Goal: Information Seeking & Learning: Learn about a topic

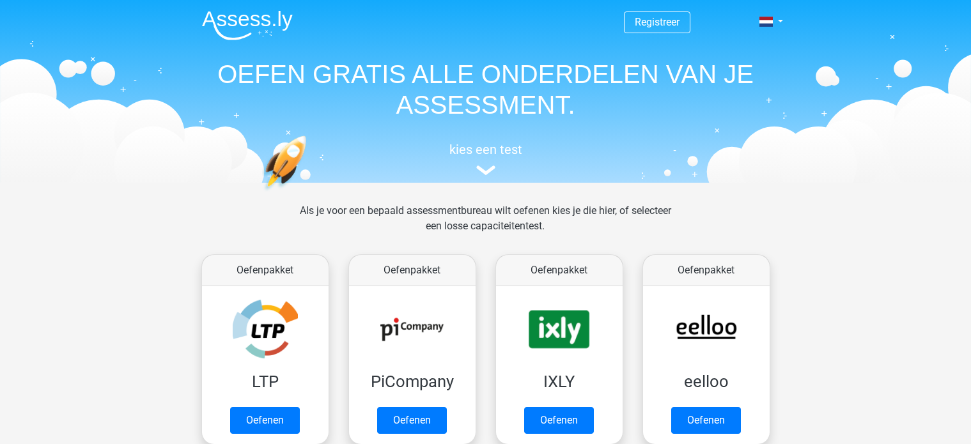
scroll to position [495, 0]
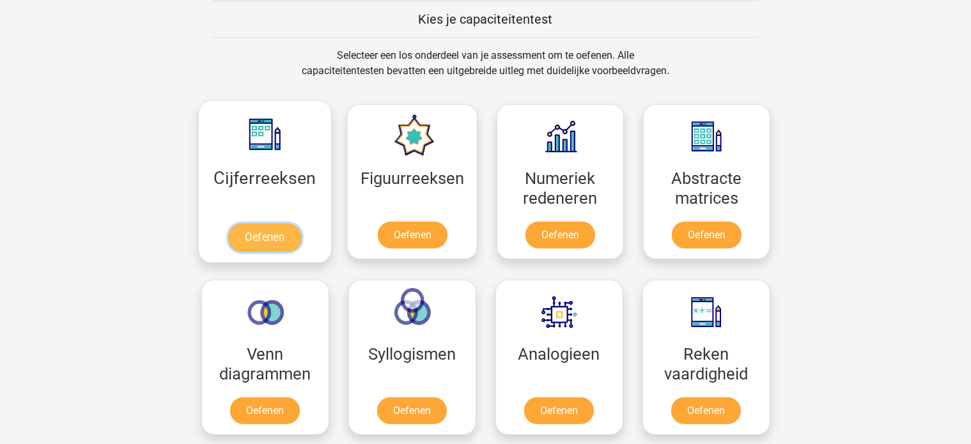
click at [270, 235] on link "Oefenen" at bounding box center [264, 238] width 73 height 28
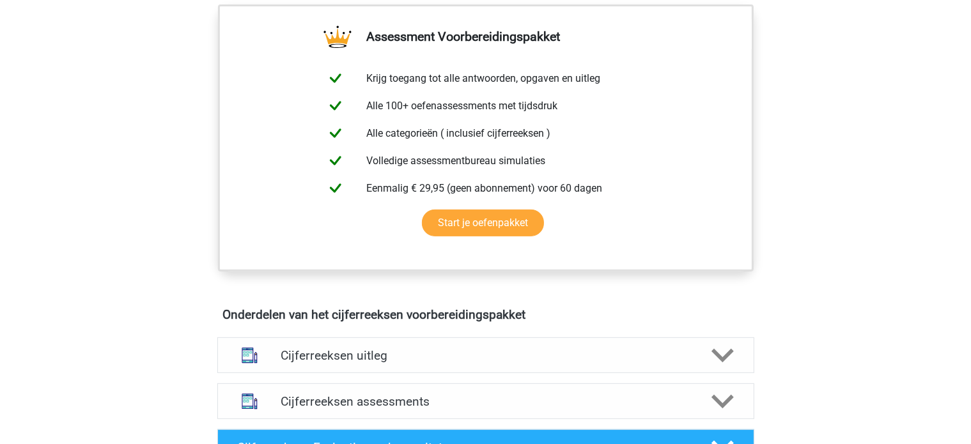
scroll to position [511, 0]
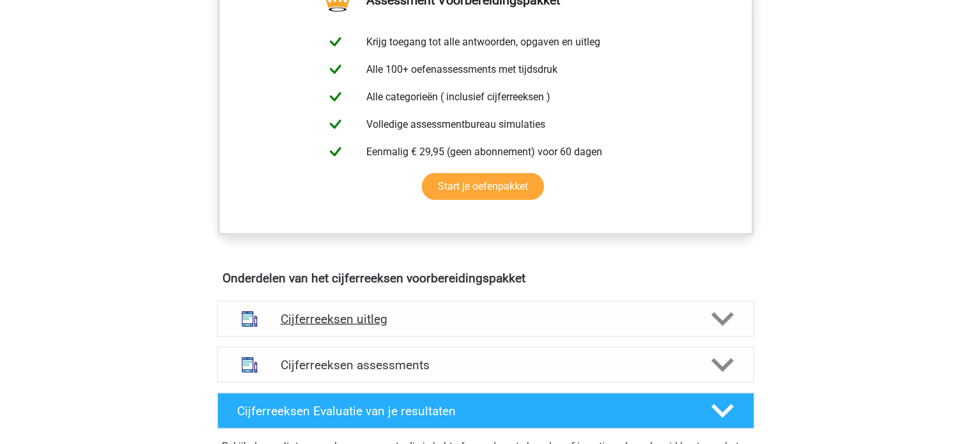
click at [419, 327] on h4 "Cijferreeksen uitleg" at bounding box center [486, 319] width 410 height 15
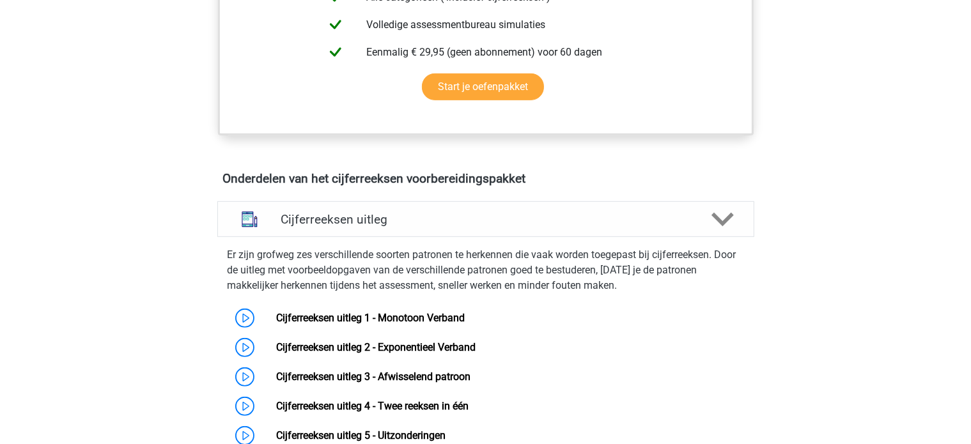
scroll to position [639, 0]
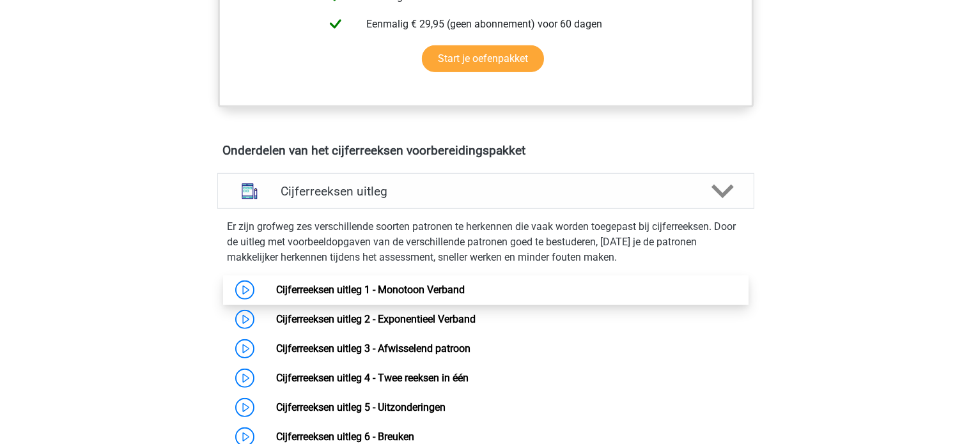
click at [276, 296] on link "Cijferreeksen uitleg 1 - Monotoon Verband" at bounding box center [370, 290] width 188 height 12
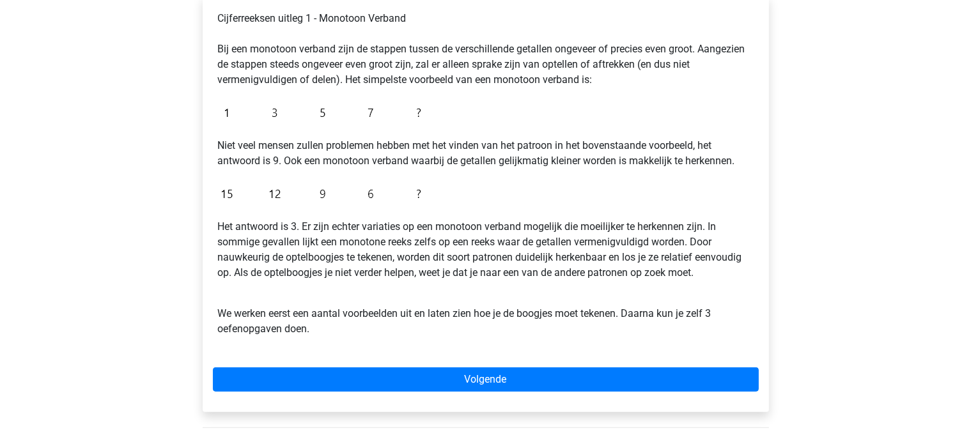
scroll to position [256, 0]
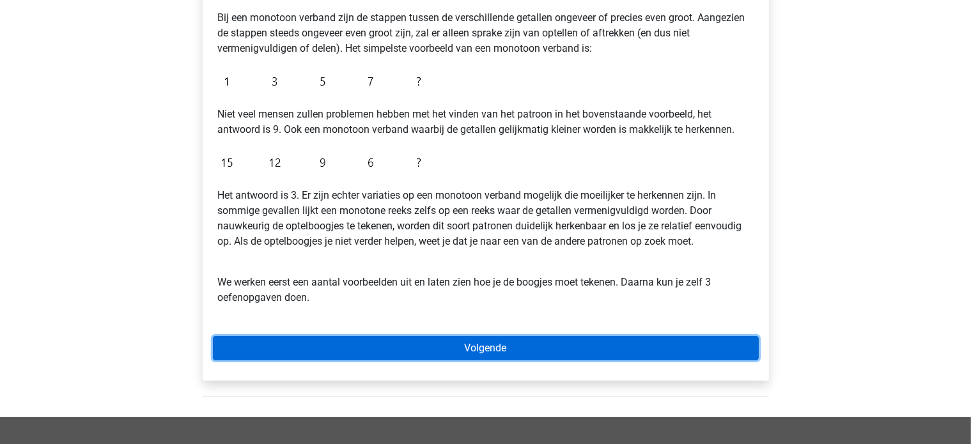
click at [484, 346] on link "Volgende" at bounding box center [486, 348] width 546 height 24
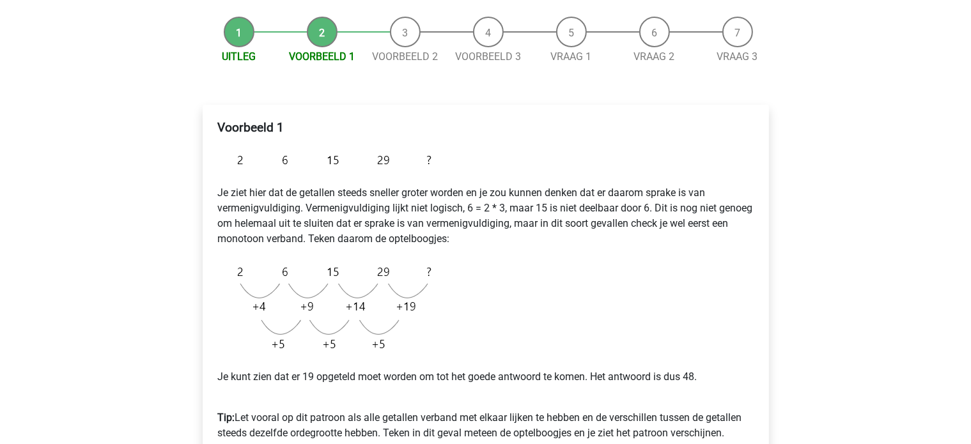
scroll to position [64, 0]
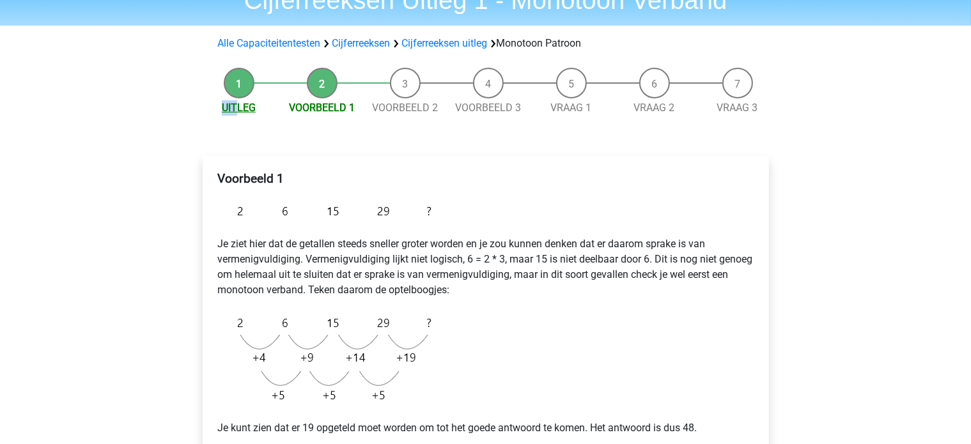
drag, startPoint x: 240, startPoint y: 96, endPoint x: 238, endPoint y: 107, distance: 10.4
click at [238, 107] on li "Uitleg" at bounding box center [238, 92] width 83 height 48
click at [238, 111] on link "Uitleg" at bounding box center [239, 108] width 34 height 12
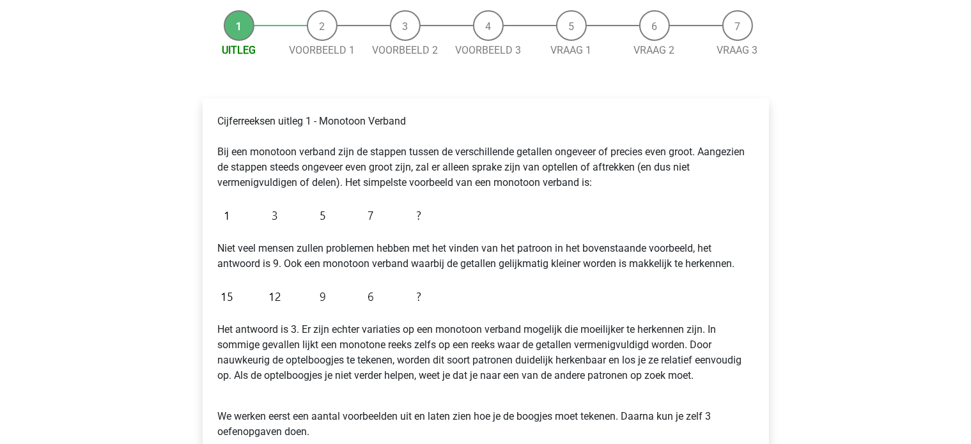
scroll to position [128, 0]
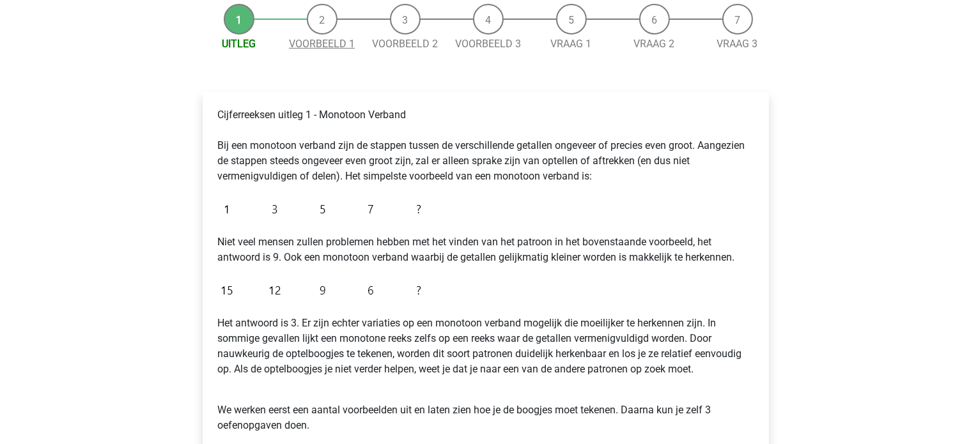
click at [325, 43] on link "Voorbeeld 1" at bounding box center [322, 44] width 66 height 12
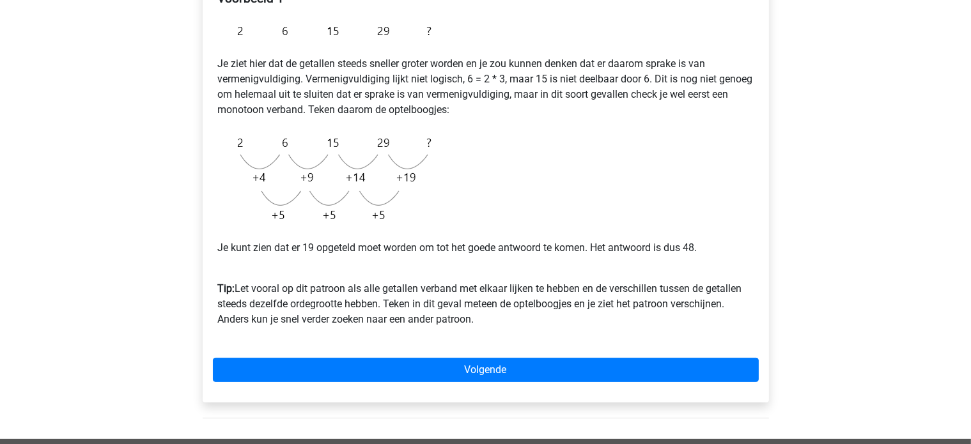
scroll to position [250, 0]
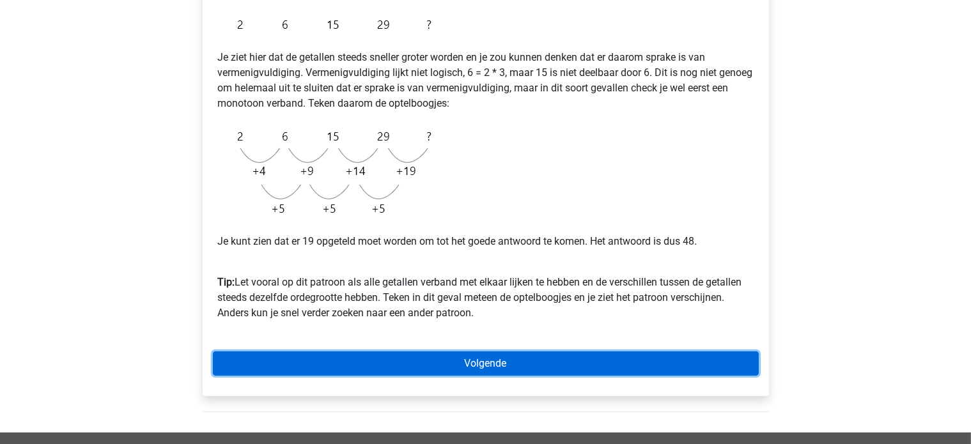
click at [585, 373] on link "Volgende" at bounding box center [486, 363] width 546 height 24
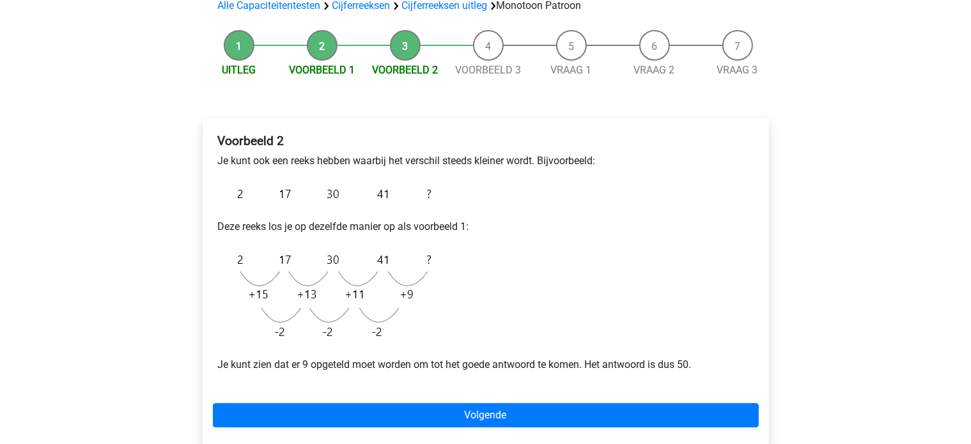
scroll to position [130, 0]
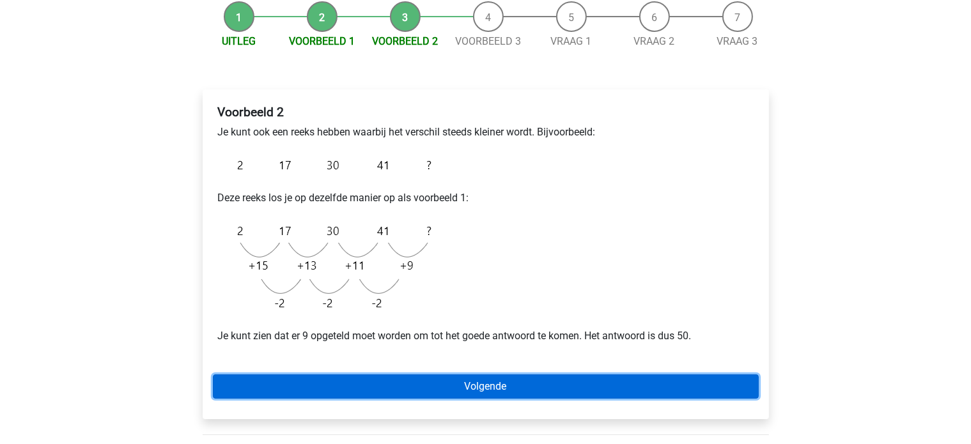
click at [529, 385] on link "Volgende" at bounding box center [486, 386] width 546 height 24
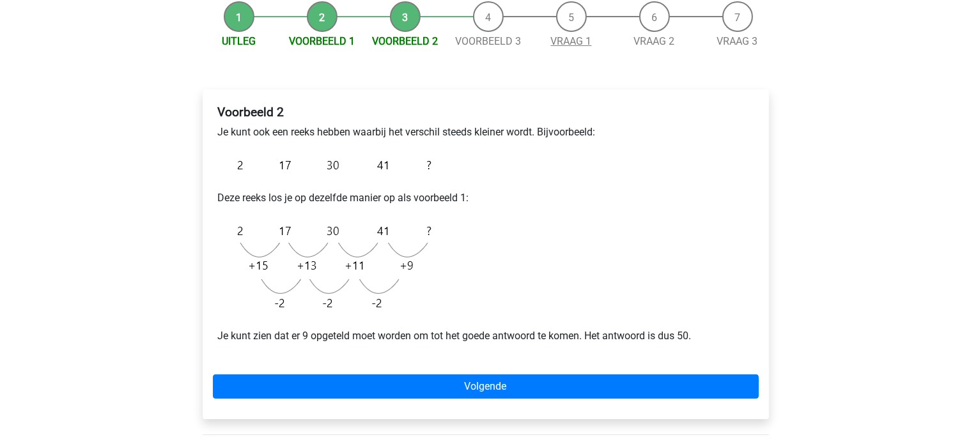
click at [573, 40] on link "Vraag 1" at bounding box center [571, 41] width 41 height 12
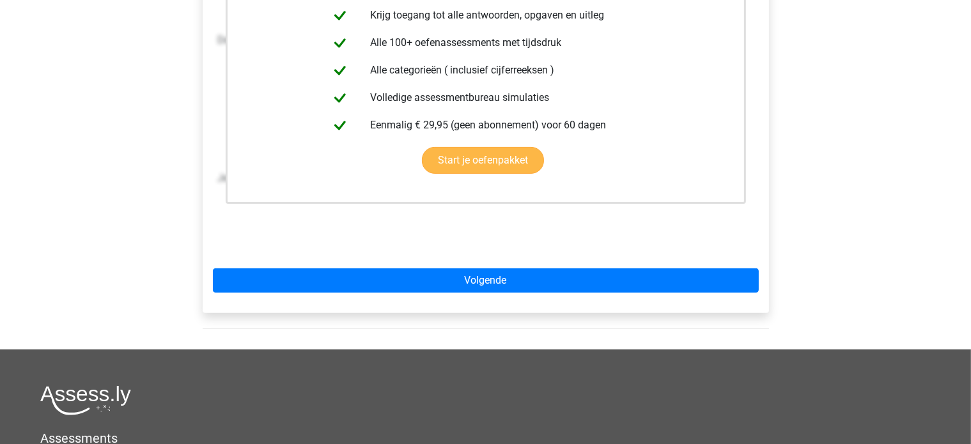
scroll to position [309, 0]
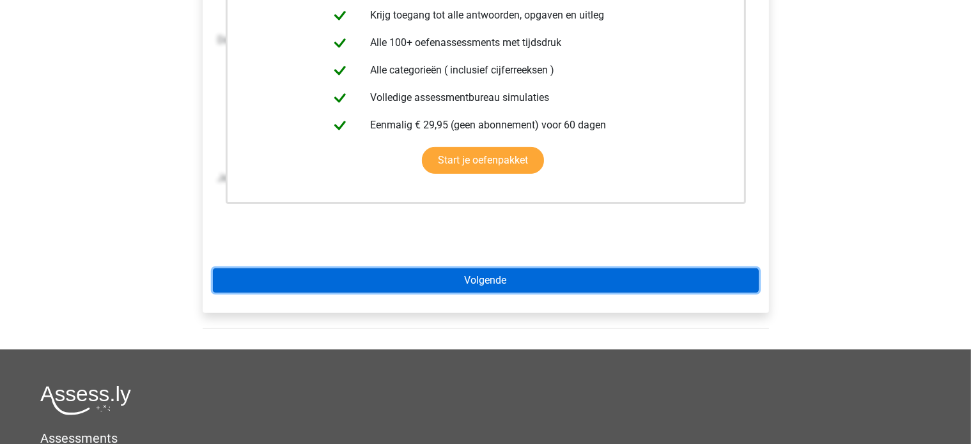
click at [617, 276] on link "Volgende" at bounding box center [486, 280] width 546 height 24
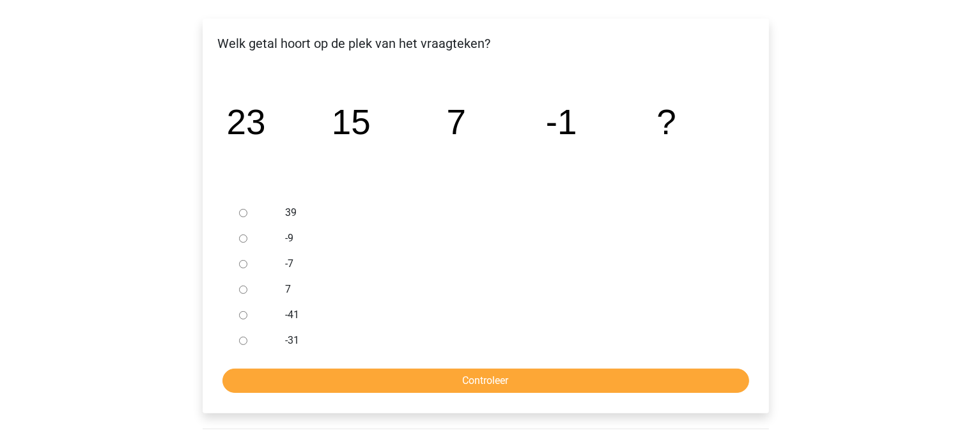
scroll to position [202, 0]
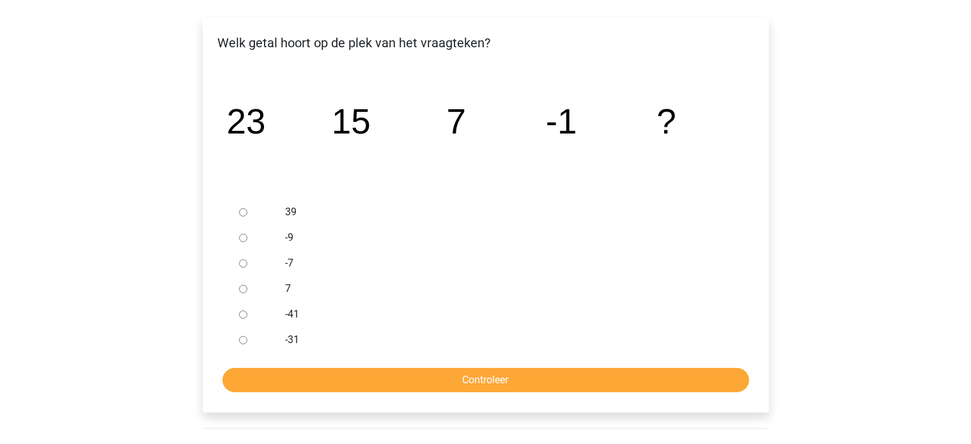
drag, startPoint x: 748, startPoint y: 87, endPoint x: 70, endPoint y: -77, distance: 697.6
click at [70, 0] on html "Registreer Nederlands English" at bounding box center [485, 292] width 971 height 988
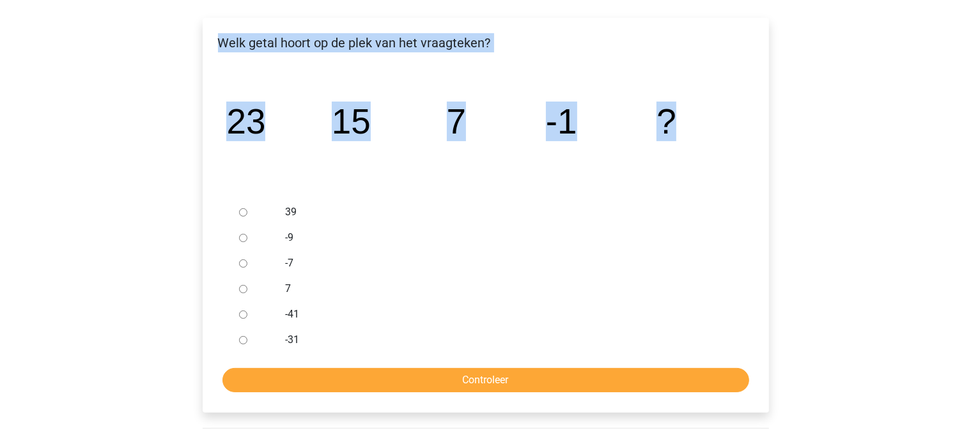
scroll to position [143, 0]
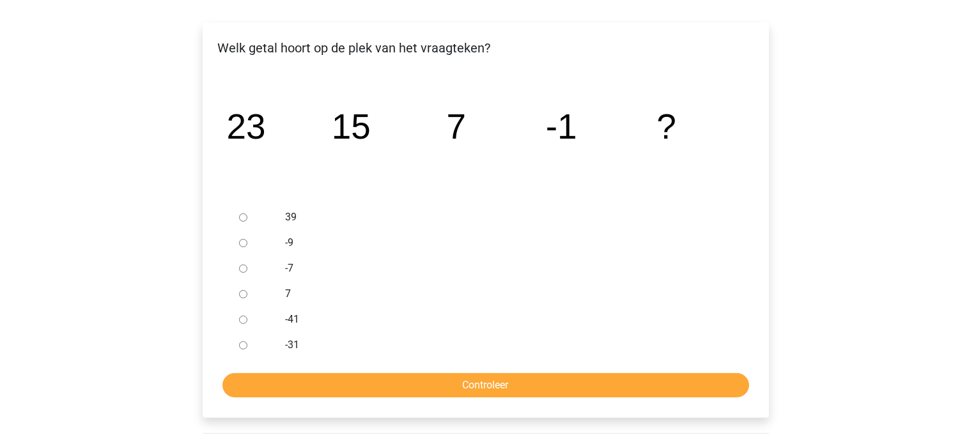
scroll to position [198, 0]
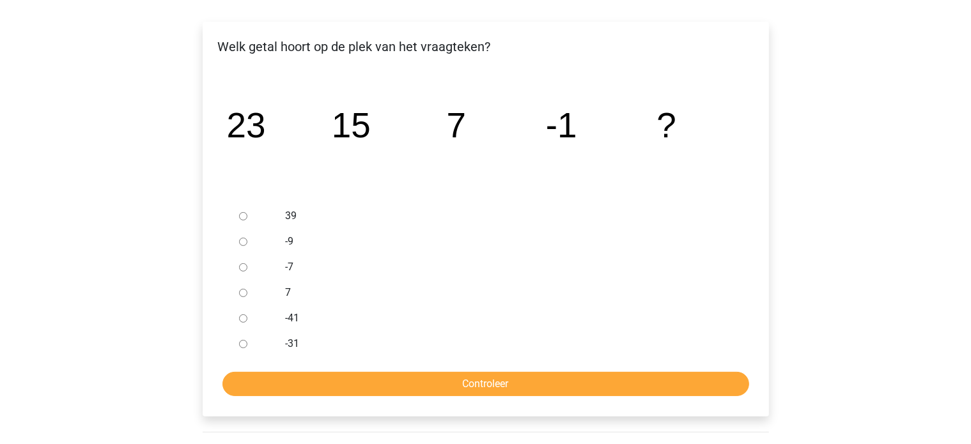
click at [242, 242] on input "-9" at bounding box center [243, 242] width 8 height 8
radio input "true"
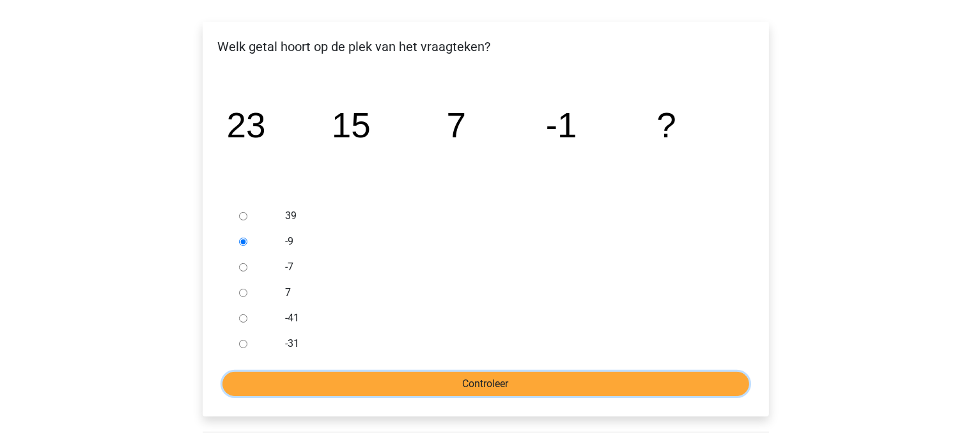
click at [477, 381] on input "Controleer" at bounding box center [485, 384] width 527 height 24
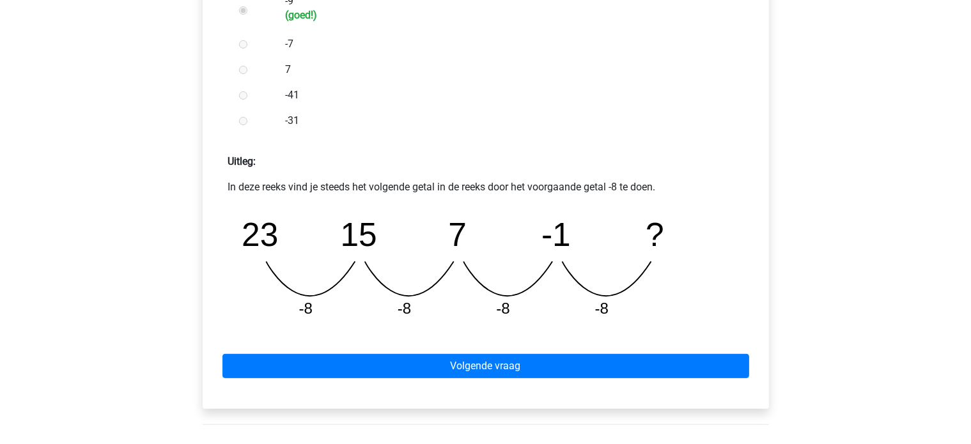
scroll to position [439, 0]
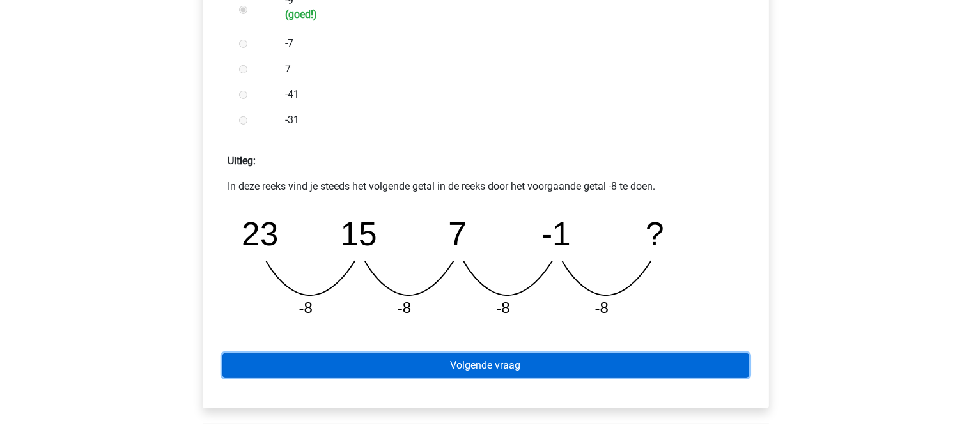
click at [496, 365] on link "Volgende vraag" at bounding box center [485, 365] width 527 height 24
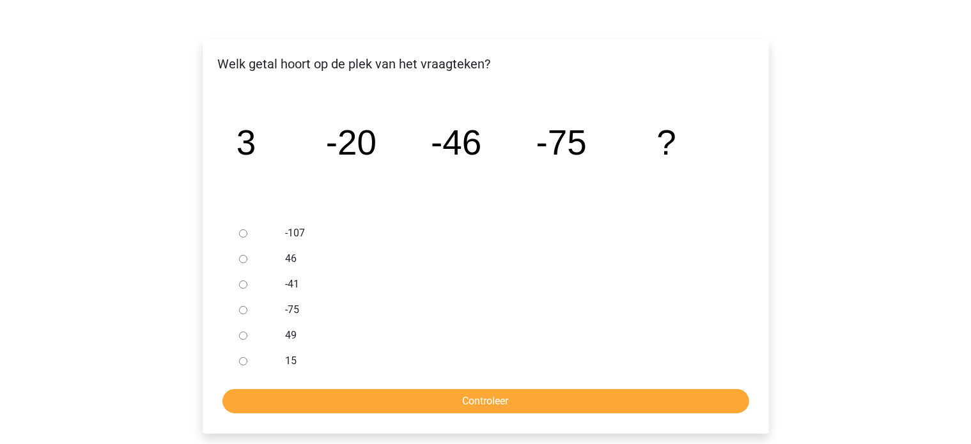
scroll to position [181, 0]
click at [243, 234] on input "-107" at bounding box center [243, 233] width 8 height 8
radio input "true"
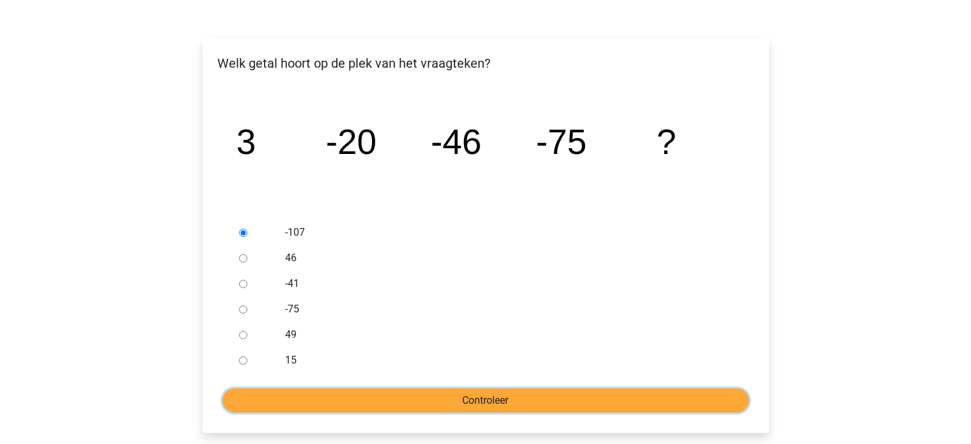
click at [429, 401] on input "Controleer" at bounding box center [485, 400] width 527 height 24
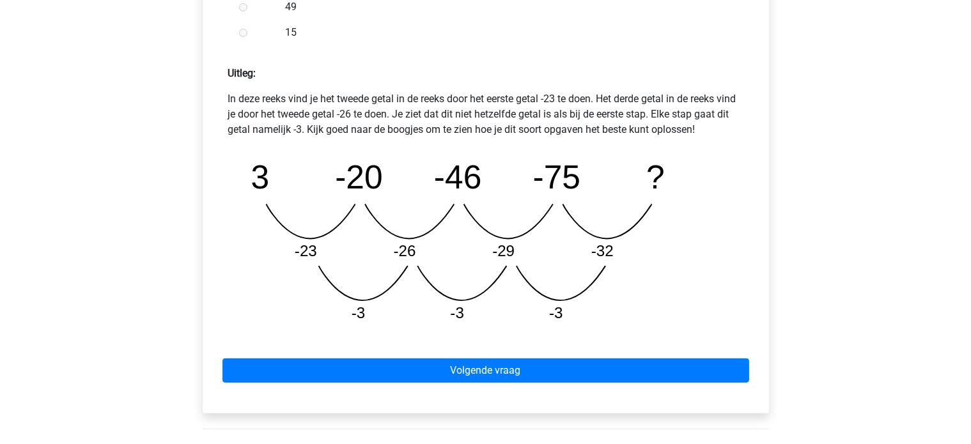
scroll to position [529, 0]
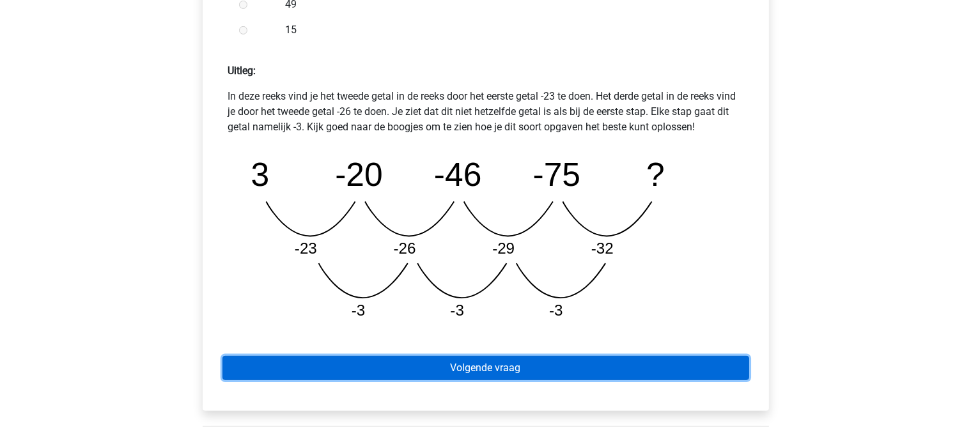
click at [477, 373] on link "Volgende vraag" at bounding box center [485, 368] width 527 height 24
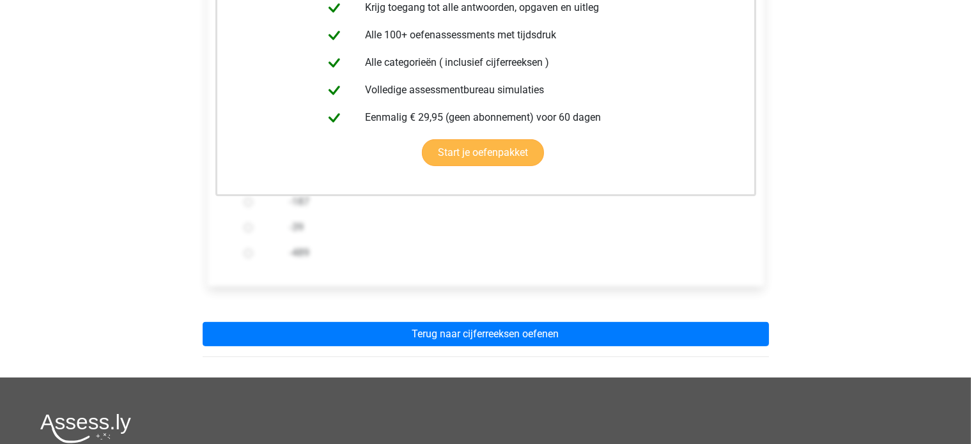
scroll to position [293, 0]
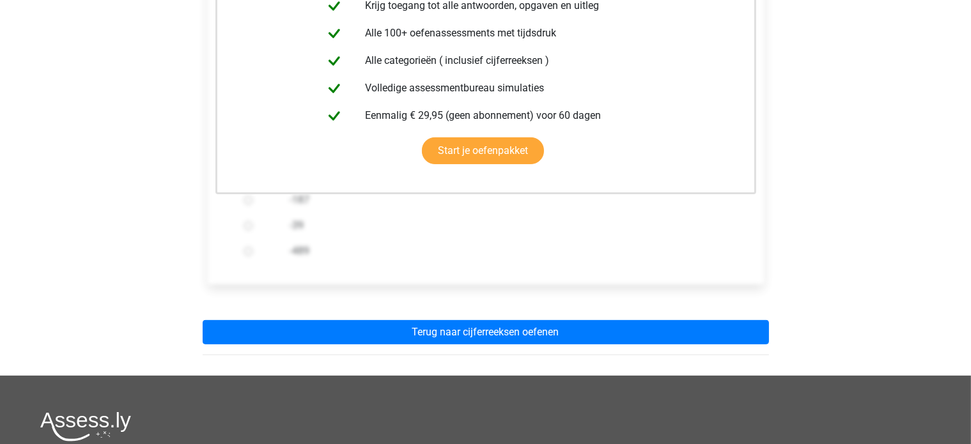
click at [561, 247] on label "-489" at bounding box center [505, 250] width 433 height 15
click at [252, 247] on input "-489" at bounding box center [248, 251] width 8 height 8
radio input "true"
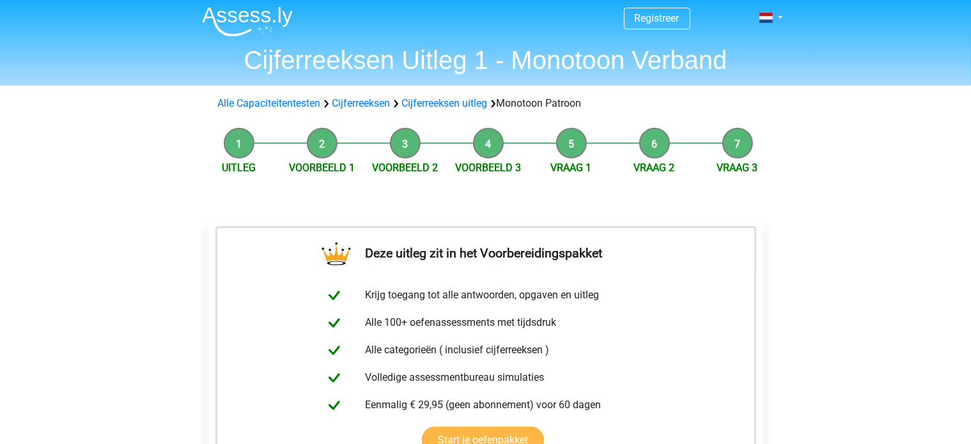
scroll to position [3, 0]
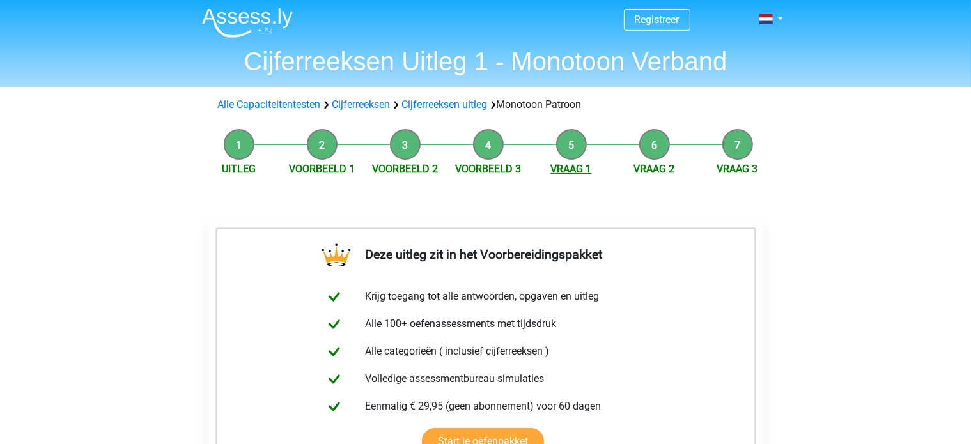
click at [570, 168] on link "Vraag 1" at bounding box center [571, 169] width 41 height 12
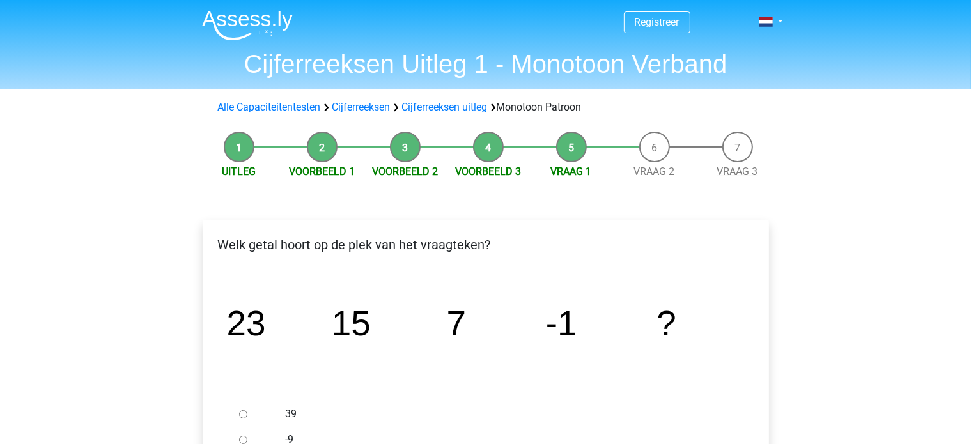
click at [735, 173] on link "Vraag 3" at bounding box center [737, 171] width 41 height 12
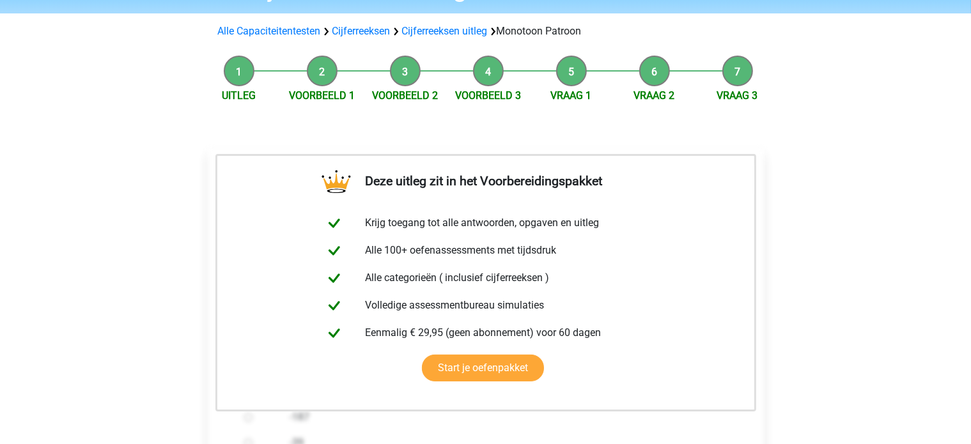
scroll to position [77, 0]
click at [654, 99] on link "Vraag 2" at bounding box center [654, 95] width 41 height 12
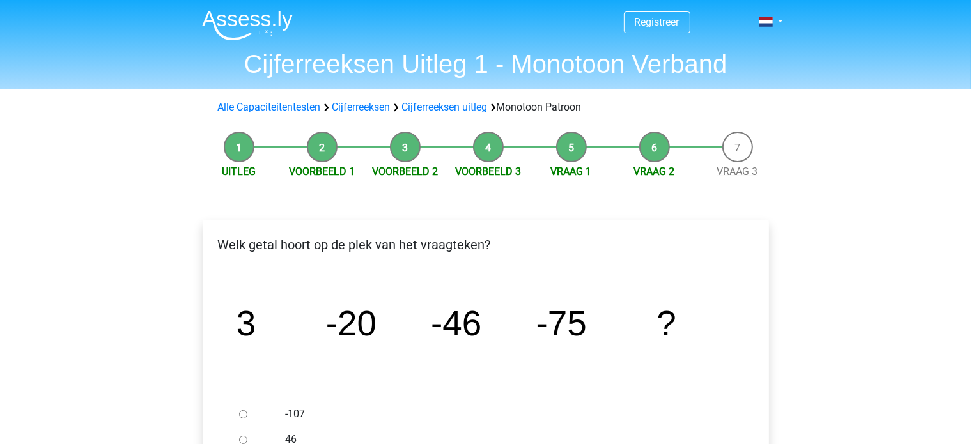
click at [746, 167] on link "Vraag 3" at bounding box center [737, 171] width 41 height 12
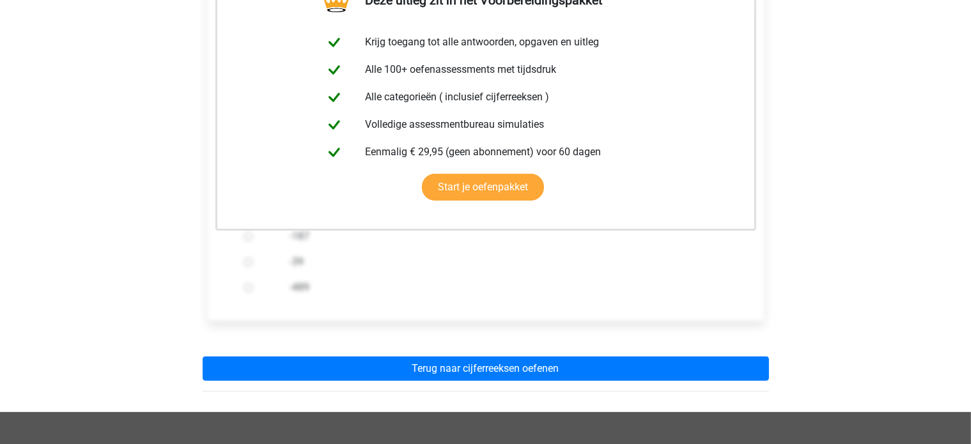
scroll to position [258, 0]
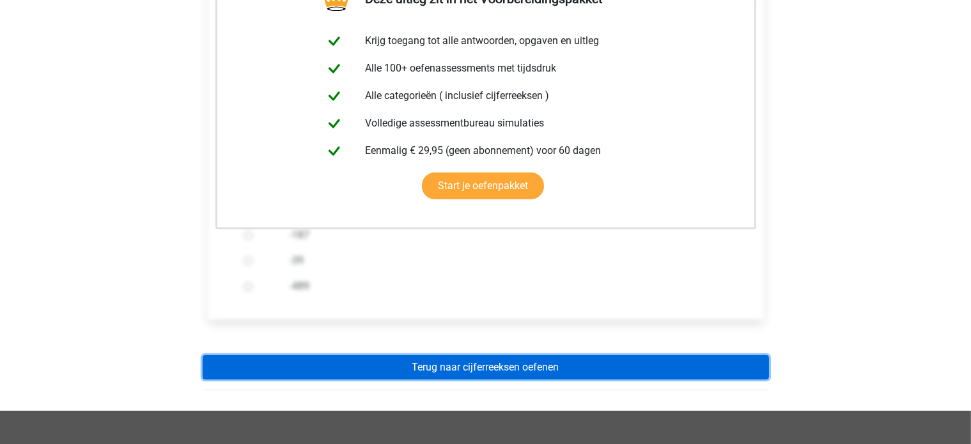
click at [606, 372] on link "Terug naar cijferreeksen oefenen" at bounding box center [486, 367] width 566 height 24
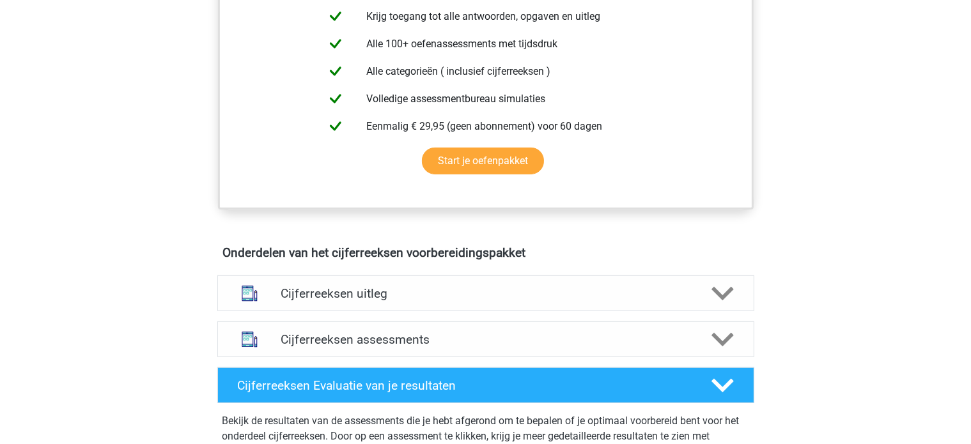
scroll to position [592, 0]
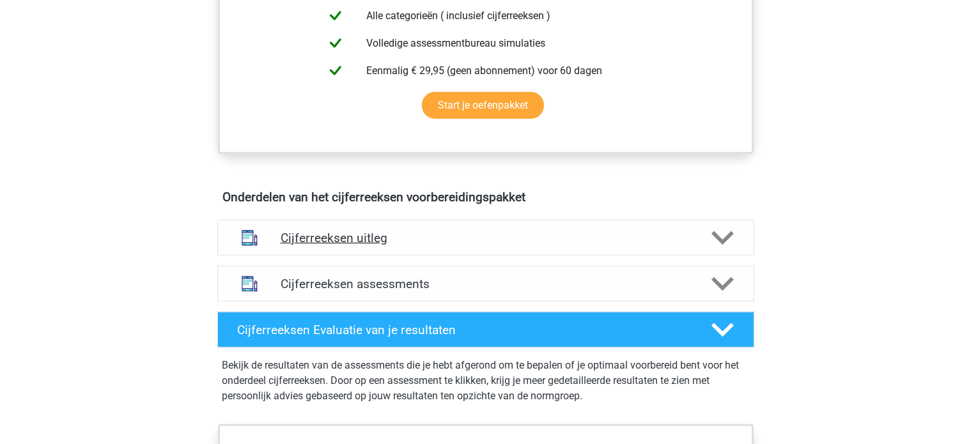
click at [481, 245] on h4 "Cijferreeksen uitleg" at bounding box center [486, 238] width 410 height 15
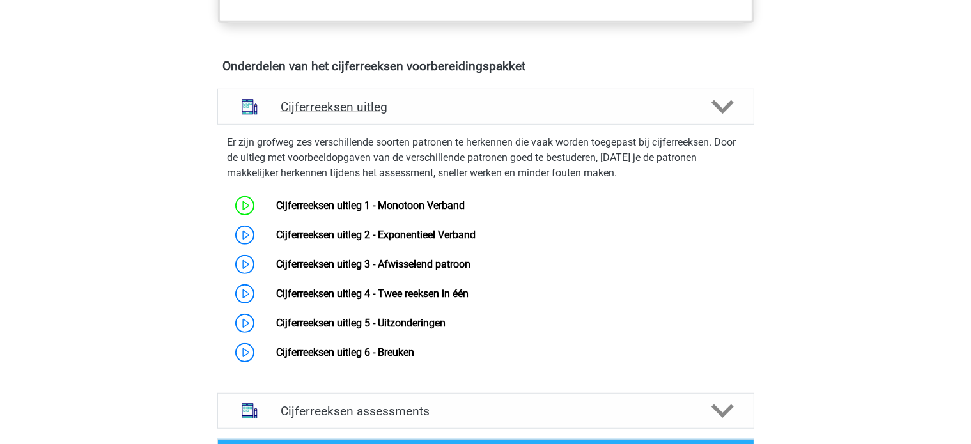
scroll to position [725, 0]
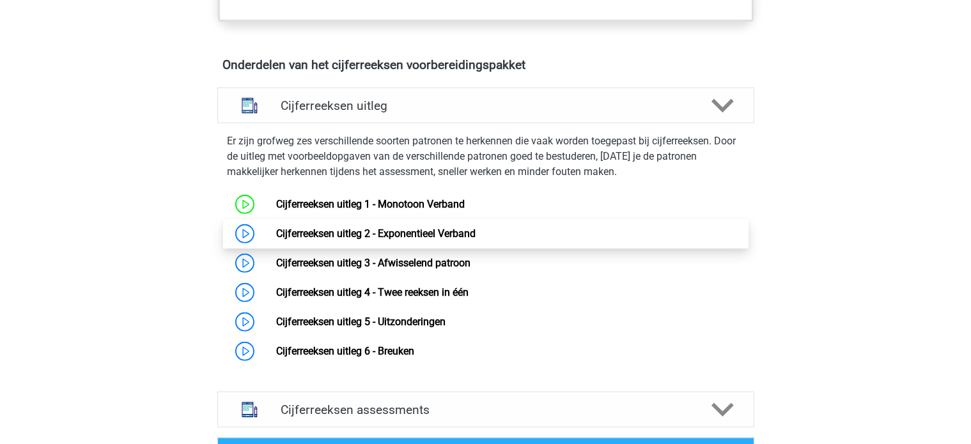
click at [276, 240] on link "Cijferreeksen uitleg 2 - Exponentieel Verband" at bounding box center [375, 233] width 199 height 12
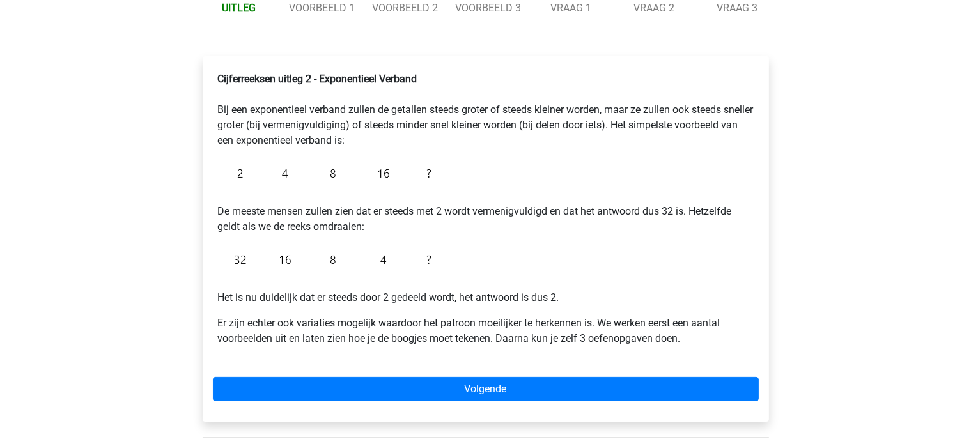
scroll to position [164, 0]
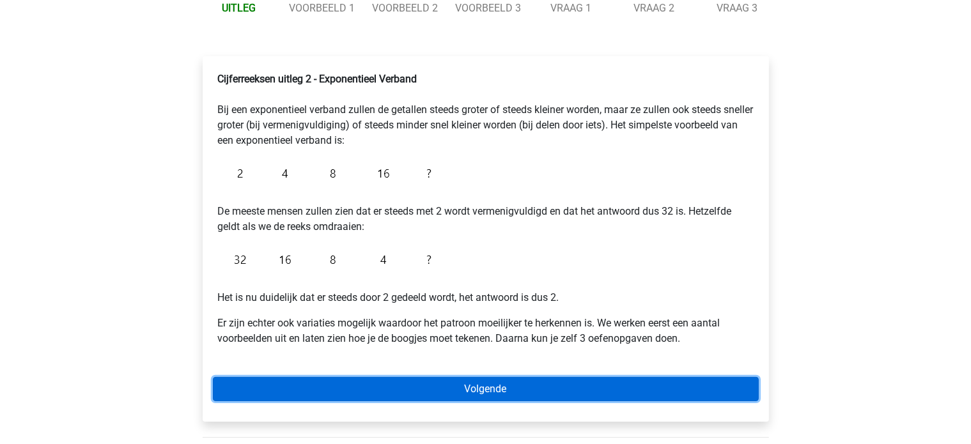
click at [486, 395] on link "Volgende" at bounding box center [486, 389] width 546 height 24
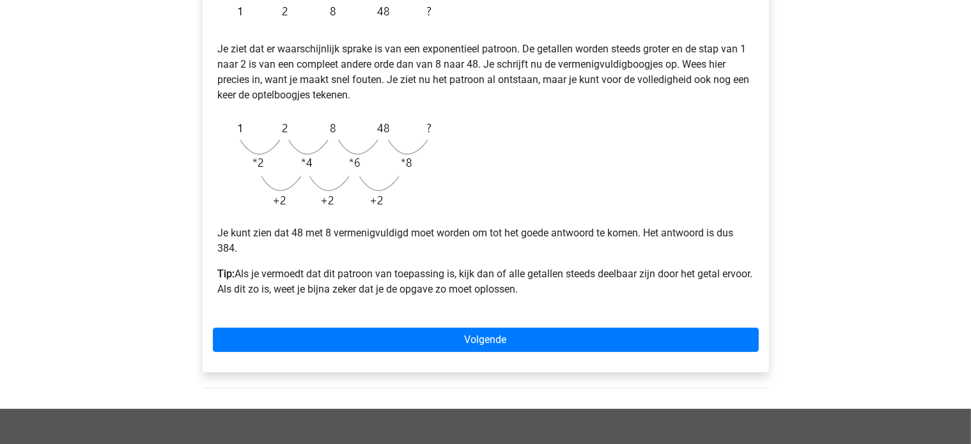
scroll to position [265, 0]
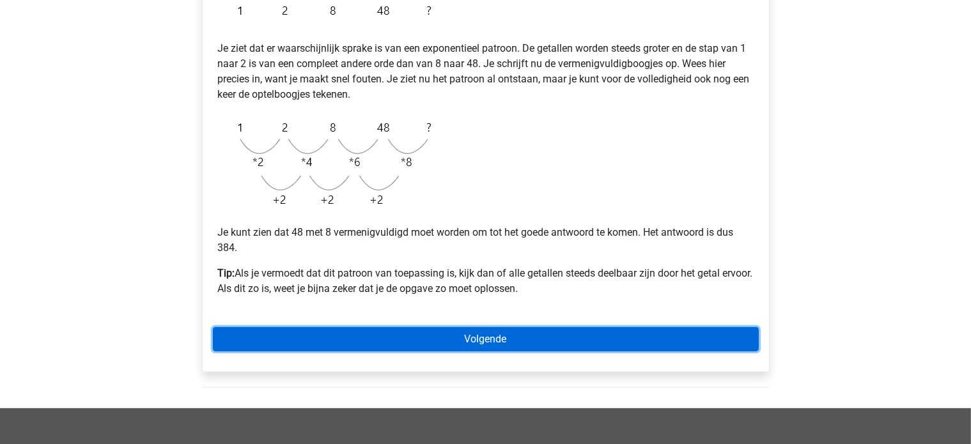
click at [525, 338] on link "Volgende" at bounding box center [486, 339] width 546 height 24
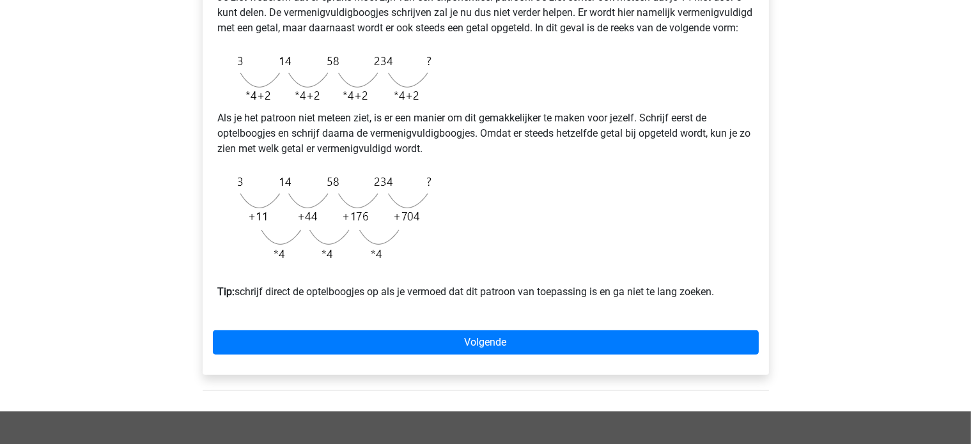
scroll to position [367, 0]
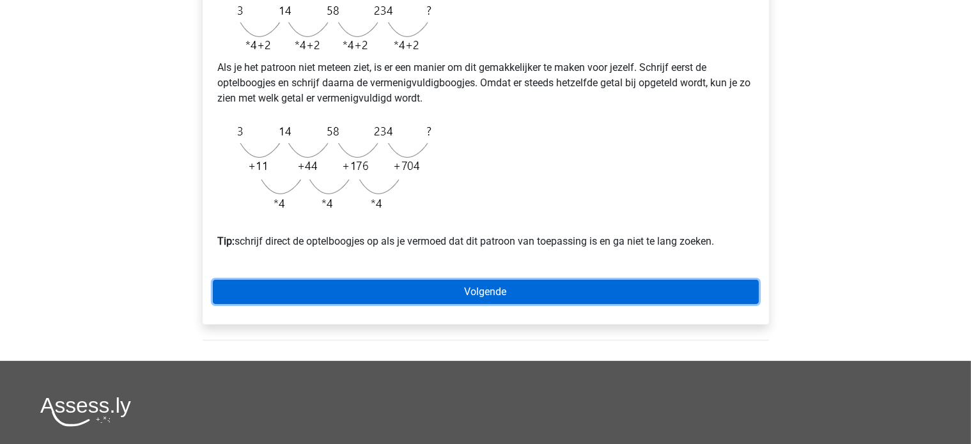
click at [519, 304] on link "Volgende" at bounding box center [486, 292] width 546 height 24
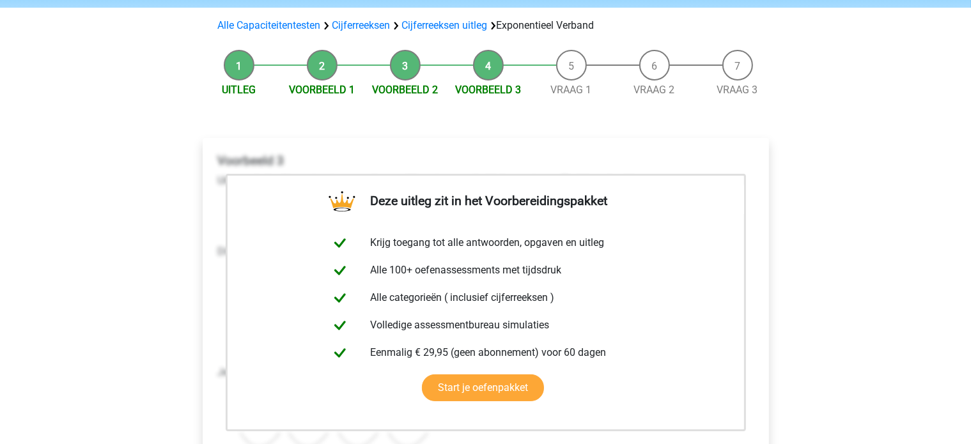
scroll to position [79, 0]
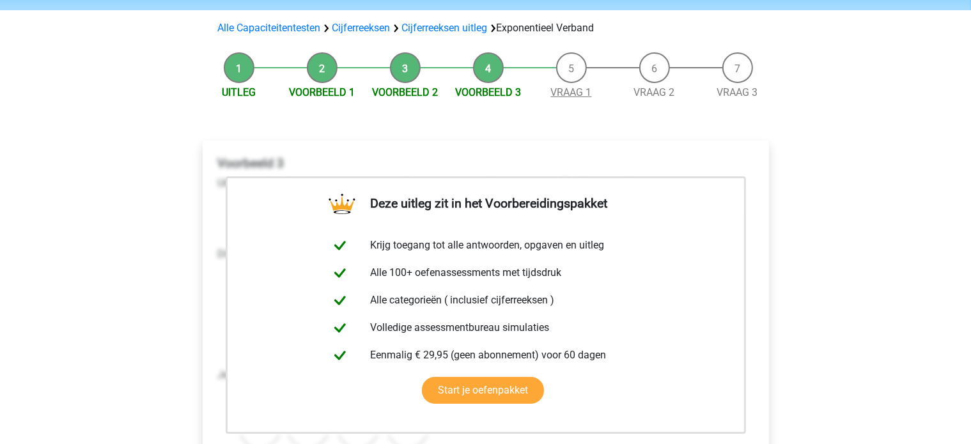
click at [567, 94] on link "Vraag 1" at bounding box center [571, 92] width 41 height 12
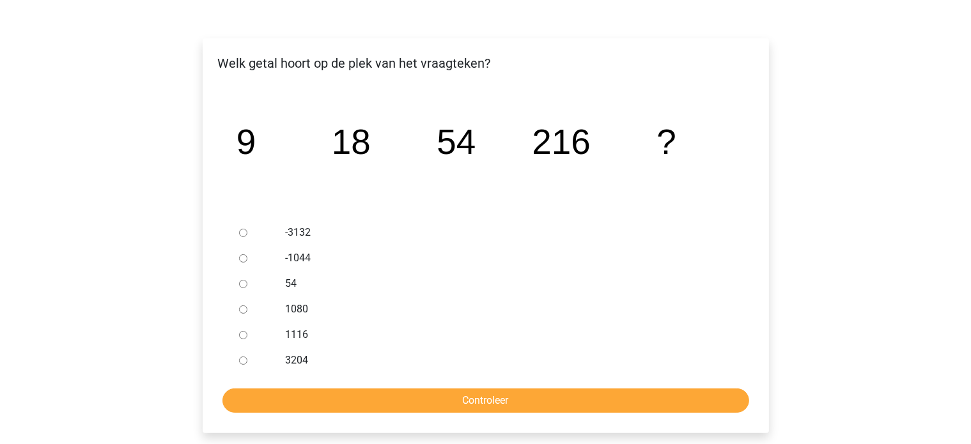
scroll to position [192, 0]
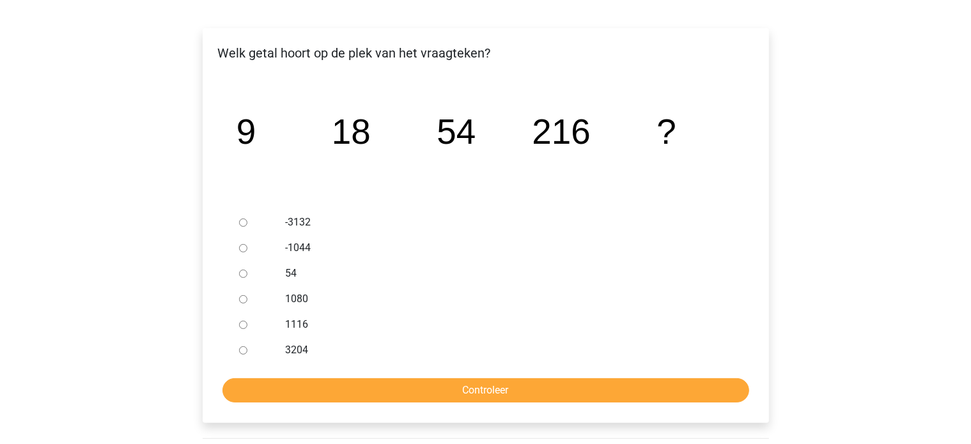
click at [242, 301] on input "1080" at bounding box center [243, 299] width 8 height 8
radio input "true"
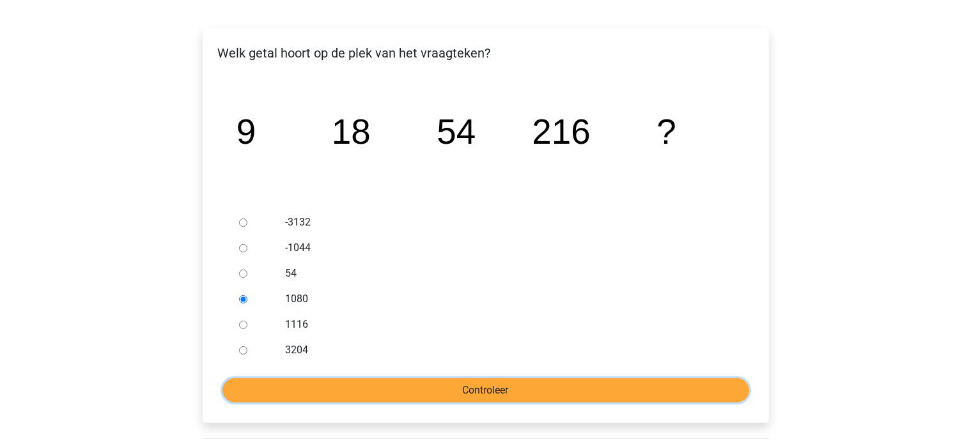
click at [422, 392] on input "Controleer" at bounding box center [485, 390] width 527 height 24
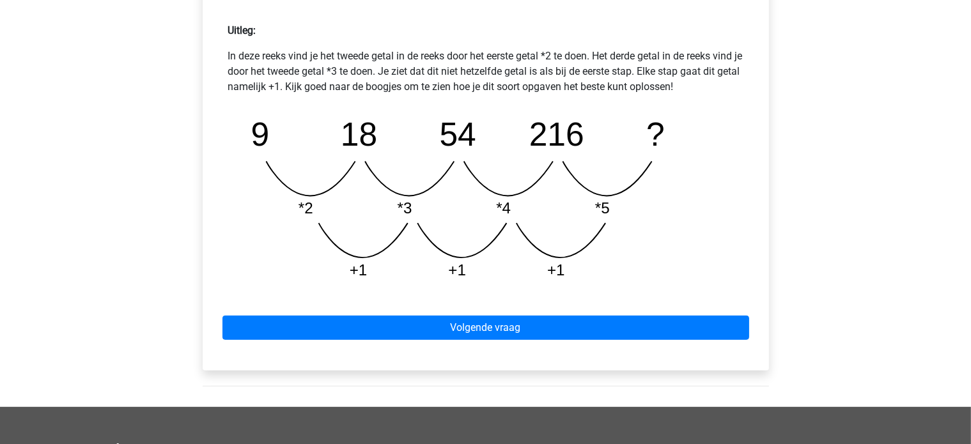
scroll to position [569, 0]
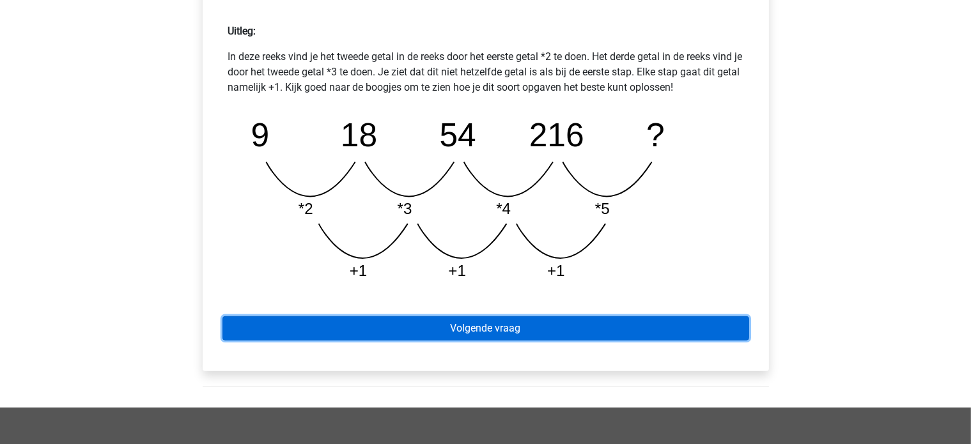
click at [490, 330] on link "Volgende vraag" at bounding box center [485, 328] width 527 height 24
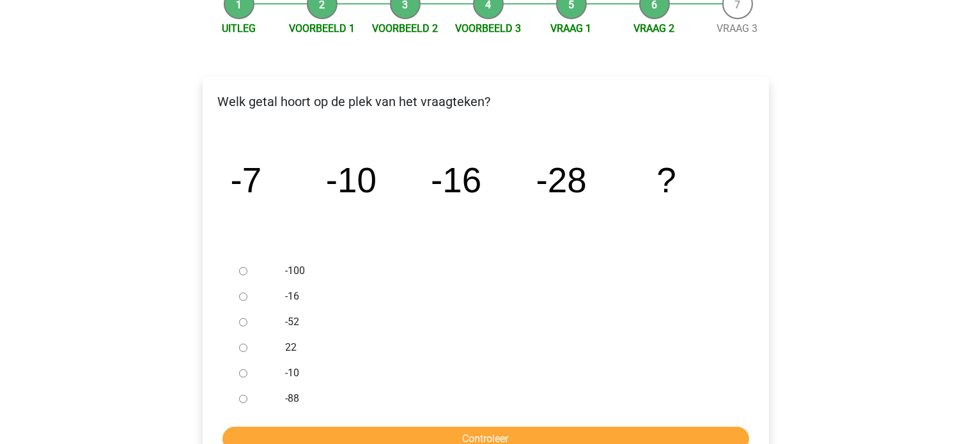
scroll to position [143, 0]
click at [243, 321] on input "-52" at bounding box center [243, 322] width 8 height 8
radio input "true"
click at [460, 433] on input "Controleer" at bounding box center [485, 439] width 527 height 24
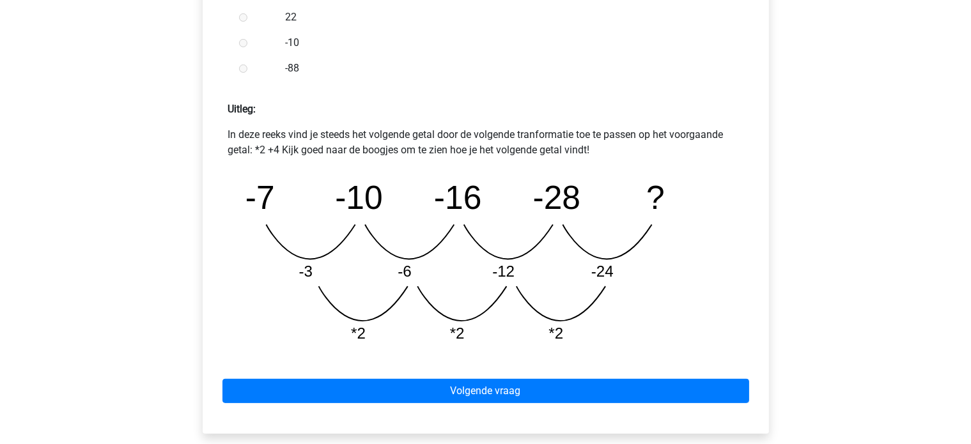
scroll to position [492, 0]
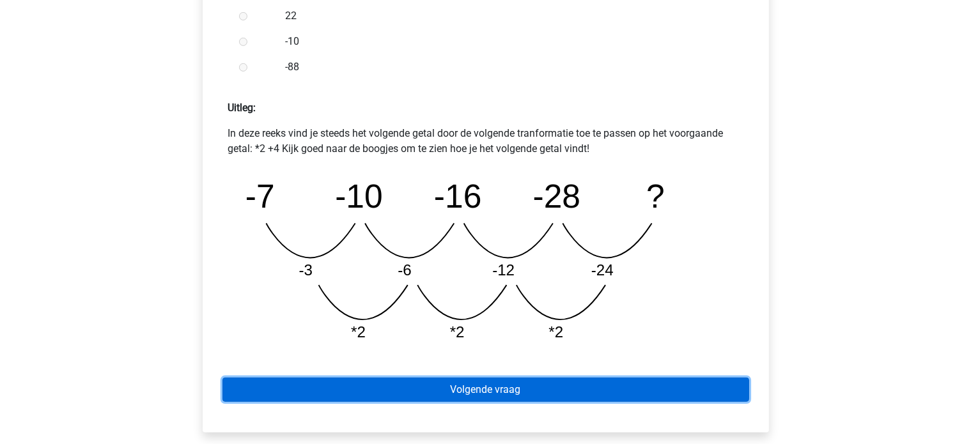
click at [665, 390] on link "Volgende vraag" at bounding box center [485, 390] width 527 height 24
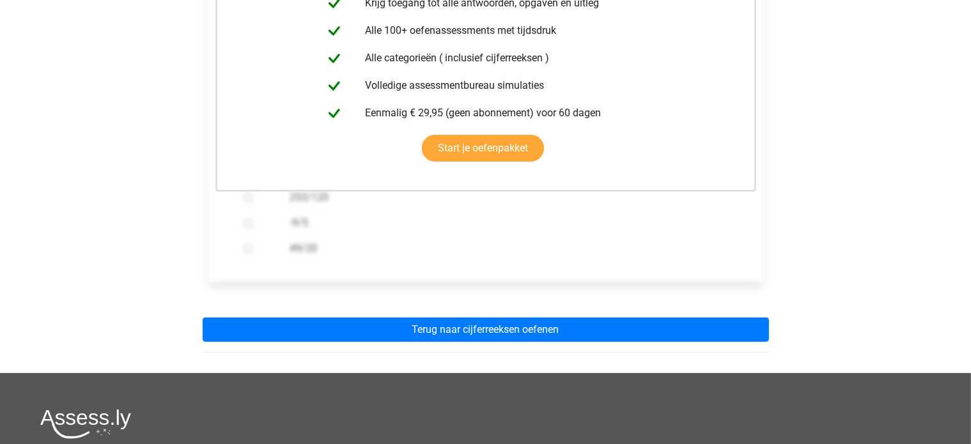
scroll to position [296, 0]
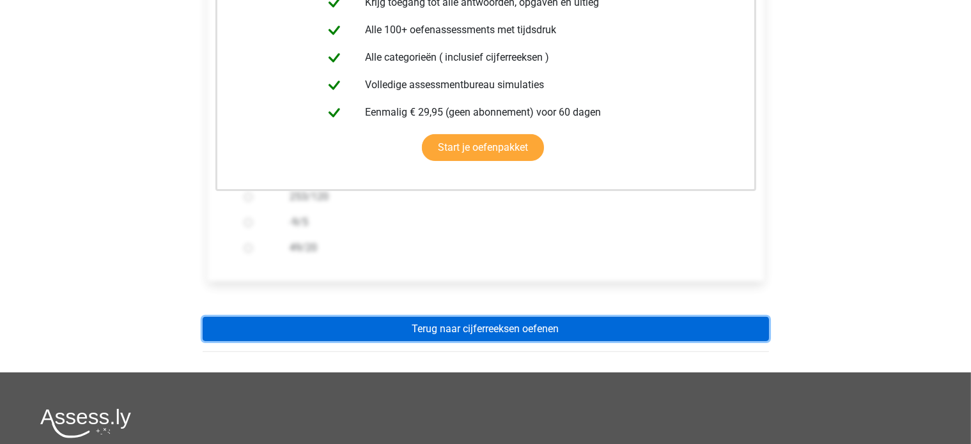
click at [562, 329] on link "Terug naar cijferreeksen oefenen" at bounding box center [486, 329] width 566 height 24
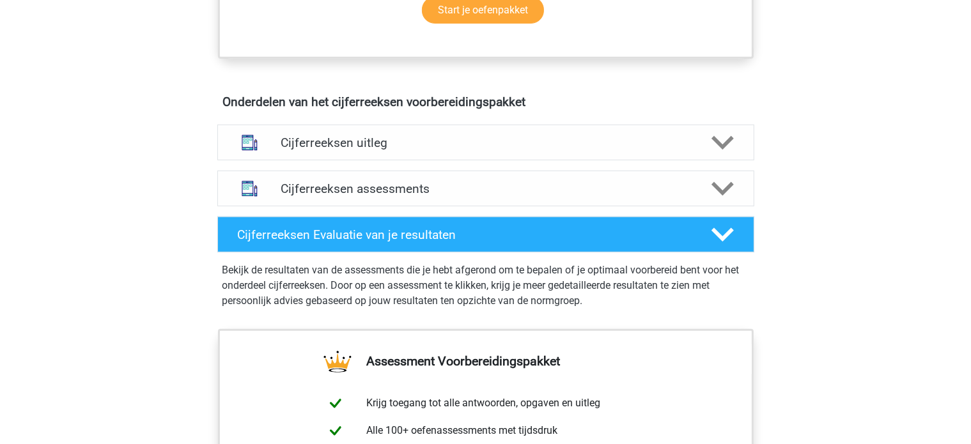
scroll to position [688, 0]
click at [488, 160] on div "Cijferreeksen uitleg" at bounding box center [485, 143] width 537 height 36
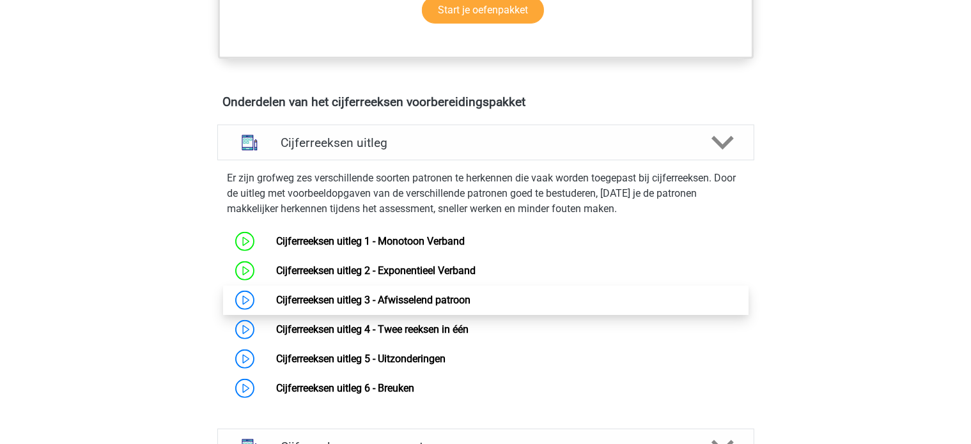
click at [406, 306] on link "Cijferreeksen uitleg 3 - Afwisselend patroon" at bounding box center [373, 300] width 194 height 12
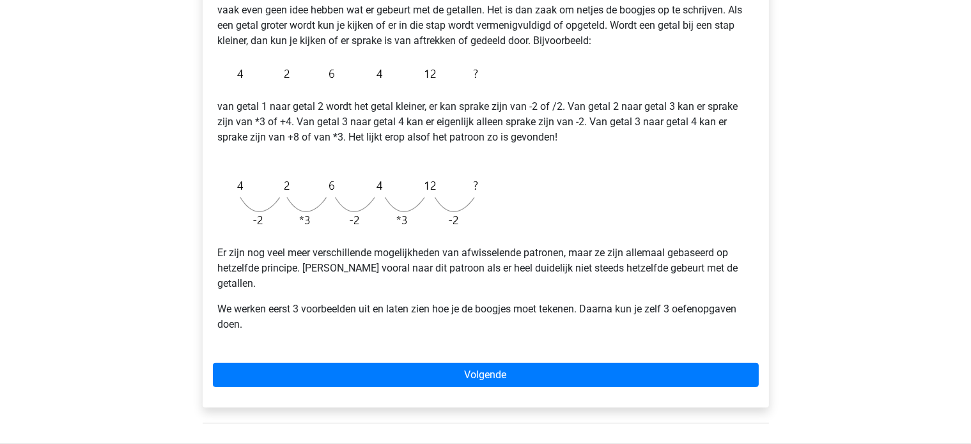
scroll to position [248, 0]
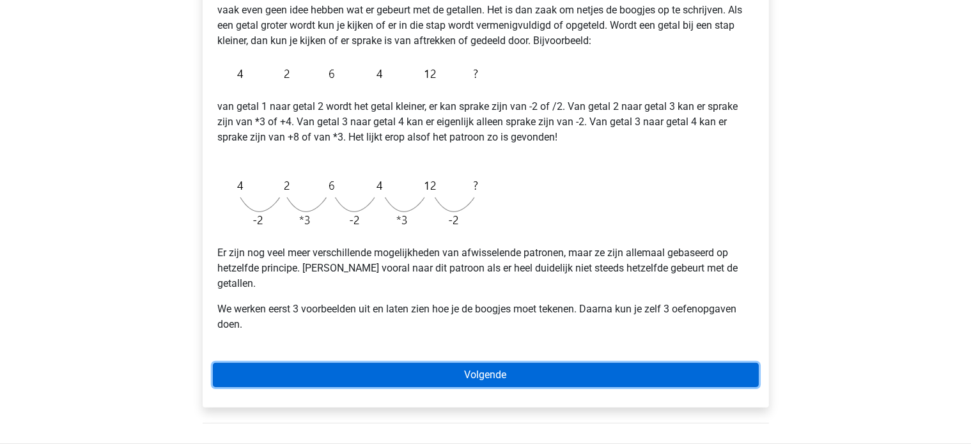
click at [470, 364] on link "Volgende" at bounding box center [486, 375] width 546 height 24
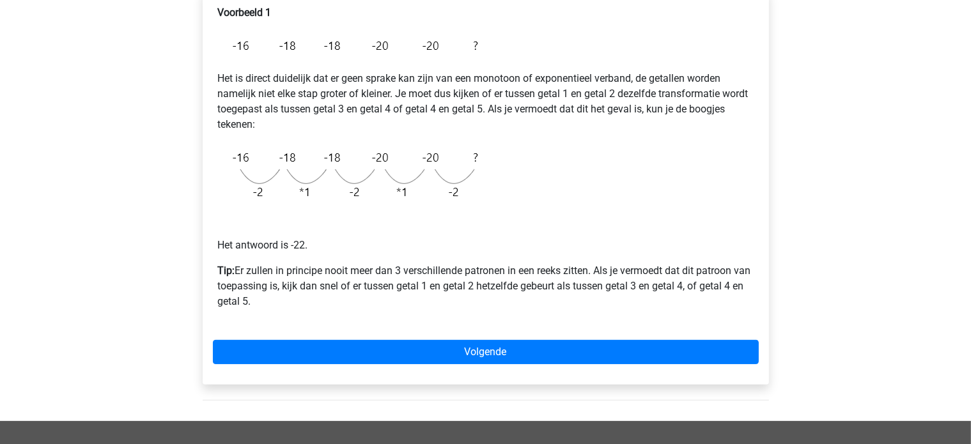
scroll to position [233, 0]
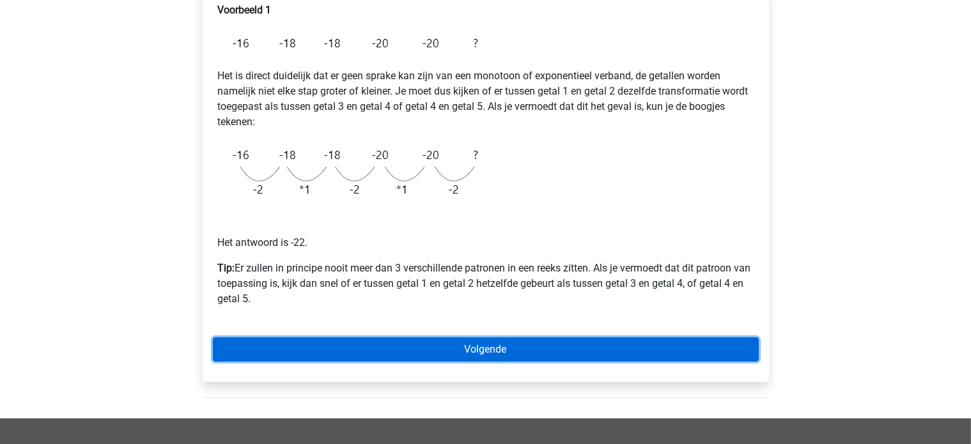
click at [601, 344] on link "Volgende" at bounding box center [486, 349] width 546 height 24
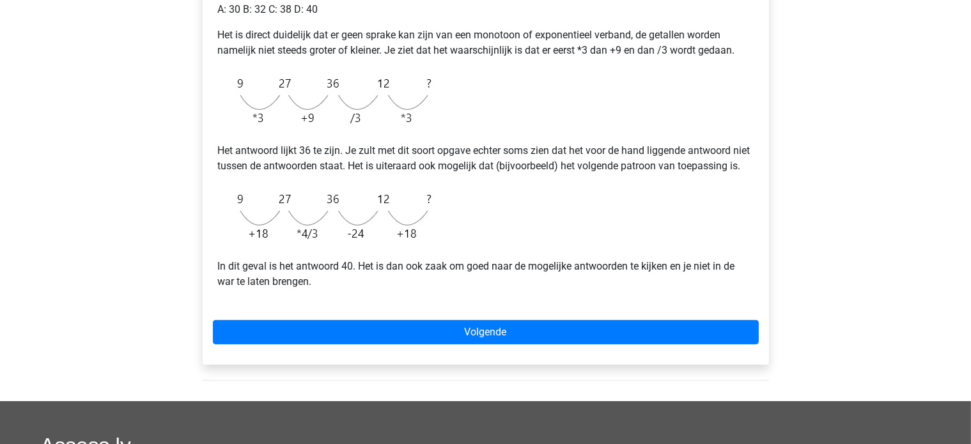
scroll to position [300, 0]
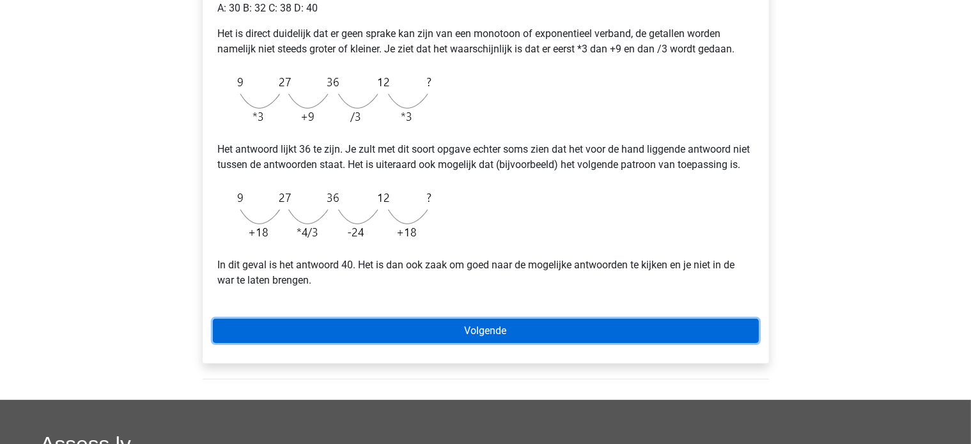
click at [577, 343] on link "Volgende" at bounding box center [486, 331] width 546 height 24
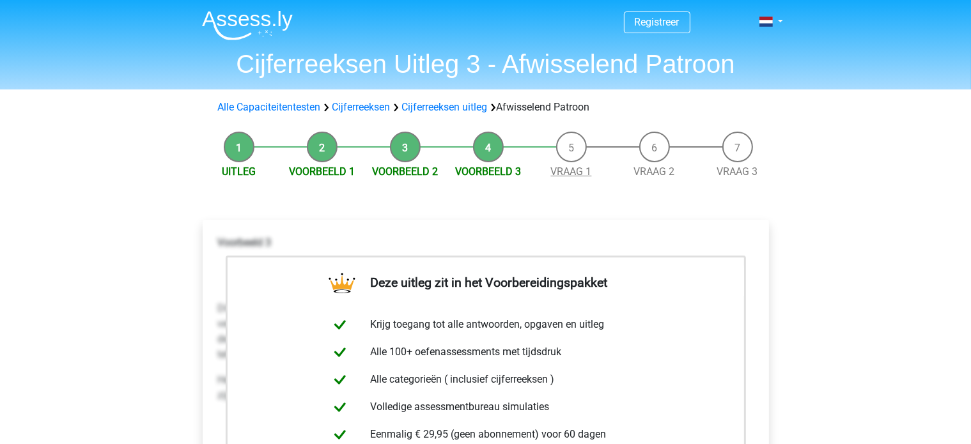
click at [567, 174] on link "Vraag 1" at bounding box center [571, 171] width 41 height 12
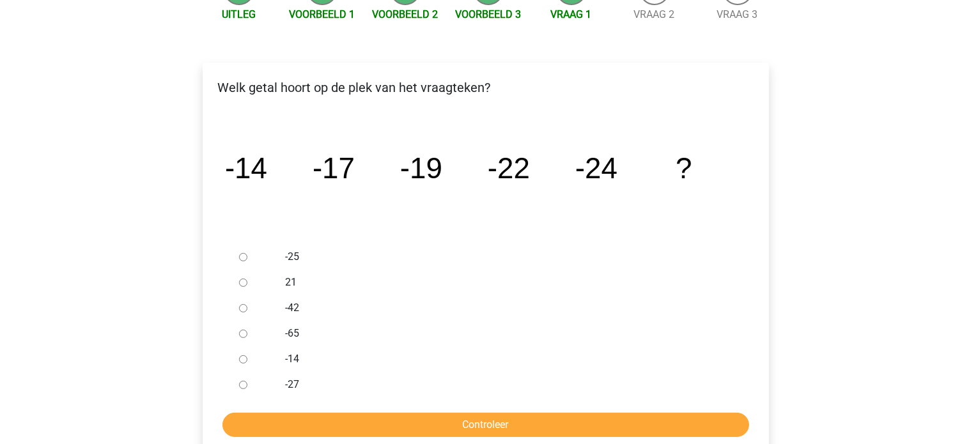
scroll to position [158, 0]
click at [239, 382] on input "-27" at bounding box center [243, 384] width 8 height 8
radio input "true"
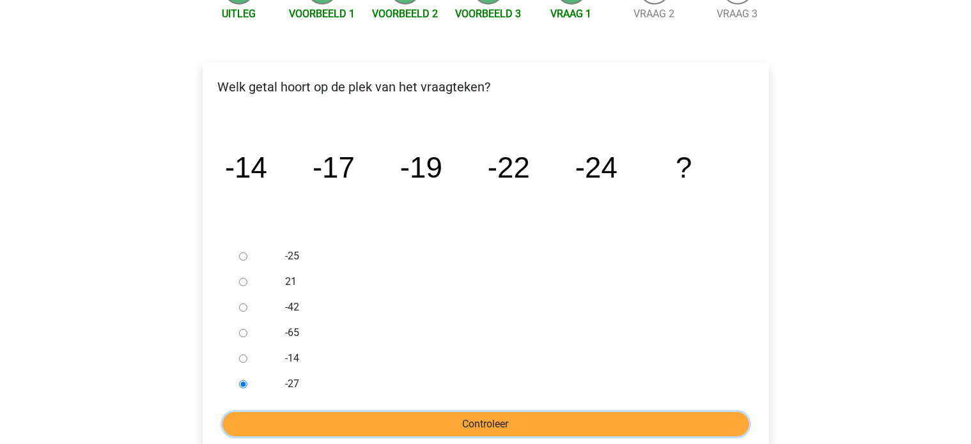
click at [309, 429] on input "Controleer" at bounding box center [485, 424] width 527 height 24
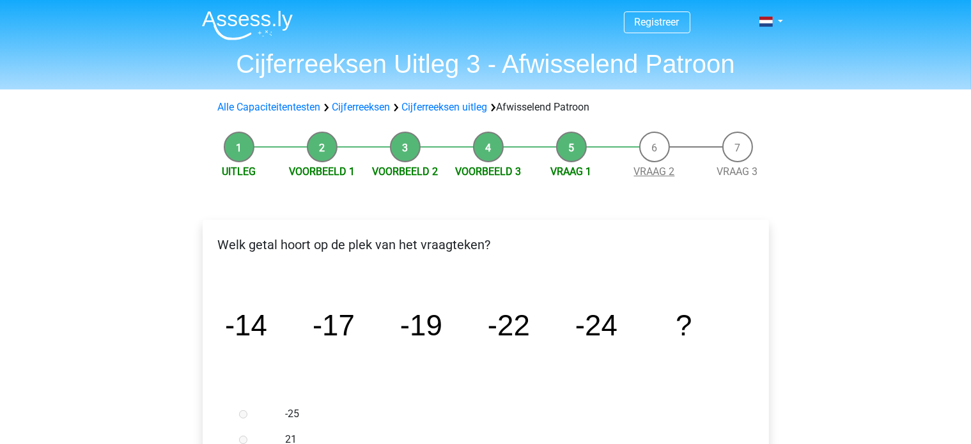
click at [659, 176] on link "Vraag 2" at bounding box center [654, 171] width 41 height 12
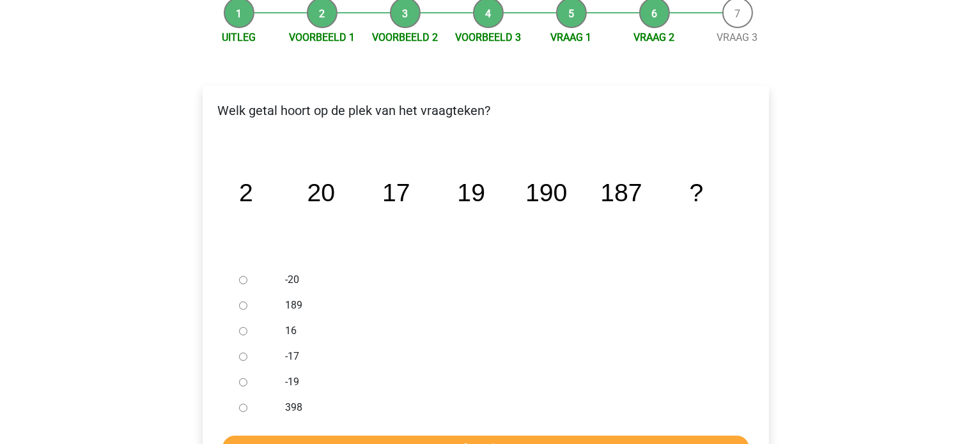
scroll to position [135, 0]
click at [242, 305] on input "189" at bounding box center [243, 305] width 8 height 8
radio input "true"
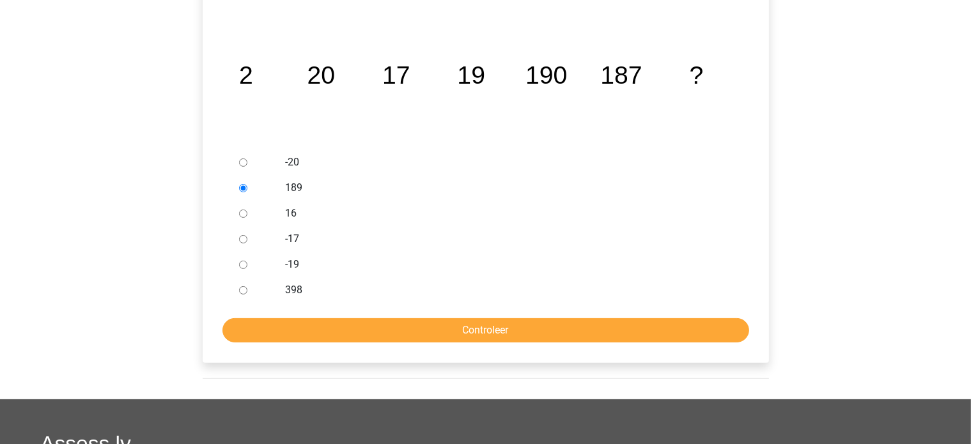
scroll to position [252, 0]
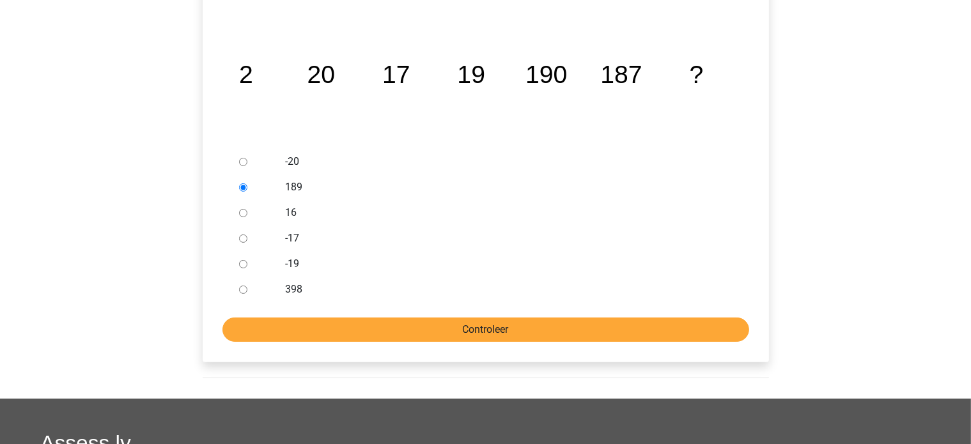
click at [435, 334] on input "Controleer" at bounding box center [485, 330] width 527 height 24
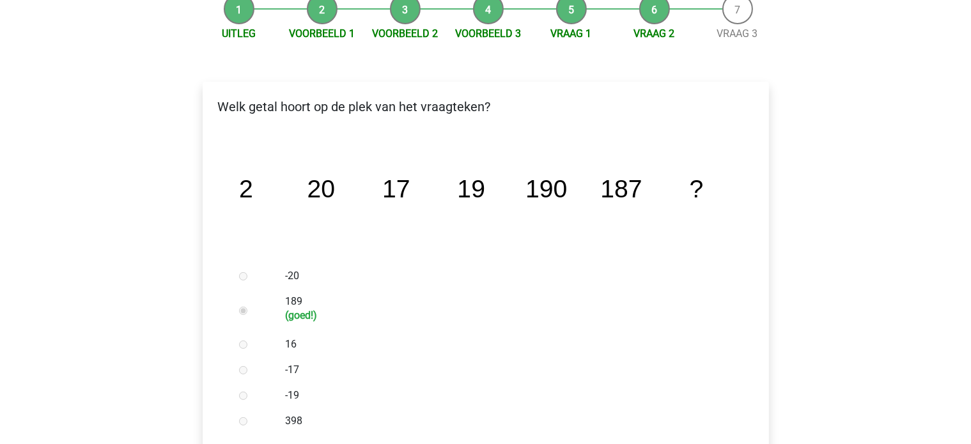
scroll to position [137, 0]
click at [736, 33] on link "Vraag 3" at bounding box center [737, 34] width 41 height 12
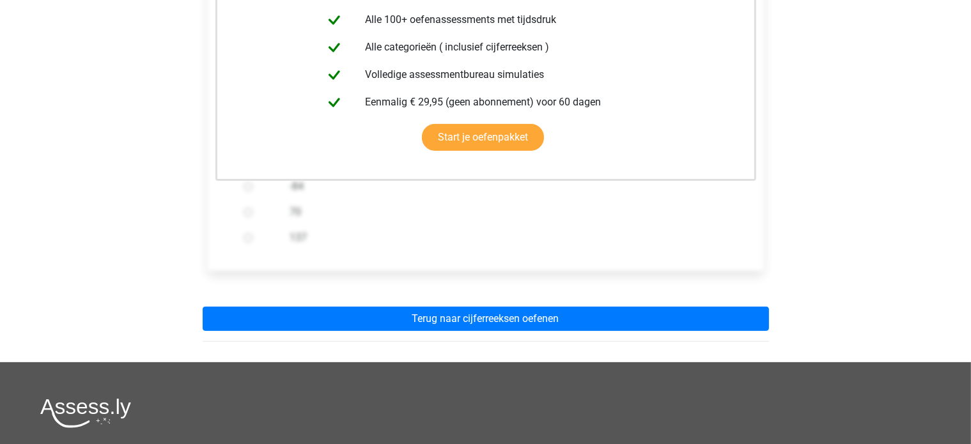
scroll to position [285, 0]
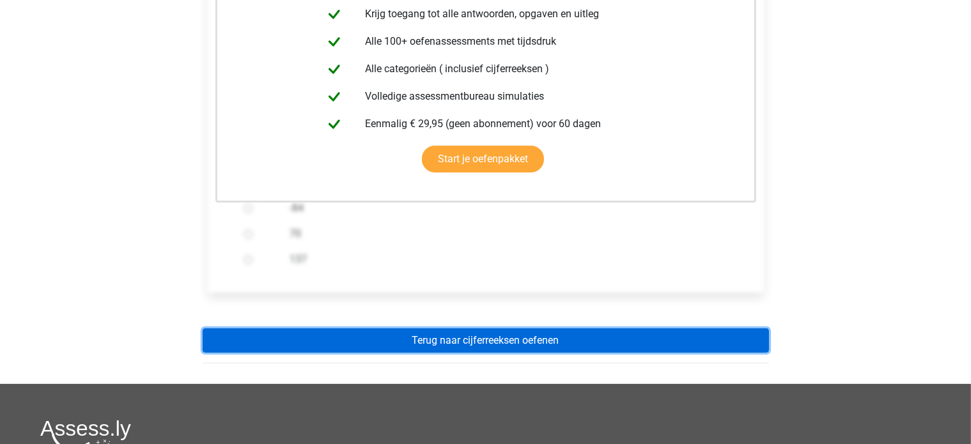
click at [698, 344] on link "Terug naar cijferreeksen oefenen" at bounding box center [486, 340] width 566 height 24
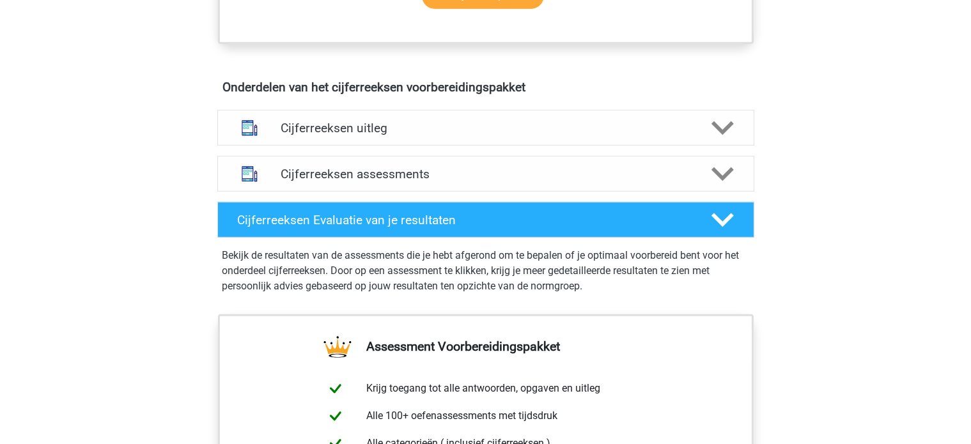
scroll to position [703, 0]
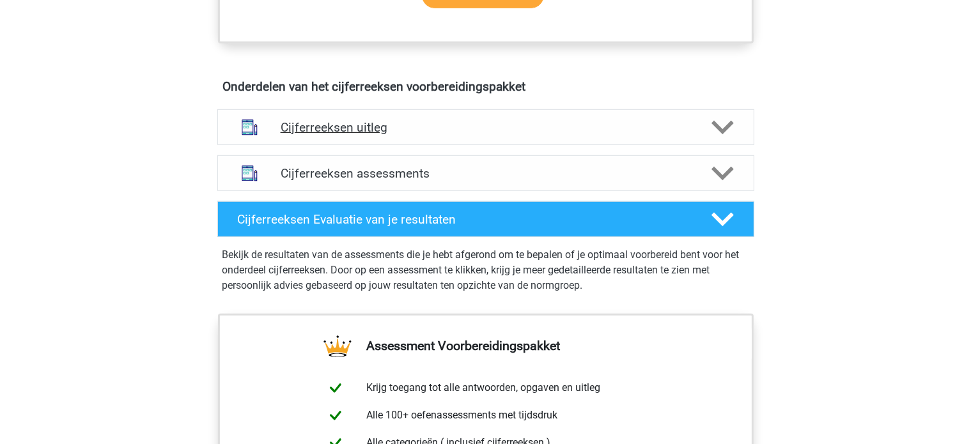
click at [596, 135] on h4 "Cijferreeksen uitleg" at bounding box center [486, 127] width 410 height 15
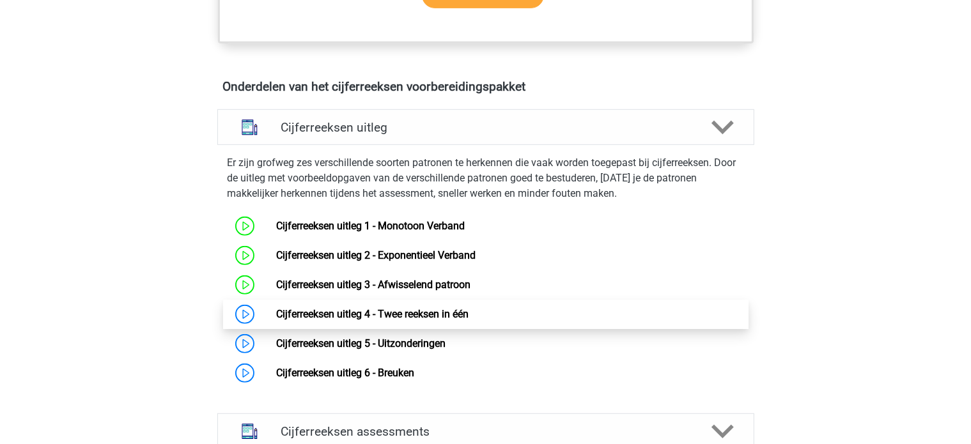
click at [304, 320] on link "Cijferreeksen uitleg 4 - Twee reeksen in één" at bounding box center [372, 314] width 192 height 12
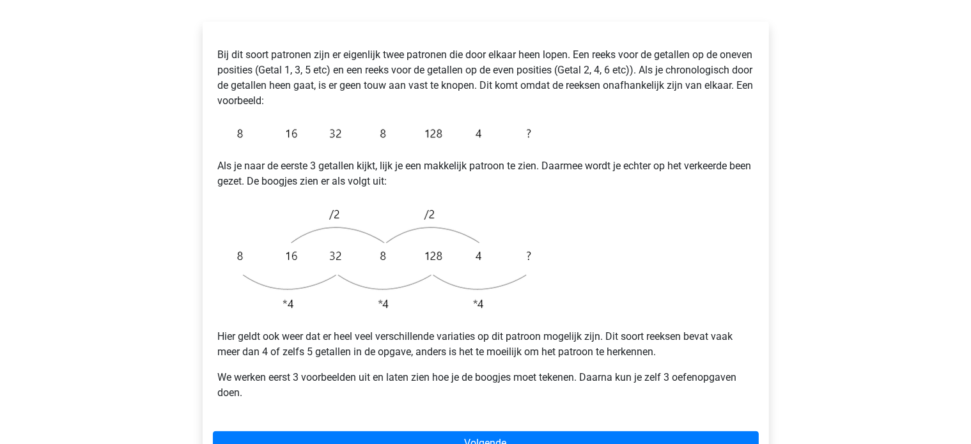
scroll to position [229, 0]
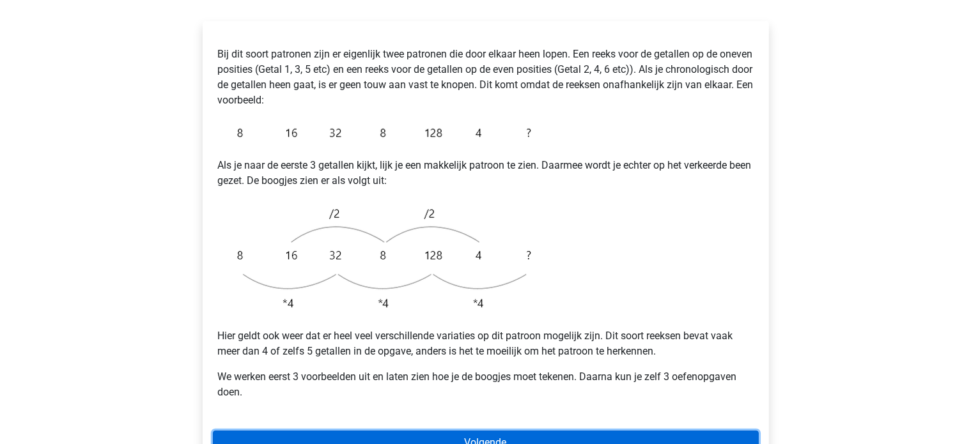
click at [419, 431] on link "Volgende" at bounding box center [486, 443] width 546 height 24
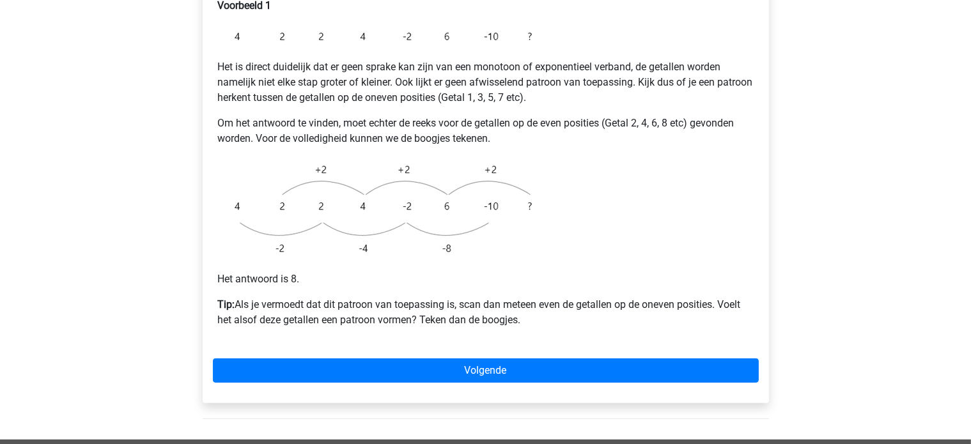
scroll to position [270, 0]
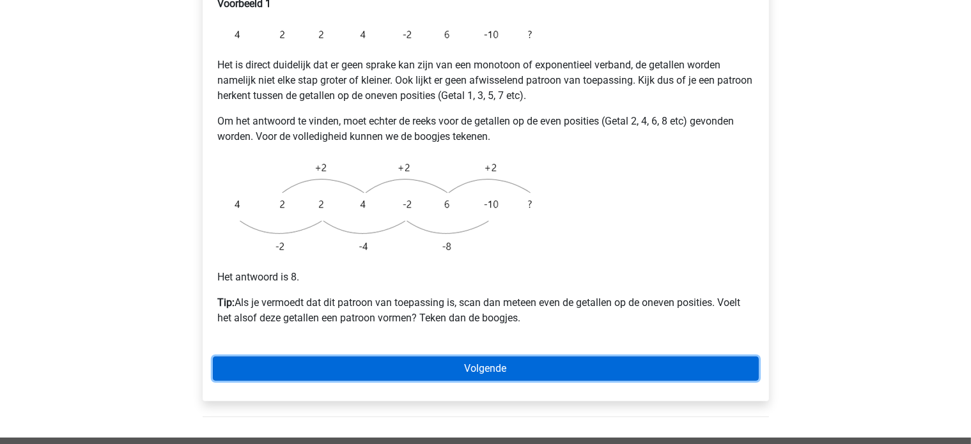
click at [499, 357] on link "Volgende" at bounding box center [486, 369] width 546 height 24
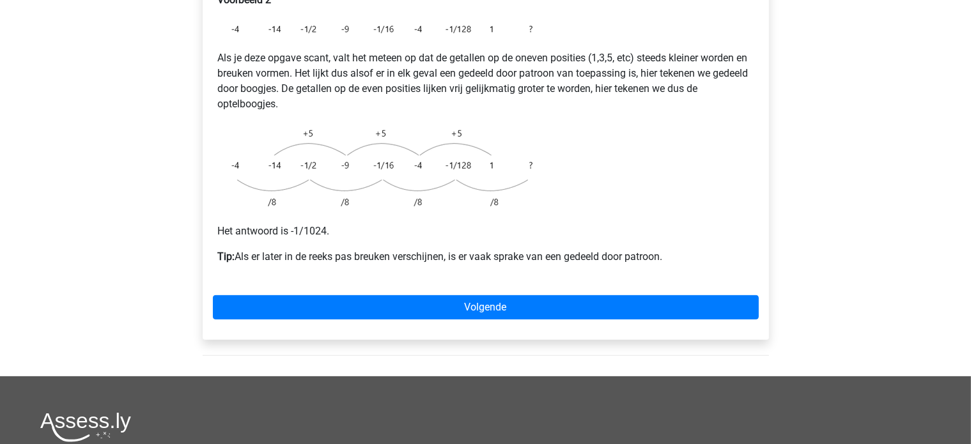
scroll to position [277, 0]
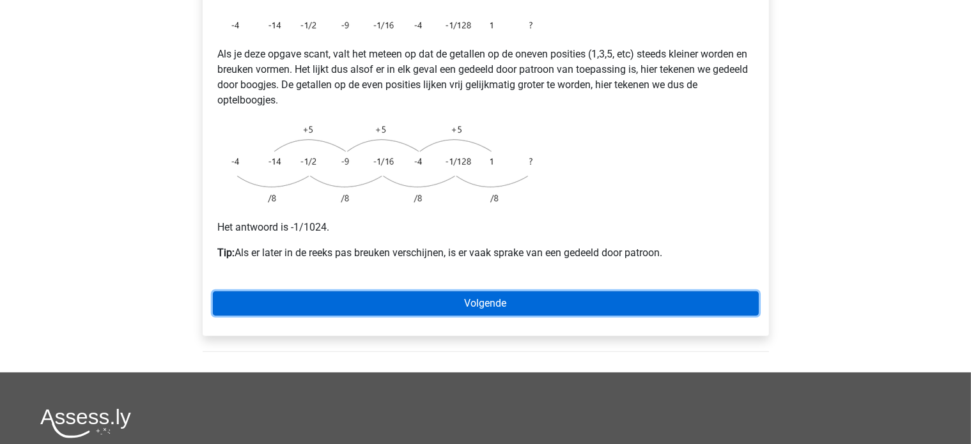
click at [523, 291] on link "Volgende" at bounding box center [486, 303] width 546 height 24
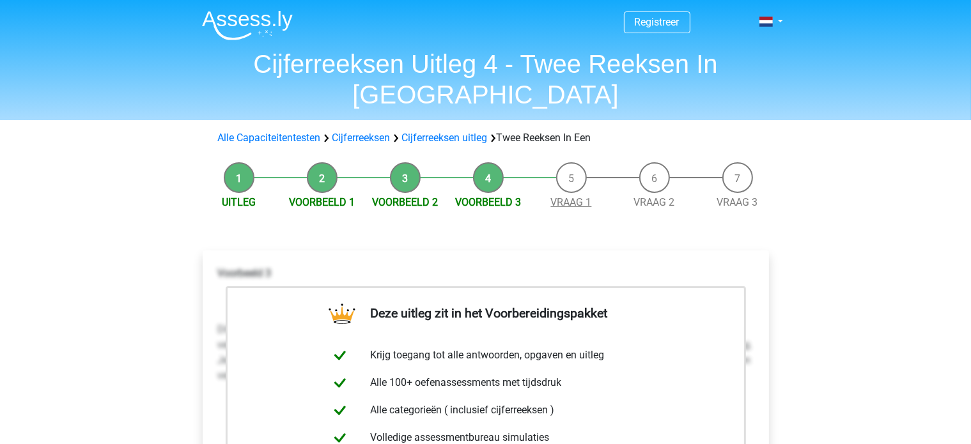
click at [571, 196] on link "Vraag 1" at bounding box center [571, 202] width 41 height 12
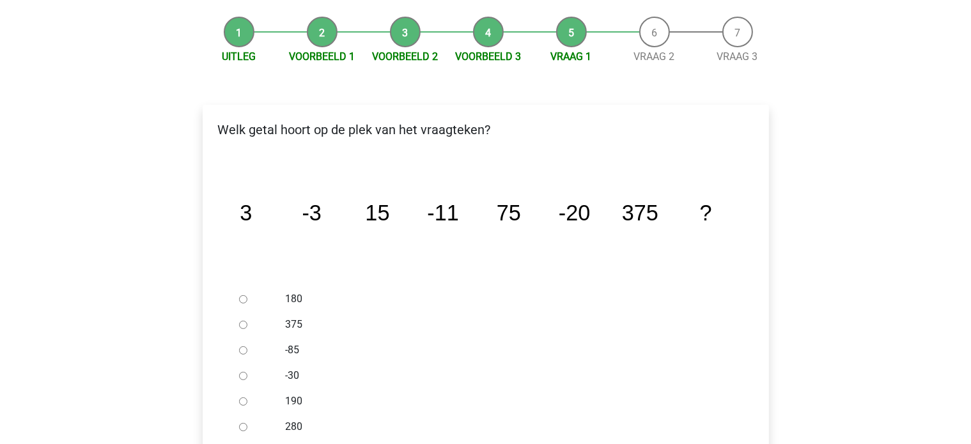
scroll to position [146, 0]
click at [243, 372] on input "-30" at bounding box center [243, 376] width 8 height 8
radio input "true"
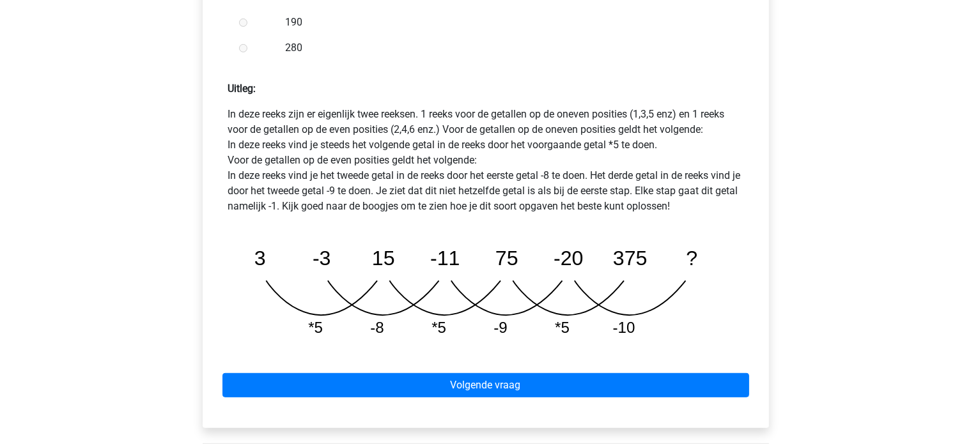
scroll to position [544, 0]
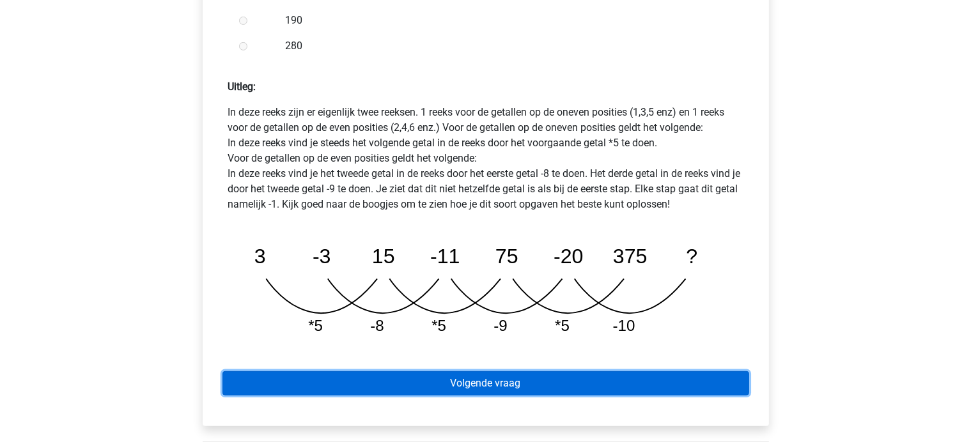
click at [590, 371] on link "Volgende vraag" at bounding box center [485, 383] width 527 height 24
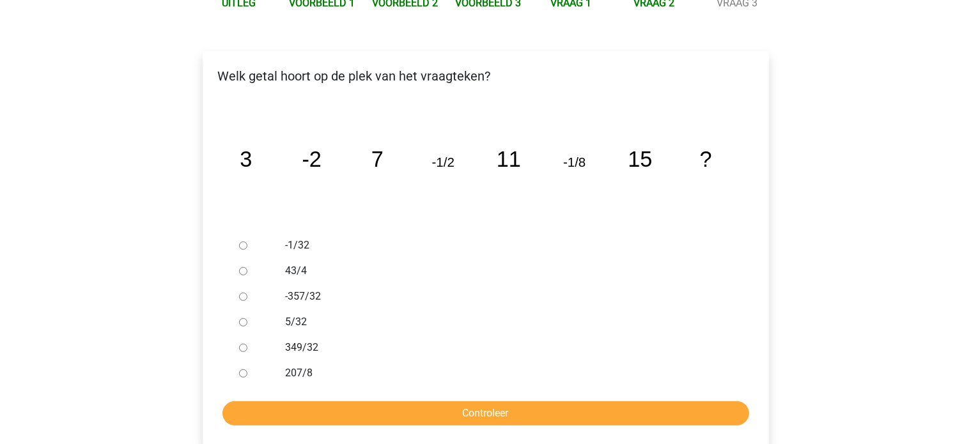
scroll to position [200, 0]
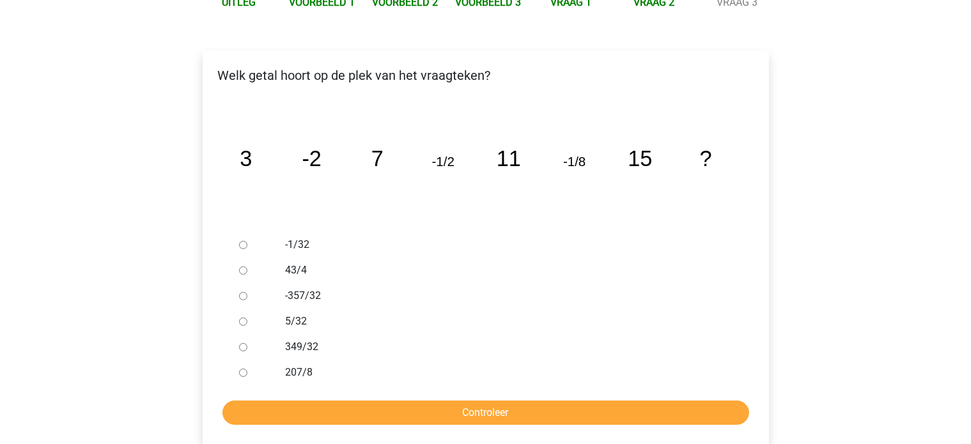
click at [243, 241] on input "-1/32" at bounding box center [243, 245] width 8 height 8
radio input "true"
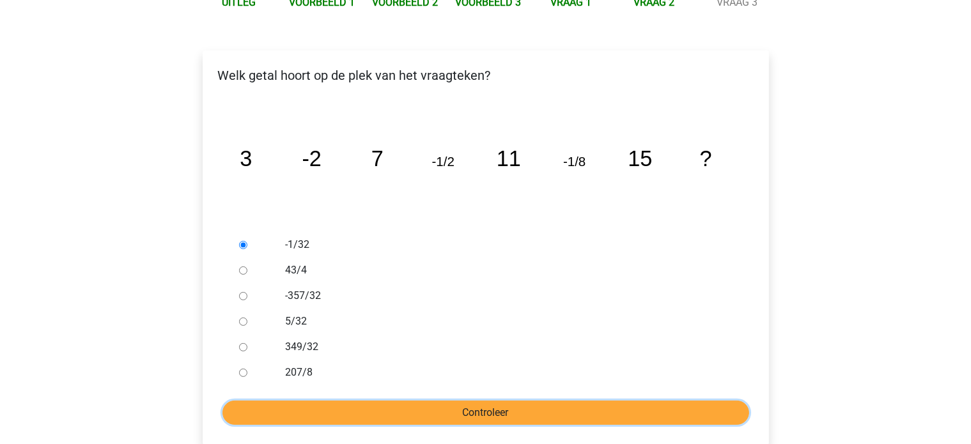
click at [316, 401] on input "Controleer" at bounding box center [485, 413] width 527 height 24
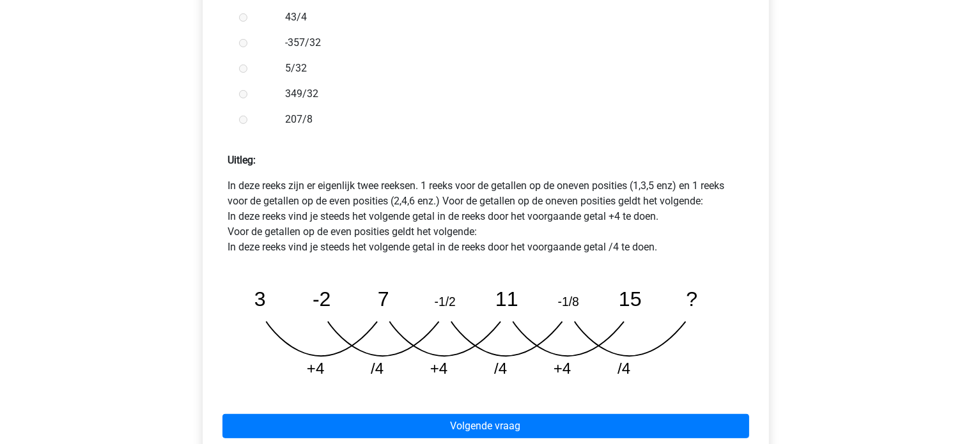
scroll to position [481, 0]
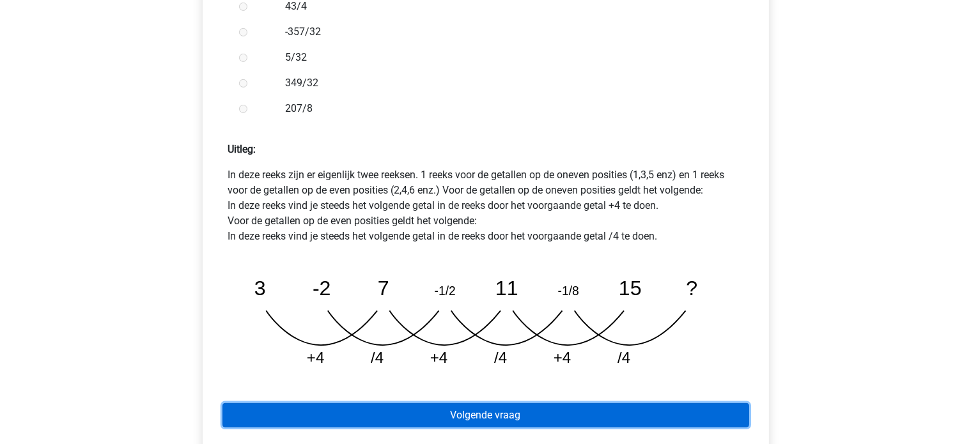
click at [465, 403] on link "Volgende vraag" at bounding box center [485, 415] width 527 height 24
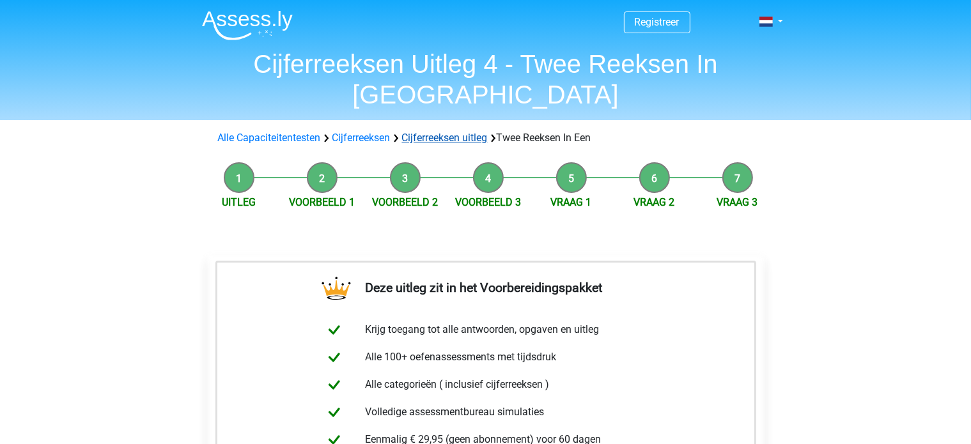
click at [437, 132] on link "Cijferreeksen uitleg" at bounding box center [445, 138] width 86 height 12
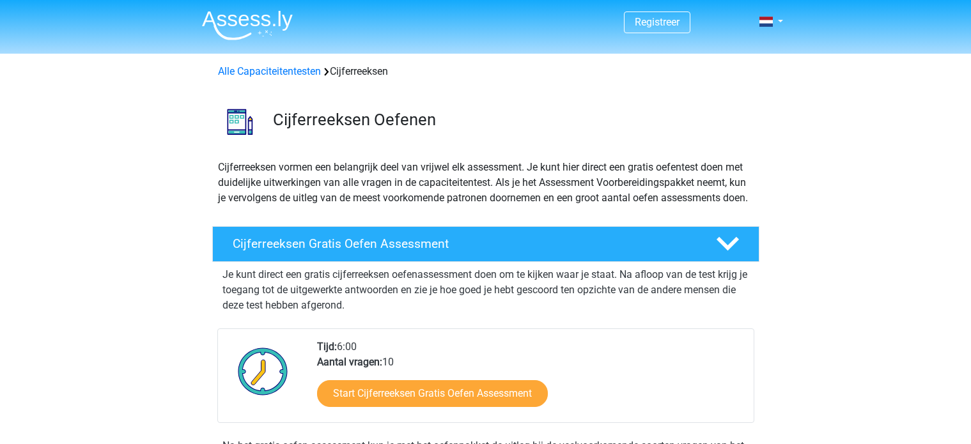
scroll to position [820, 0]
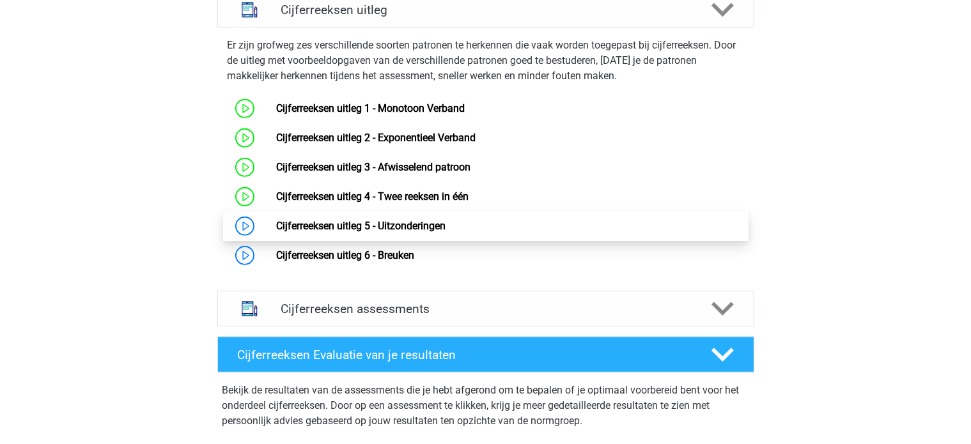
click at [303, 232] on link "Cijferreeksen uitleg 5 - Uitzonderingen" at bounding box center [360, 226] width 169 height 12
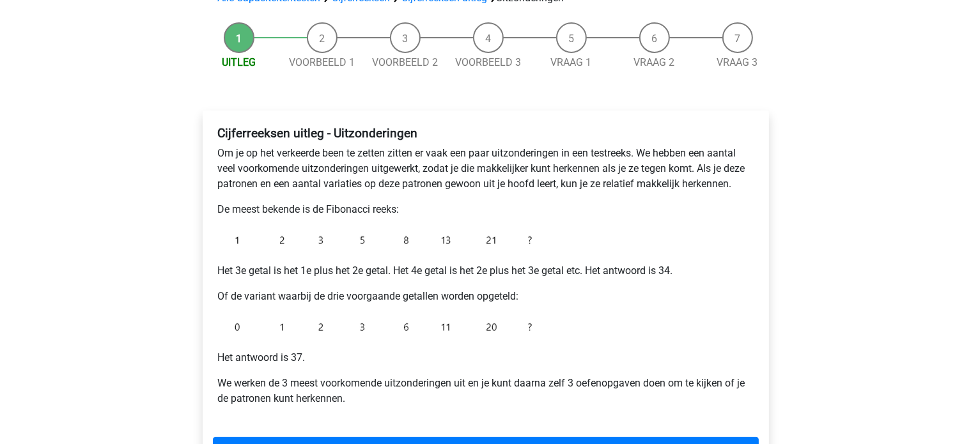
scroll to position [112, 0]
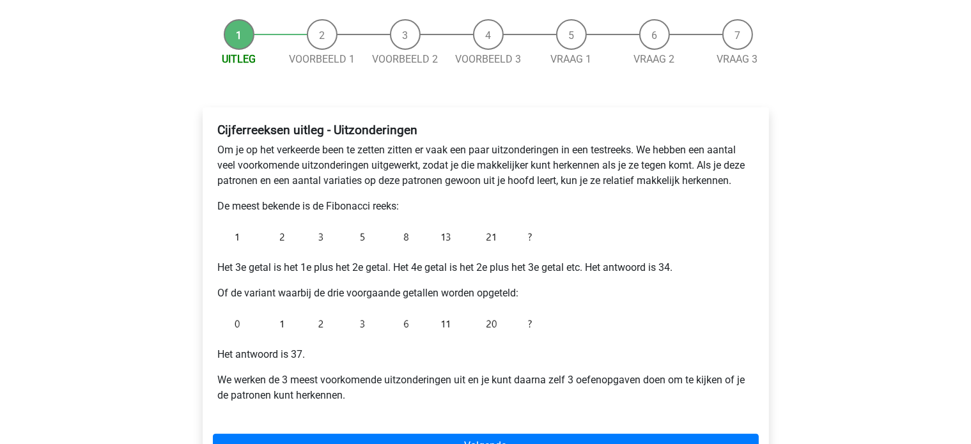
drag, startPoint x: 590, startPoint y: 353, endPoint x: 434, endPoint y: 407, distance: 165.1
click at [434, 407] on div "Cijferreeksen uitleg - Uitzonderingen Om je op het verkeerde been te zetten zit…" at bounding box center [486, 268] width 546 height 301
click at [639, 322] on div "Cijferreeksen uitleg - Uitzonderingen Om je op het verkeerde been te zetten zit…" at bounding box center [486, 268] width 546 height 301
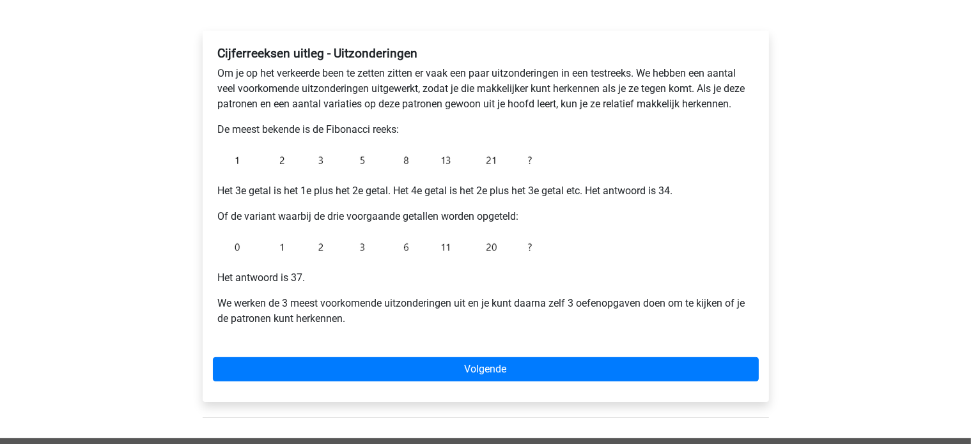
scroll to position [190, 0]
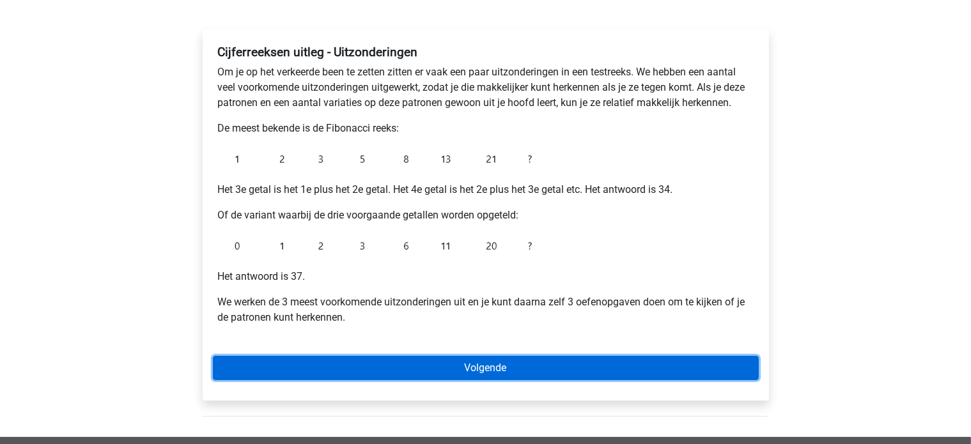
click at [555, 365] on link "Volgende" at bounding box center [486, 368] width 546 height 24
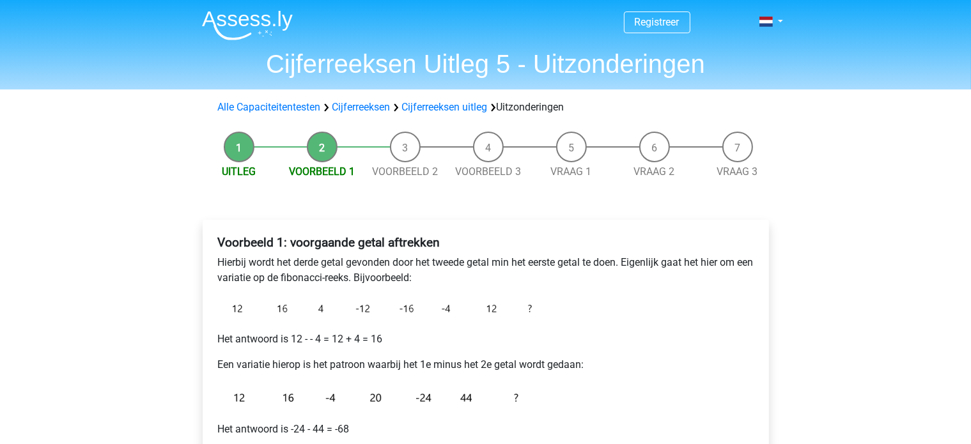
click at [640, 337] on p "Het antwoord is 12 - - 4 = 12 + 4 = 16" at bounding box center [485, 339] width 535 height 15
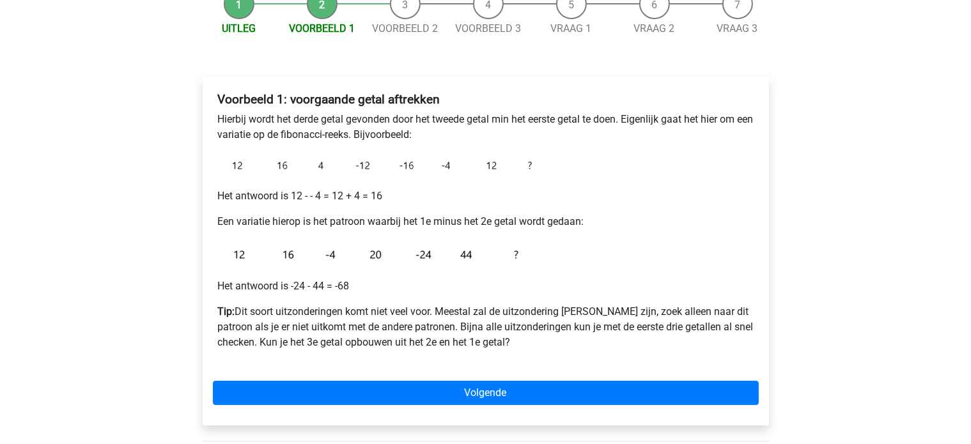
scroll to position [144, 0]
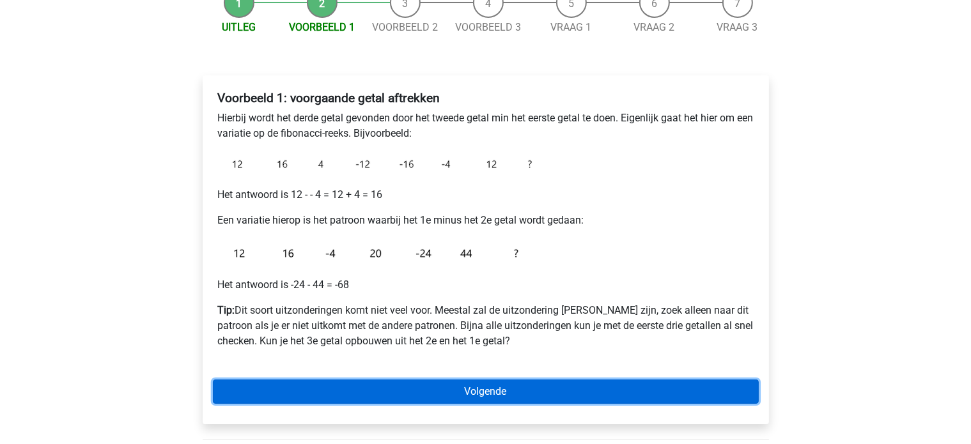
click at [556, 388] on link "Volgende" at bounding box center [486, 392] width 546 height 24
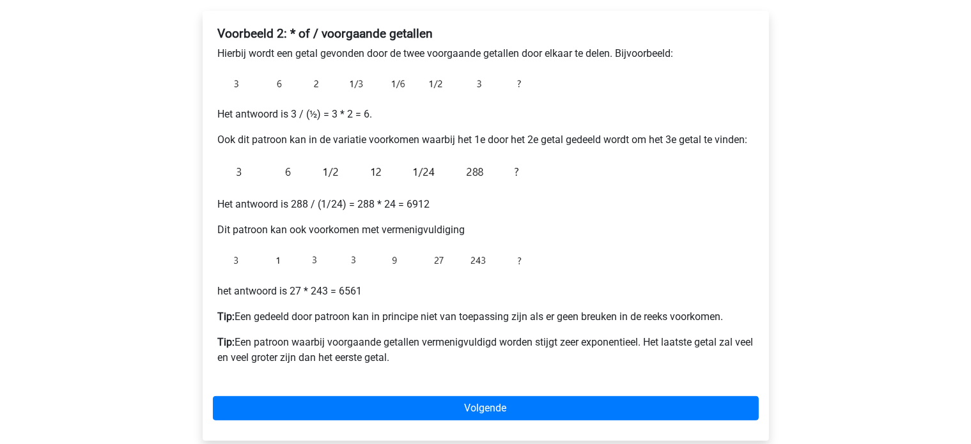
scroll to position [217, 0]
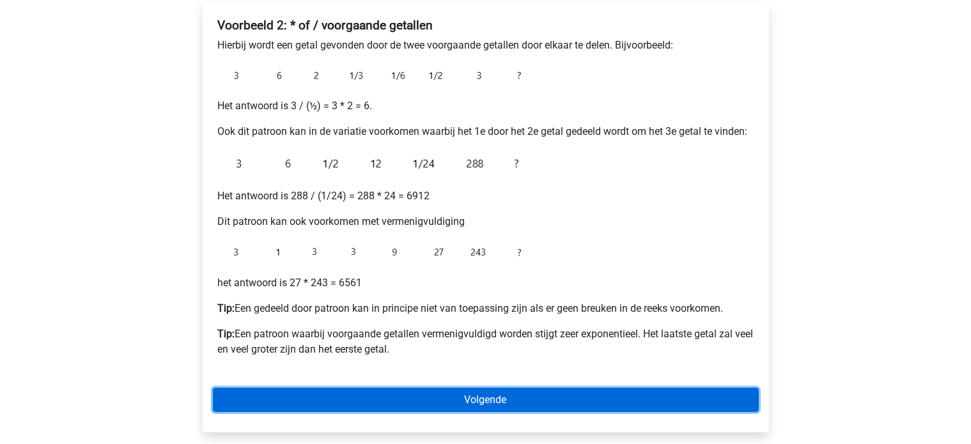
click at [578, 405] on link "Volgende" at bounding box center [486, 400] width 546 height 24
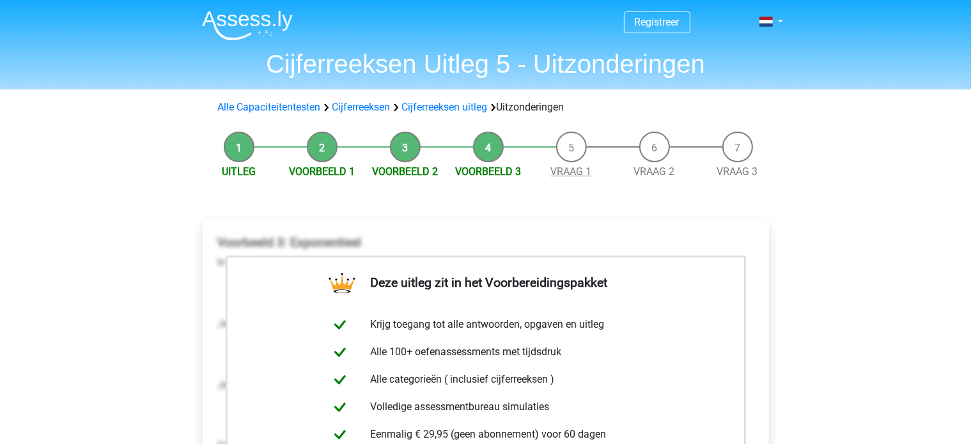
click at [576, 167] on link "Vraag 1" at bounding box center [571, 171] width 41 height 12
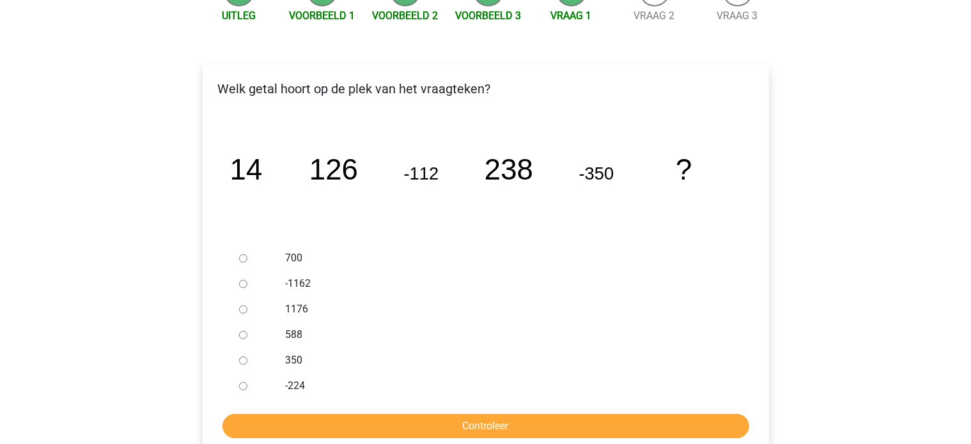
scroll to position [160, 0]
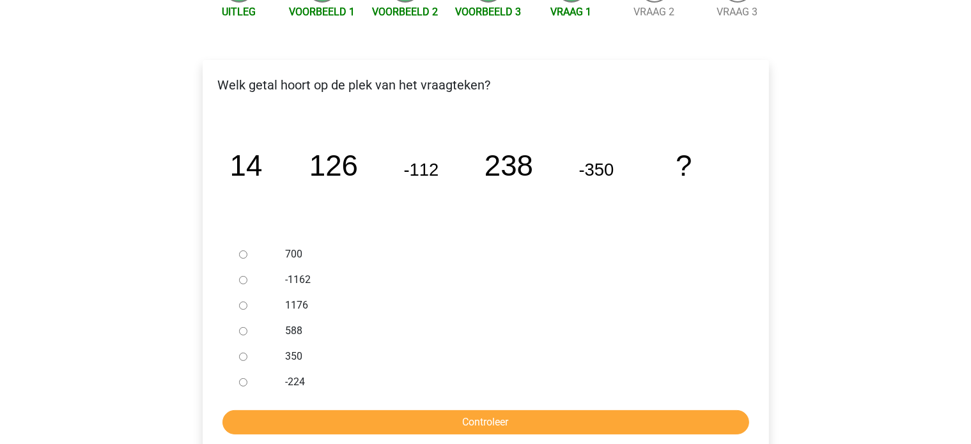
click at [246, 335] on input "588" at bounding box center [243, 331] width 8 height 8
radio input "true"
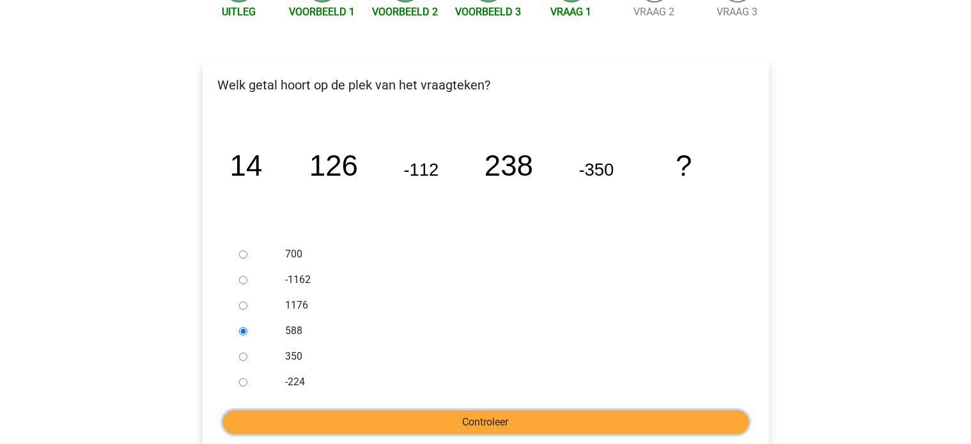
click at [329, 419] on input "Controleer" at bounding box center [485, 422] width 527 height 24
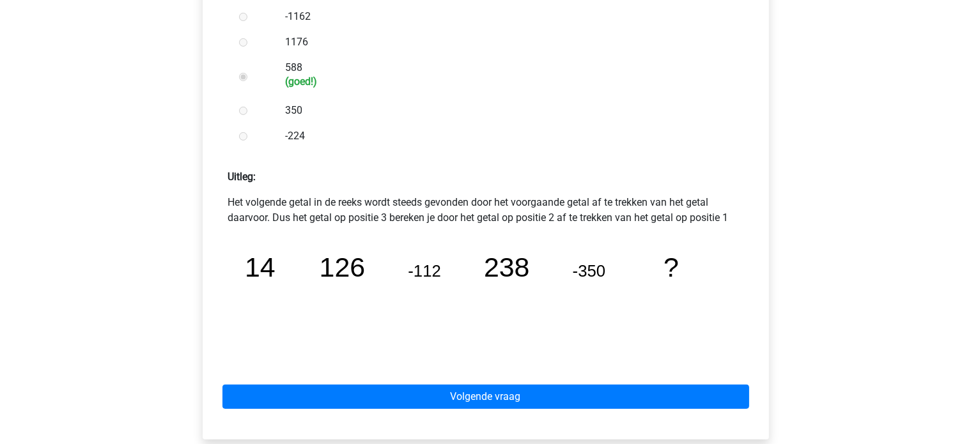
scroll to position [435, 0]
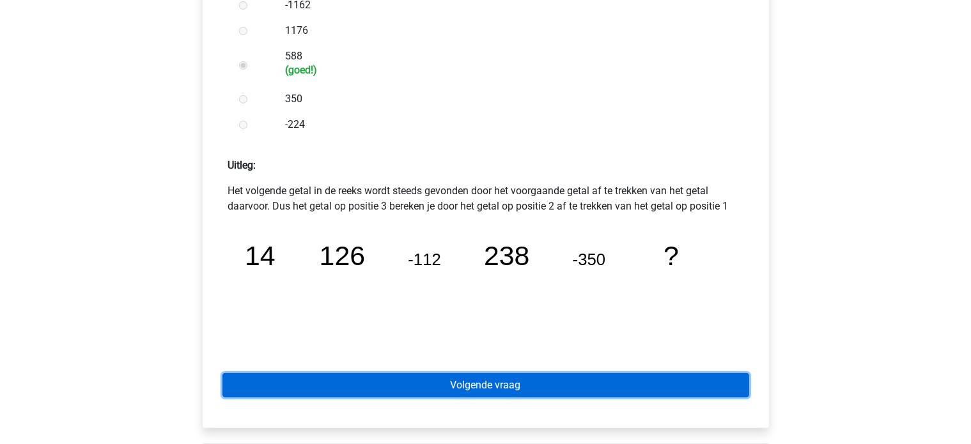
click at [414, 394] on link "Volgende vraag" at bounding box center [485, 385] width 527 height 24
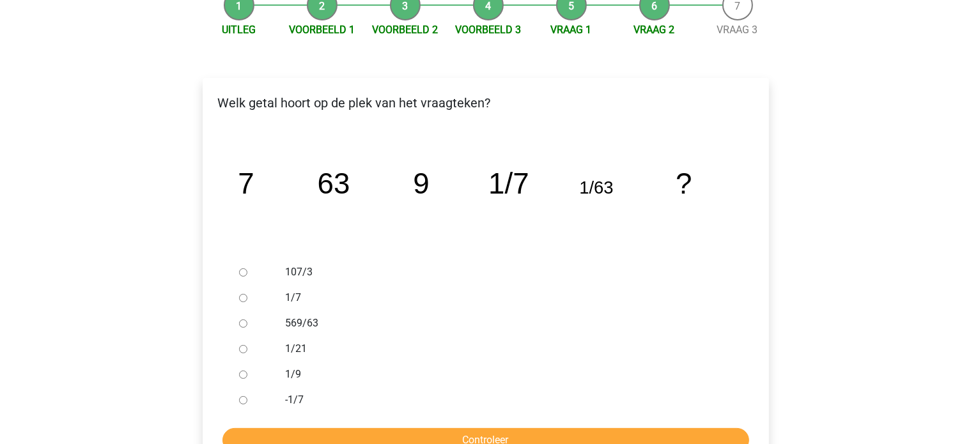
scroll to position [143, 0]
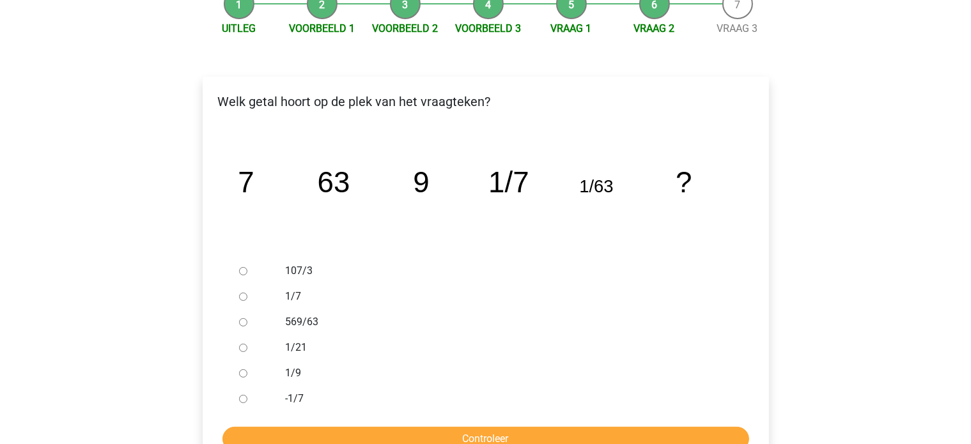
click at [244, 372] on input "1/9" at bounding box center [243, 373] width 8 height 8
radio input "true"
click at [268, 440] on input "Controleer" at bounding box center [485, 439] width 527 height 24
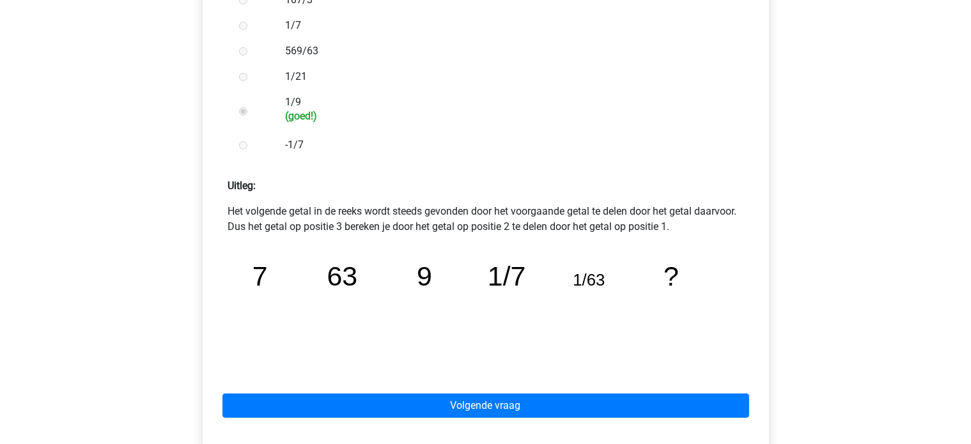
scroll to position [450, 0]
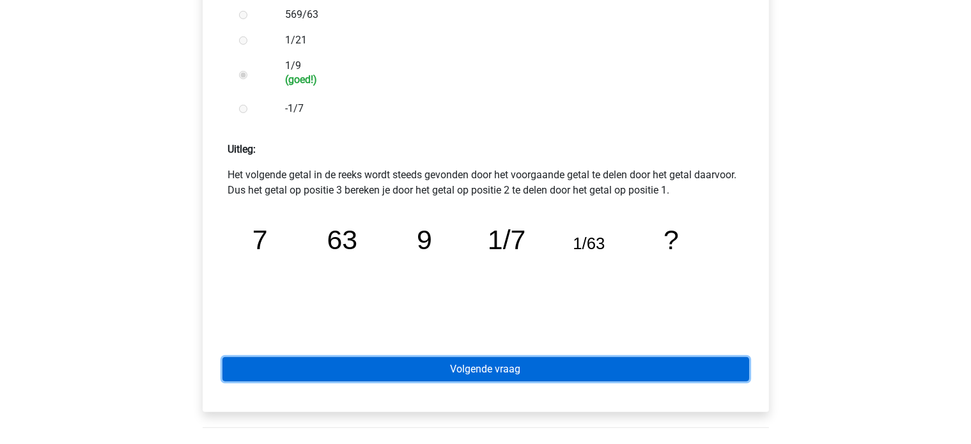
click at [519, 369] on link "Volgende vraag" at bounding box center [485, 369] width 527 height 24
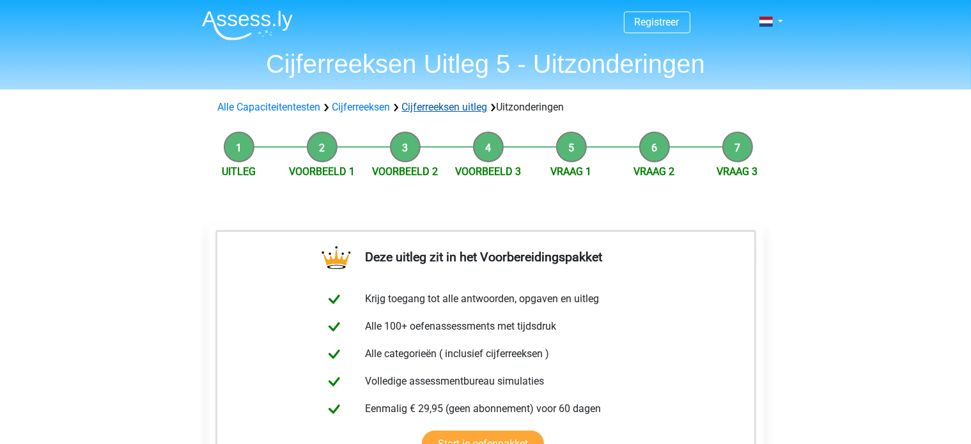
click at [467, 110] on link "Cijferreeksen uitleg" at bounding box center [445, 107] width 86 height 12
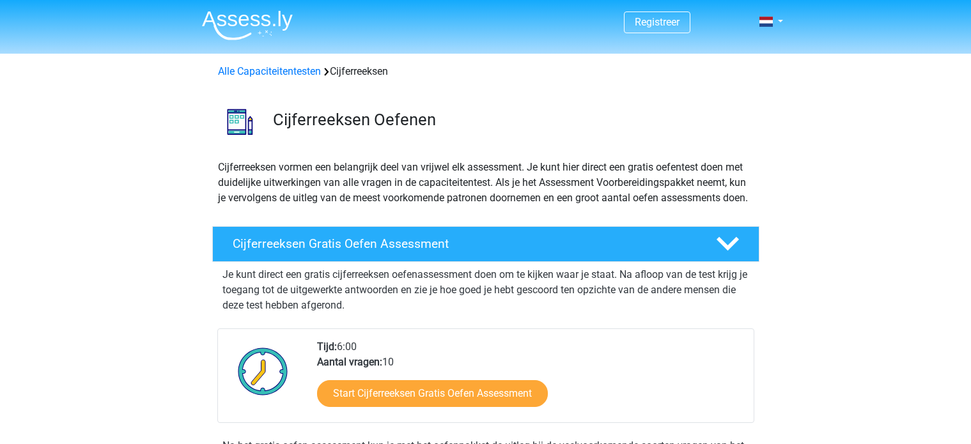
scroll to position [820, 0]
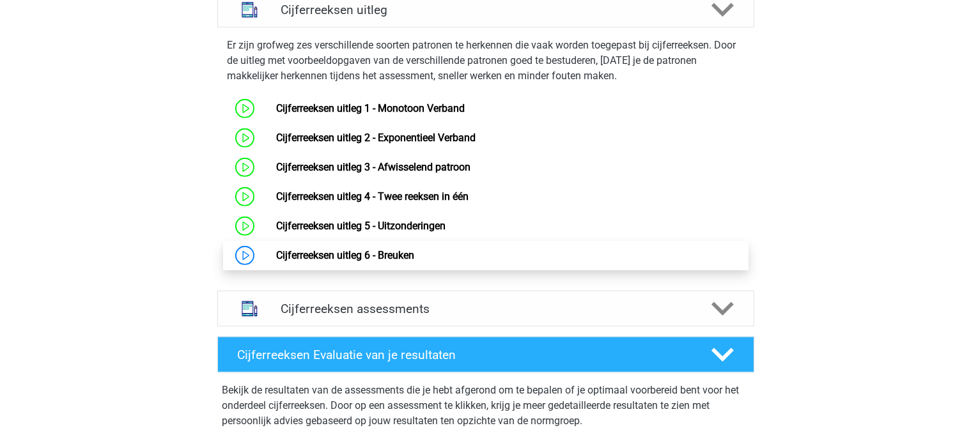
click at [308, 261] on link "Cijferreeksen uitleg 6 - Breuken" at bounding box center [345, 255] width 138 height 12
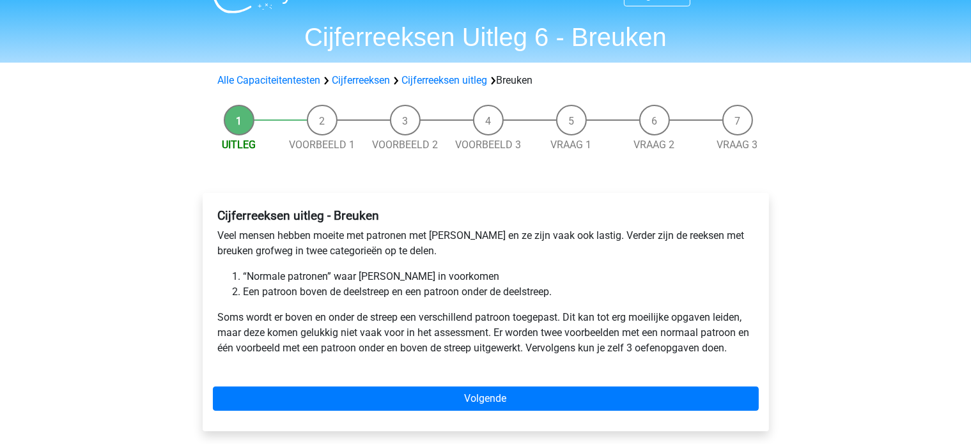
scroll to position [33, 0]
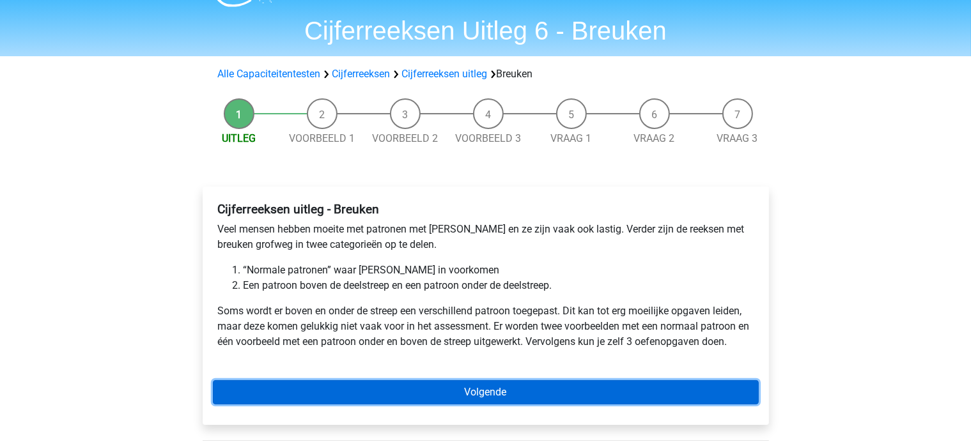
click at [616, 389] on link "Volgende" at bounding box center [486, 392] width 546 height 24
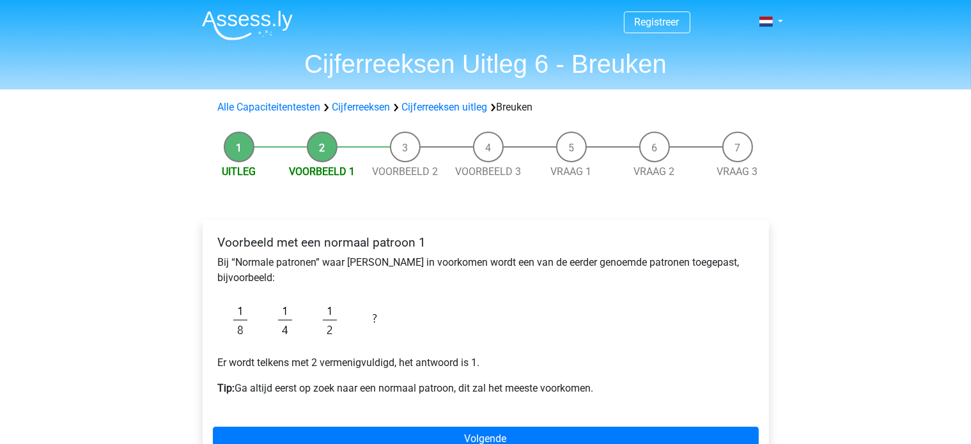
scroll to position [49, 0]
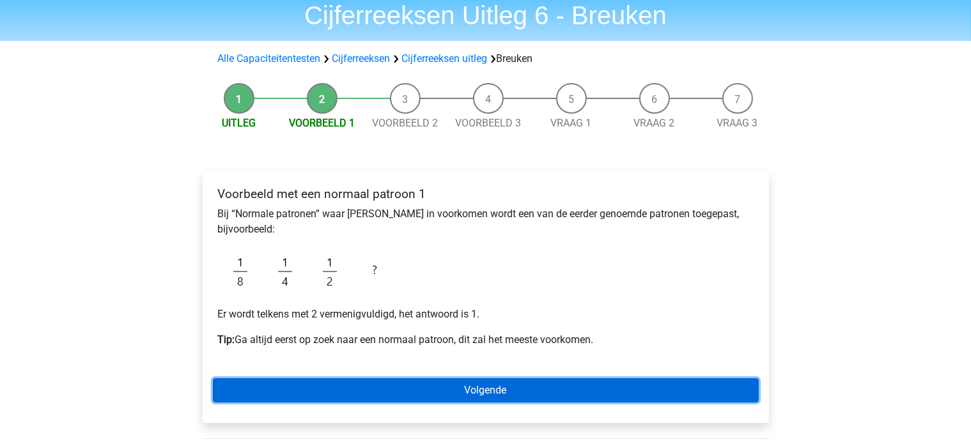
click at [589, 387] on link "Volgende" at bounding box center [486, 390] width 546 height 24
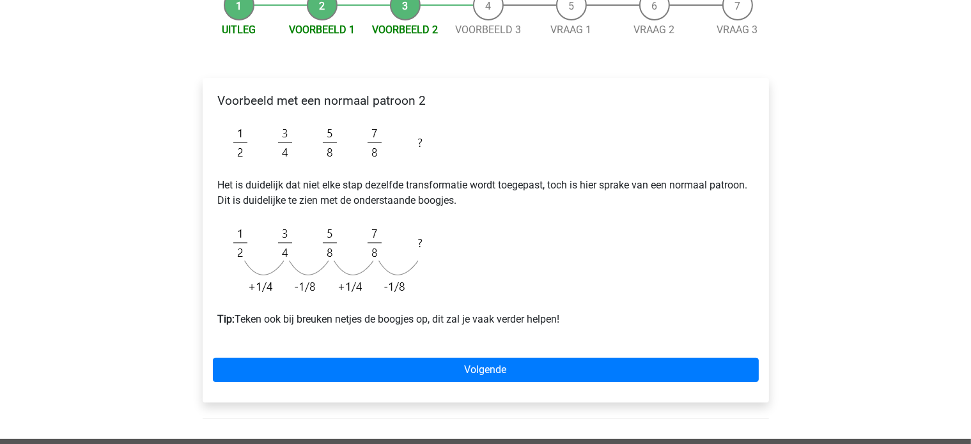
scroll to position [150, 0]
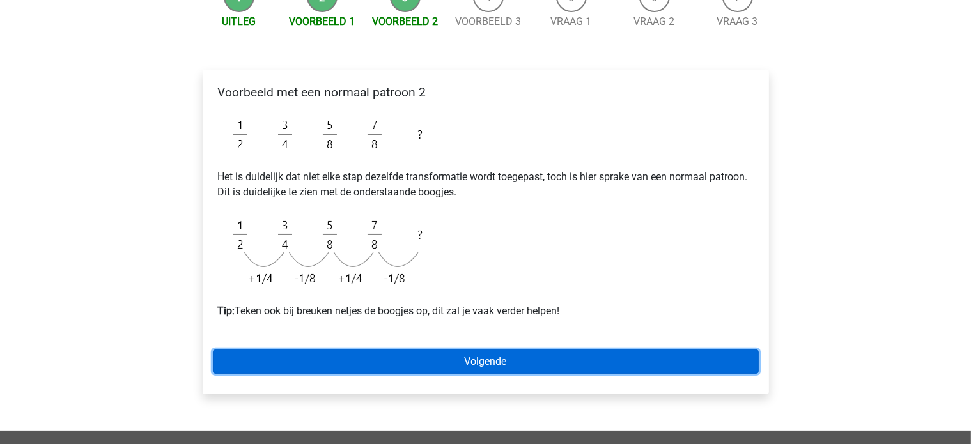
click at [556, 362] on link "Volgende" at bounding box center [486, 362] width 546 height 24
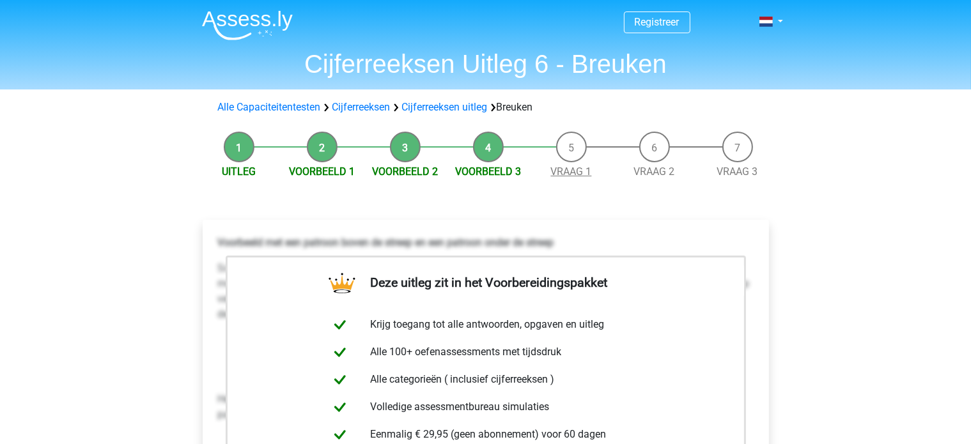
click at [565, 178] on link "Vraag 1" at bounding box center [571, 171] width 41 height 12
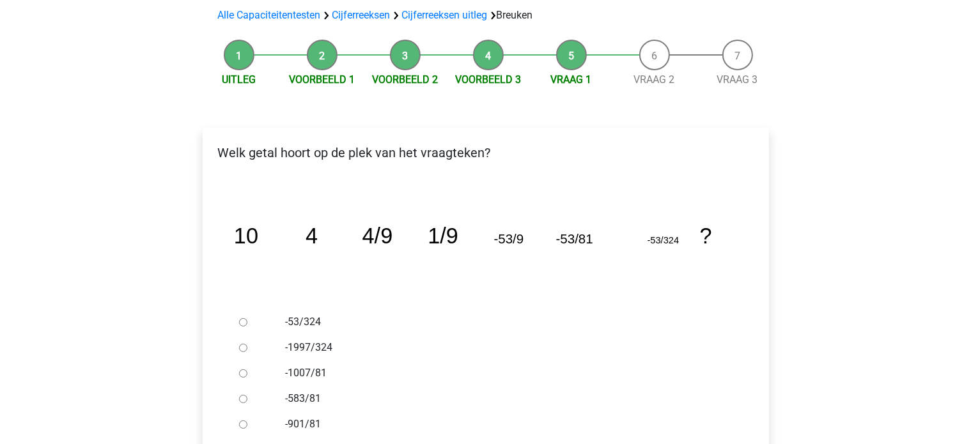
scroll to position [164, 0]
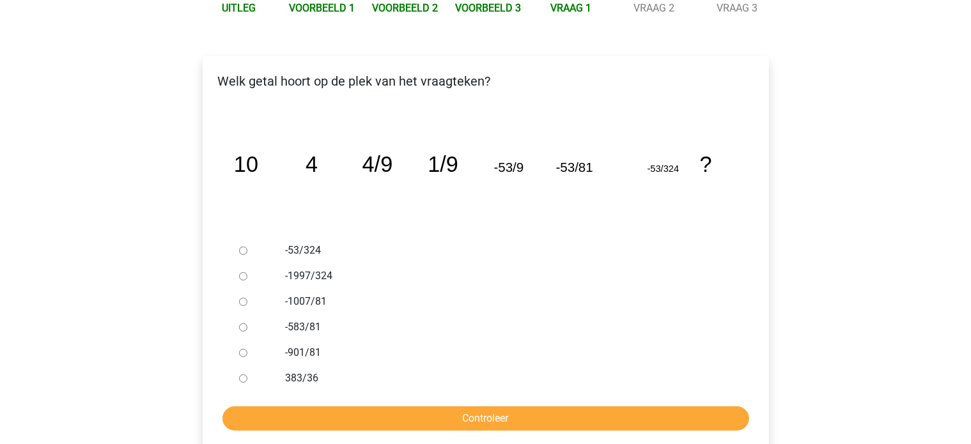
click at [243, 276] on input "-1997/324" at bounding box center [243, 276] width 8 height 8
radio input "true"
click at [294, 419] on input "Controleer" at bounding box center [485, 418] width 527 height 24
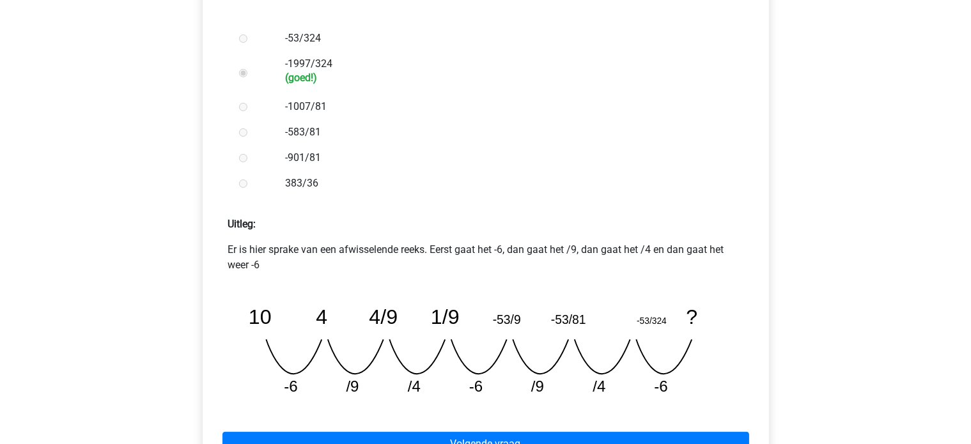
scroll to position [378, 0]
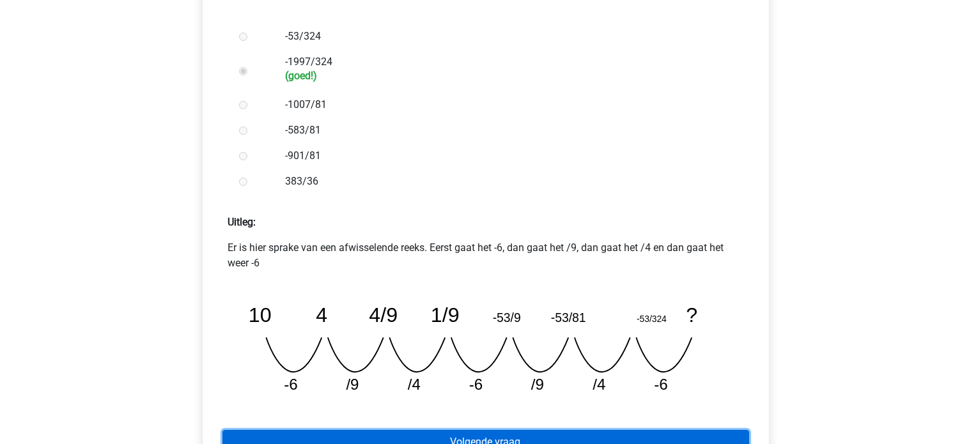
click at [304, 443] on link "Volgende vraag" at bounding box center [485, 442] width 527 height 24
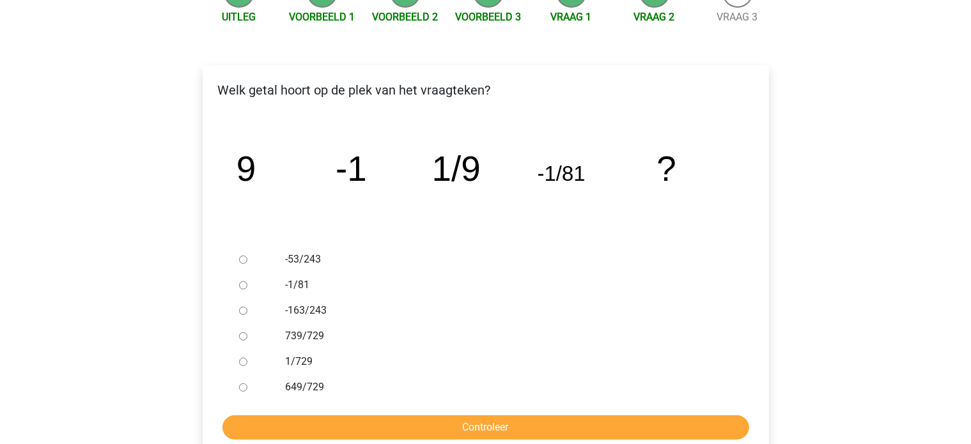
scroll to position [156, 0]
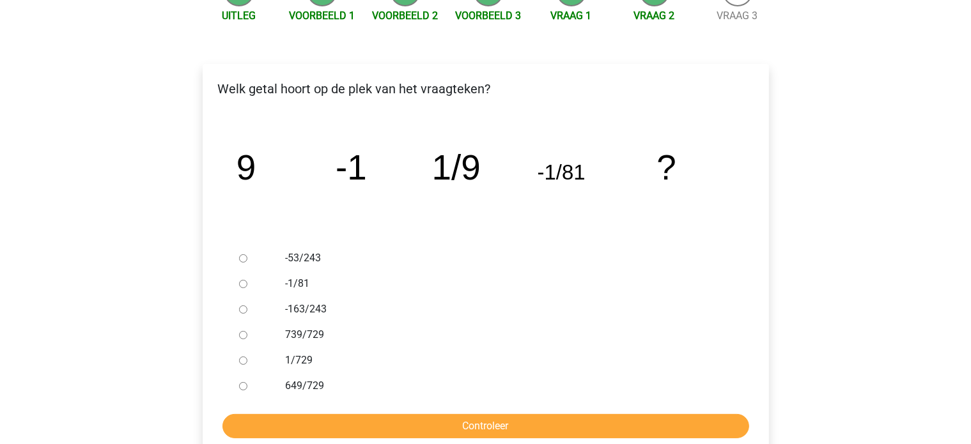
click at [242, 335] on input "739/729" at bounding box center [243, 335] width 8 height 8
radio input "true"
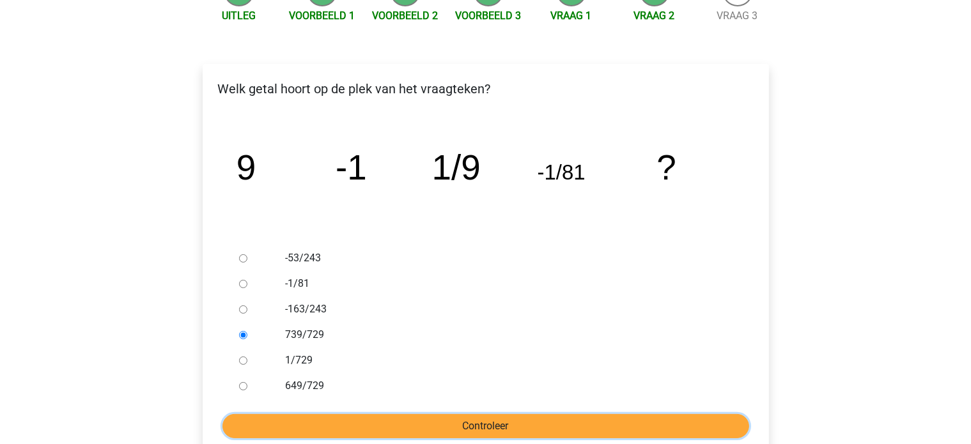
click at [475, 426] on input "Controleer" at bounding box center [485, 426] width 527 height 24
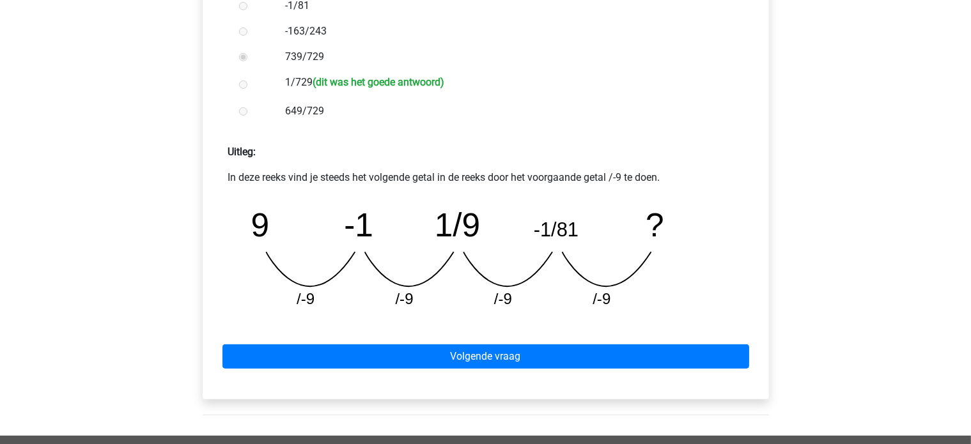
scroll to position [435, 0]
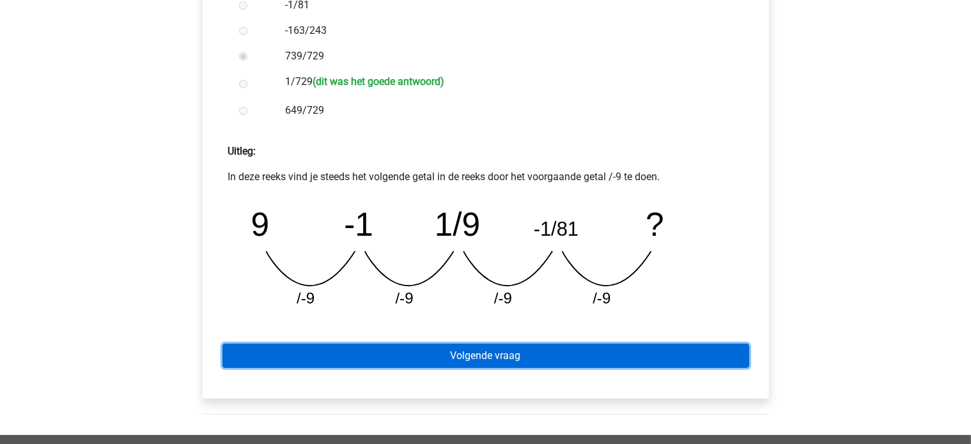
click at [535, 355] on link "Volgende vraag" at bounding box center [485, 356] width 527 height 24
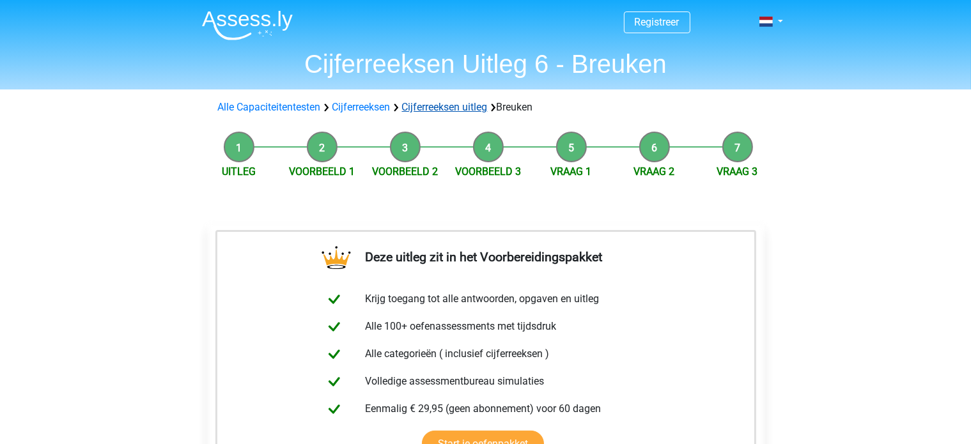
click at [452, 107] on link "Cijferreeksen uitleg" at bounding box center [445, 107] width 86 height 12
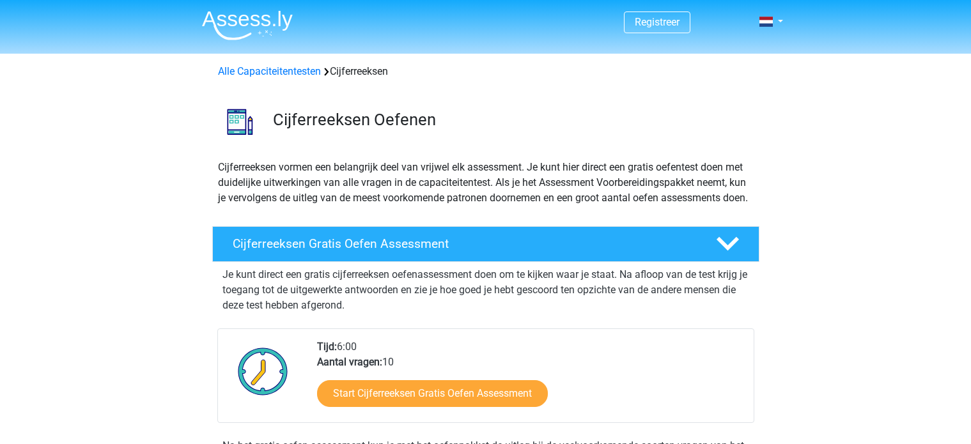
scroll to position [820, 0]
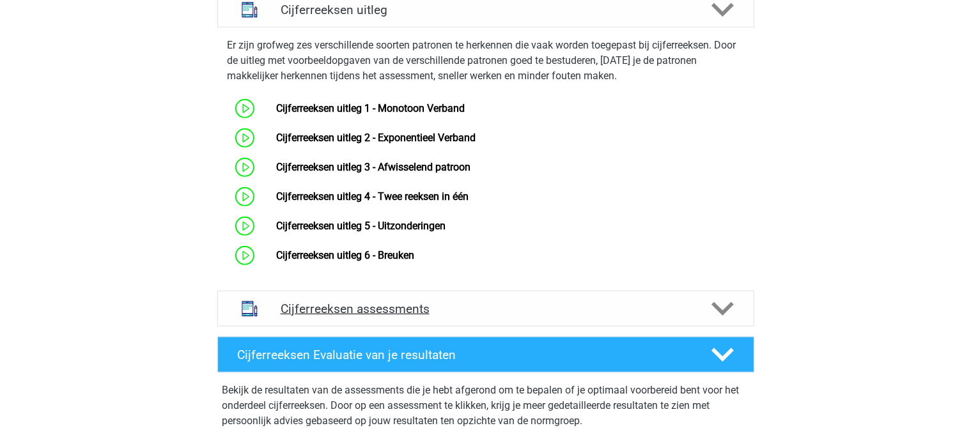
click at [718, 315] on icon at bounding box center [722, 309] width 22 height 22
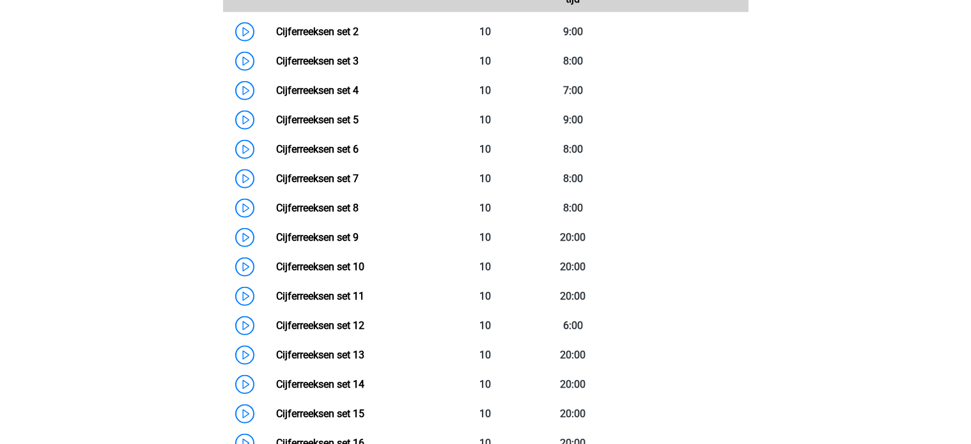
scroll to position [1252, 0]
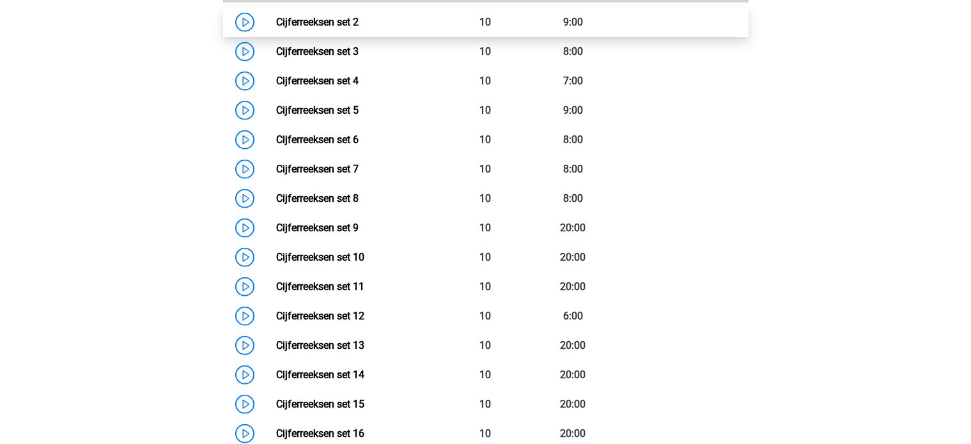
click at [358, 28] on link "Cijferreeksen set 2" at bounding box center [317, 22] width 82 height 12
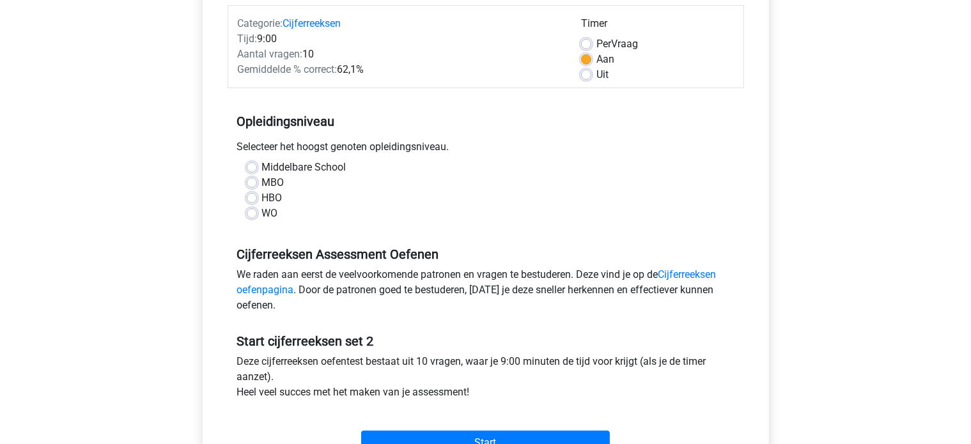
scroll to position [161, 0]
click at [266, 196] on label "HBO" at bounding box center [272, 197] width 20 height 15
click at [257, 196] on input "HBO" at bounding box center [252, 196] width 10 height 13
radio input "true"
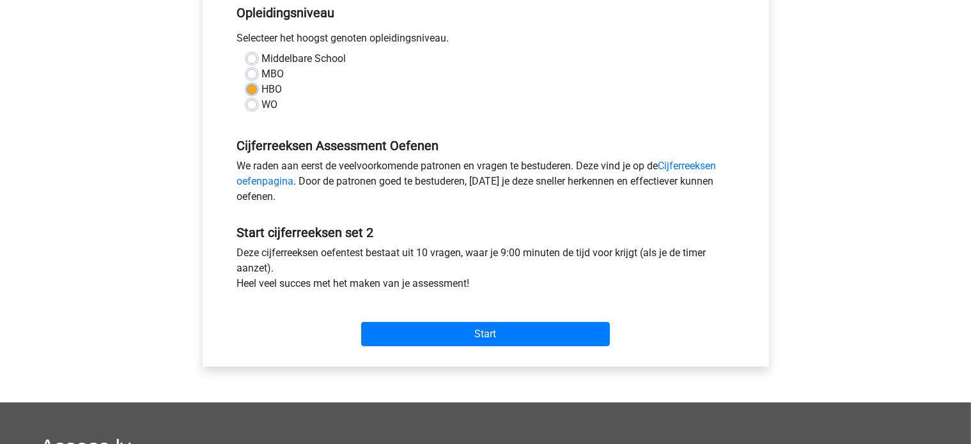
scroll to position [268, 0]
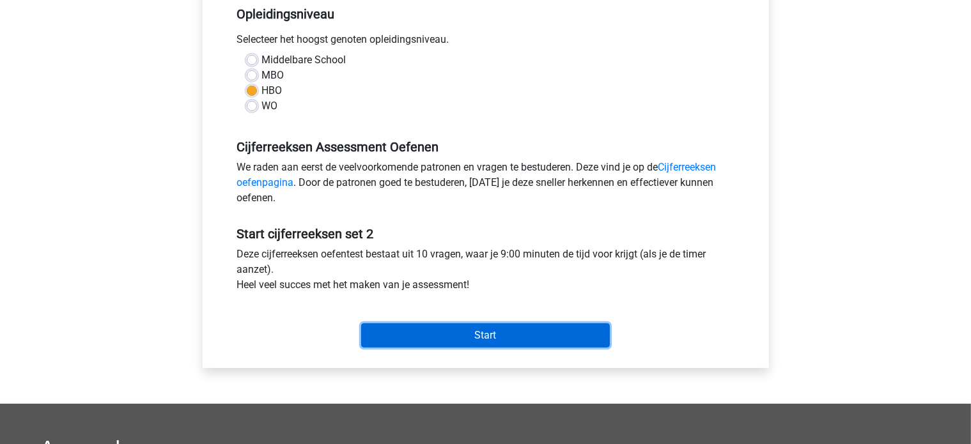
click at [563, 337] on input "Start" at bounding box center [485, 335] width 249 height 24
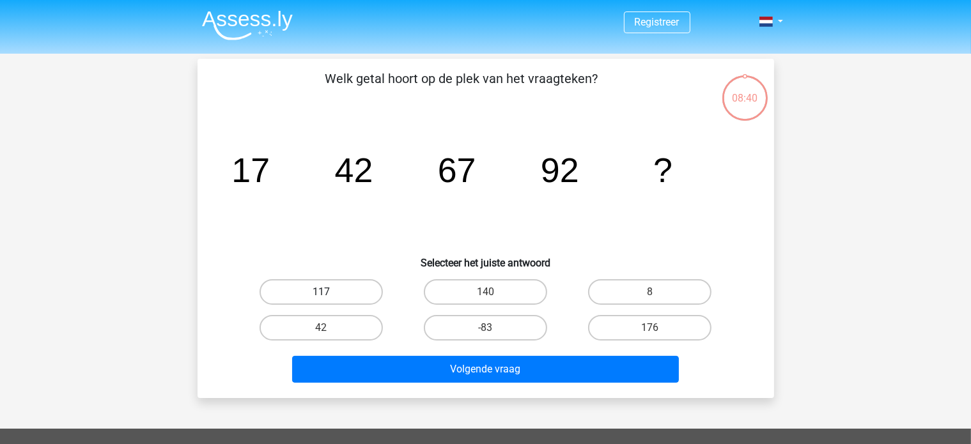
click at [343, 290] on label "117" at bounding box center [320, 292] width 123 height 26
click at [329, 292] on input "117" at bounding box center [325, 296] width 8 height 8
radio input "true"
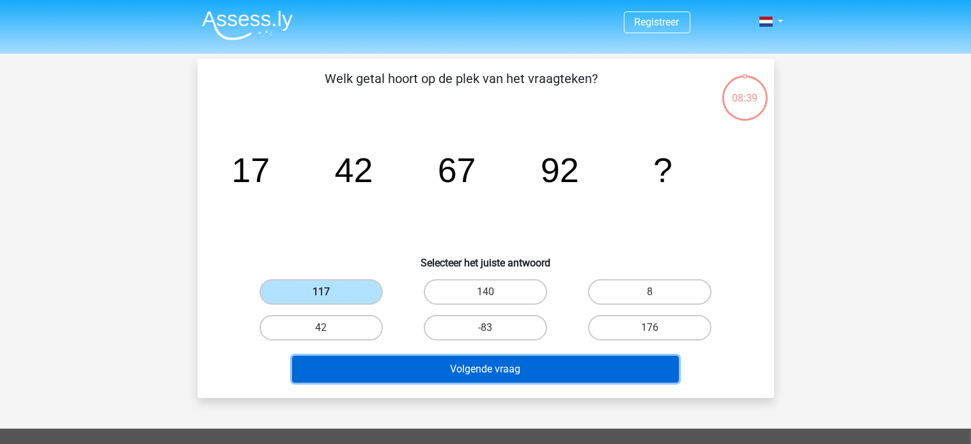
click at [482, 369] on button "Volgende vraag" at bounding box center [485, 369] width 387 height 27
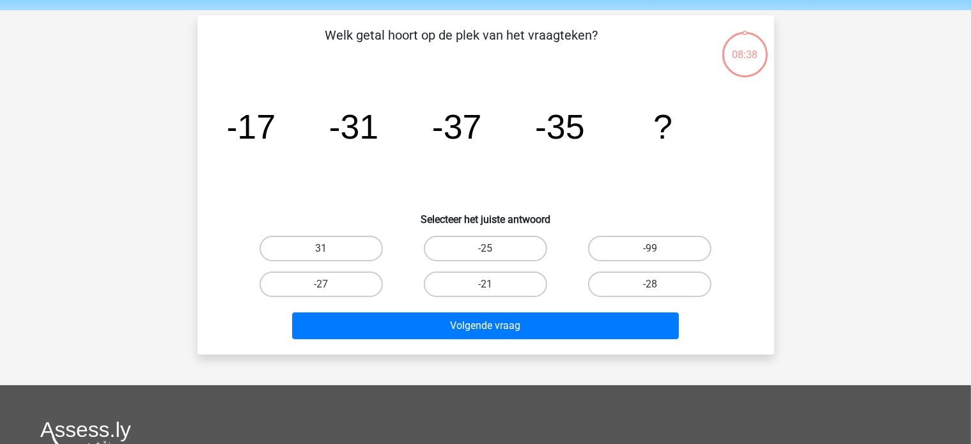
scroll to position [59, 0]
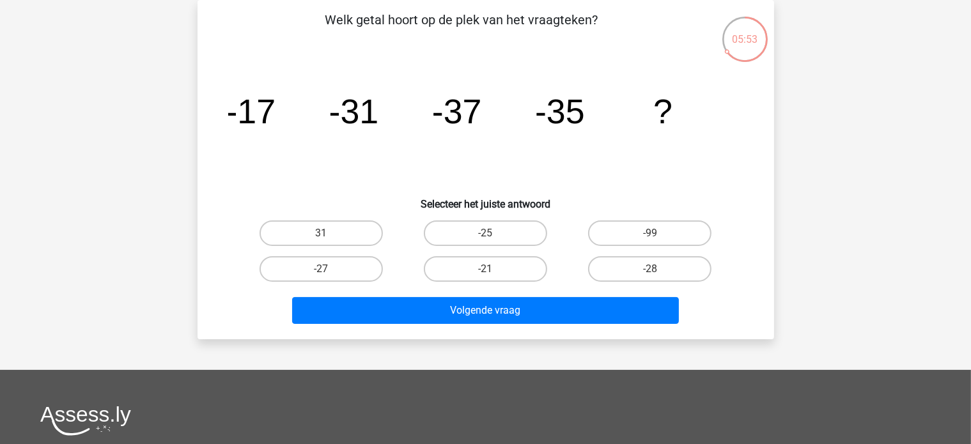
click at [739, 48] on div "05:53" at bounding box center [745, 29] width 48 height 48
click at [493, 236] on input "-25" at bounding box center [489, 237] width 8 height 8
radio input "true"
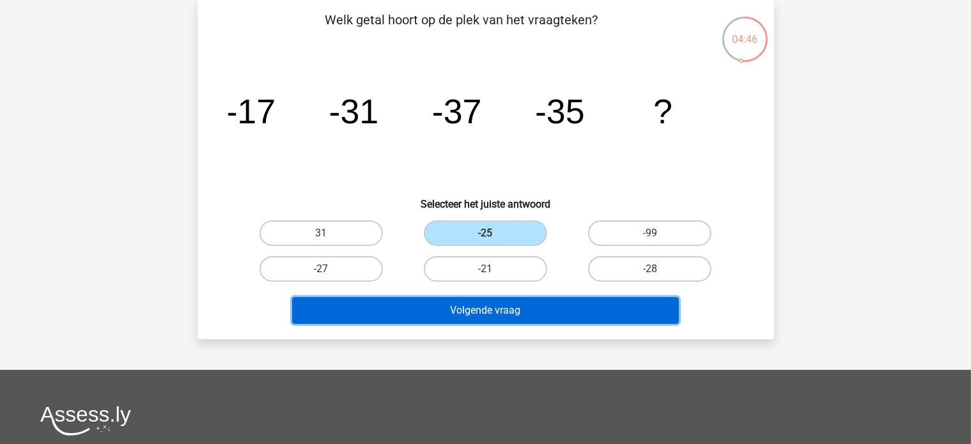
click at [519, 311] on button "Volgende vraag" at bounding box center [485, 310] width 387 height 27
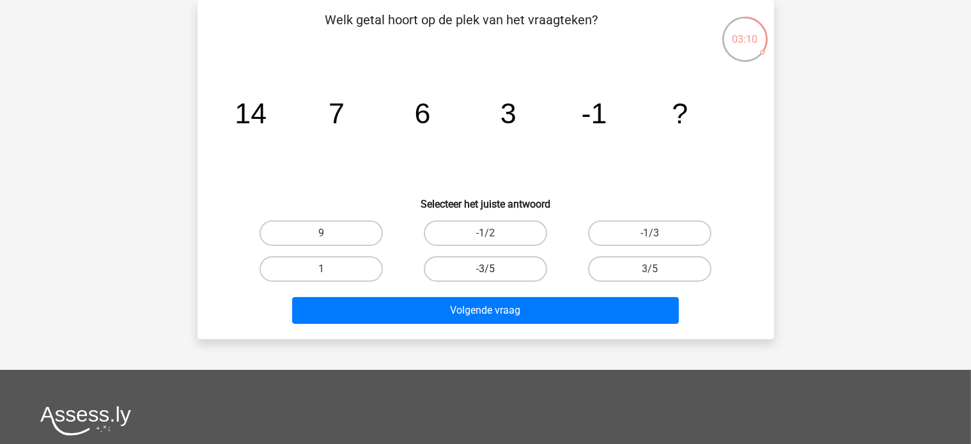
click at [514, 266] on label "-3/5" at bounding box center [485, 269] width 123 height 26
click at [493, 269] on input "-3/5" at bounding box center [489, 273] width 8 height 8
radio input "true"
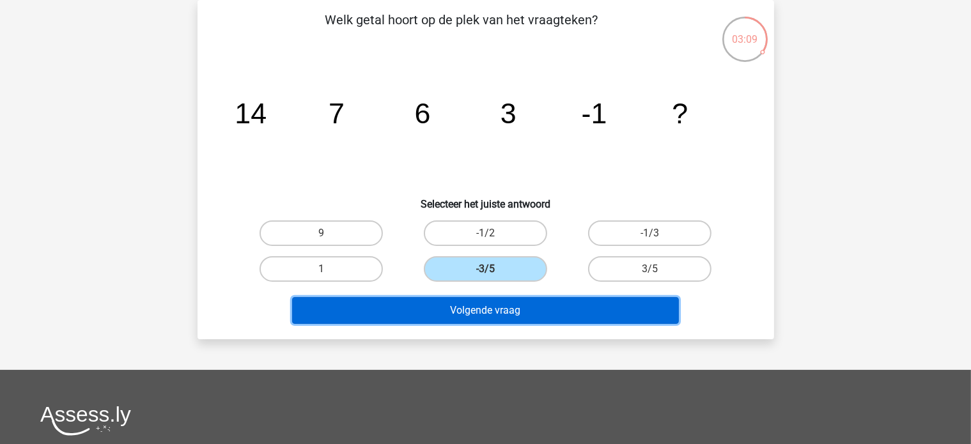
click at [530, 312] on button "Volgende vraag" at bounding box center [485, 310] width 387 height 27
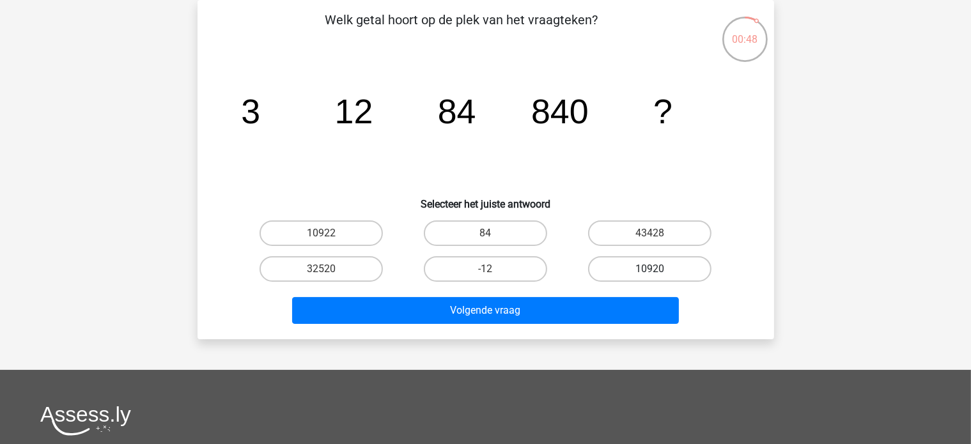
click at [689, 272] on label "10920" at bounding box center [649, 269] width 123 height 26
click at [658, 272] on input "10920" at bounding box center [654, 273] width 8 height 8
radio input "true"
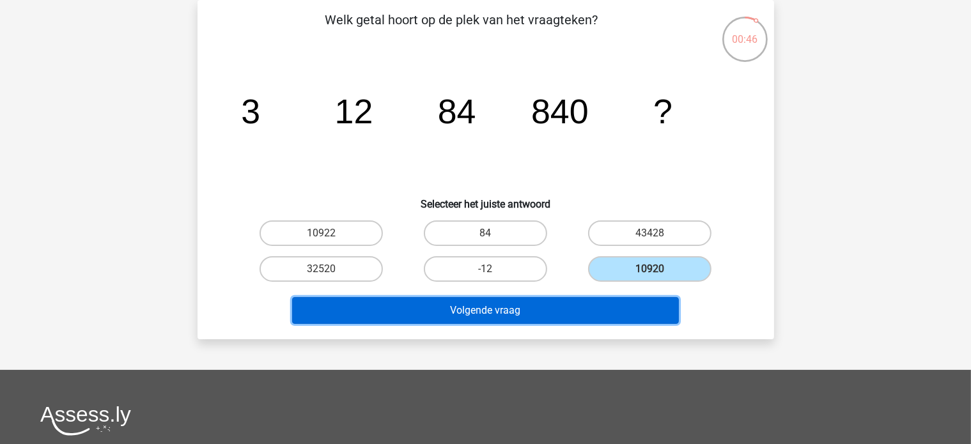
click at [583, 314] on button "Volgende vraag" at bounding box center [485, 310] width 387 height 27
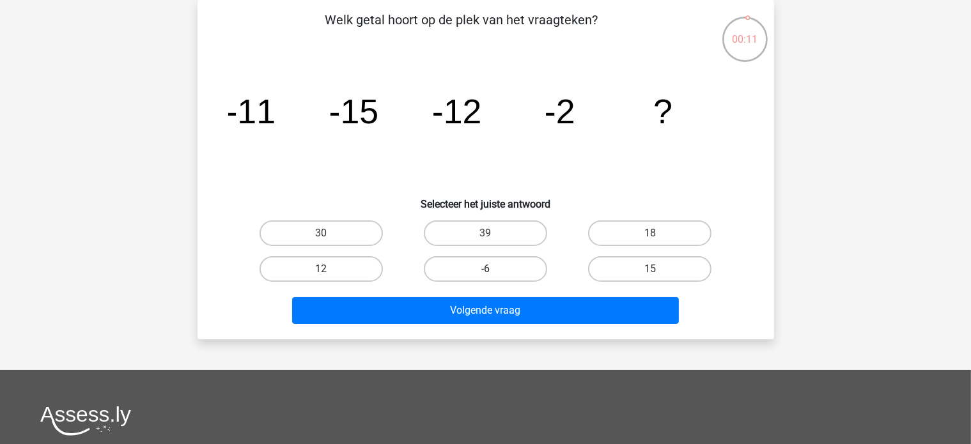
click at [516, 268] on label "-6" at bounding box center [485, 269] width 123 height 26
click at [493, 269] on input "-6" at bounding box center [489, 273] width 8 height 8
radio input "true"
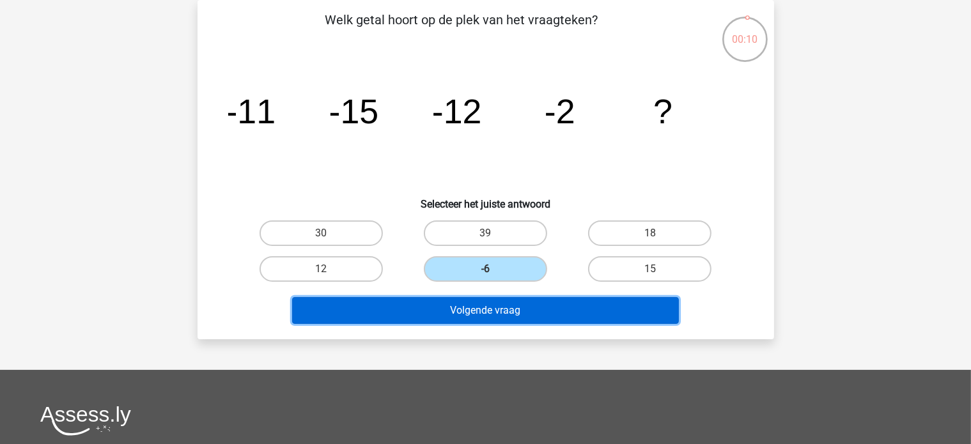
click at [533, 309] on button "Volgende vraag" at bounding box center [485, 310] width 387 height 27
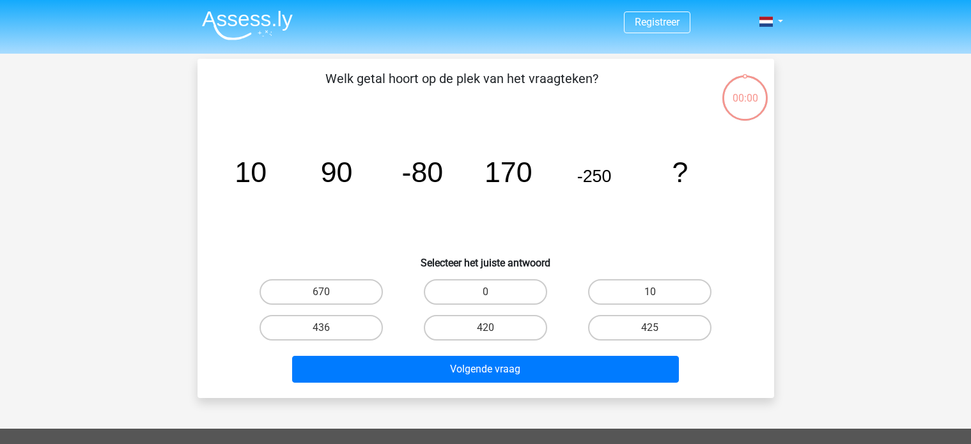
scroll to position [59, 0]
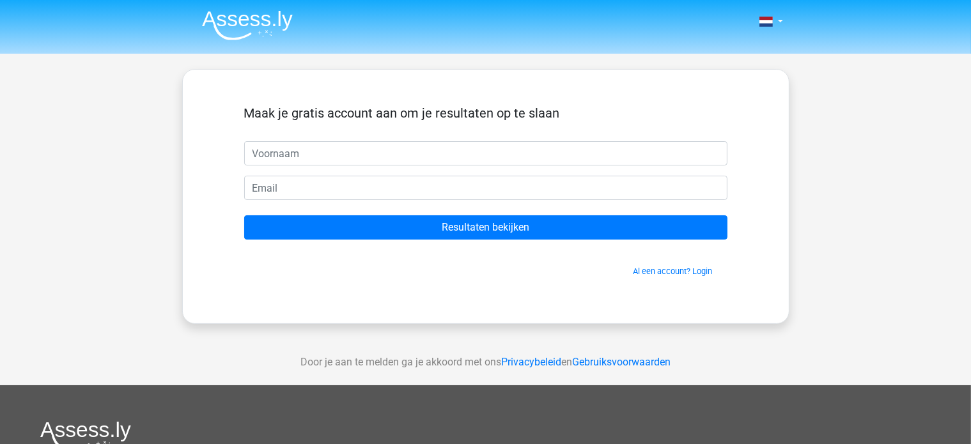
click at [539, 240] on form "Maak je gratis account aan om je resultaten op te slaan Resultaten bekijken Al …" at bounding box center [485, 191] width 483 height 172
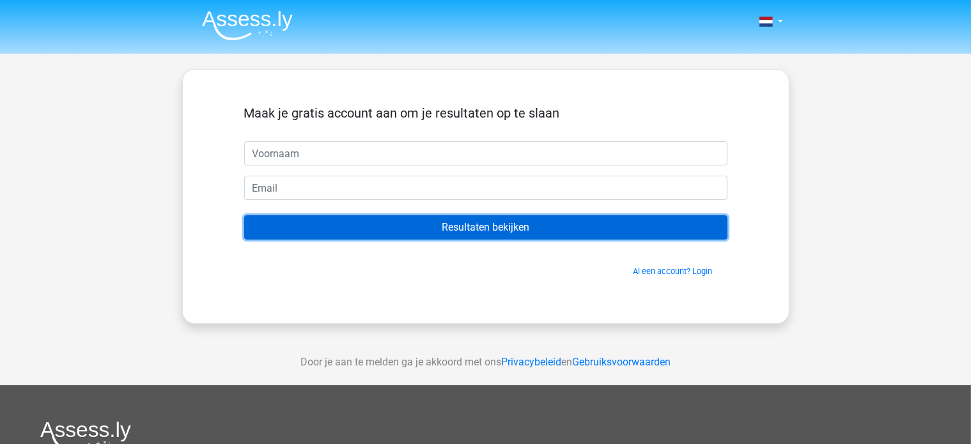
click at [540, 229] on input "Resultaten bekijken" at bounding box center [485, 227] width 483 height 24
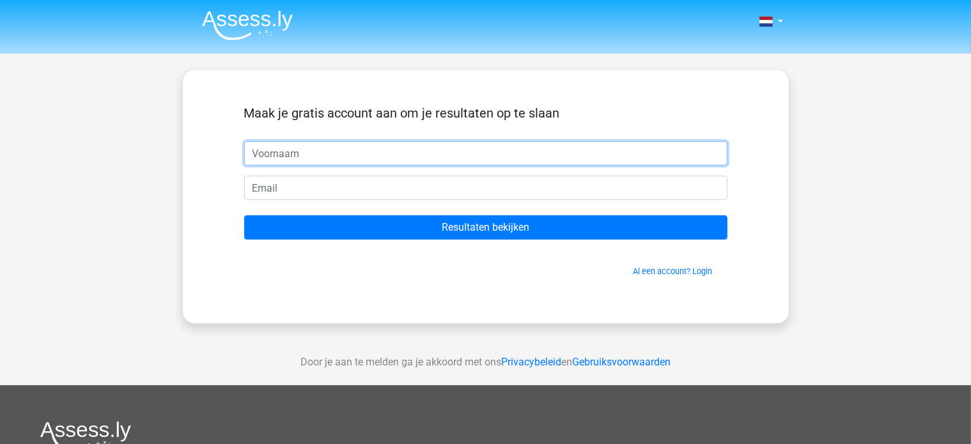
click at [378, 157] on input "text" at bounding box center [485, 153] width 483 height 24
type input "pipo"
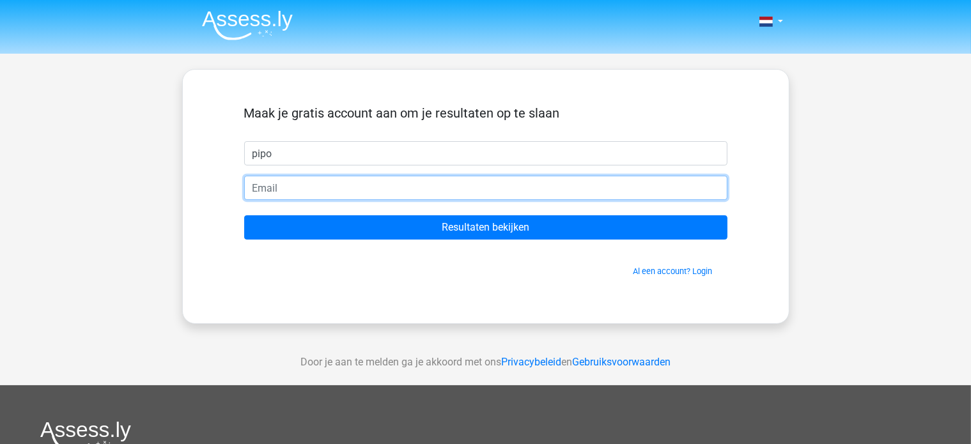
click at [388, 194] on input "email" at bounding box center [485, 188] width 483 height 24
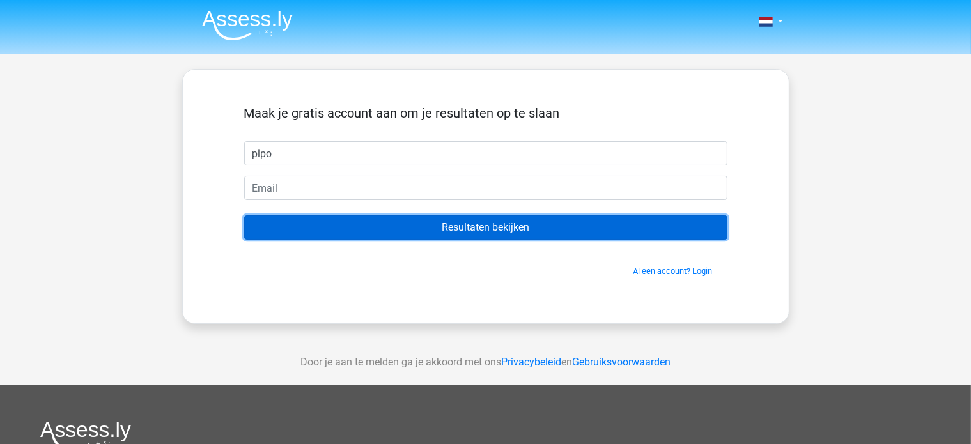
click at [450, 219] on input "Resultaten bekijken" at bounding box center [485, 227] width 483 height 24
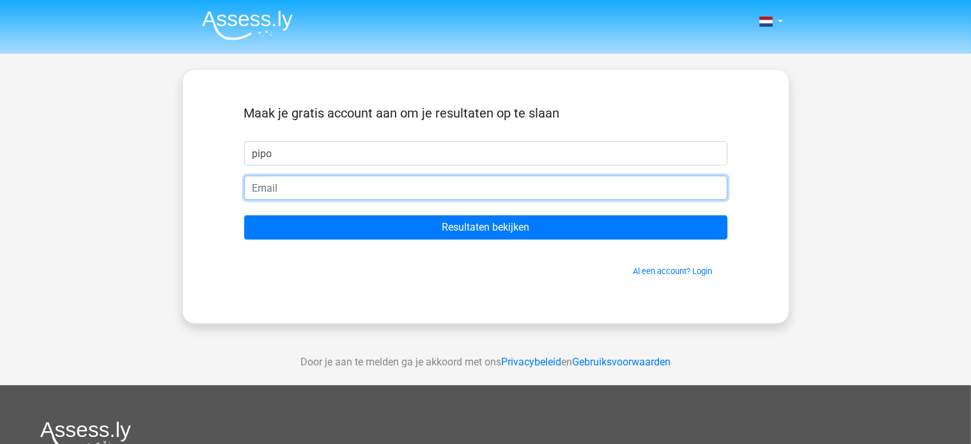
click at [369, 188] on input "email" at bounding box center [485, 188] width 483 height 24
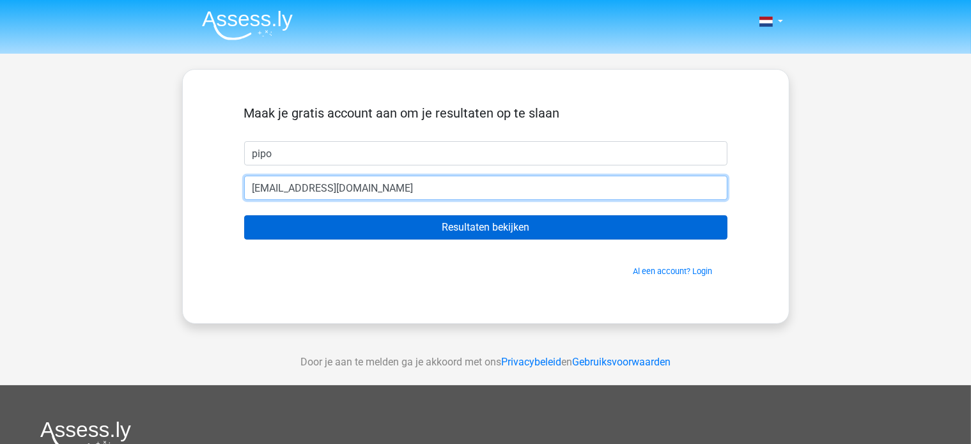
type input "skulk486@hotmail.com"
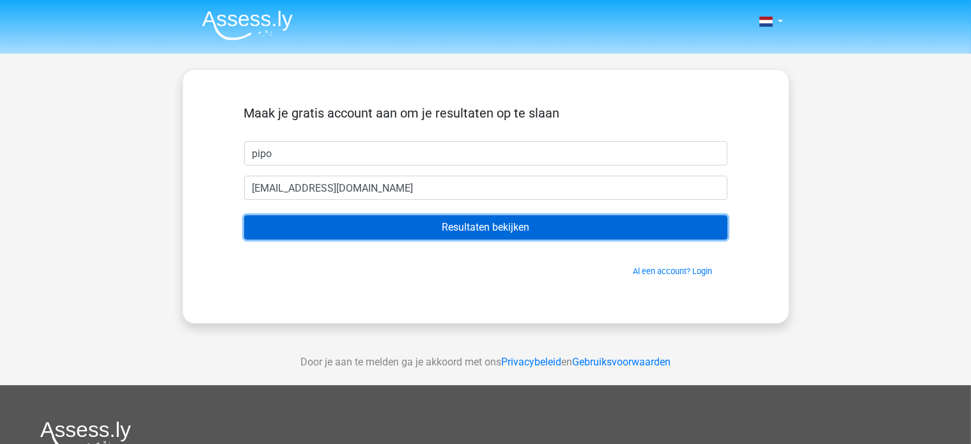
click at [456, 232] on input "Resultaten bekijken" at bounding box center [485, 227] width 483 height 24
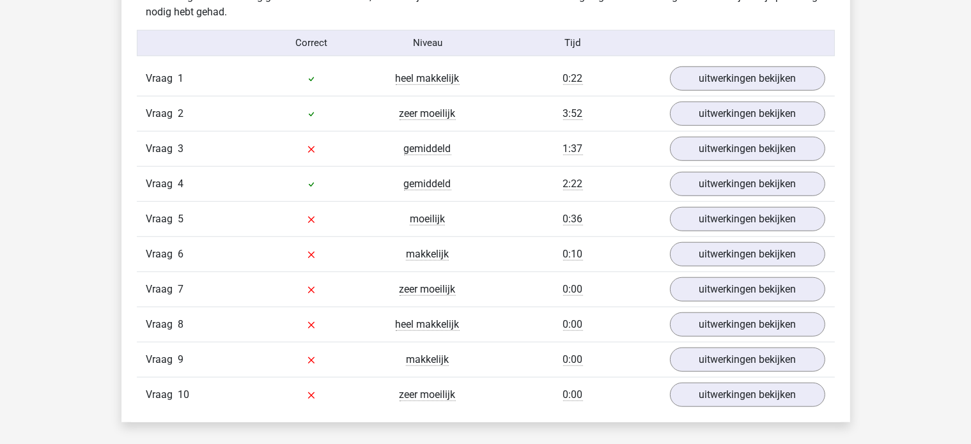
scroll to position [1040, 0]
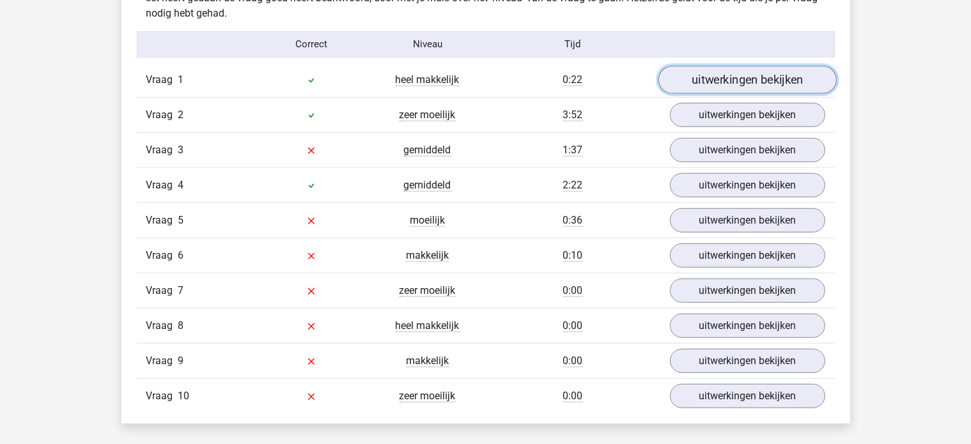
click at [757, 76] on link "uitwerkingen bekijken" at bounding box center [747, 80] width 178 height 28
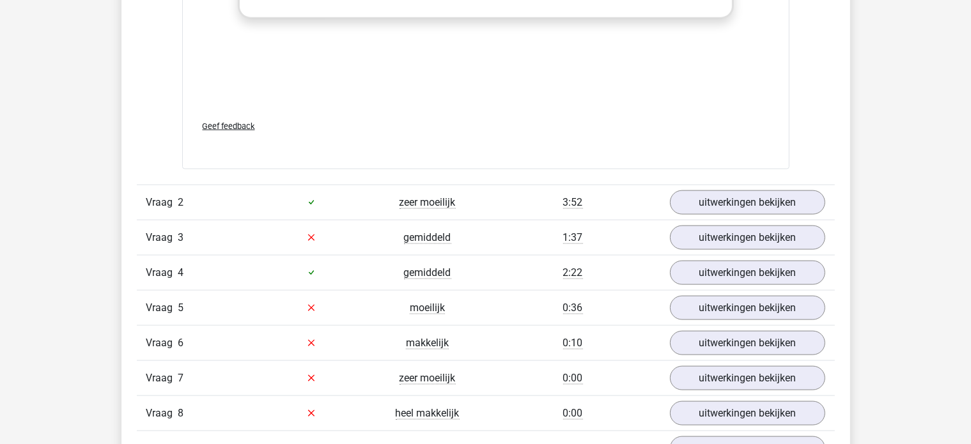
scroll to position [1741, 0]
click at [746, 201] on link "uitwerkingen bekijken" at bounding box center [747, 203] width 178 height 28
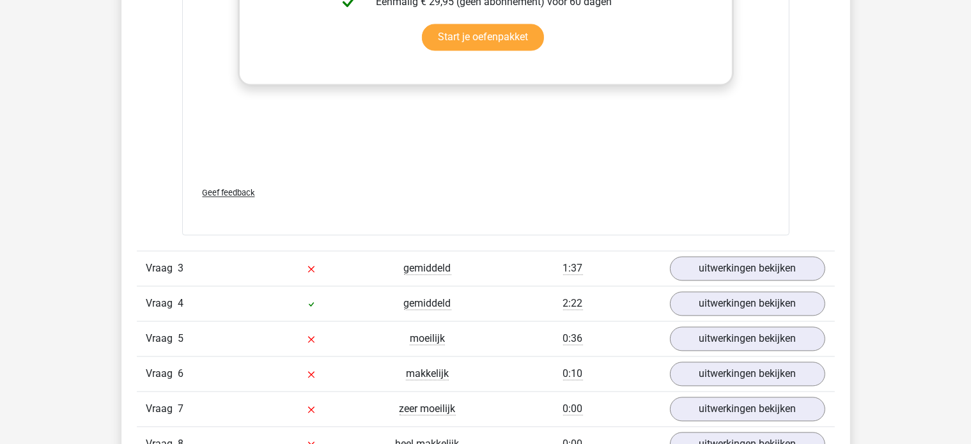
scroll to position [2499, 0]
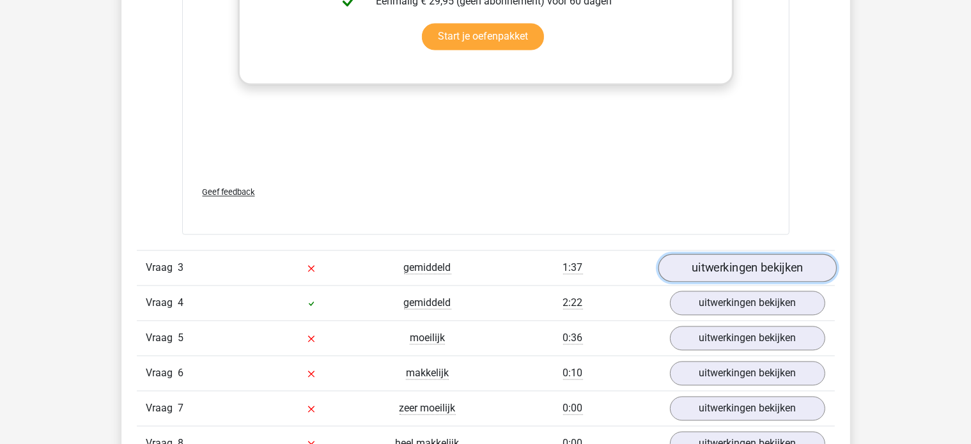
click at [790, 273] on link "uitwerkingen bekijken" at bounding box center [747, 268] width 178 height 28
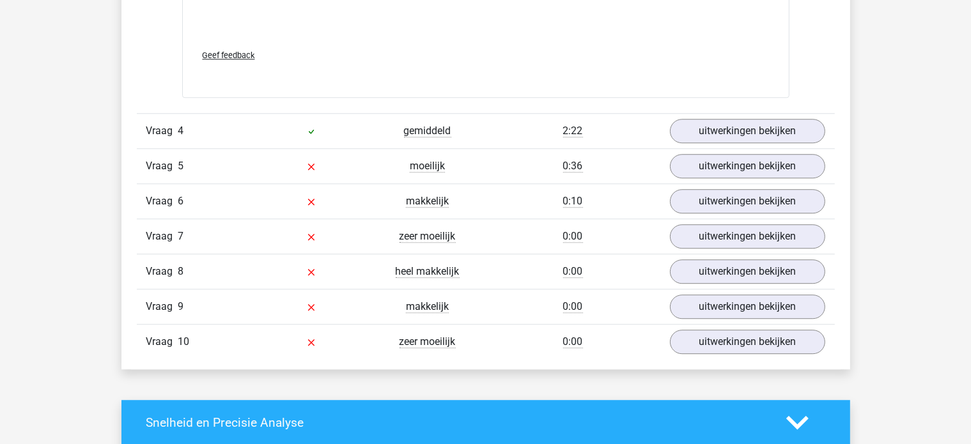
scroll to position [3460, 0]
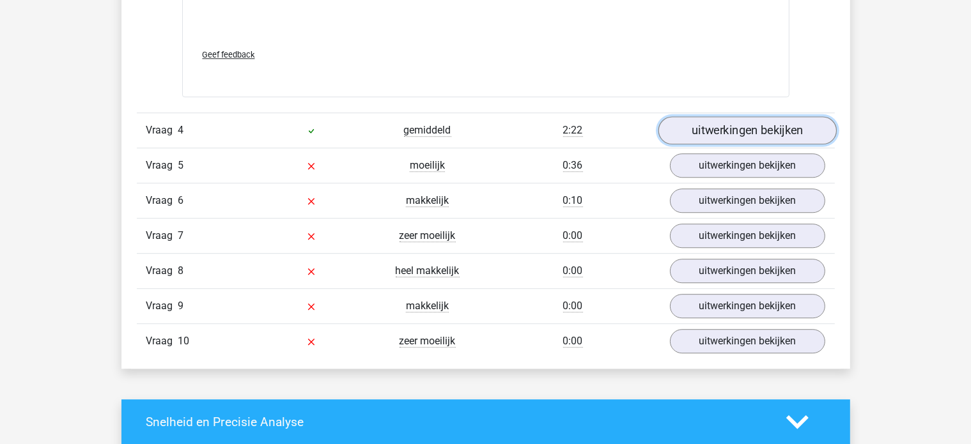
click at [740, 127] on link "uitwerkingen bekijken" at bounding box center [747, 130] width 178 height 28
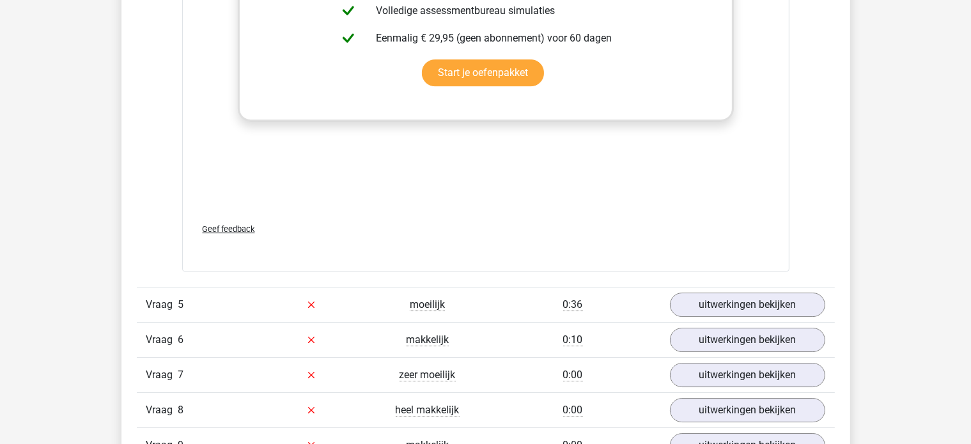
scroll to position [4174, 0]
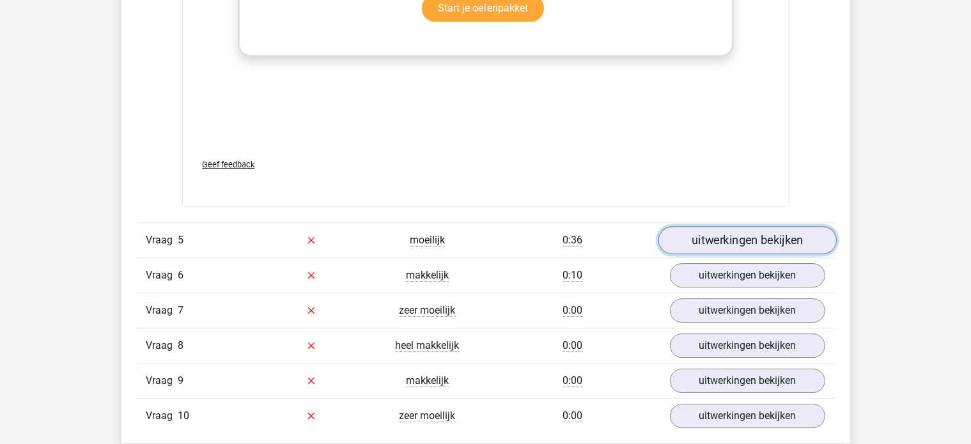
click at [769, 233] on link "uitwerkingen bekijken" at bounding box center [747, 240] width 178 height 28
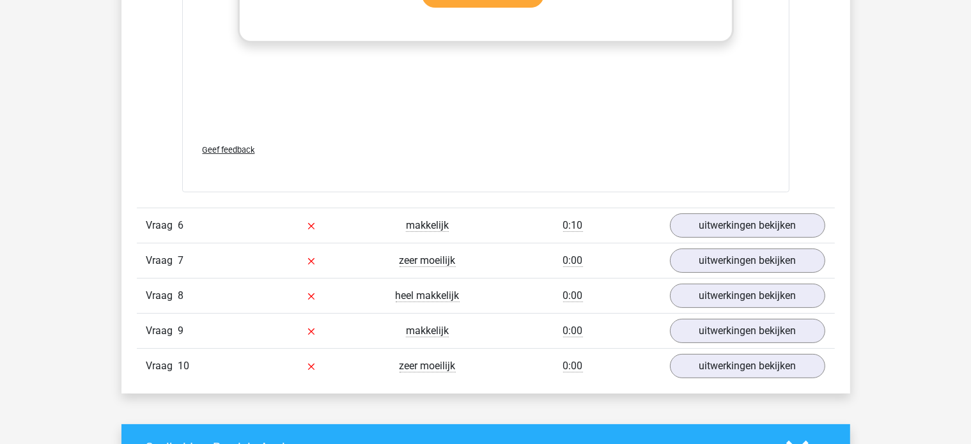
scroll to position [5012, 0]
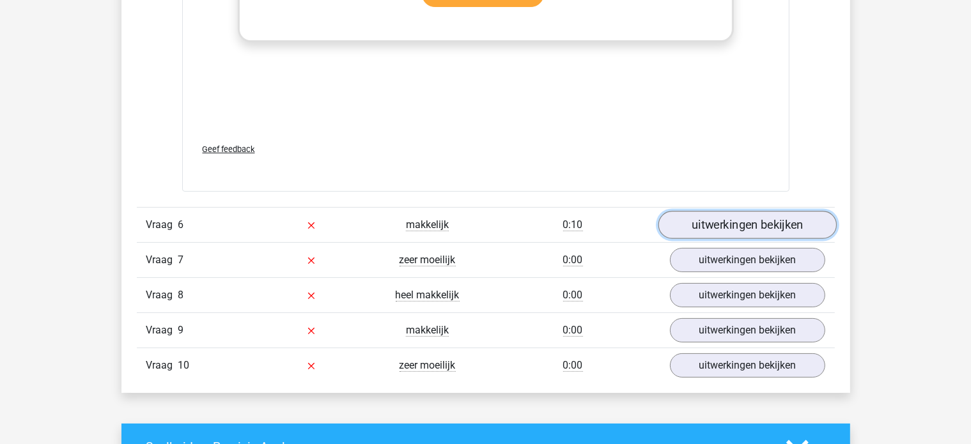
click at [780, 226] on link "uitwerkingen bekijken" at bounding box center [747, 225] width 178 height 28
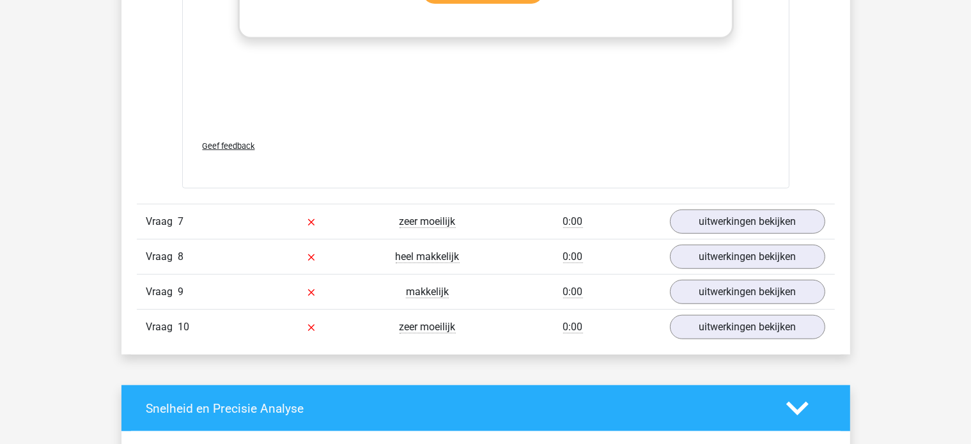
scroll to position [5840, 0]
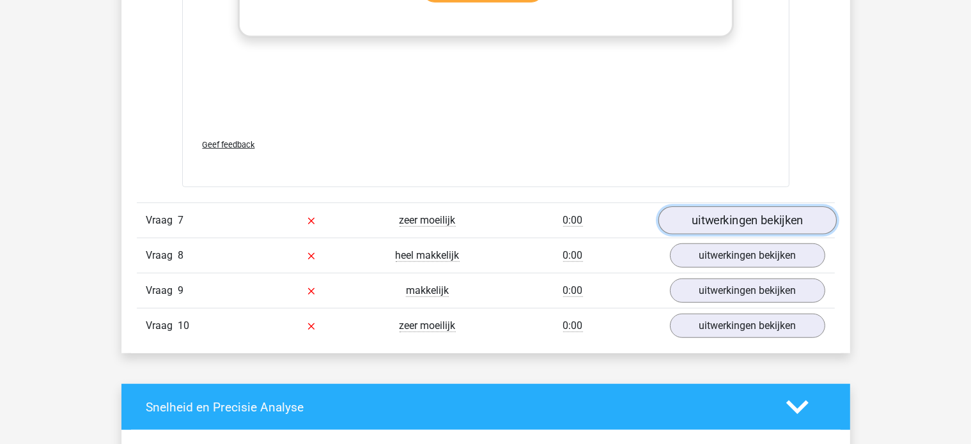
click at [781, 216] on link "uitwerkingen bekijken" at bounding box center [747, 220] width 178 height 28
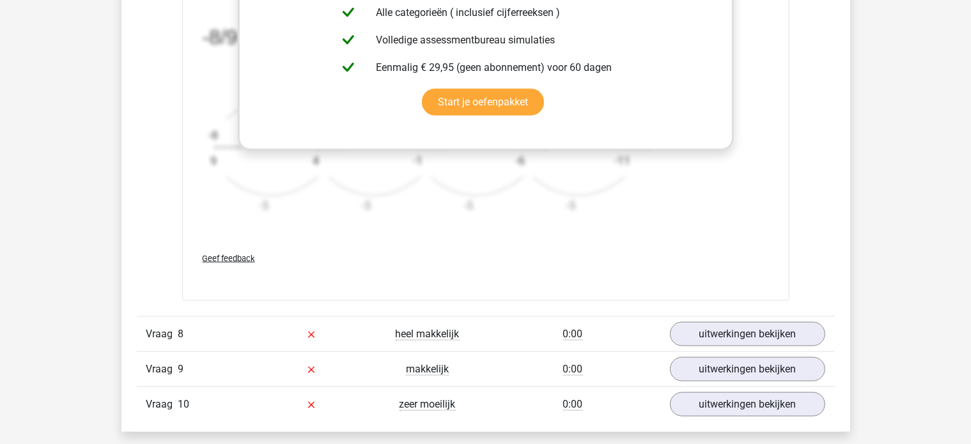
scroll to position [6553, 0]
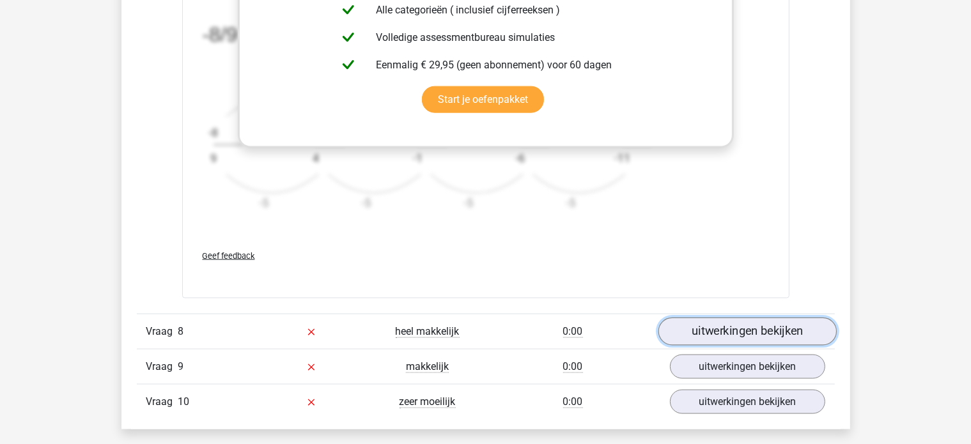
click at [780, 331] on link "uitwerkingen bekijken" at bounding box center [747, 332] width 178 height 28
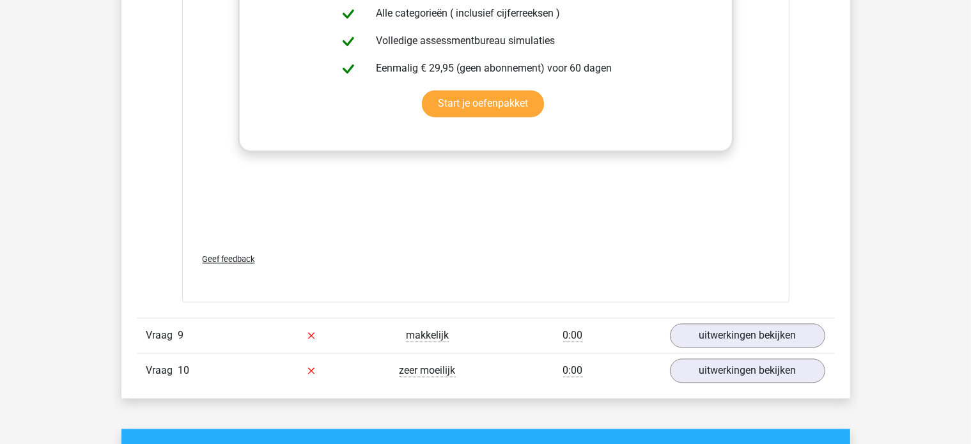
scroll to position [7373, 0]
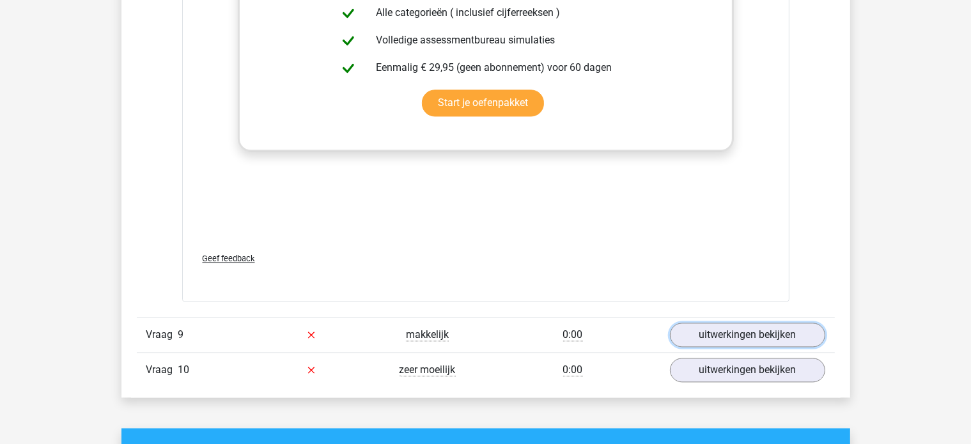
click at [780, 331] on link "uitwerkingen bekijken" at bounding box center [747, 335] width 155 height 24
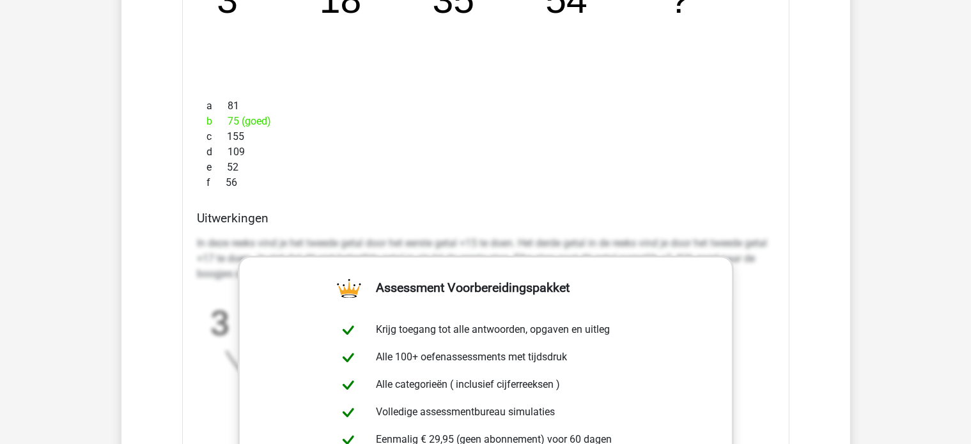
scroll to position [7824, 0]
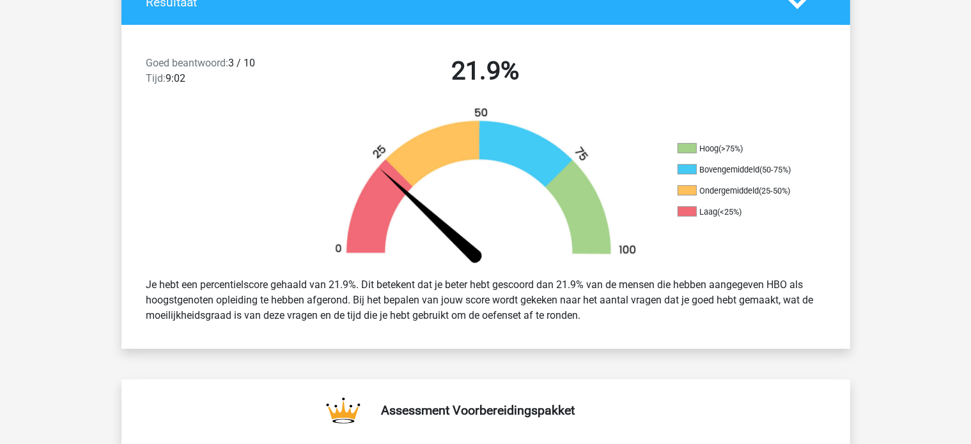
scroll to position [0, 0]
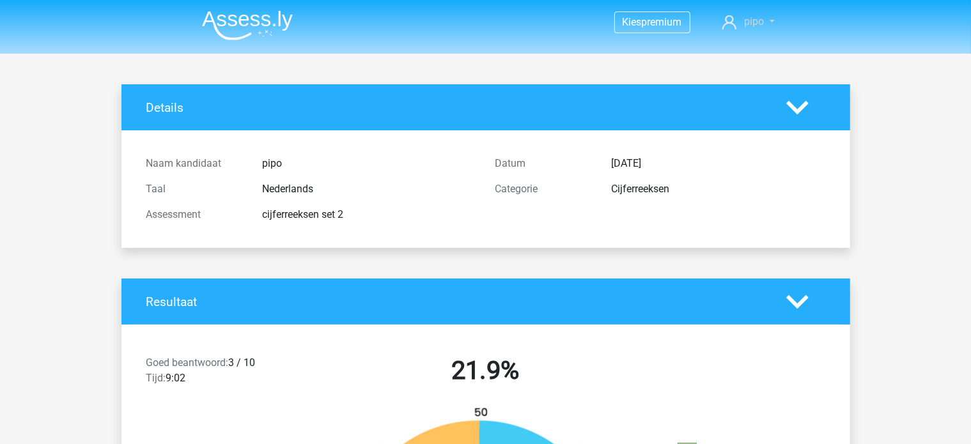
click at [760, 20] on span "pipo" at bounding box center [754, 21] width 20 height 12
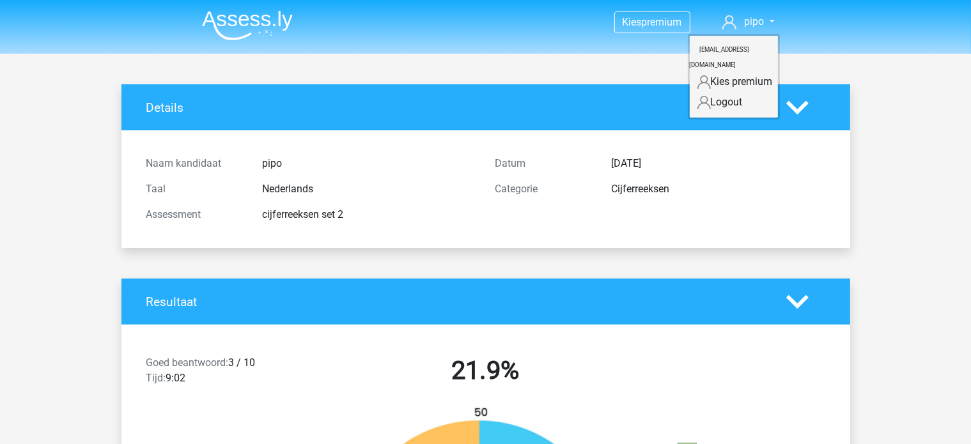
click at [735, 92] on link "Logout" at bounding box center [733, 102] width 88 height 20
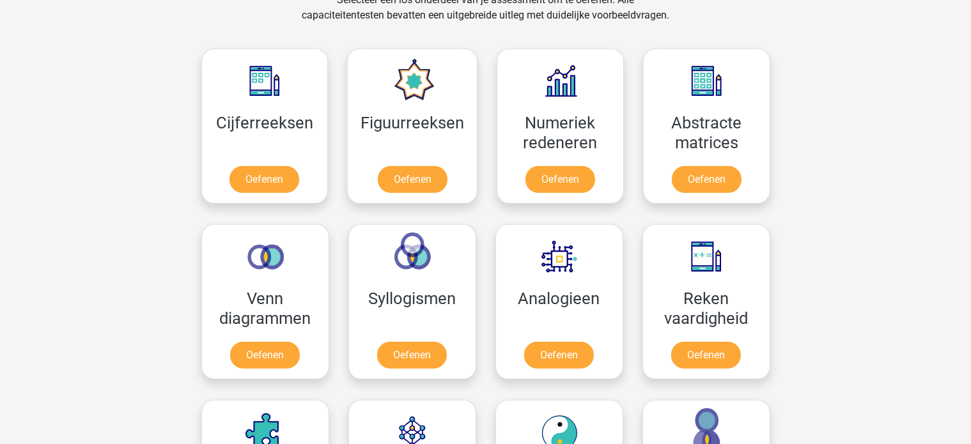
scroll to position [551, 0]
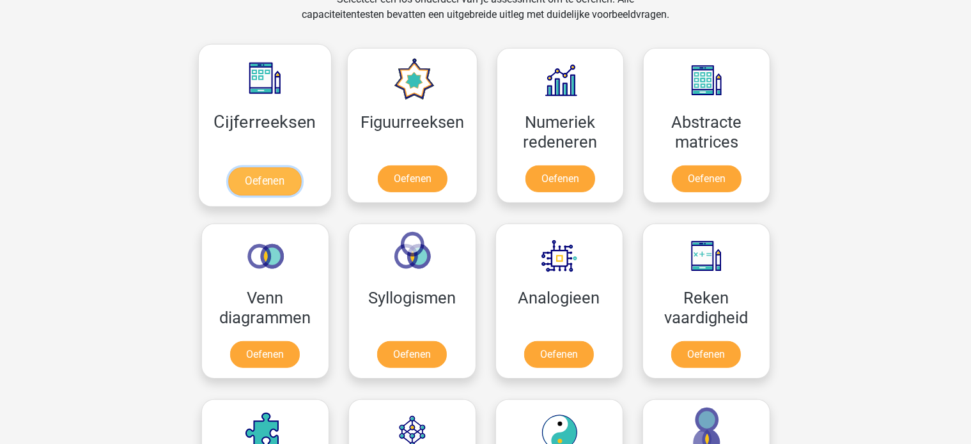
click at [282, 167] on link "Oefenen" at bounding box center [264, 181] width 73 height 28
click at [277, 179] on link "Oefenen" at bounding box center [264, 181] width 73 height 28
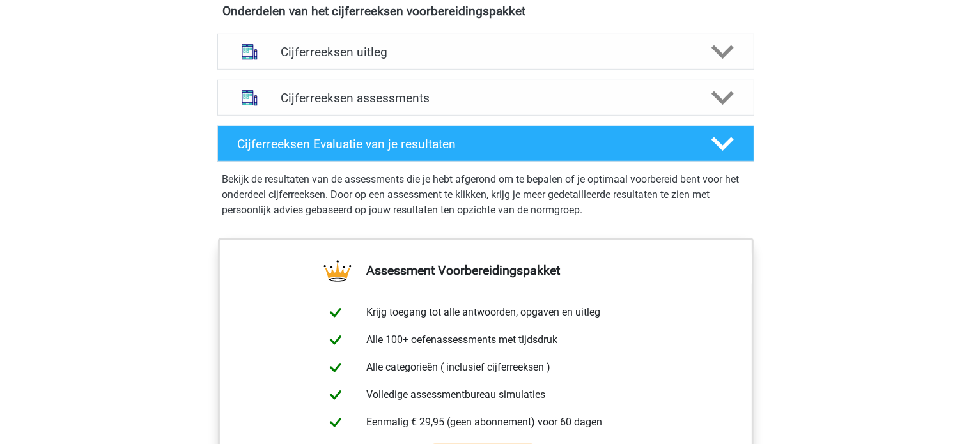
scroll to position [782, 0]
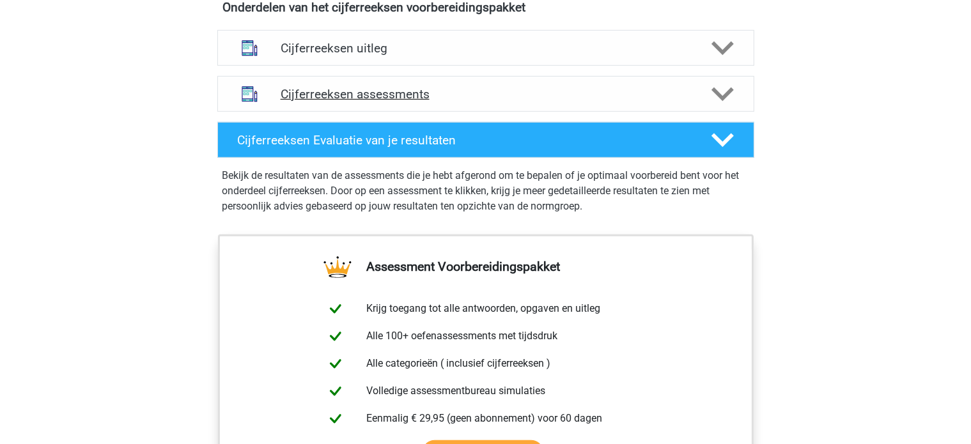
click at [403, 102] on h4 "Cijferreeksen assessments" at bounding box center [486, 94] width 410 height 15
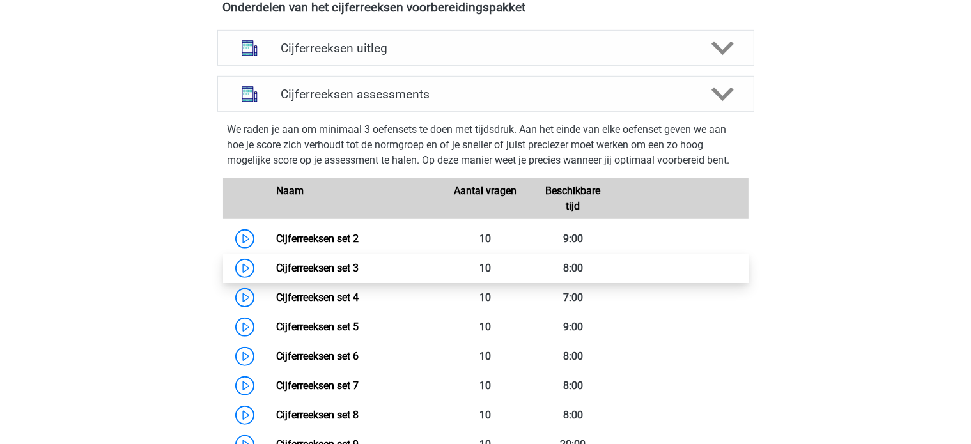
click at [358, 274] on link "Cijferreeksen set 3" at bounding box center [317, 268] width 82 height 12
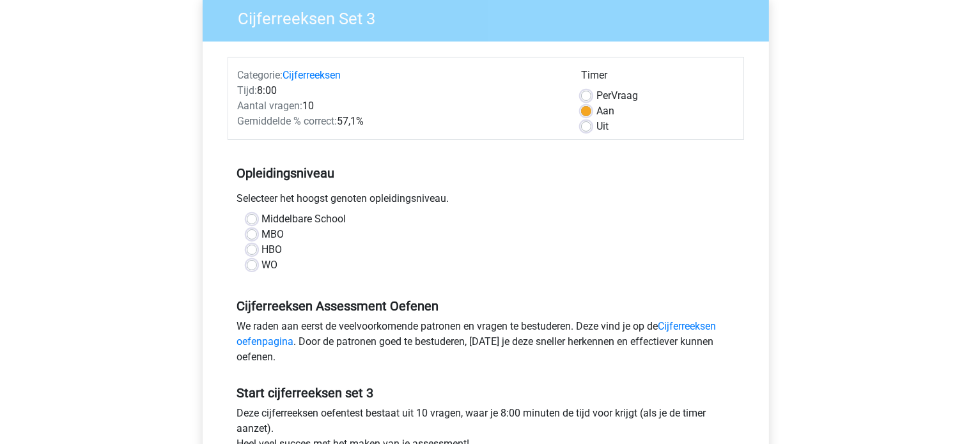
scroll to position [110, 0]
click at [262, 247] on label "HBO" at bounding box center [272, 249] width 20 height 15
click at [249, 247] on input "HBO" at bounding box center [252, 248] width 10 height 13
radio input "true"
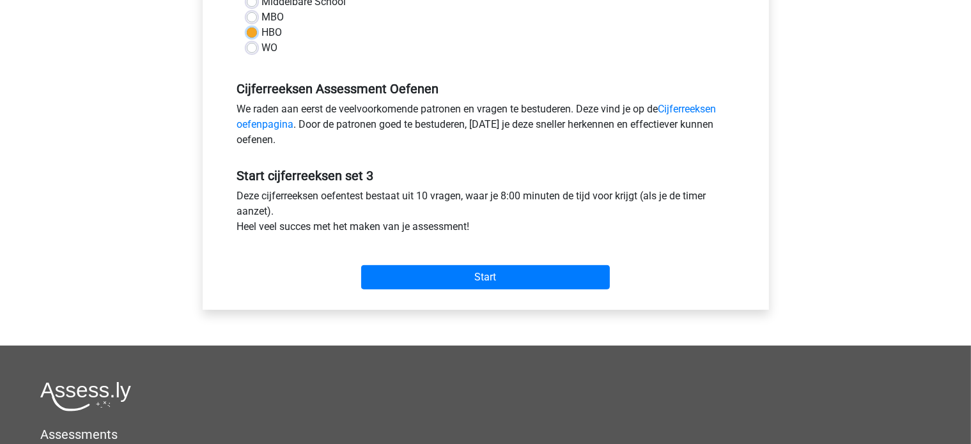
scroll to position [327, 0]
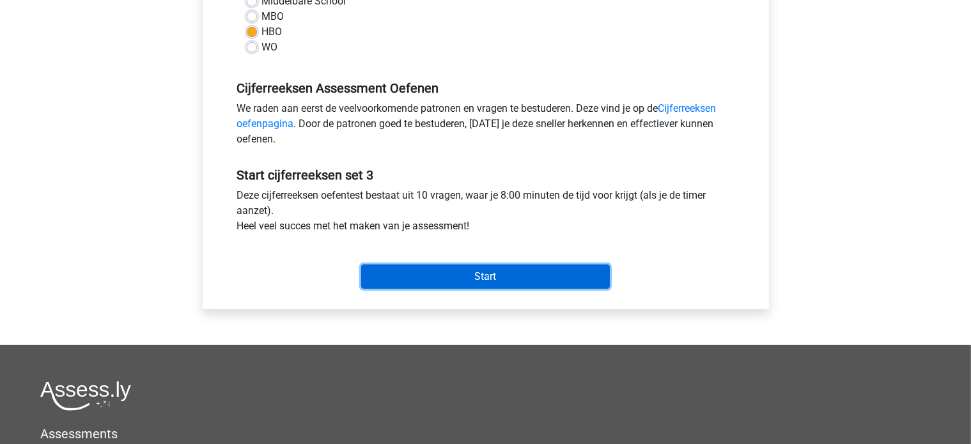
click at [500, 279] on input "Start" at bounding box center [485, 277] width 249 height 24
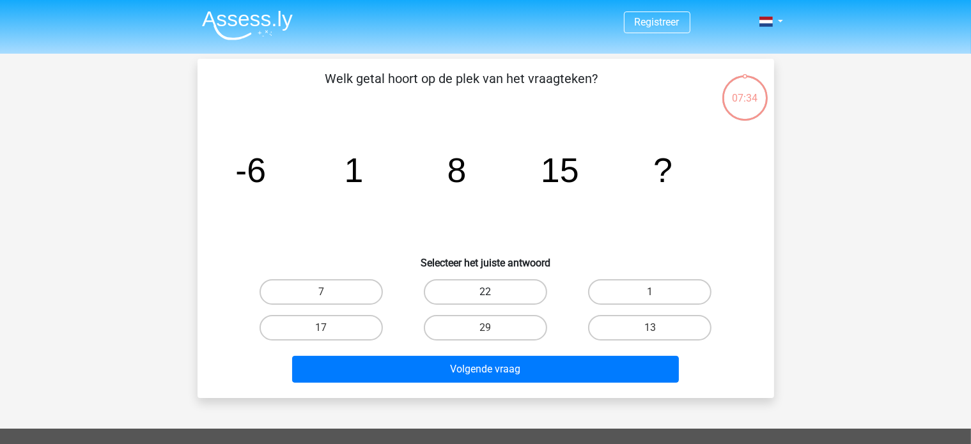
click at [514, 300] on label "22" at bounding box center [485, 292] width 123 height 26
click at [493, 300] on input "22" at bounding box center [489, 296] width 8 height 8
radio input "true"
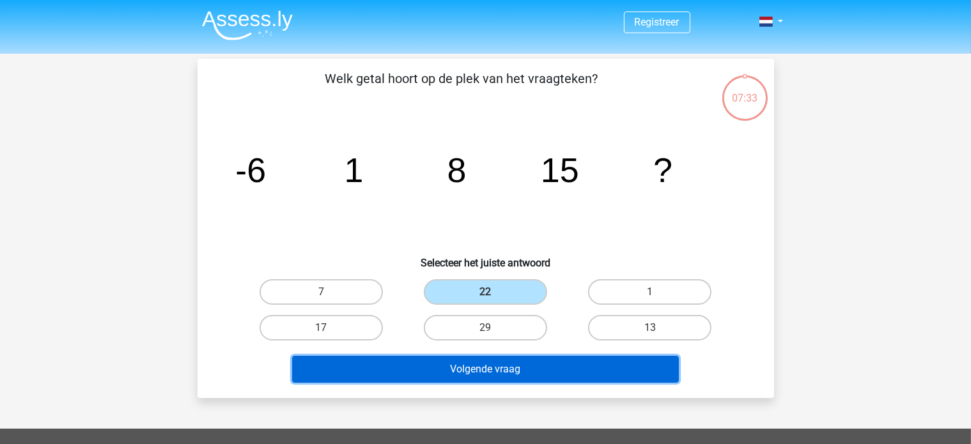
click at [541, 370] on button "Volgende vraag" at bounding box center [485, 369] width 387 height 27
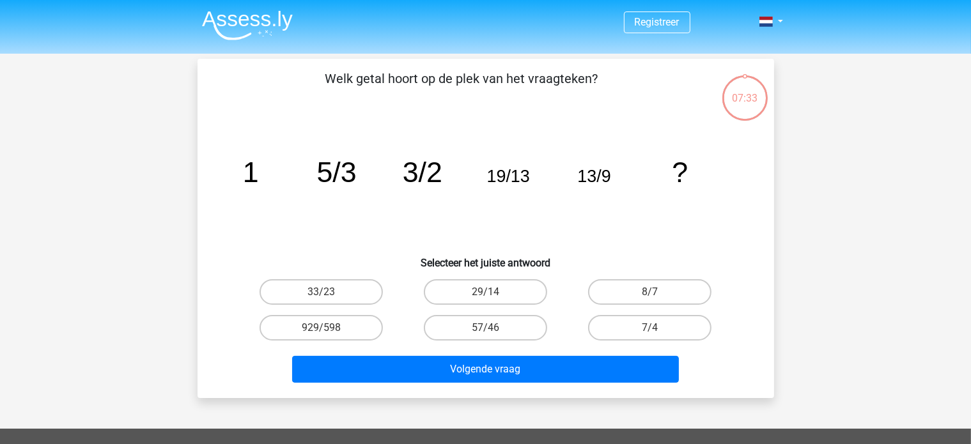
scroll to position [59, 0]
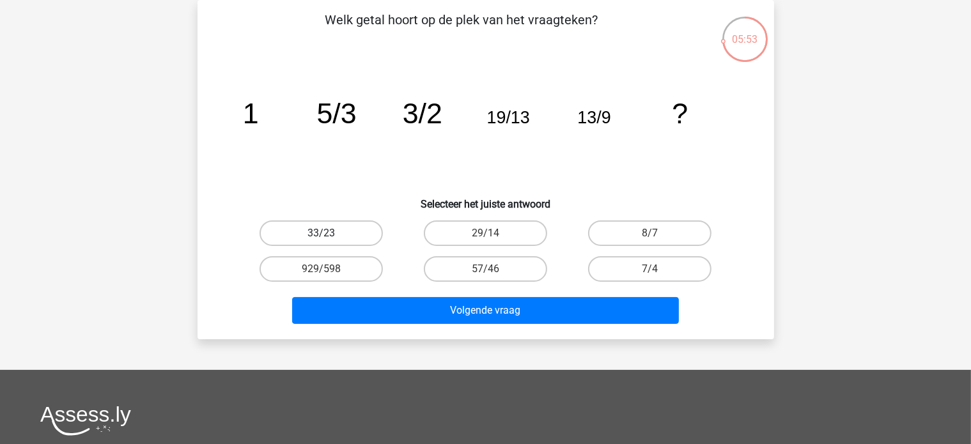
click at [345, 240] on label "33/23" at bounding box center [320, 233] width 123 height 26
click at [329, 240] on input "33/23" at bounding box center [325, 237] width 8 height 8
radio input "true"
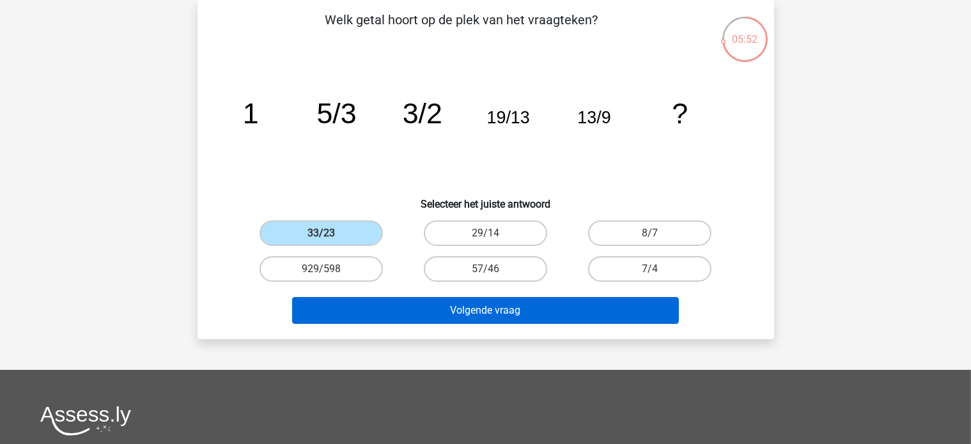
click at [432, 318] on button "Volgende vraag" at bounding box center [485, 310] width 387 height 27
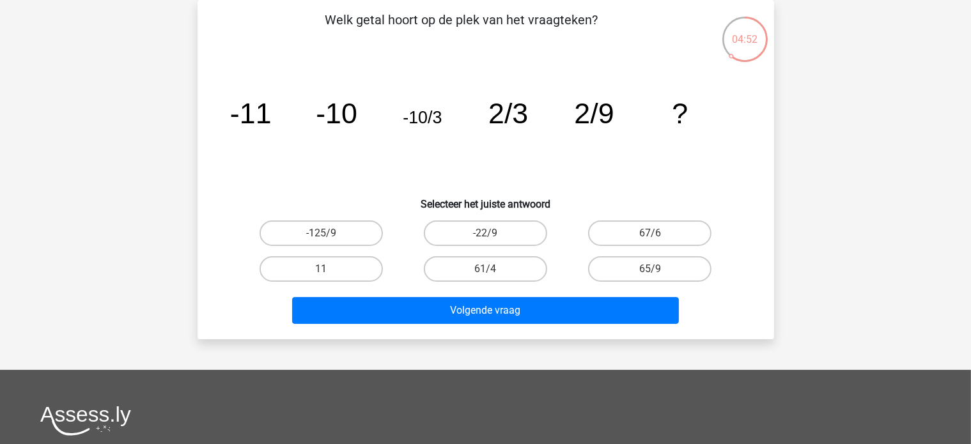
click at [643, 268] on label "65/9" at bounding box center [649, 269] width 123 height 26
click at [650, 269] on input "65/9" at bounding box center [654, 273] width 8 height 8
radio input "true"
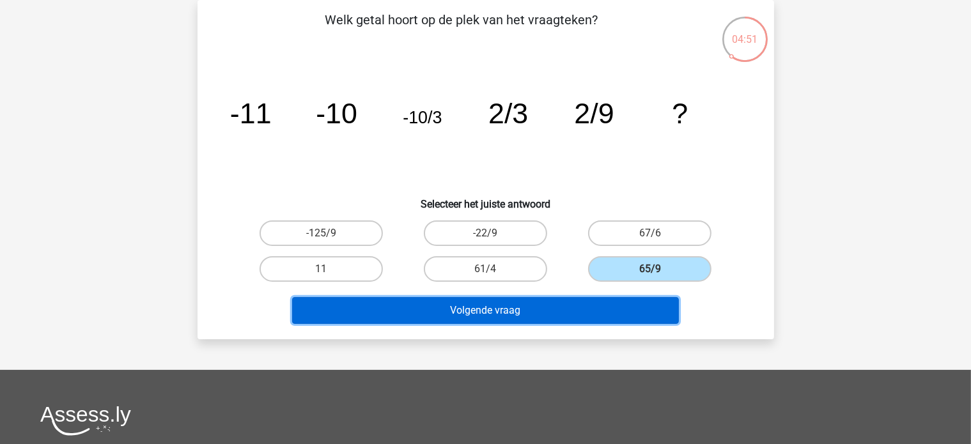
click at [500, 310] on button "Volgende vraag" at bounding box center [485, 310] width 387 height 27
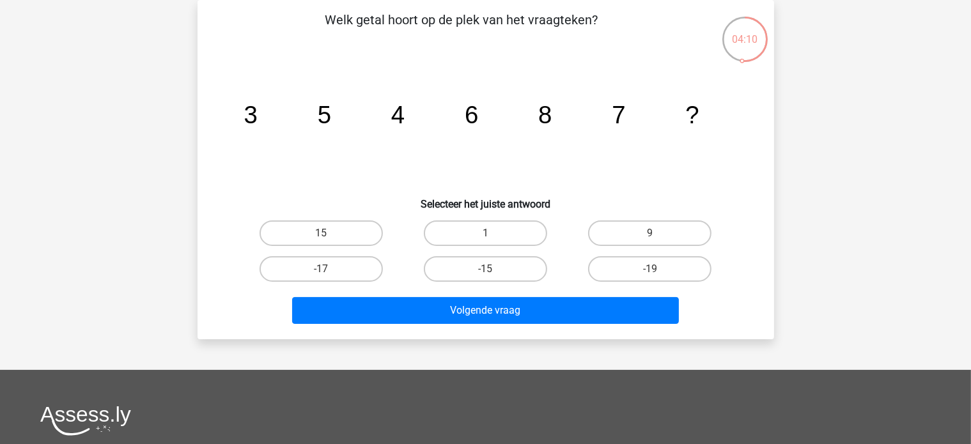
click at [629, 240] on label "9" at bounding box center [649, 233] width 123 height 26
click at [650, 240] on input "9" at bounding box center [654, 237] width 8 height 8
radio input "true"
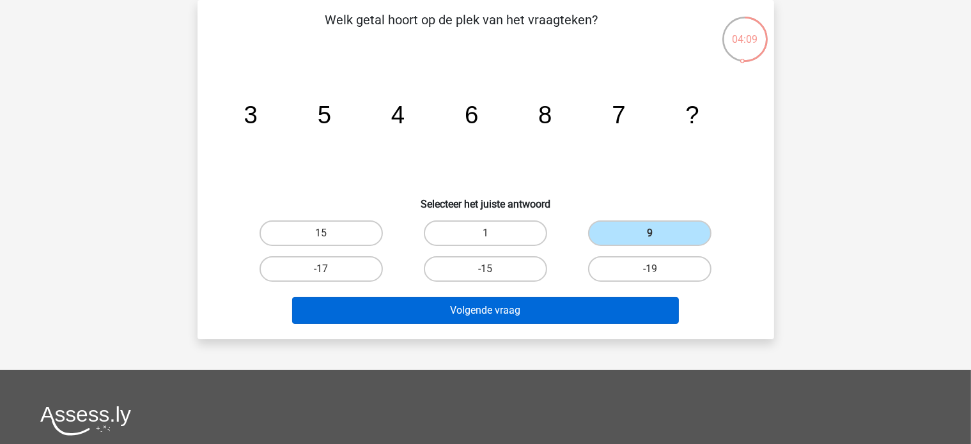
click at [559, 322] on button "Volgende vraag" at bounding box center [485, 310] width 387 height 27
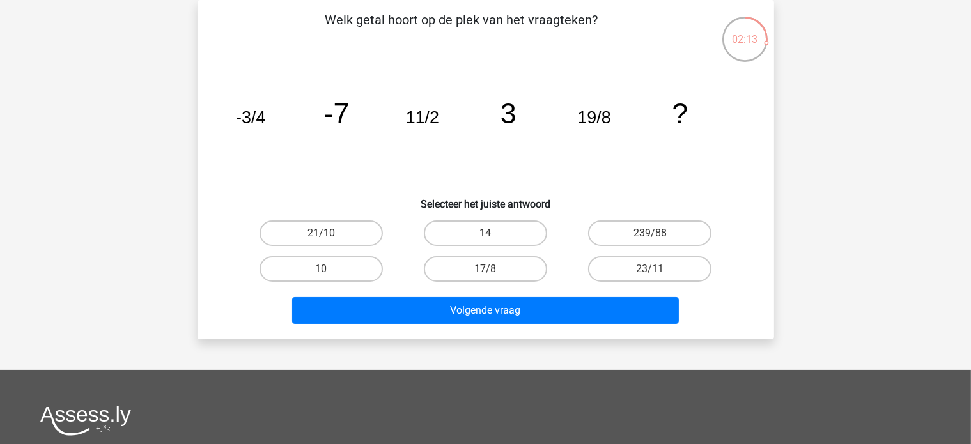
click at [463, 232] on label "14" at bounding box center [485, 233] width 123 height 26
click at [485, 233] on input "14" at bounding box center [489, 237] width 8 height 8
radio input "true"
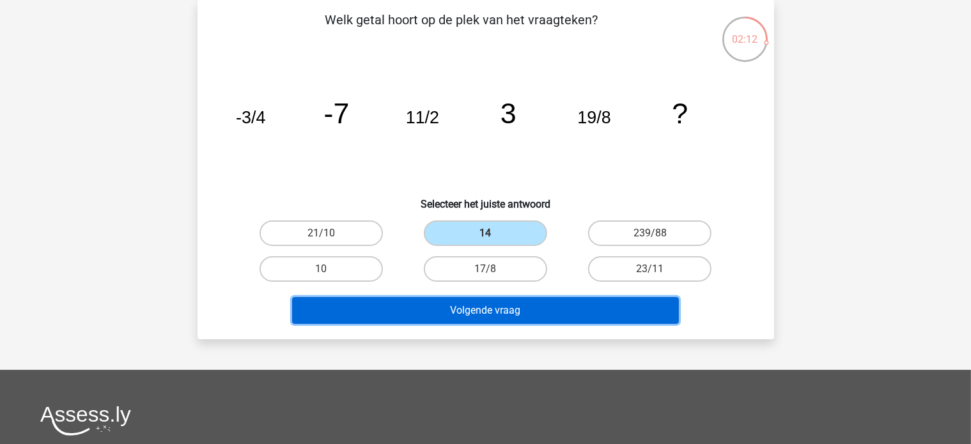
click at [519, 307] on button "Volgende vraag" at bounding box center [485, 310] width 387 height 27
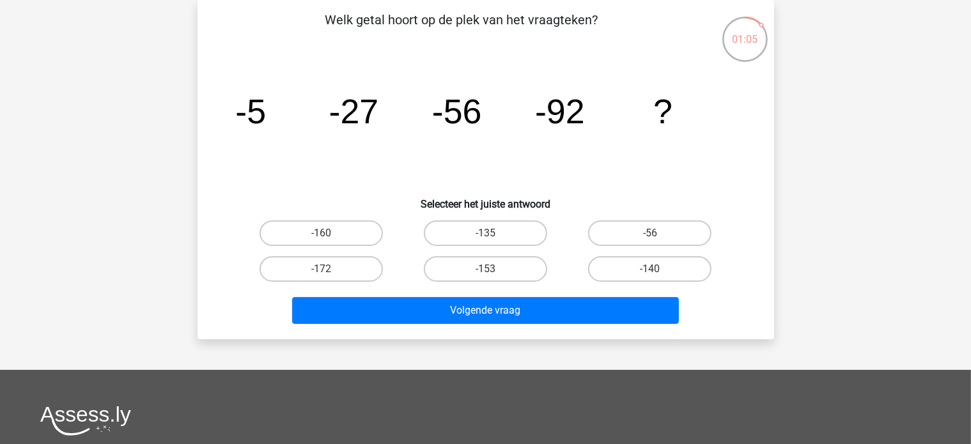
click at [479, 235] on label "-135" at bounding box center [485, 233] width 123 height 26
click at [485, 235] on input "-135" at bounding box center [489, 237] width 8 height 8
radio input "true"
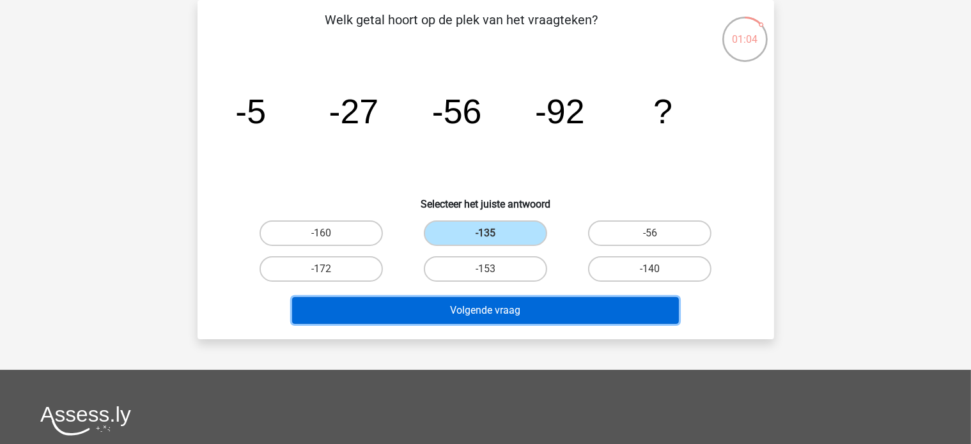
click at [501, 310] on button "Volgende vraag" at bounding box center [485, 310] width 387 height 27
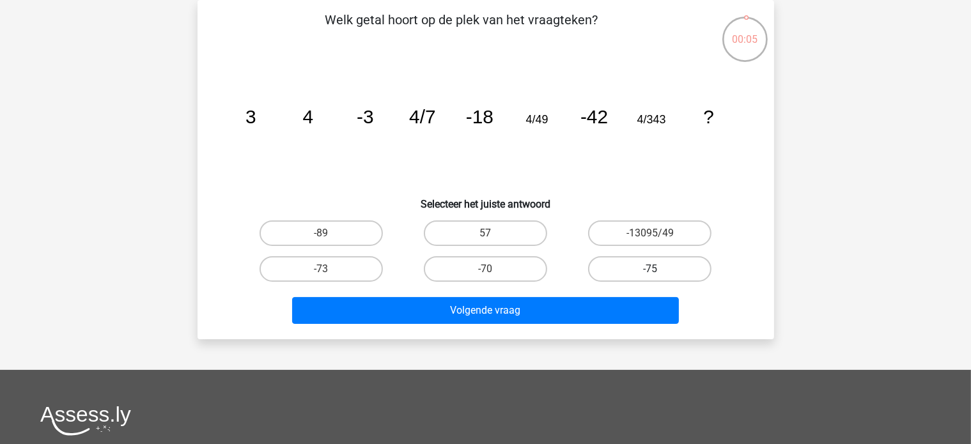
click at [647, 268] on label "-75" at bounding box center [649, 269] width 123 height 26
click at [650, 269] on input "-75" at bounding box center [654, 273] width 8 height 8
radio input "true"
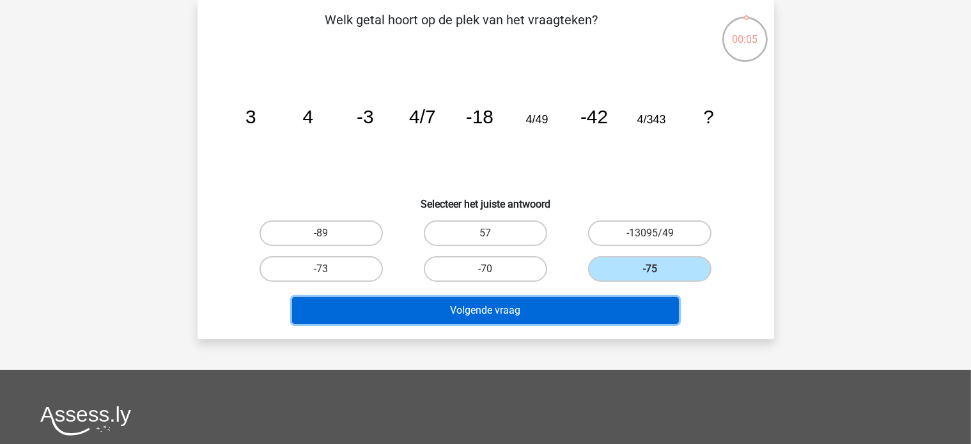
click at [593, 321] on button "Volgende vraag" at bounding box center [485, 310] width 387 height 27
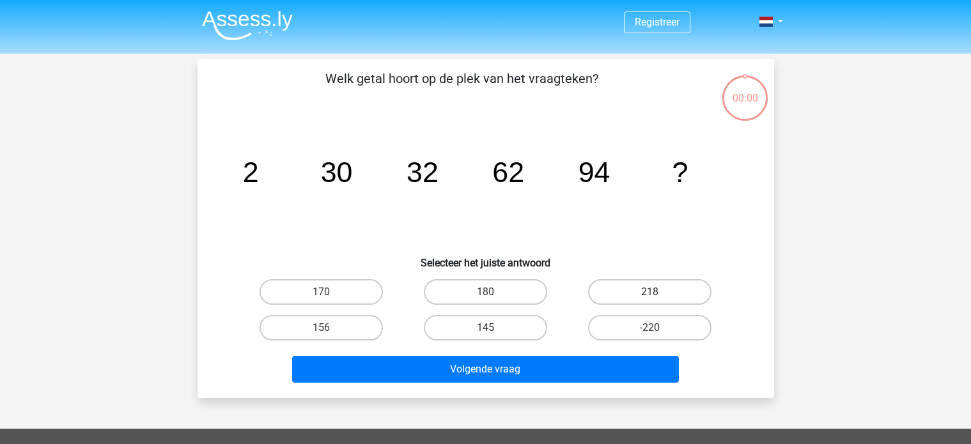
scroll to position [59, 0]
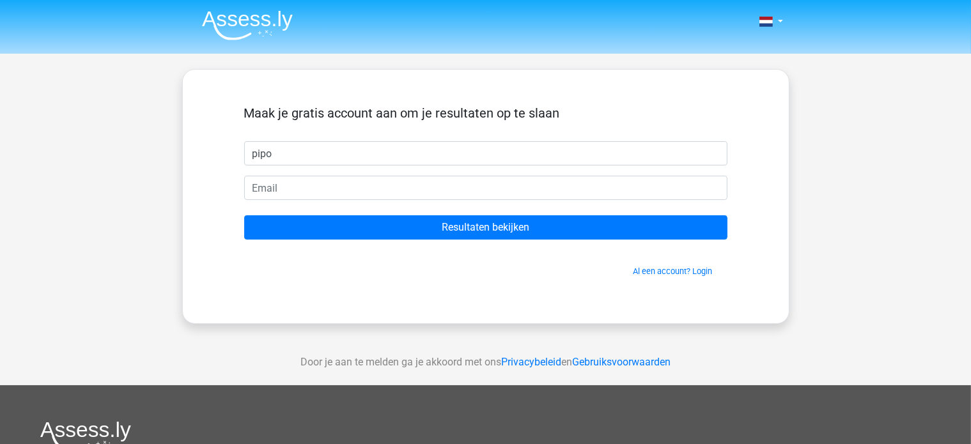
type input "pipo"
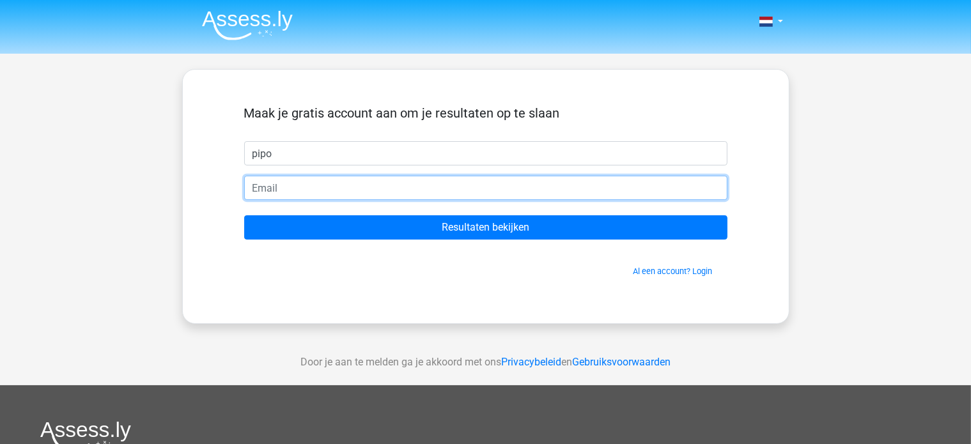
click at [342, 192] on input "email" at bounding box center [485, 188] width 483 height 24
type input "skulk486@hotmail.com"
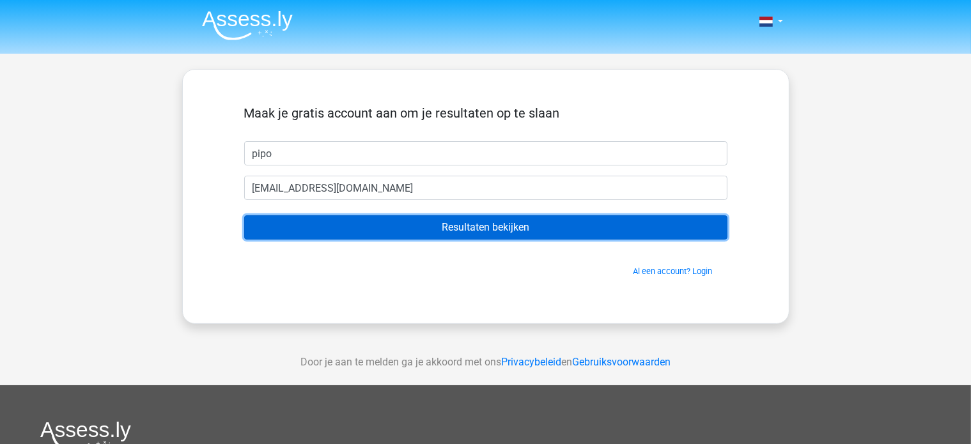
click at [494, 228] on input "Resultaten bekijken" at bounding box center [485, 227] width 483 height 24
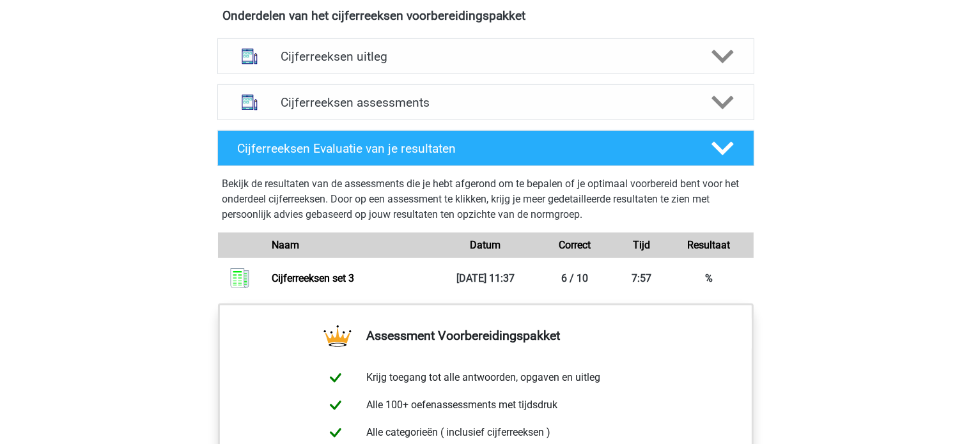
scroll to position [751, 0]
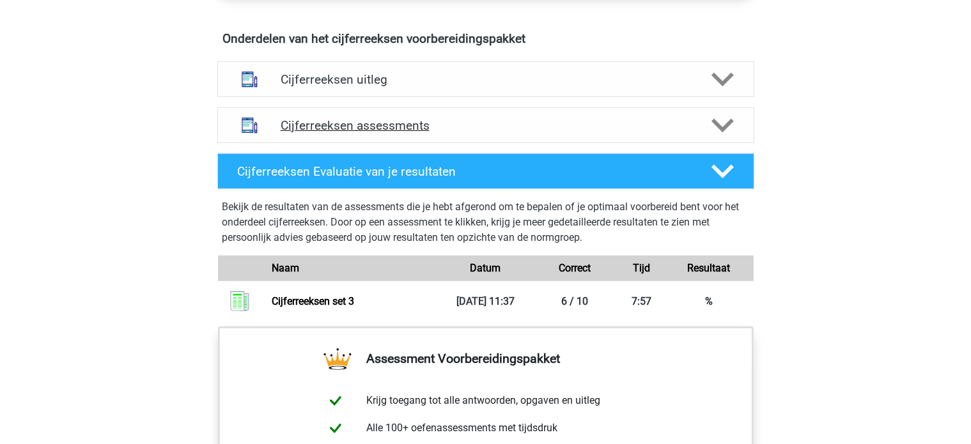
click at [725, 137] on icon at bounding box center [722, 125] width 22 height 22
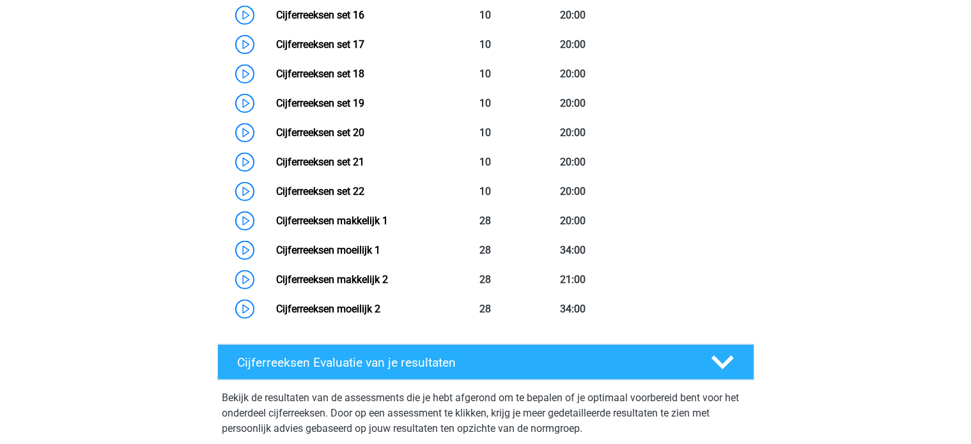
scroll to position [1421, 0]
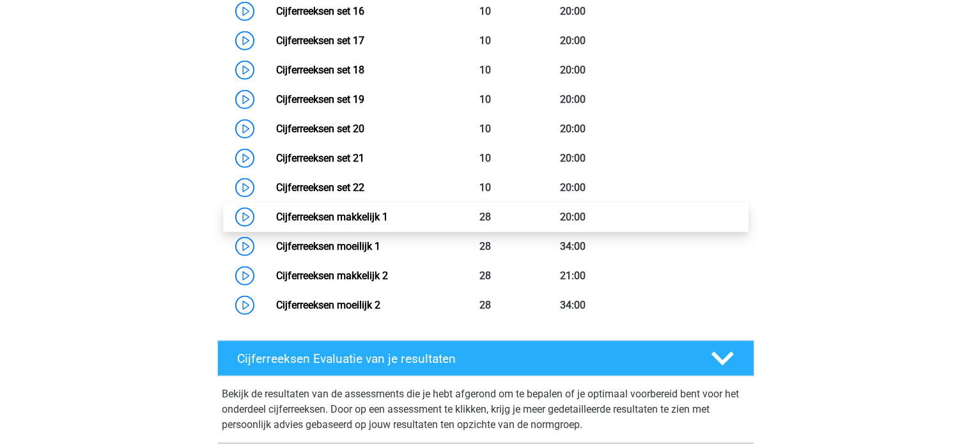
click at [388, 223] on link "Cijferreeksen makkelijk 1" at bounding box center [332, 217] width 112 height 12
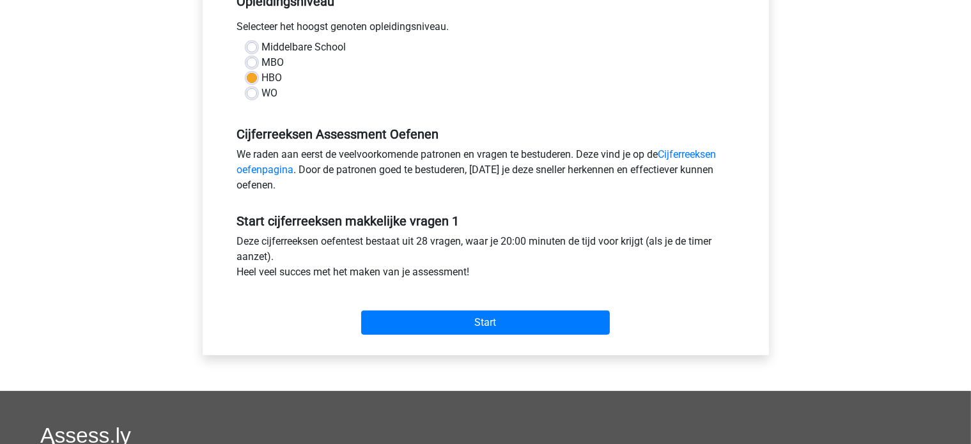
scroll to position [296, 0]
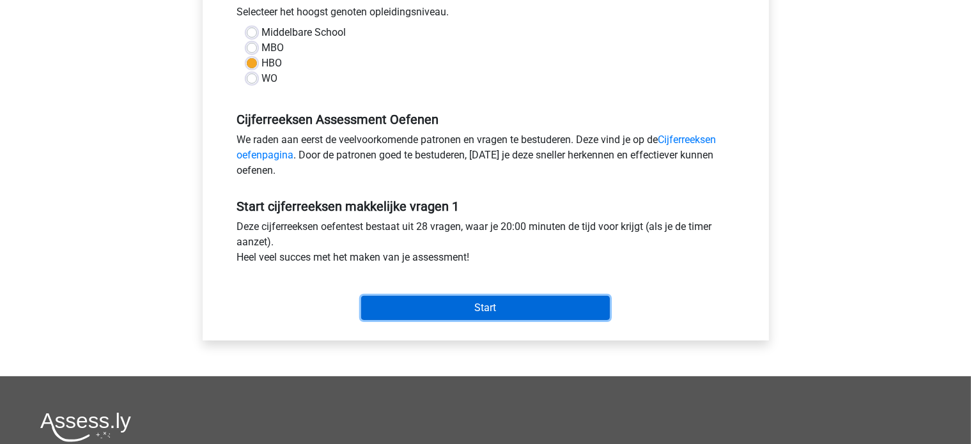
click at [505, 316] on input "Start" at bounding box center [485, 308] width 249 height 24
click at [496, 300] on input "Start" at bounding box center [485, 308] width 249 height 24
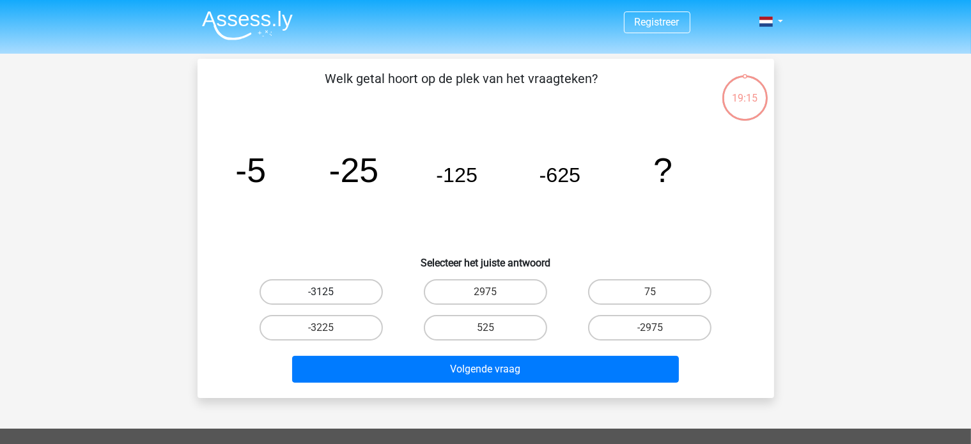
click at [337, 297] on label "-3125" at bounding box center [320, 292] width 123 height 26
click at [329, 297] on input "-3125" at bounding box center [325, 296] width 8 height 8
radio input "true"
click at [337, 297] on label "-3125" at bounding box center [320, 292] width 123 height 26
click at [329, 297] on input "-3125" at bounding box center [325, 296] width 8 height 8
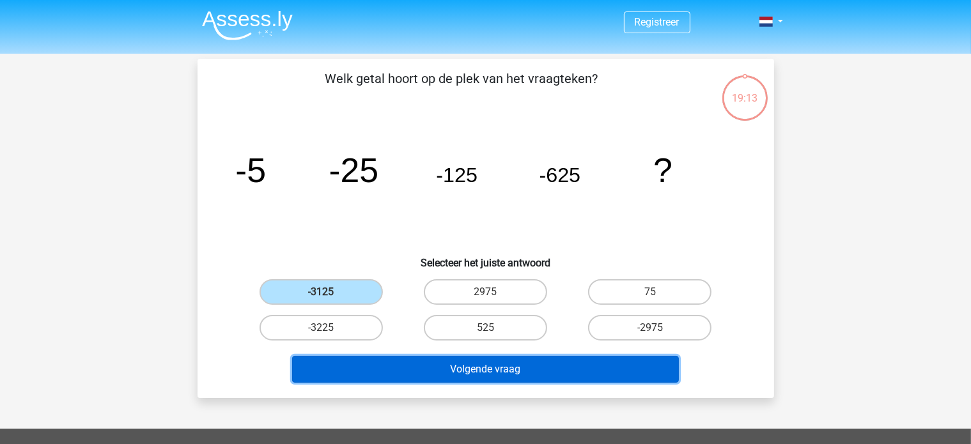
click at [430, 377] on button "Volgende vraag" at bounding box center [485, 369] width 387 height 27
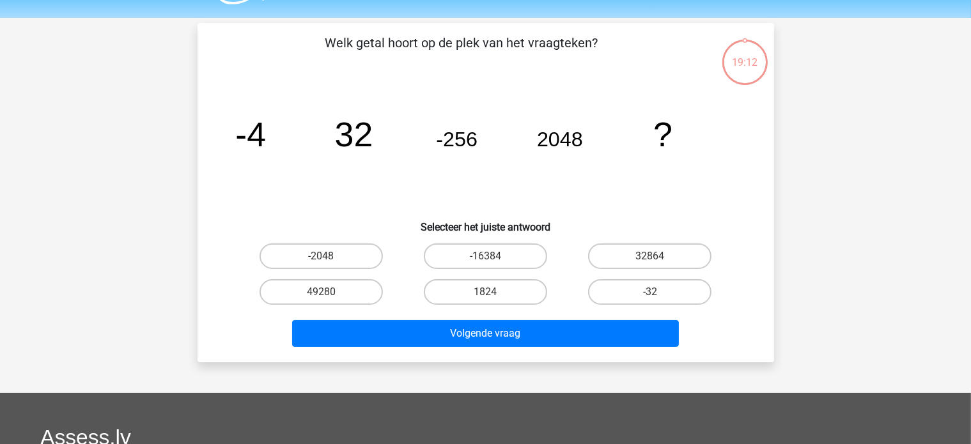
scroll to position [59, 0]
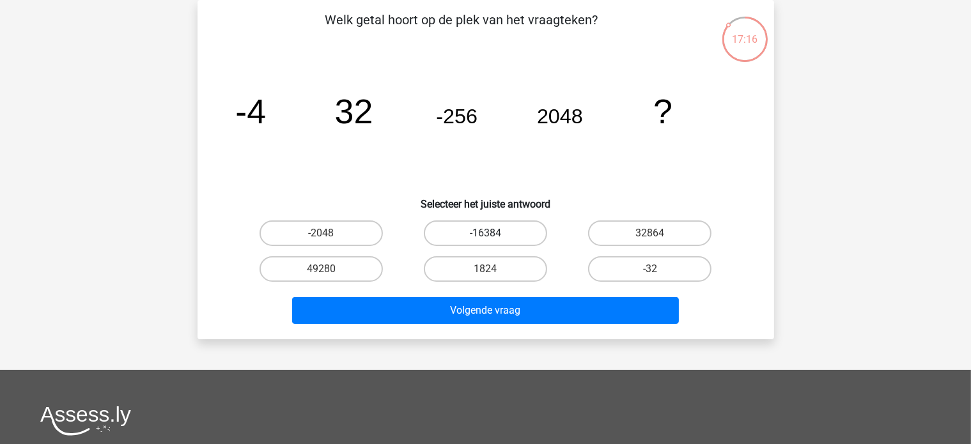
click at [485, 242] on label "-16384" at bounding box center [485, 233] width 123 height 26
click at [485, 242] on input "-16384" at bounding box center [489, 237] width 8 height 8
radio input "true"
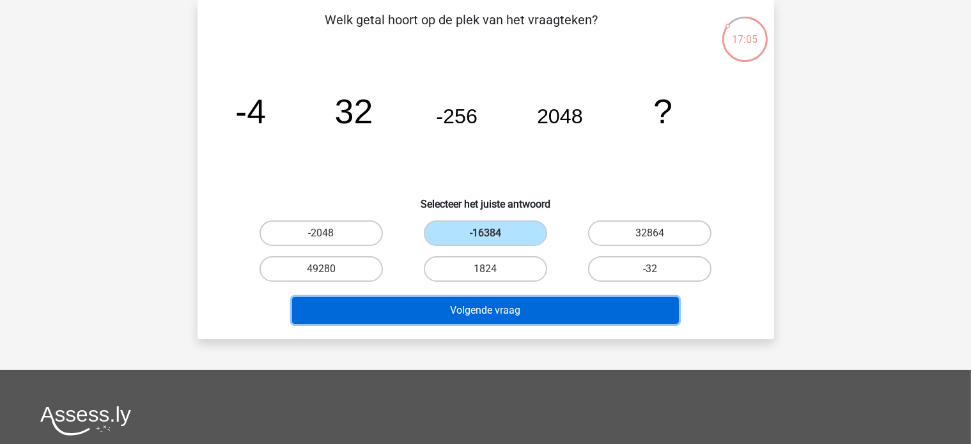
click at [583, 309] on button "Volgende vraag" at bounding box center [485, 310] width 387 height 27
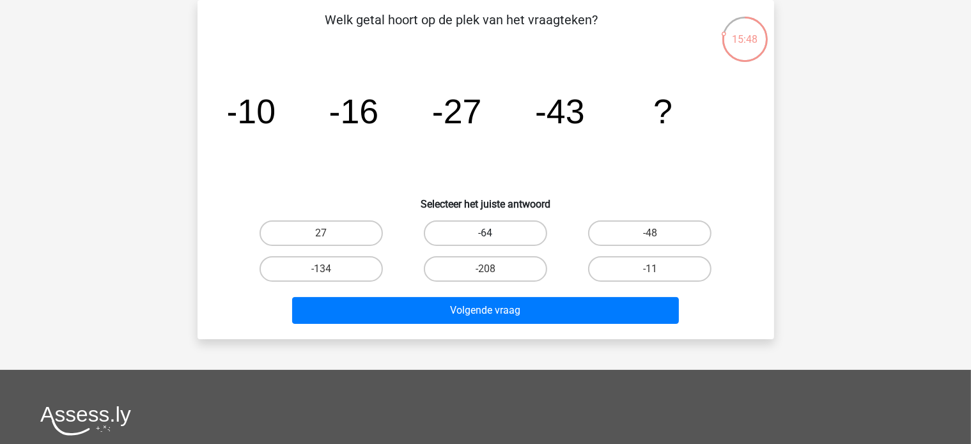
click at [466, 241] on label "-64" at bounding box center [485, 233] width 123 height 26
click at [485, 241] on input "-64" at bounding box center [489, 237] width 8 height 8
radio input "true"
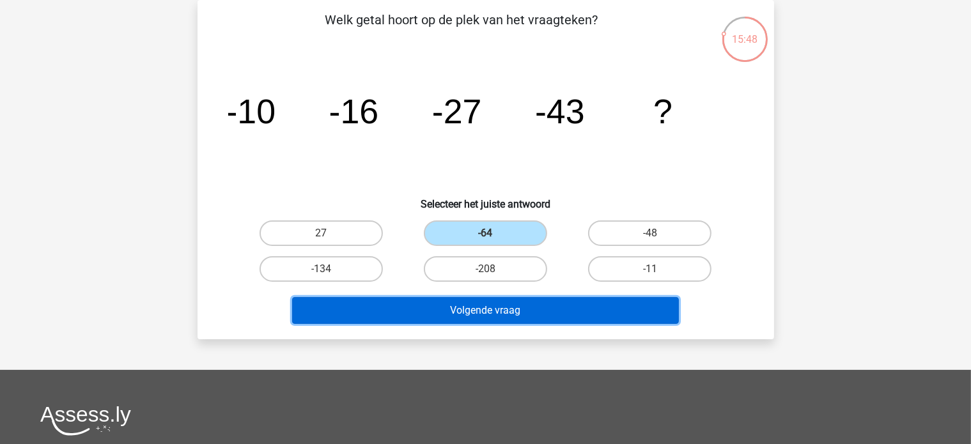
click at [454, 309] on button "Volgende vraag" at bounding box center [485, 310] width 387 height 27
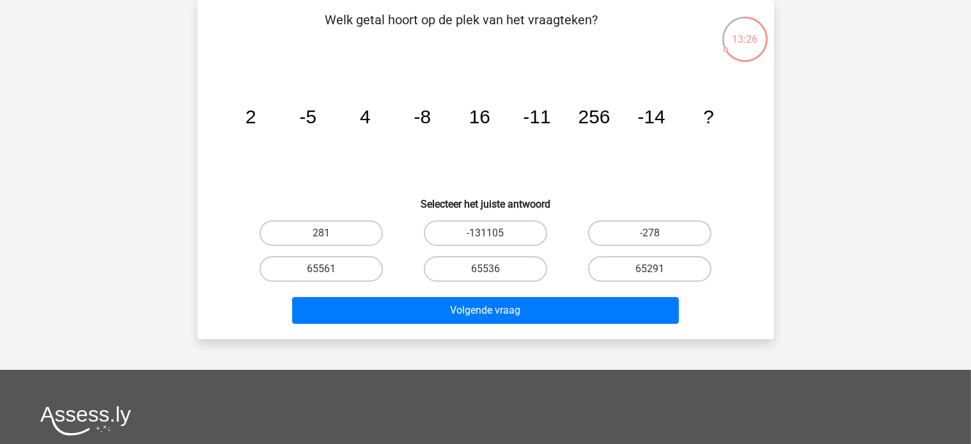
click at [471, 269] on label "65536" at bounding box center [485, 269] width 123 height 26
click at [485, 269] on input "65536" at bounding box center [489, 273] width 8 height 8
radio input "true"
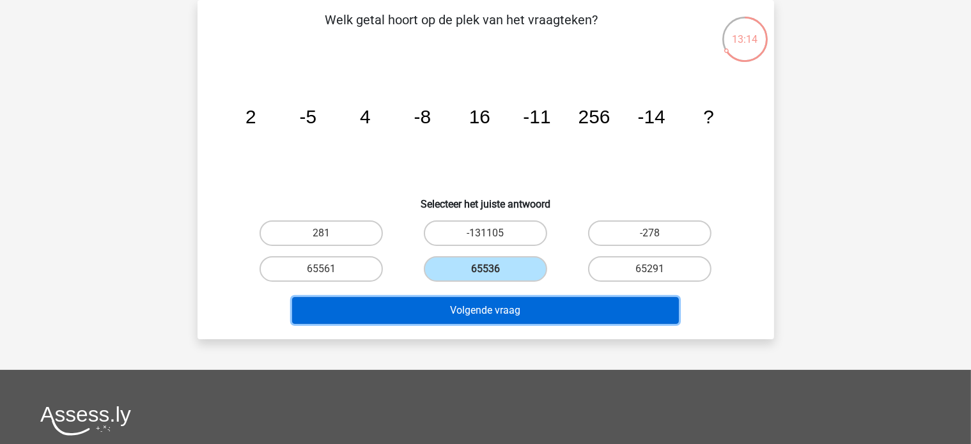
click at [506, 319] on button "Volgende vraag" at bounding box center [485, 310] width 387 height 27
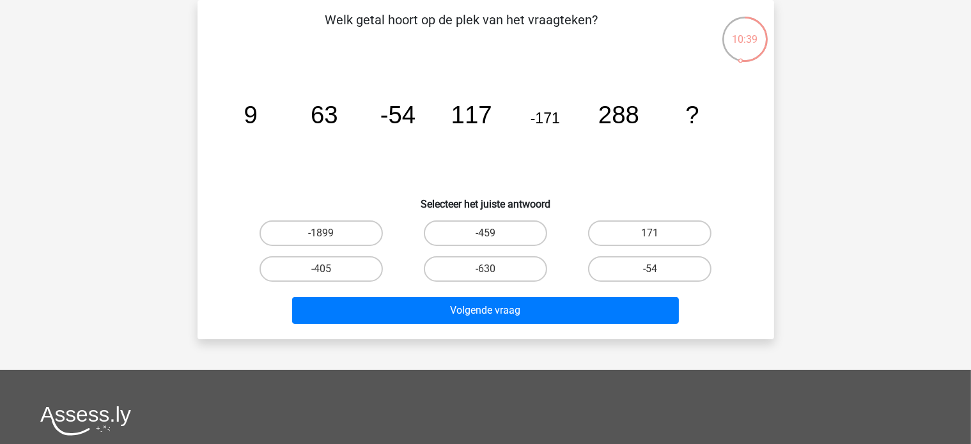
click at [475, 235] on label "-459" at bounding box center [485, 233] width 123 height 26
click at [485, 235] on input "-459" at bounding box center [489, 237] width 8 height 8
radio input "true"
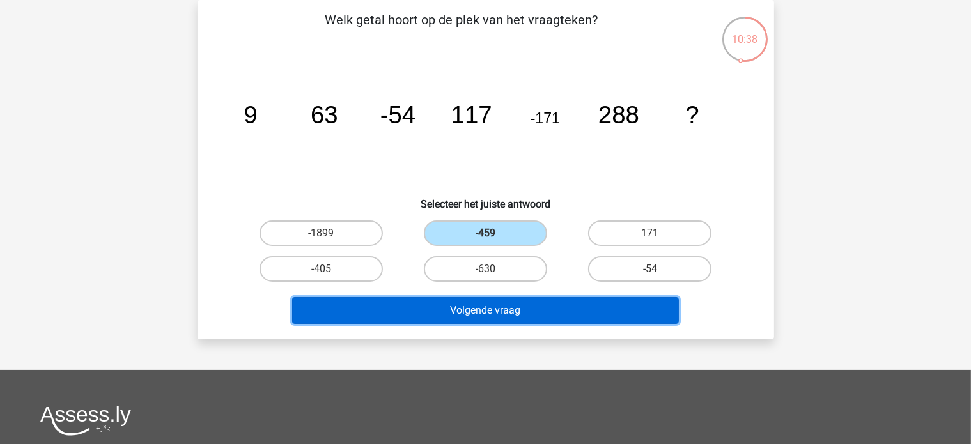
click at [452, 314] on button "Volgende vraag" at bounding box center [485, 310] width 387 height 27
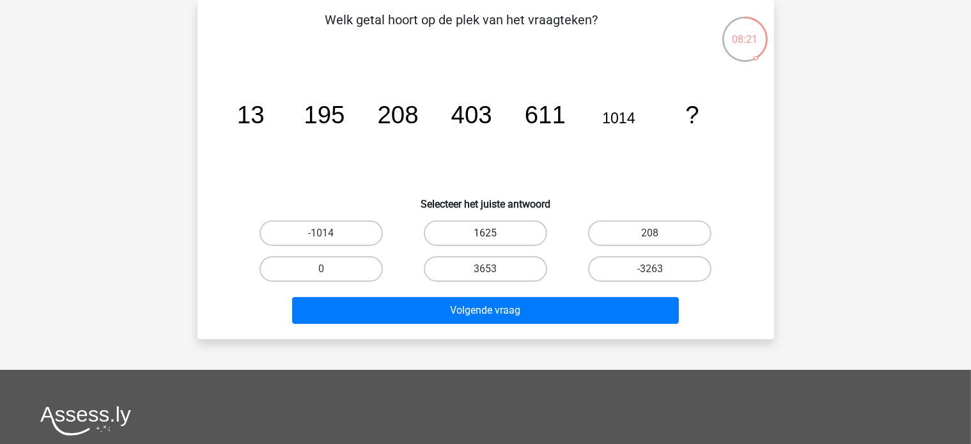
click at [473, 233] on label "1625" at bounding box center [485, 233] width 123 height 26
click at [485, 233] on input "1625" at bounding box center [489, 237] width 8 height 8
radio input "true"
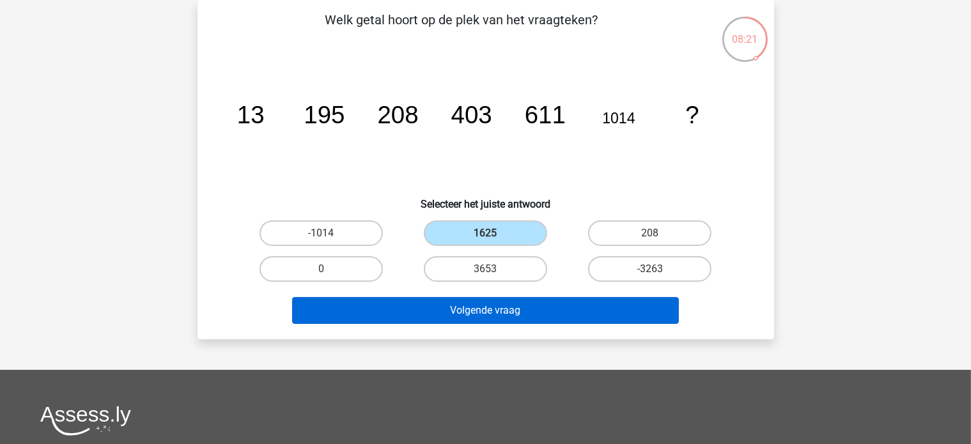
click at [429, 305] on button "Volgende vraag" at bounding box center [485, 310] width 387 height 27
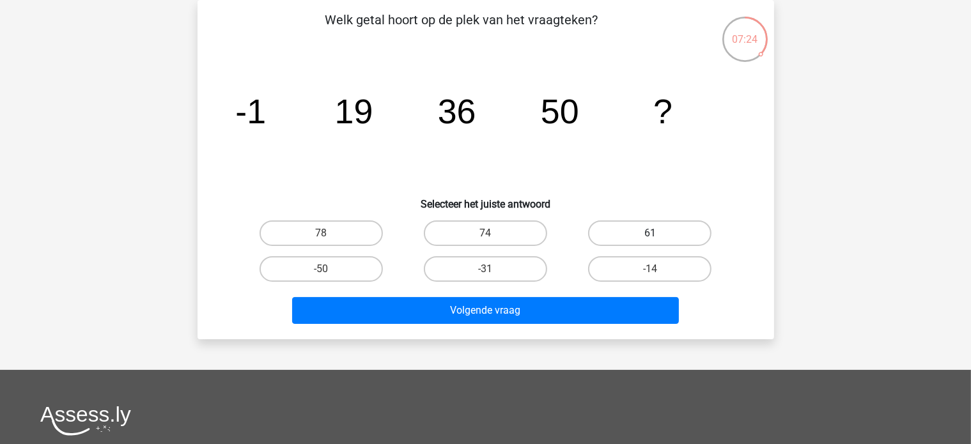
click at [630, 240] on label "61" at bounding box center [649, 233] width 123 height 26
click at [650, 240] on input "61" at bounding box center [654, 237] width 8 height 8
radio input "true"
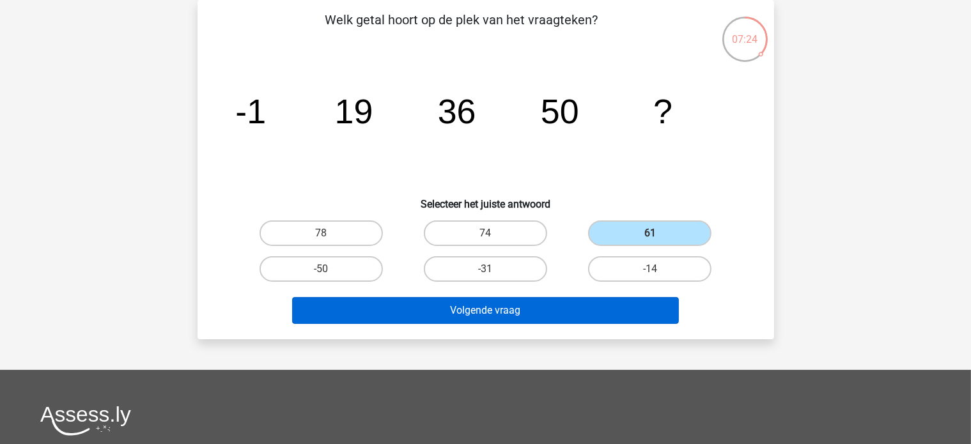
click at [512, 311] on button "Volgende vraag" at bounding box center [485, 310] width 387 height 27
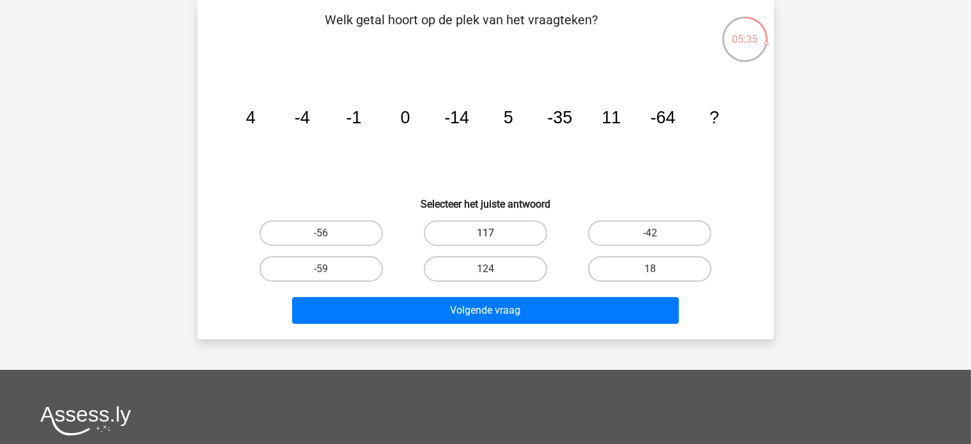
click at [463, 231] on label "117" at bounding box center [485, 233] width 123 height 26
click at [485, 233] on input "117" at bounding box center [489, 237] width 8 height 8
radio input "true"
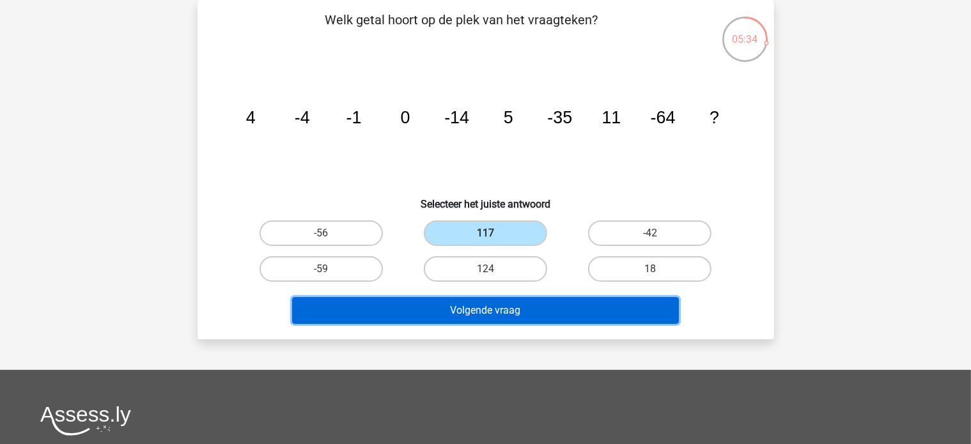
click at [478, 311] on button "Volgende vraag" at bounding box center [485, 310] width 387 height 27
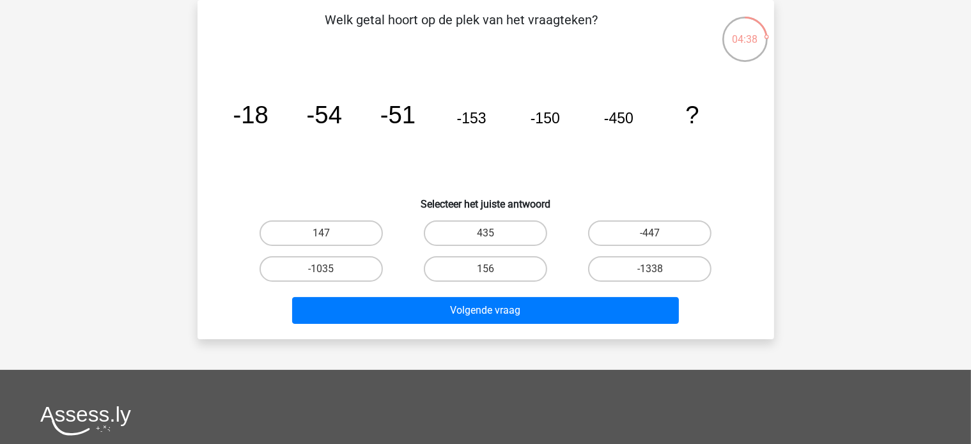
click at [640, 233] on label "-447" at bounding box center [649, 233] width 123 height 26
click at [650, 233] on input "-447" at bounding box center [654, 237] width 8 height 8
radio input "true"
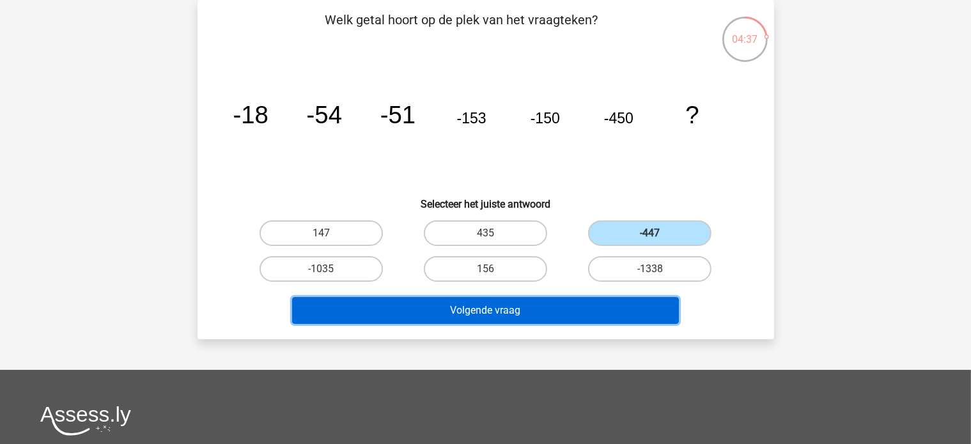
click at [459, 311] on button "Volgende vraag" at bounding box center [485, 310] width 387 height 27
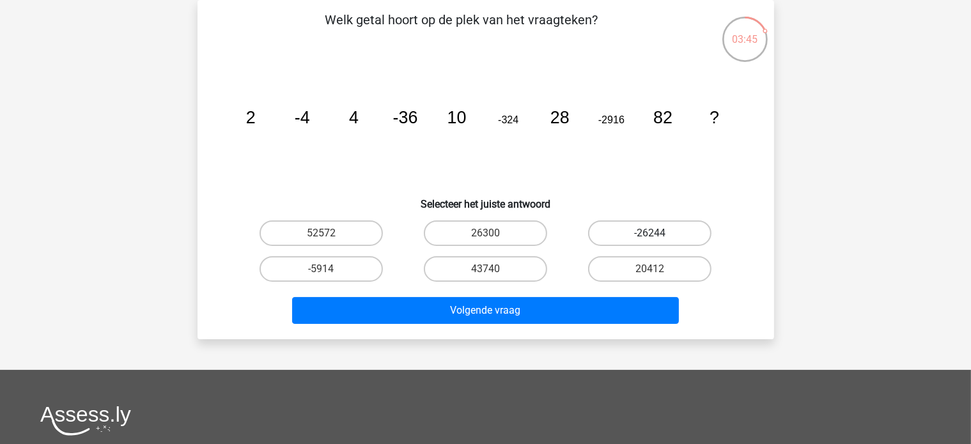
click at [645, 235] on label "-26244" at bounding box center [649, 233] width 123 height 26
click at [650, 235] on input "-26244" at bounding box center [654, 237] width 8 height 8
radio input "true"
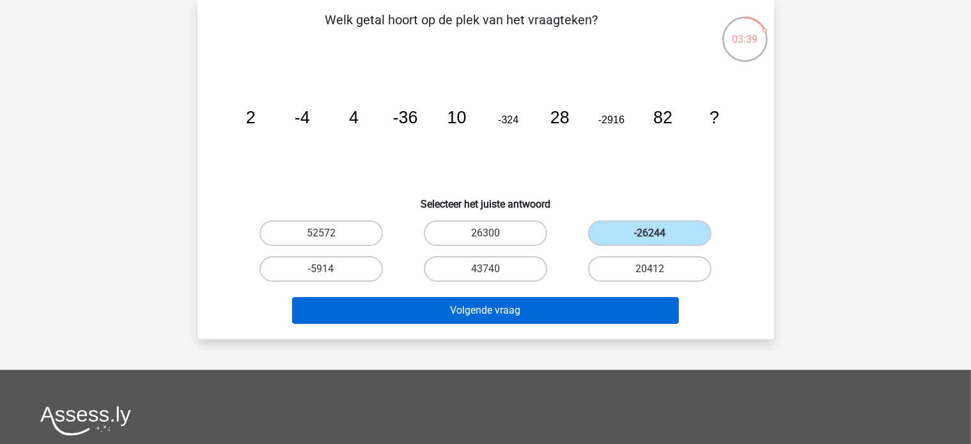
click at [420, 309] on button "Volgende vraag" at bounding box center [485, 310] width 387 height 27
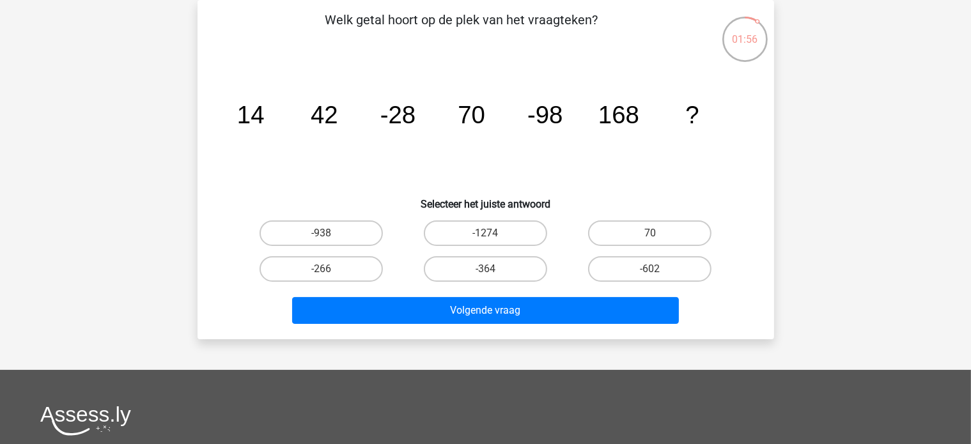
click at [322, 265] on label "-266" at bounding box center [320, 269] width 123 height 26
click at [322, 269] on input "-266" at bounding box center [325, 273] width 8 height 8
radio input "true"
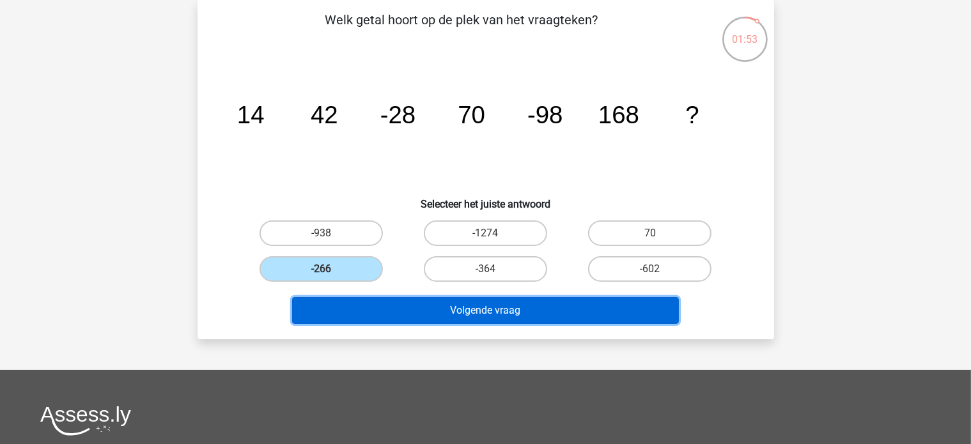
click at [388, 317] on button "Volgende vraag" at bounding box center [485, 310] width 387 height 27
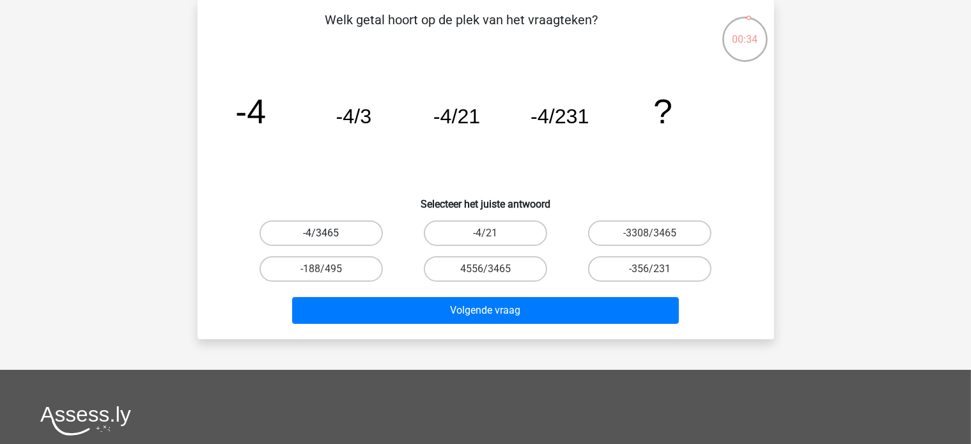
click at [304, 236] on label "-4/3465" at bounding box center [320, 233] width 123 height 26
click at [321, 236] on input "-4/3465" at bounding box center [325, 237] width 8 height 8
radio input "true"
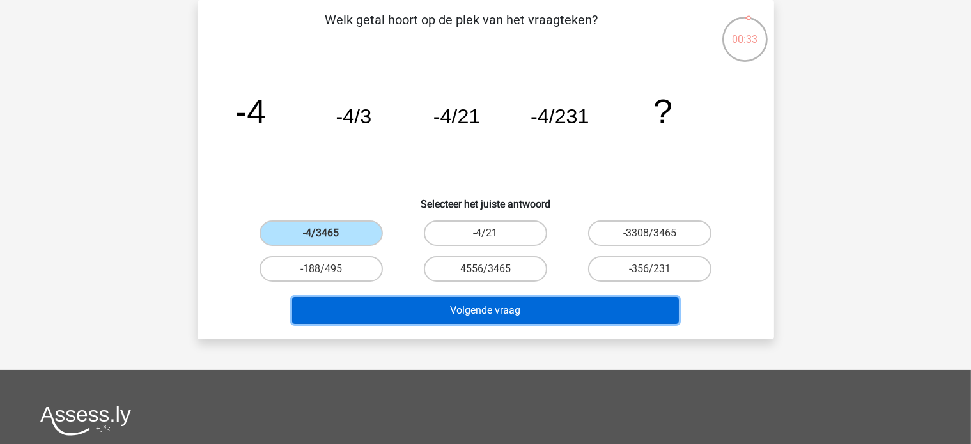
click at [353, 318] on button "Volgende vraag" at bounding box center [485, 310] width 387 height 27
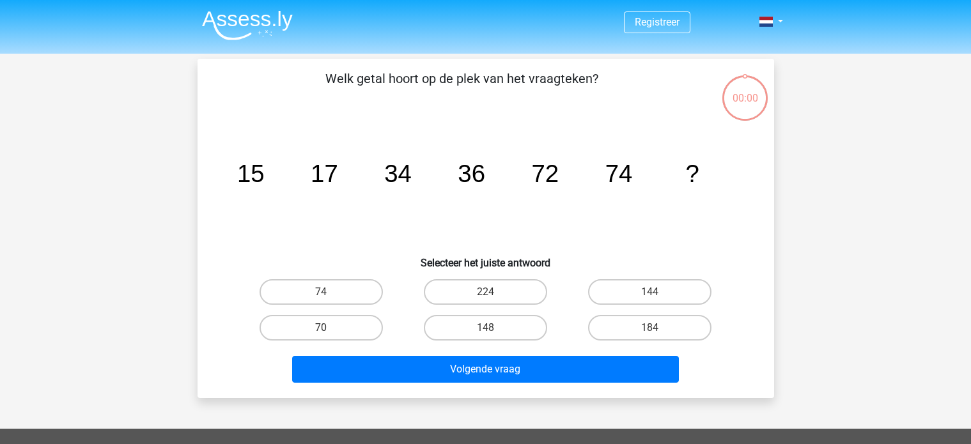
scroll to position [59, 0]
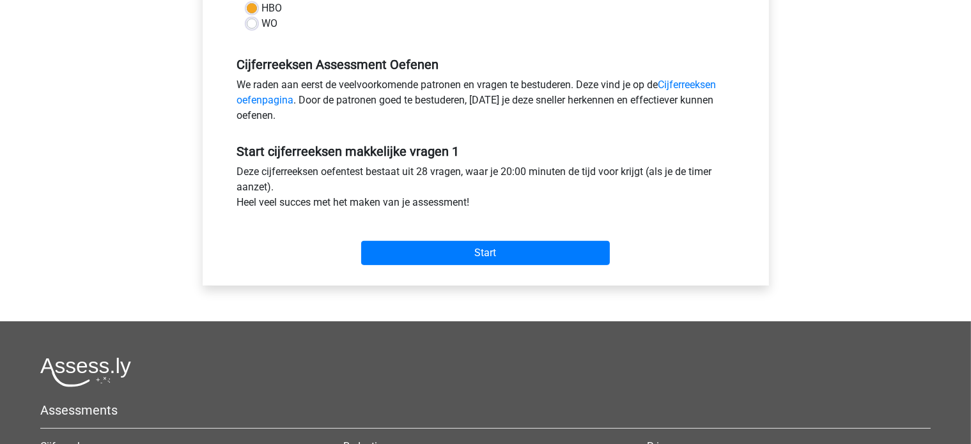
scroll to position [355, 0]
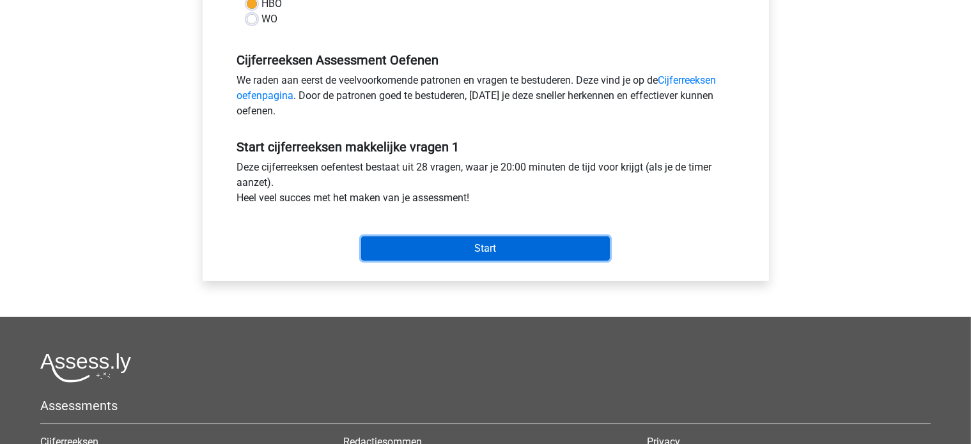
click at [401, 251] on input "Start" at bounding box center [485, 248] width 249 height 24
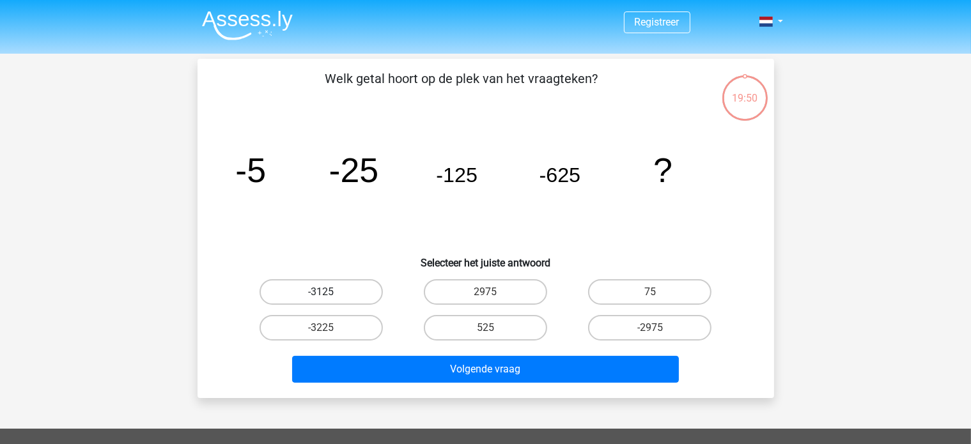
click at [273, 283] on label "-3125" at bounding box center [320, 292] width 123 height 26
click at [321, 292] on input "-3125" at bounding box center [325, 296] width 8 height 8
radio input "true"
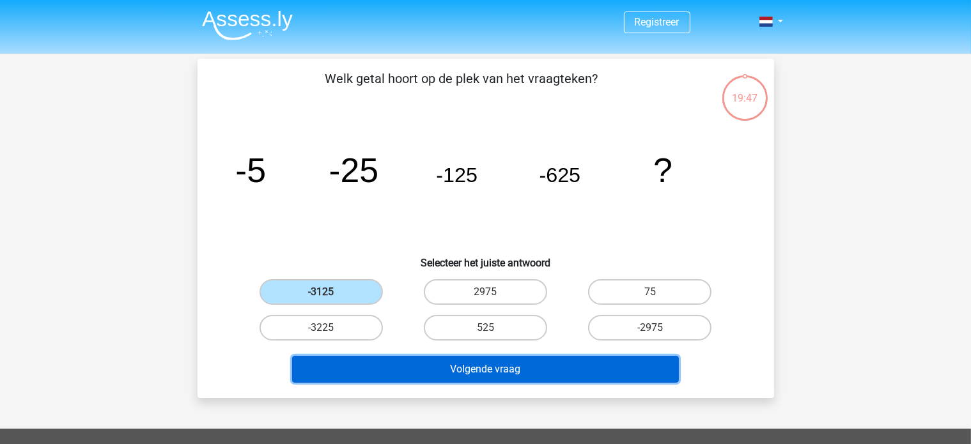
click at [378, 378] on button "Volgende vraag" at bounding box center [485, 369] width 387 height 27
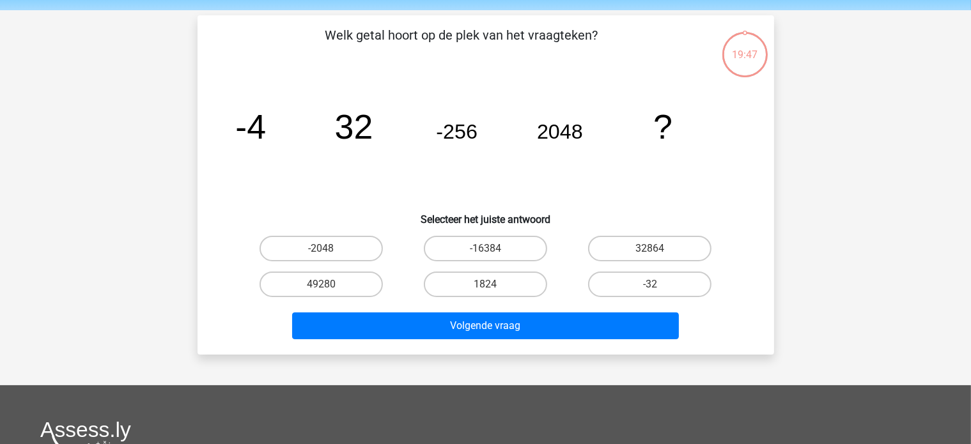
scroll to position [59, 0]
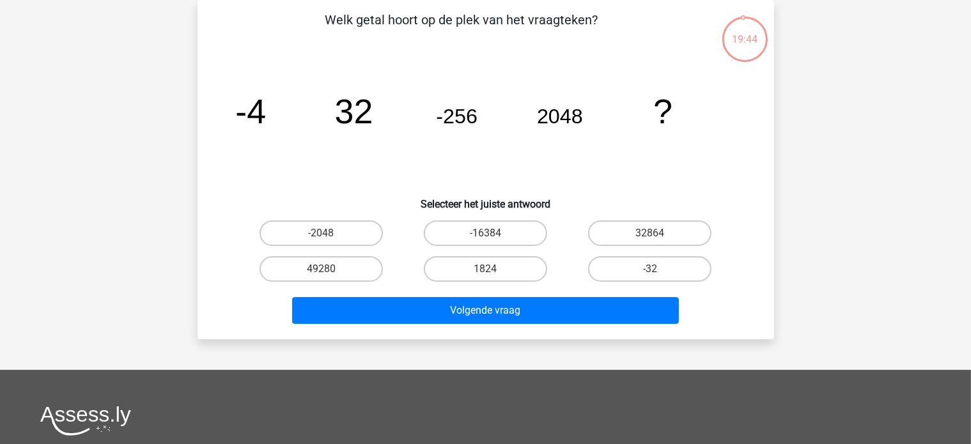
click at [458, 236] on label "-16384" at bounding box center [485, 233] width 123 height 26
click at [485, 236] on input "-16384" at bounding box center [489, 237] width 8 height 8
radio input "true"
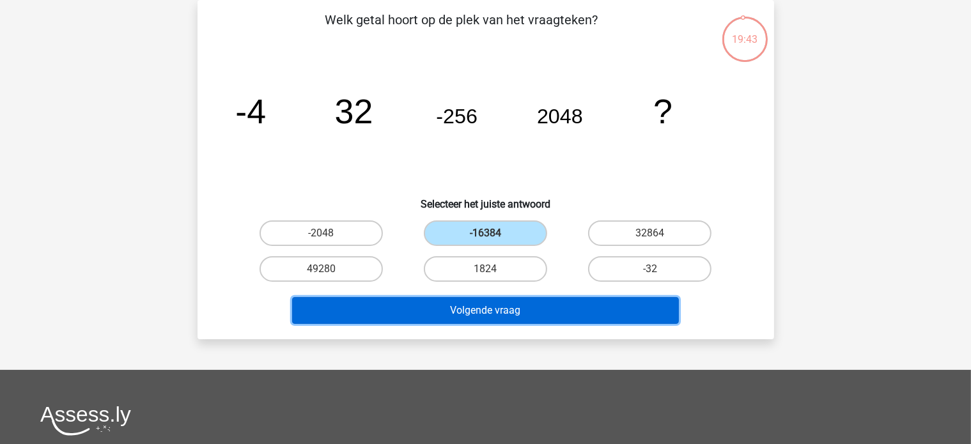
click at [454, 309] on button "Volgende vraag" at bounding box center [485, 310] width 387 height 27
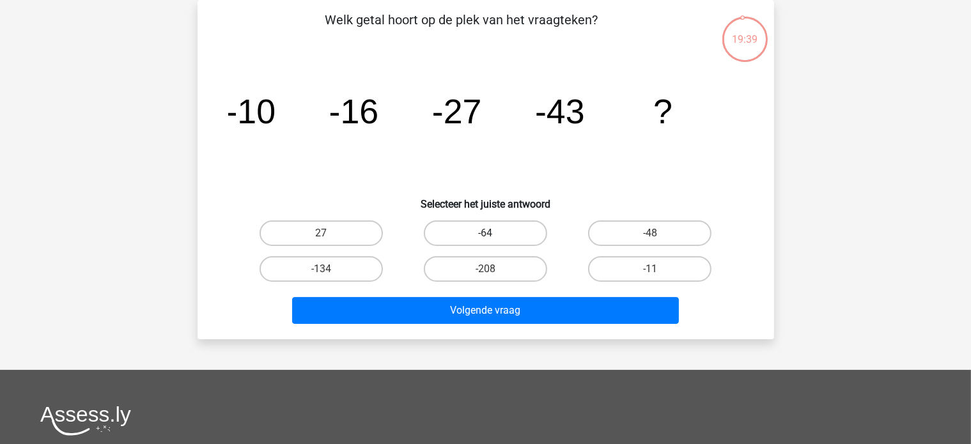
click at [461, 236] on label "-64" at bounding box center [485, 233] width 123 height 26
click at [485, 236] on input "-64" at bounding box center [489, 237] width 8 height 8
radio input "true"
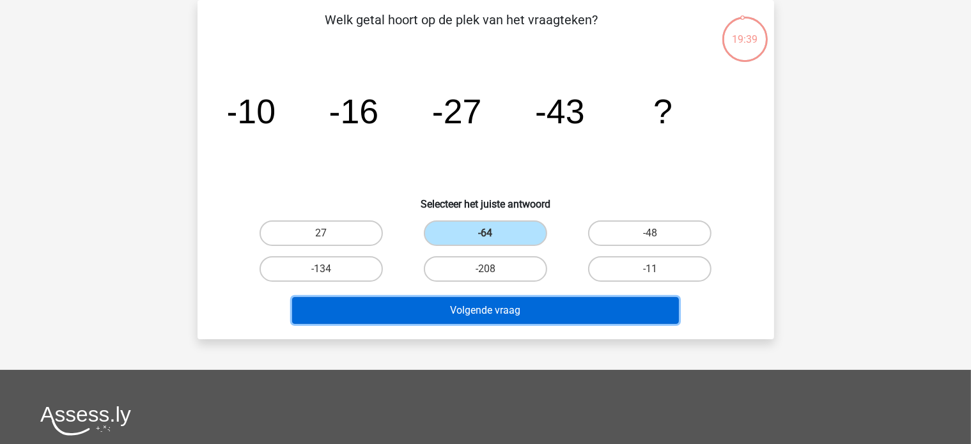
click at [455, 312] on button "Volgende vraag" at bounding box center [485, 310] width 387 height 27
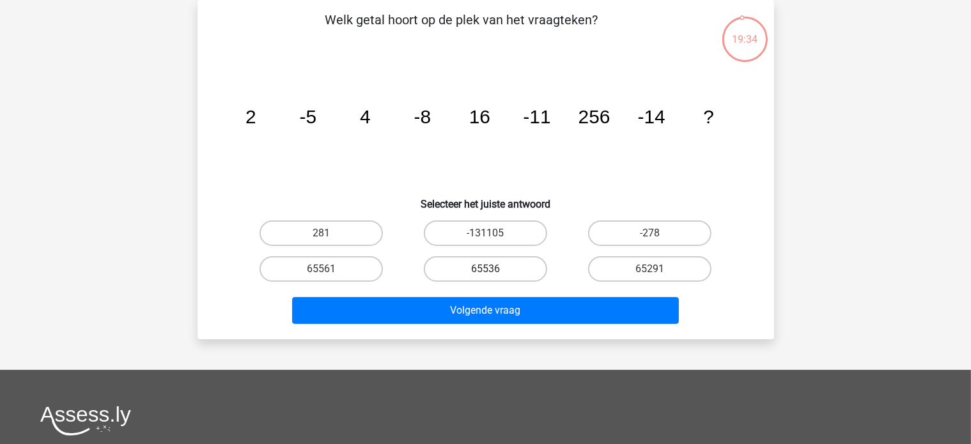
click at [473, 268] on label "65536" at bounding box center [485, 269] width 123 height 26
click at [485, 269] on input "65536" at bounding box center [489, 273] width 8 height 8
radio input "true"
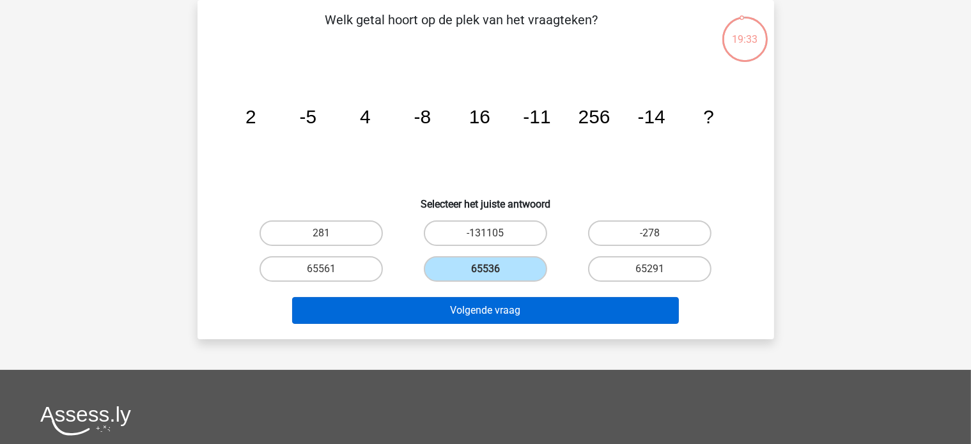
click at [477, 311] on button "Volgende vraag" at bounding box center [485, 310] width 387 height 27
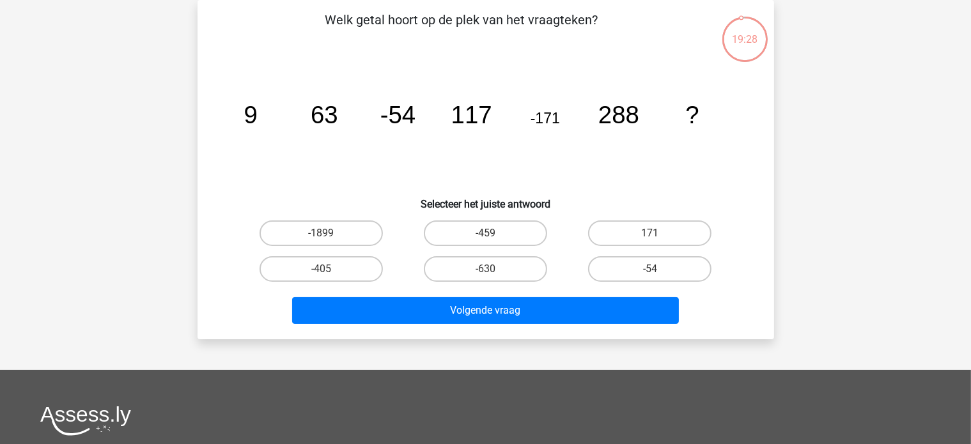
click at [458, 233] on label "-459" at bounding box center [485, 233] width 123 height 26
click at [485, 233] on input "-459" at bounding box center [489, 237] width 8 height 8
radio input "true"
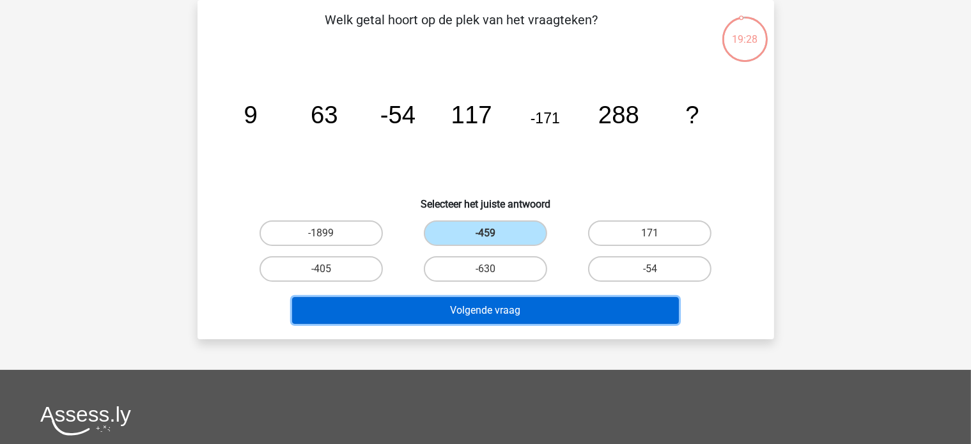
click at [471, 312] on button "Volgende vraag" at bounding box center [485, 310] width 387 height 27
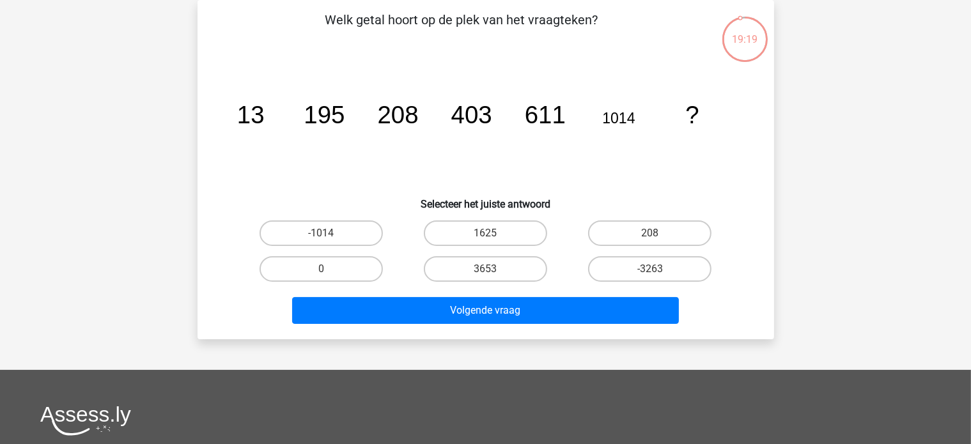
click at [486, 267] on label "3653" at bounding box center [485, 269] width 123 height 26
click at [486, 269] on input "3653" at bounding box center [489, 273] width 8 height 8
radio input "true"
click at [496, 309] on button "Volgende vraag" at bounding box center [485, 310] width 387 height 27
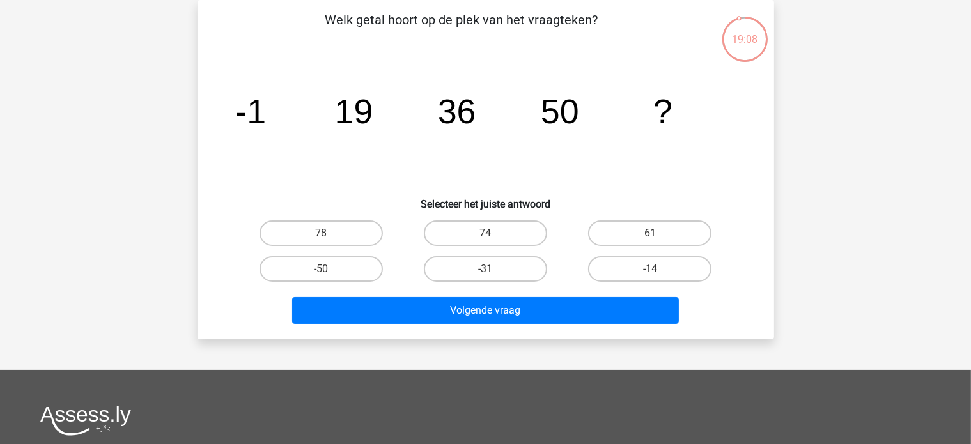
click at [629, 237] on label "61" at bounding box center [649, 233] width 123 height 26
click at [650, 237] on input "61" at bounding box center [654, 237] width 8 height 8
radio input "true"
click at [518, 309] on button "Volgende vraag" at bounding box center [485, 310] width 387 height 27
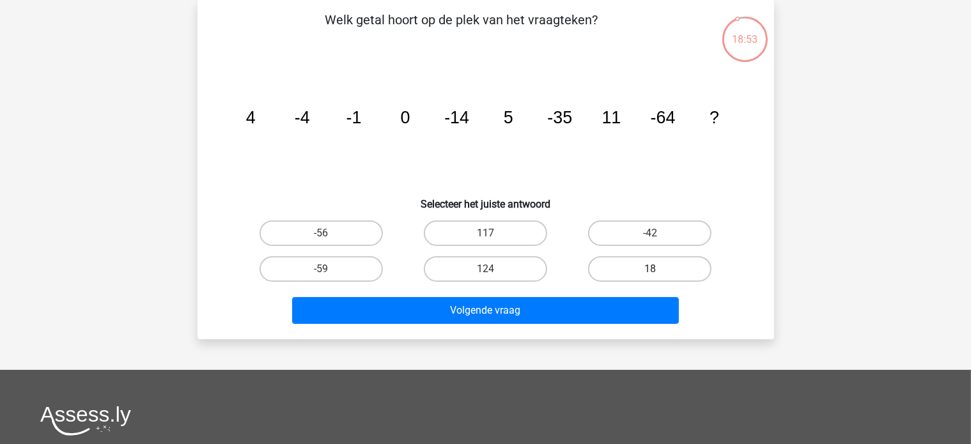
click at [622, 271] on label "18" at bounding box center [649, 269] width 123 height 26
click at [650, 271] on input "18" at bounding box center [654, 273] width 8 height 8
radio input "true"
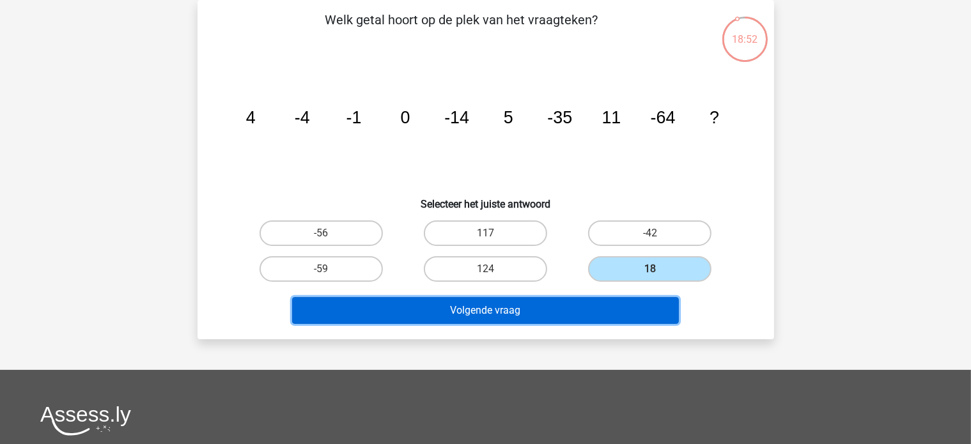
click at [493, 309] on button "Volgende vraag" at bounding box center [485, 310] width 387 height 27
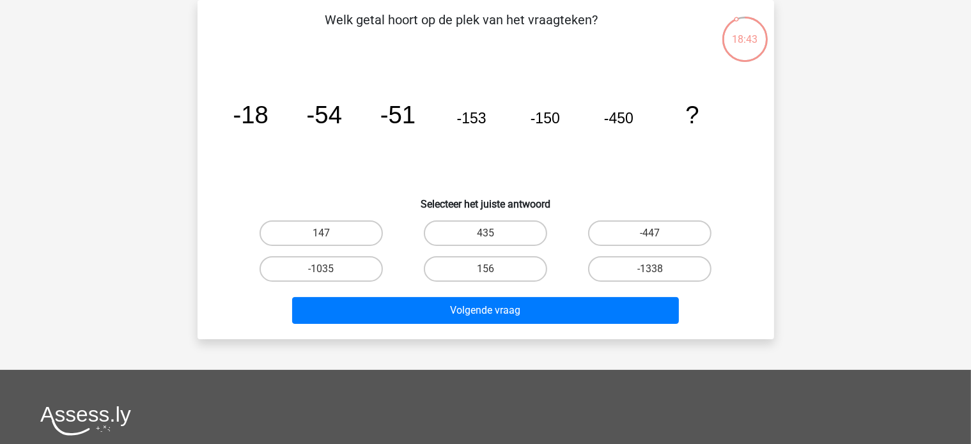
click at [640, 233] on label "-447" at bounding box center [649, 233] width 123 height 26
click at [650, 233] on input "-447" at bounding box center [654, 237] width 8 height 8
radio input "true"
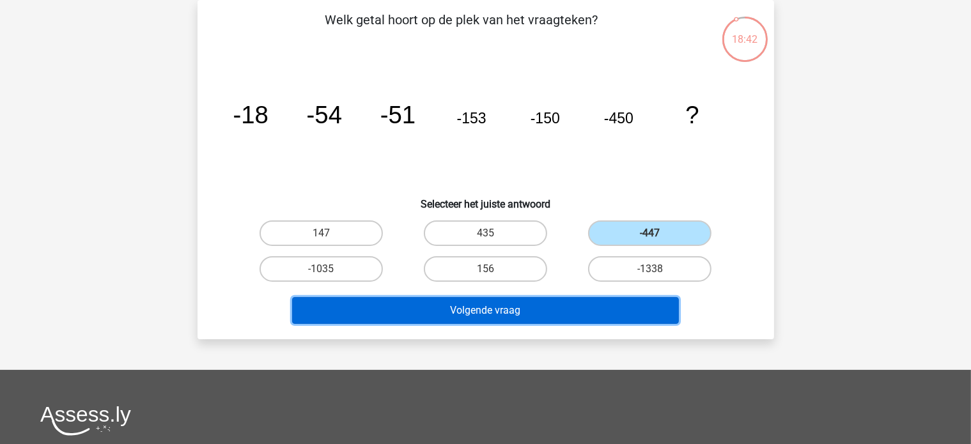
click at [506, 314] on button "Volgende vraag" at bounding box center [485, 310] width 387 height 27
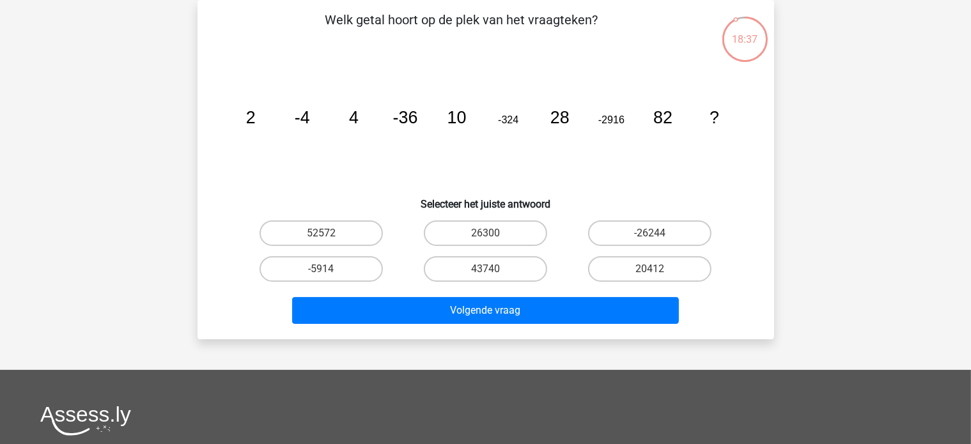
click at [608, 238] on label "-26244" at bounding box center [649, 233] width 123 height 26
click at [650, 238] on input "-26244" at bounding box center [654, 237] width 8 height 8
radio input "true"
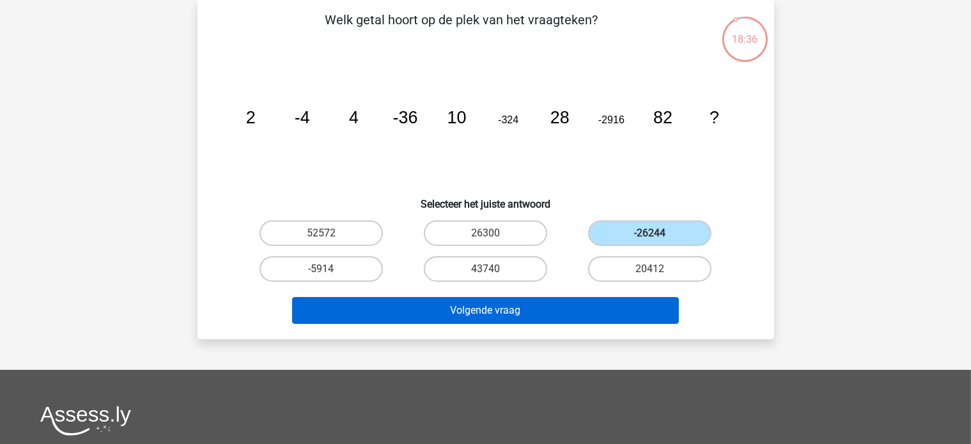
click at [507, 312] on button "Volgende vraag" at bounding box center [485, 310] width 387 height 27
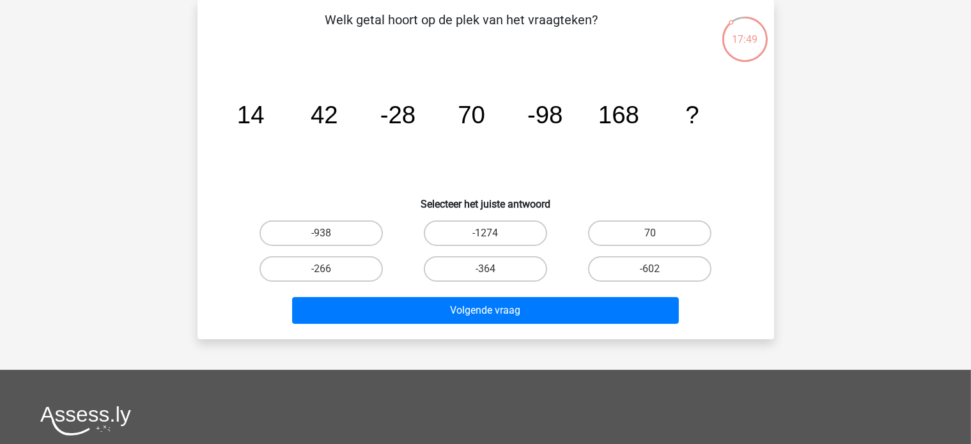
click at [325, 272] on input "-266" at bounding box center [325, 273] width 8 height 8
radio input "true"
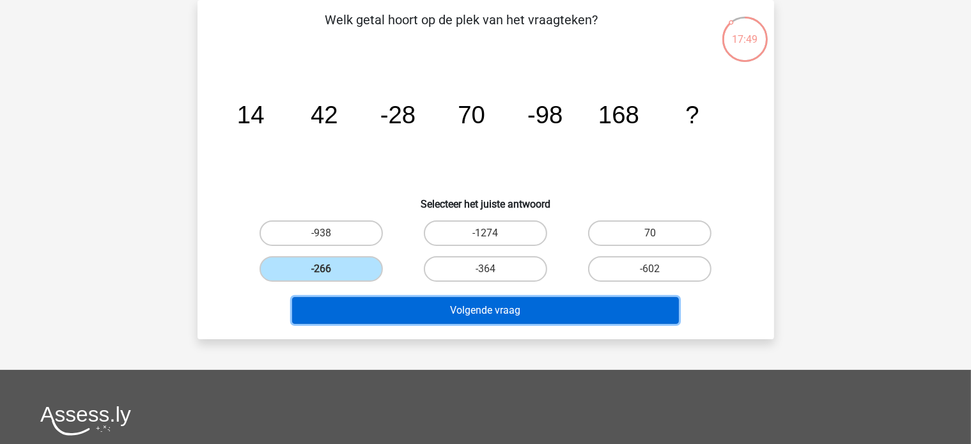
click at [401, 314] on button "Volgende vraag" at bounding box center [485, 310] width 387 height 27
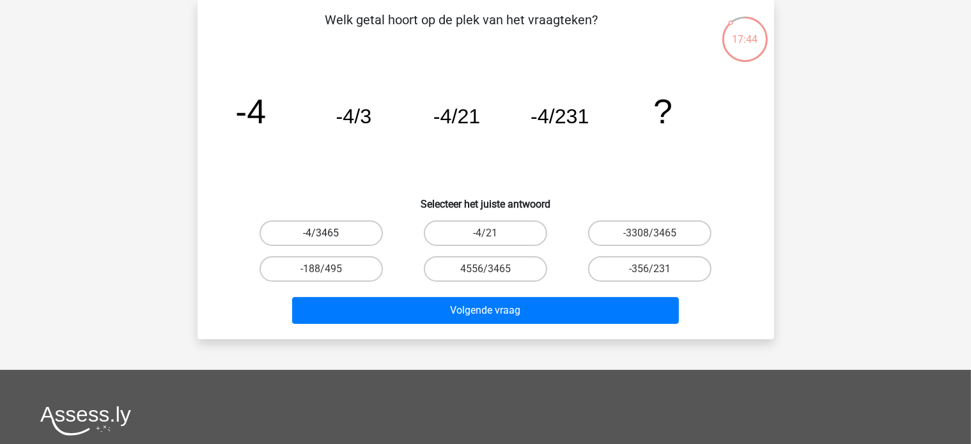
click at [307, 233] on label "-4/3465" at bounding box center [320, 233] width 123 height 26
click at [321, 233] on input "-4/3465" at bounding box center [325, 237] width 8 height 8
radio input "true"
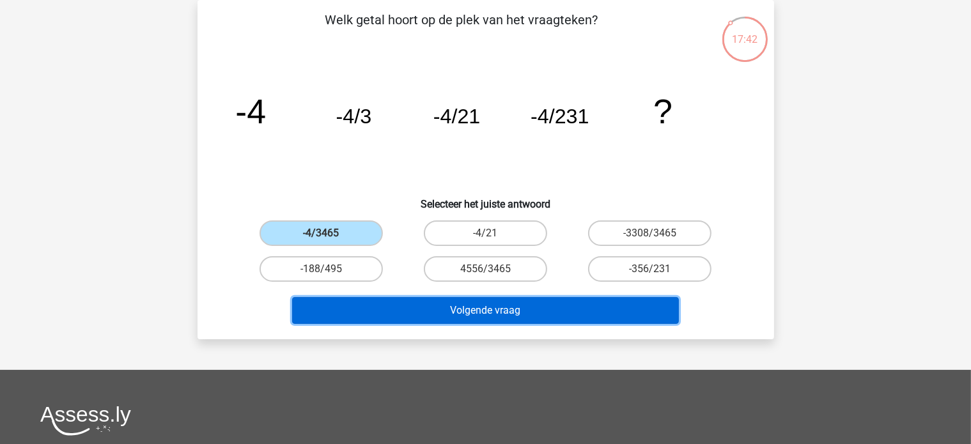
click at [391, 312] on button "Volgende vraag" at bounding box center [485, 310] width 387 height 27
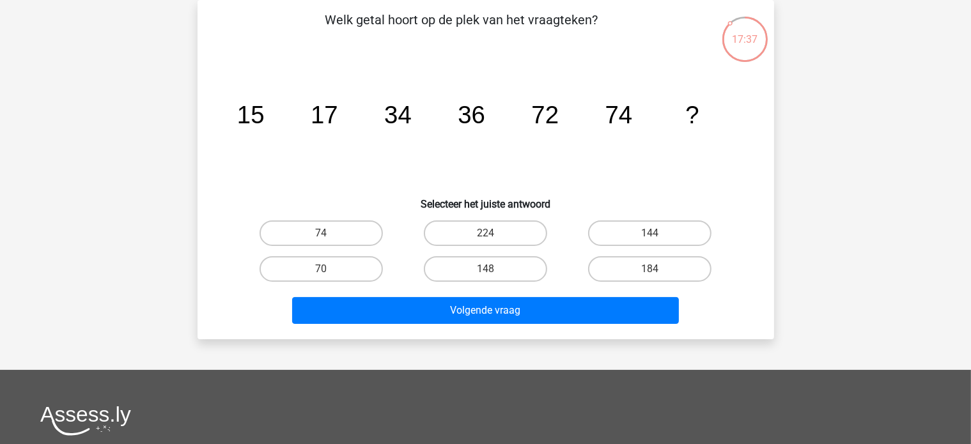
click at [482, 269] on label "148" at bounding box center [485, 269] width 123 height 26
click at [485, 269] on input "148" at bounding box center [489, 273] width 8 height 8
radio input "true"
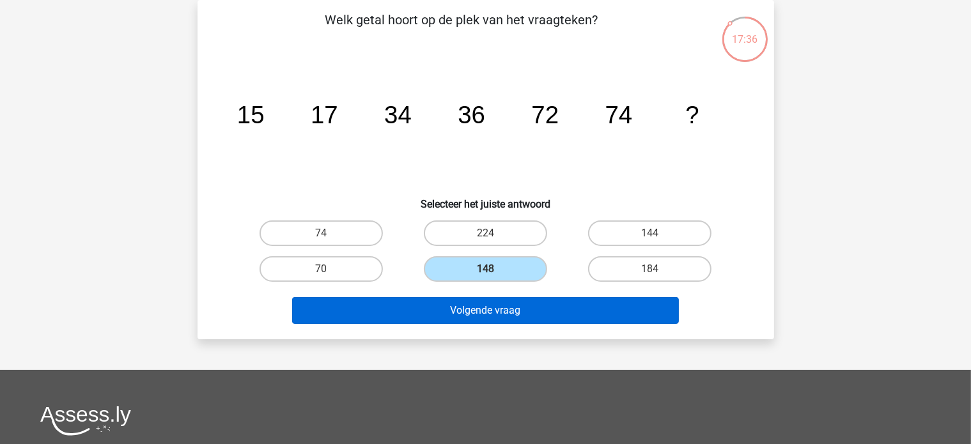
click at [452, 309] on button "Volgende vraag" at bounding box center [485, 310] width 387 height 27
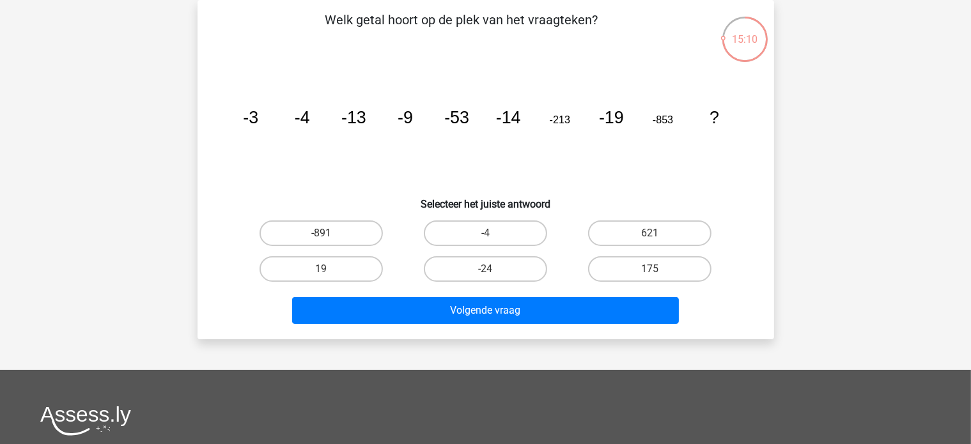
click at [461, 263] on label "-24" at bounding box center [485, 269] width 123 height 26
click at [485, 269] on input "-24" at bounding box center [489, 273] width 8 height 8
radio input "true"
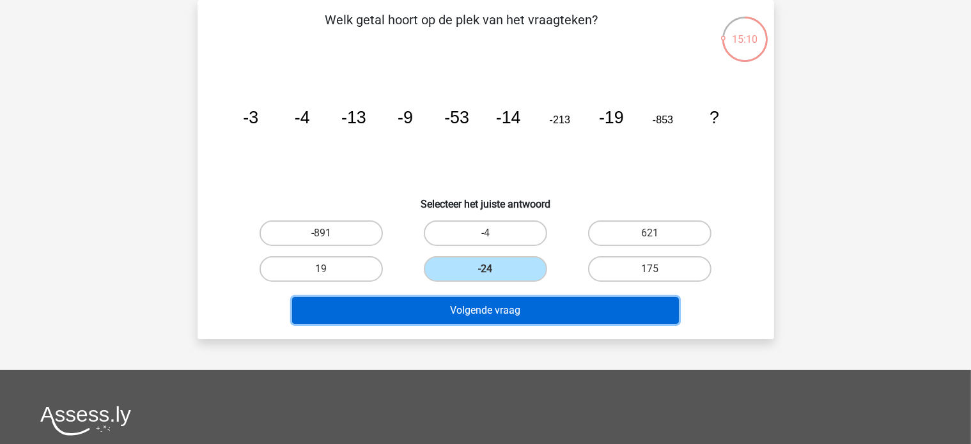
click at [463, 308] on button "Volgende vraag" at bounding box center [485, 310] width 387 height 27
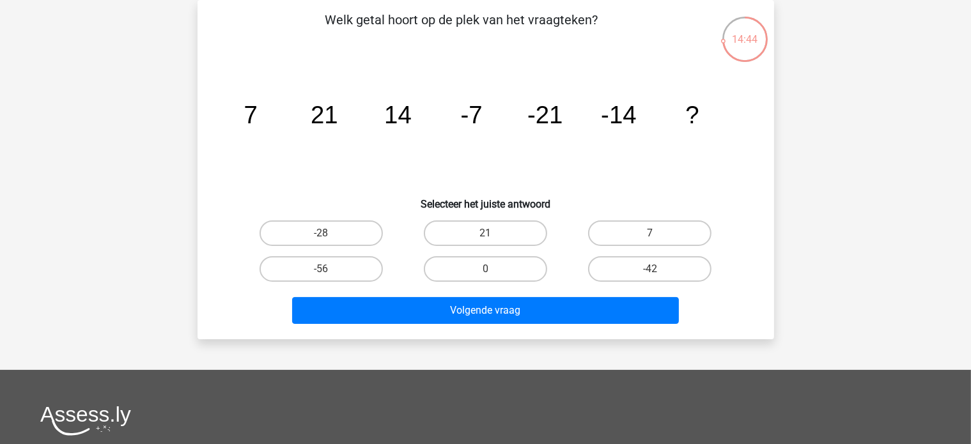
click at [631, 232] on label "7" at bounding box center [649, 233] width 123 height 26
click at [650, 233] on input "7" at bounding box center [654, 237] width 8 height 8
radio input "true"
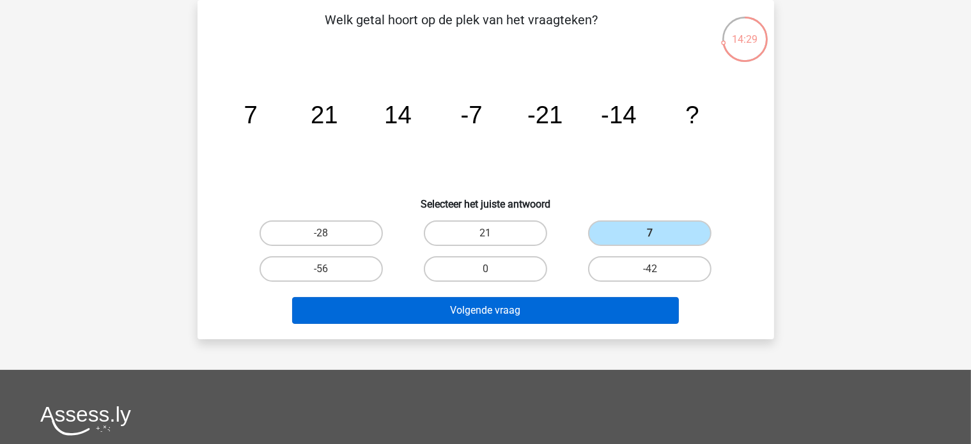
click at [440, 318] on button "Volgende vraag" at bounding box center [485, 310] width 387 height 27
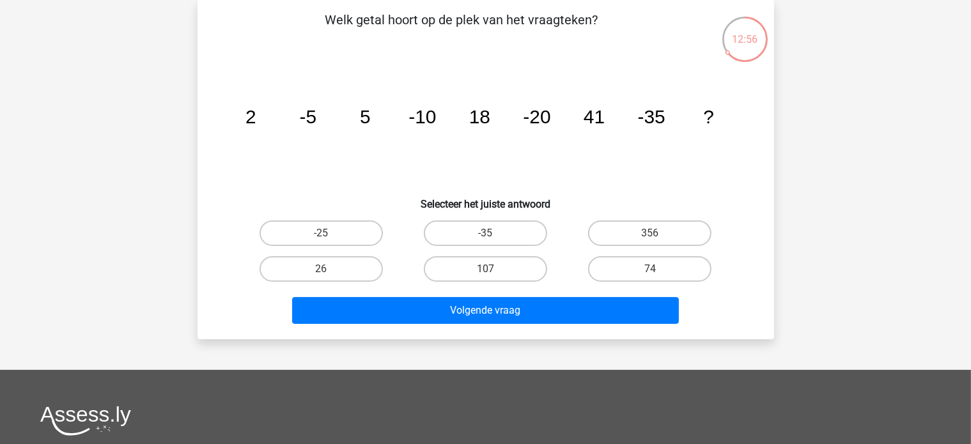
click at [625, 270] on label "74" at bounding box center [649, 269] width 123 height 26
click at [650, 270] on input "74" at bounding box center [654, 273] width 8 height 8
radio input "true"
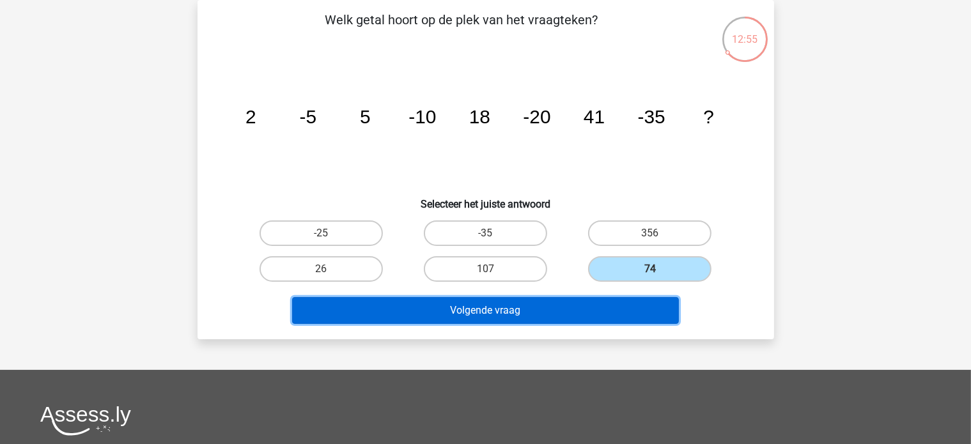
click at [575, 310] on button "Volgende vraag" at bounding box center [485, 310] width 387 height 27
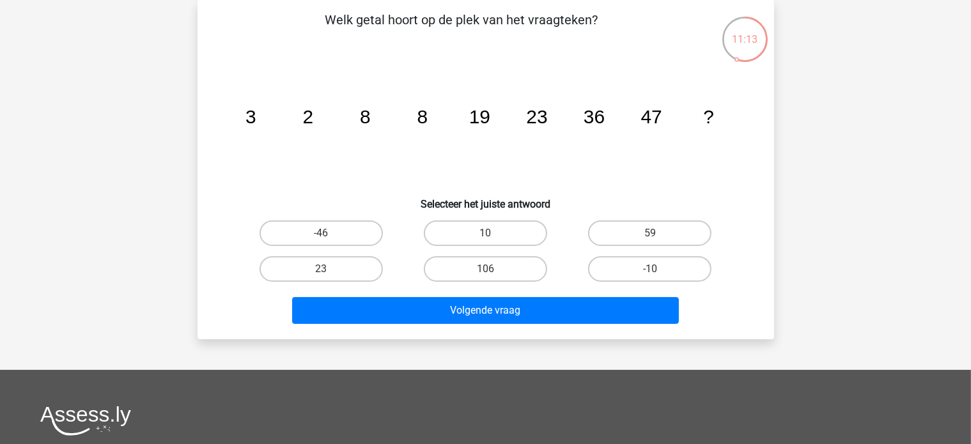
click at [619, 239] on label "59" at bounding box center [649, 233] width 123 height 26
click at [650, 239] on input "59" at bounding box center [654, 237] width 8 height 8
radio input "true"
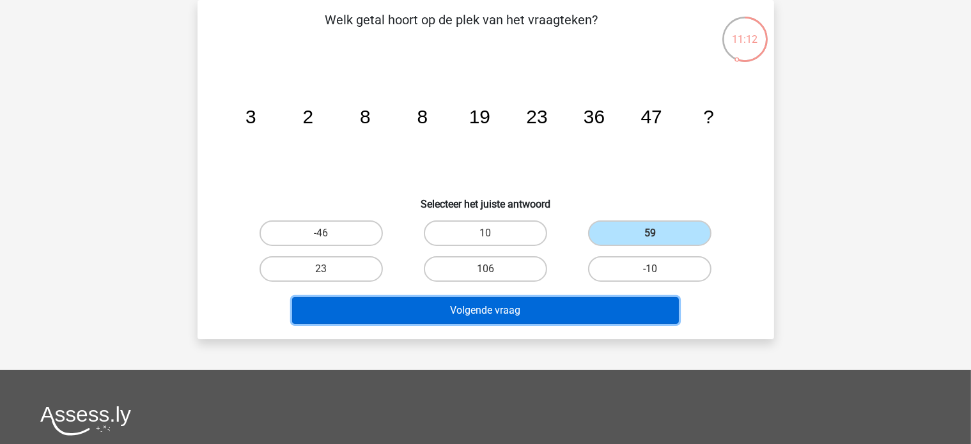
click at [519, 309] on button "Volgende vraag" at bounding box center [485, 310] width 387 height 27
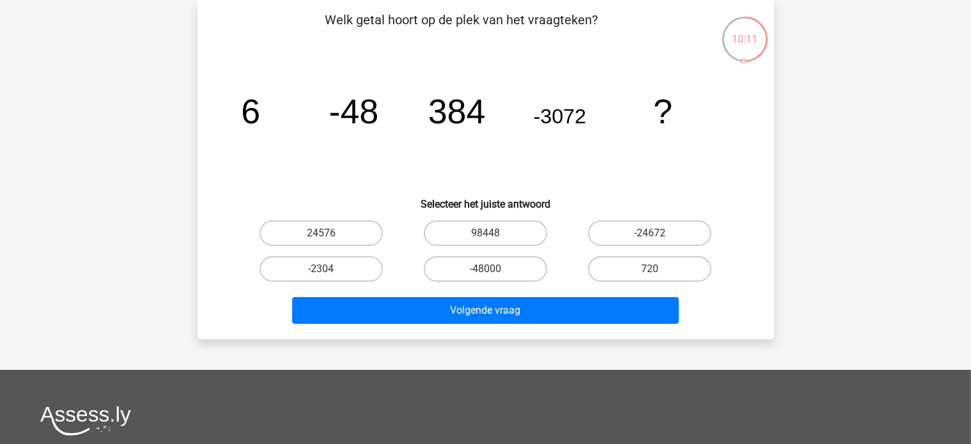
click at [310, 233] on label "24576" at bounding box center [320, 233] width 123 height 26
click at [321, 233] on input "24576" at bounding box center [325, 237] width 8 height 8
radio input "true"
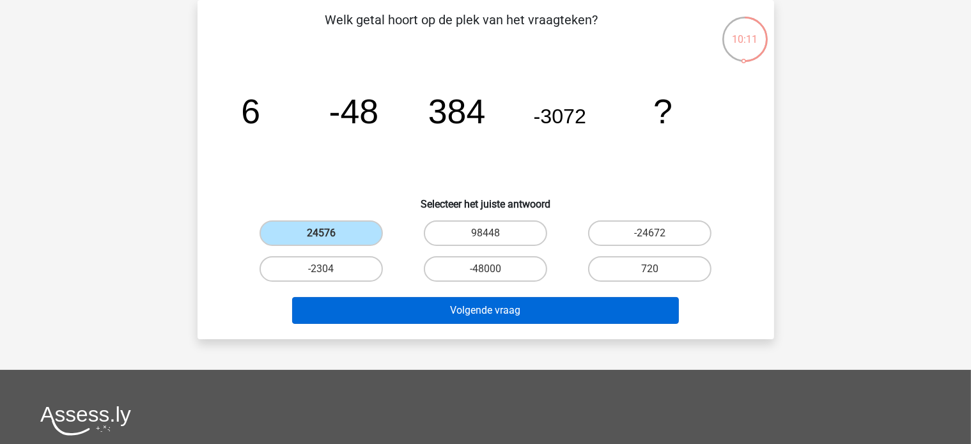
click at [346, 321] on button "Volgende vraag" at bounding box center [485, 310] width 387 height 27
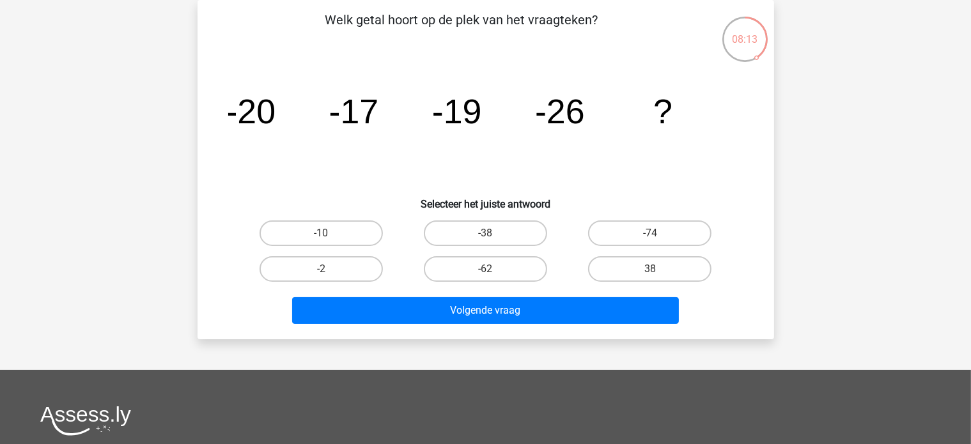
click at [481, 235] on label "-38" at bounding box center [485, 233] width 123 height 26
click at [485, 235] on input "-38" at bounding box center [489, 237] width 8 height 8
radio input "true"
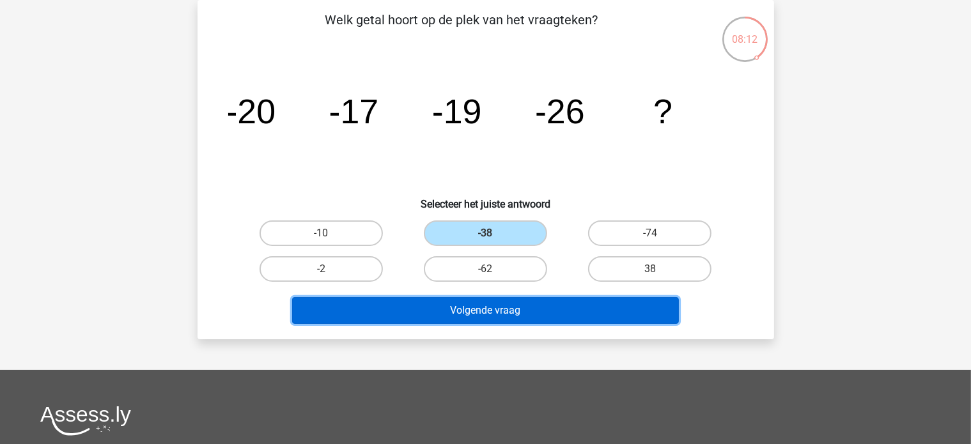
click at [459, 312] on button "Volgende vraag" at bounding box center [485, 310] width 387 height 27
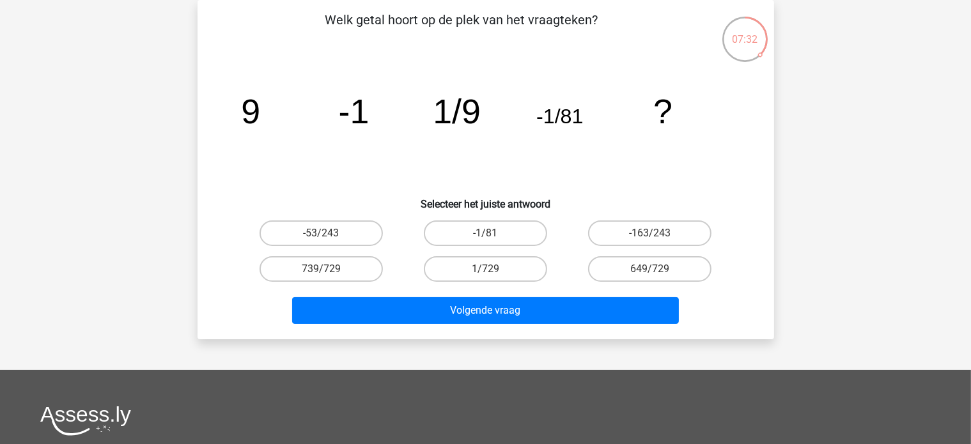
click at [474, 268] on label "1/729" at bounding box center [485, 269] width 123 height 26
click at [485, 269] on input "1/729" at bounding box center [489, 273] width 8 height 8
radio input "true"
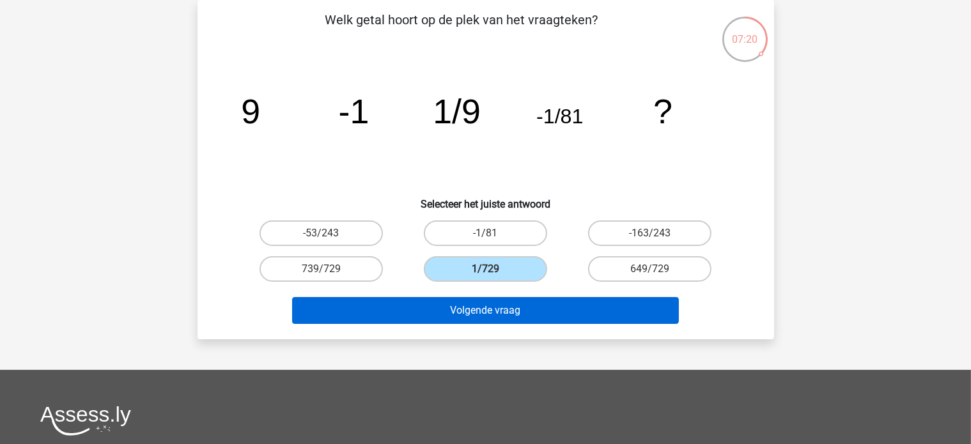
click at [478, 311] on button "Volgende vraag" at bounding box center [485, 310] width 387 height 27
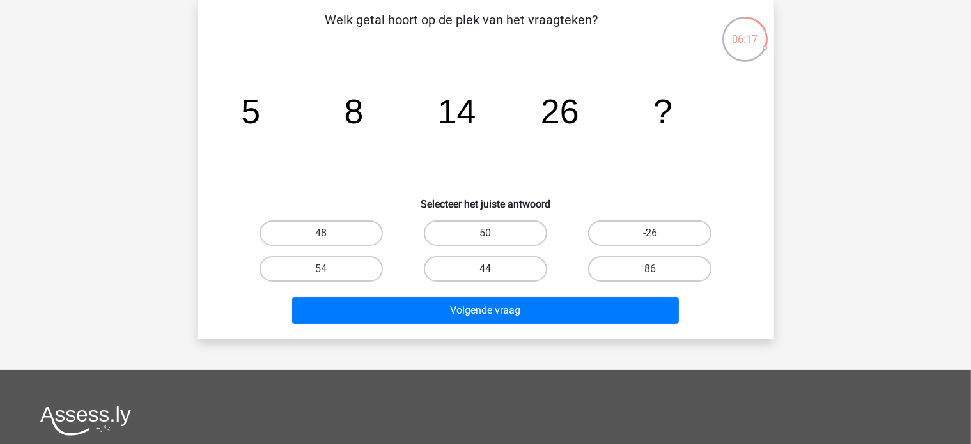
click at [468, 265] on label "44" at bounding box center [485, 269] width 123 height 26
click at [485, 269] on input "44" at bounding box center [489, 273] width 8 height 8
radio input "true"
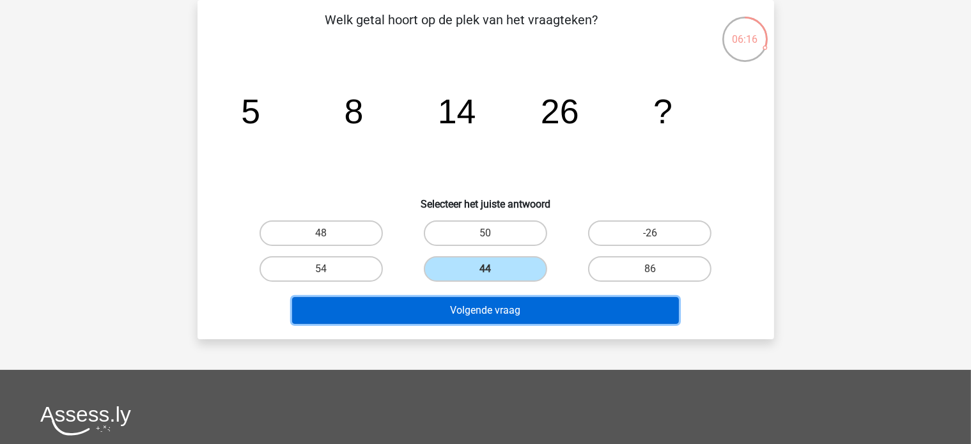
click at [440, 311] on button "Volgende vraag" at bounding box center [485, 310] width 387 height 27
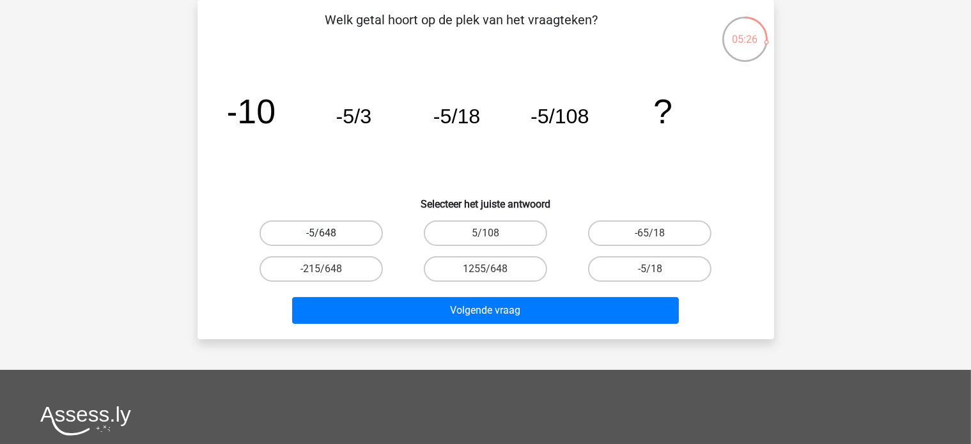
click at [291, 234] on label "-5/648" at bounding box center [320, 233] width 123 height 26
click at [321, 234] on input "-5/648" at bounding box center [325, 237] width 8 height 8
radio input "true"
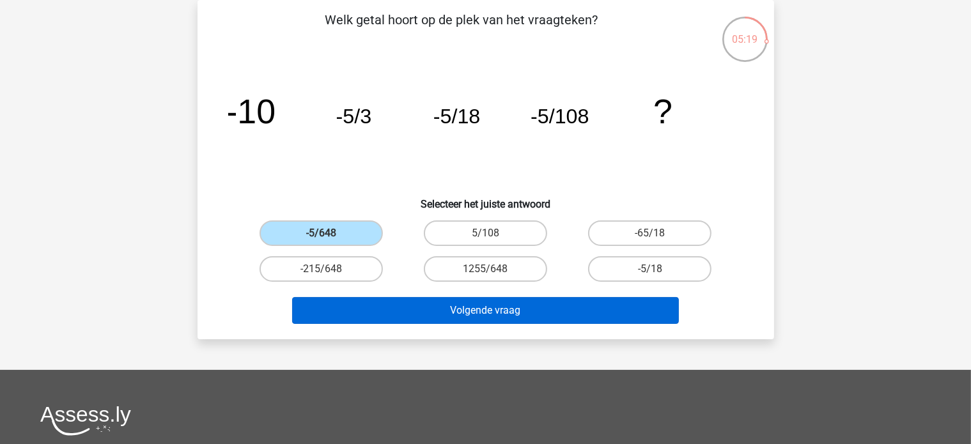
click at [465, 314] on button "Volgende vraag" at bounding box center [485, 310] width 387 height 27
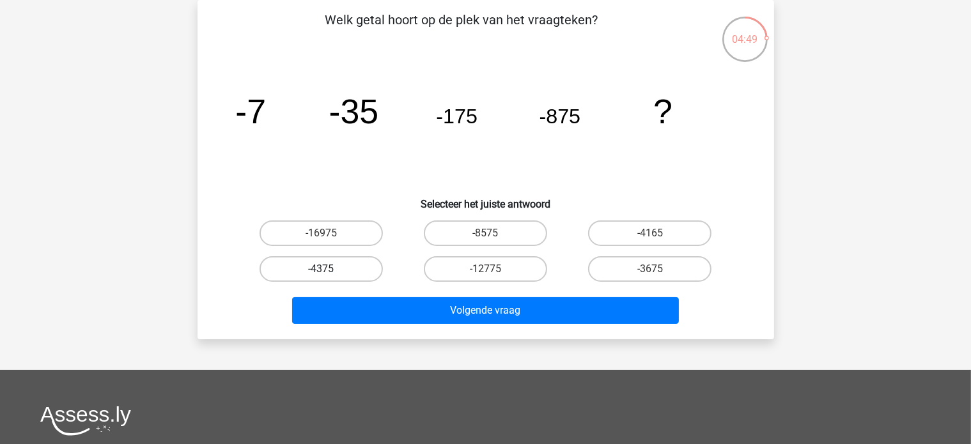
click at [323, 268] on label "-4375" at bounding box center [320, 269] width 123 height 26
click at [323, 269] on input "-4375" at bounding box center [325, 273] width 8 height 8
radio input "true"
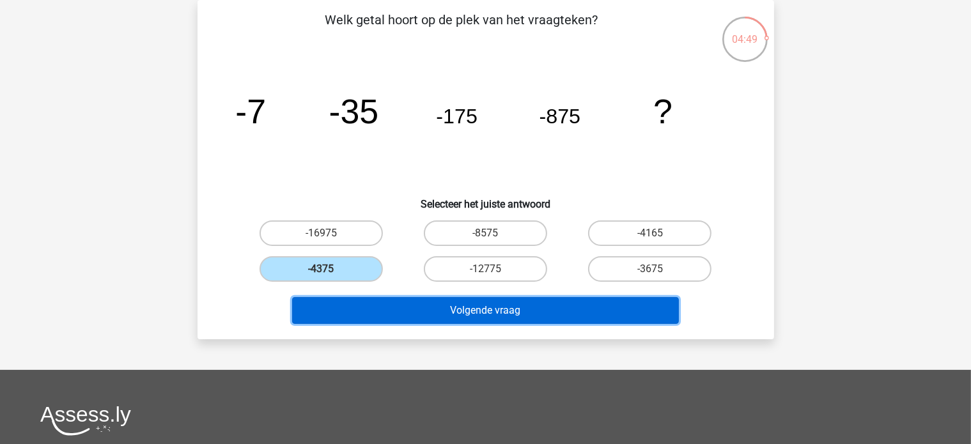
click at [355, 302] on button "Volgende vraag" at bounding box center [485, 310] width 387 height 27
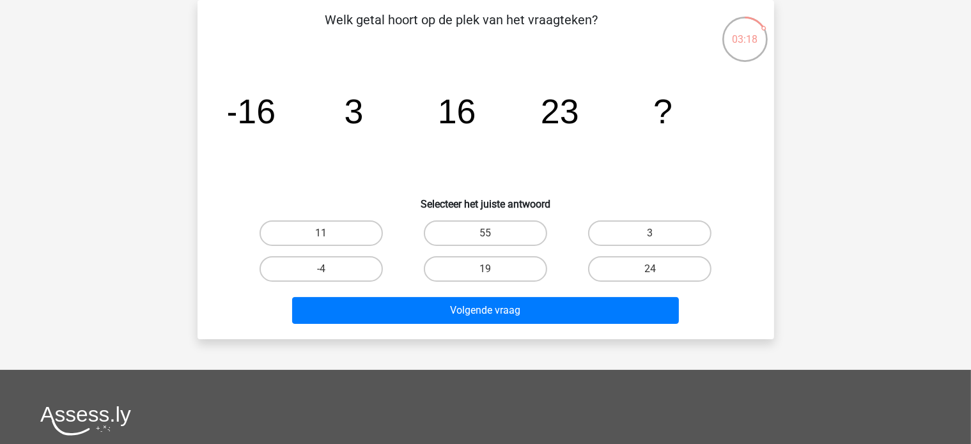
click at [626, 275] on label "24" at bounding box center [649, 269] width 123 height 26
click at [650, 275] on input "24" at bounding box center [654, 273] width 8 height 8
radio input "true"
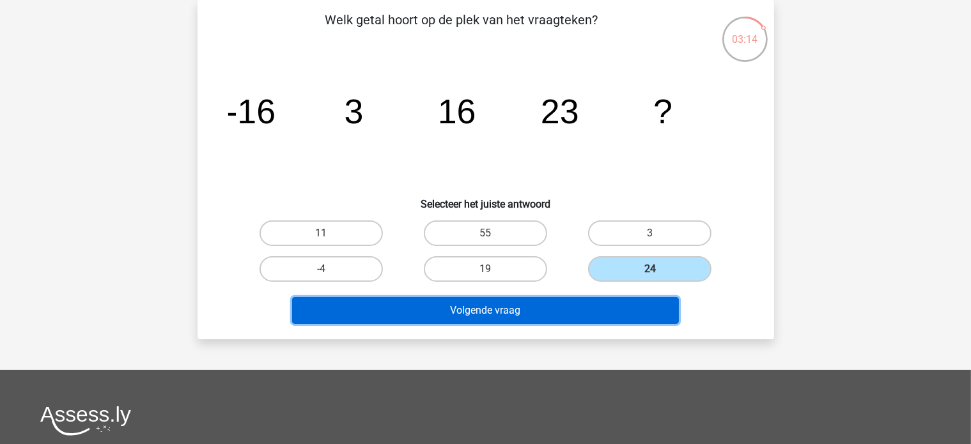
click at [462, 311] on button "Volgende vraag" at bounding box center [485, 310] width 387 height 27
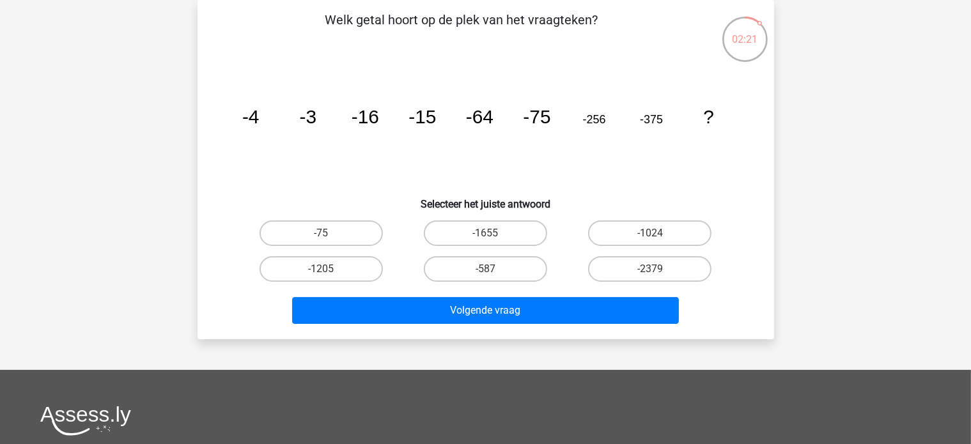
click at [325, 272] on input "-1205" at bounding box center [325, 273] width 8 height 8
radio input "true"
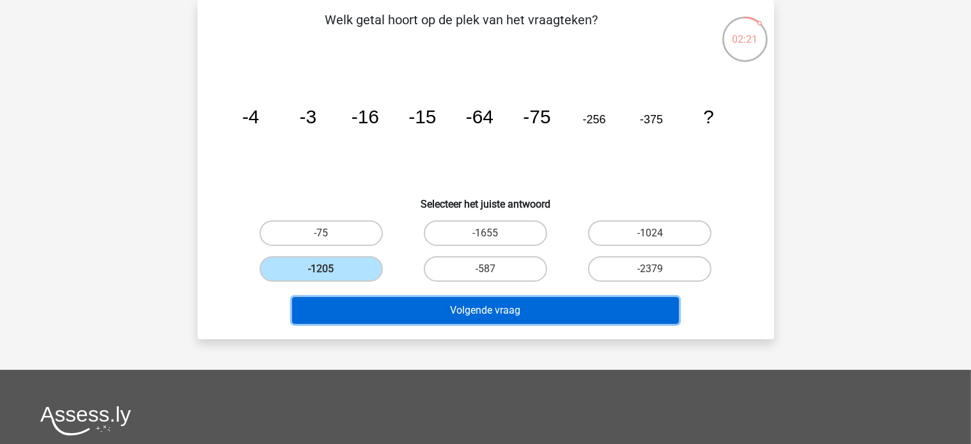
click at [364, 314] on button "Volgende vraag" at bounding box center [485, 310] width 387 height 27
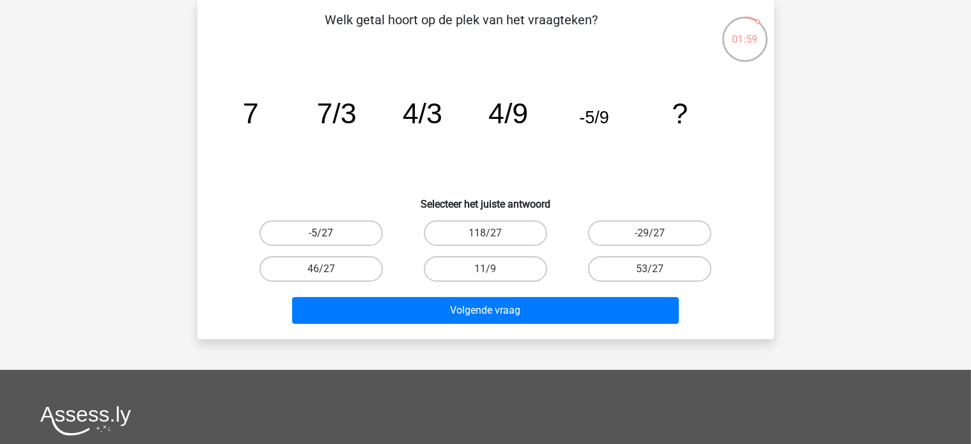
click at [315, 233] on label "-5/27" at bounding box center [320, 233] width 123 height 26
click at [321, 233] on input "-5/27" at bounding box center [325, 237] width 8 height 8
radio input "true"
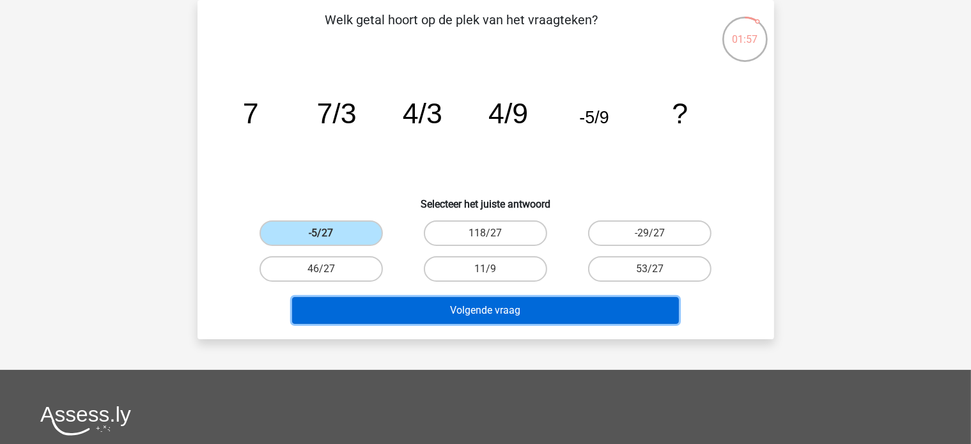
click at [422, 317] on button "Volgende vraag" at bounding box center [485, 310] width 387 height 27
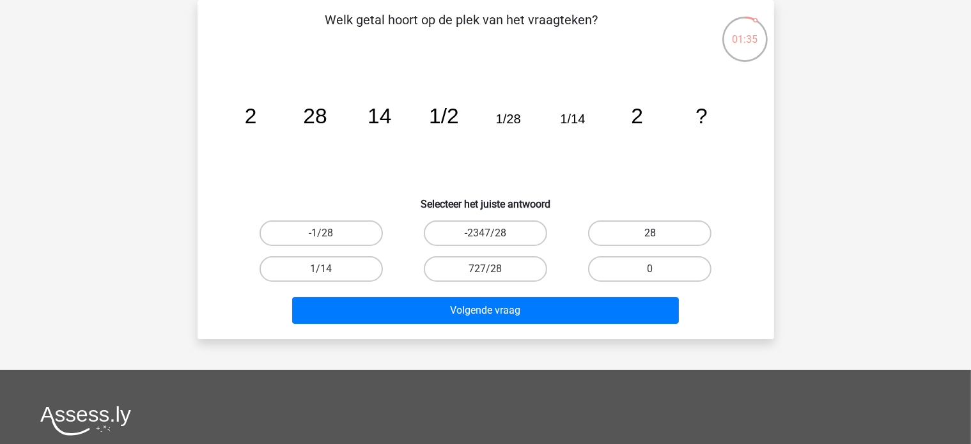
click at [629, 233] on label "28" at bounding box center [649, 233] width 123 height 26
click at [650, 233] on input "28" at bounding box center [654, 237] width 8 height 8
radio input "true"
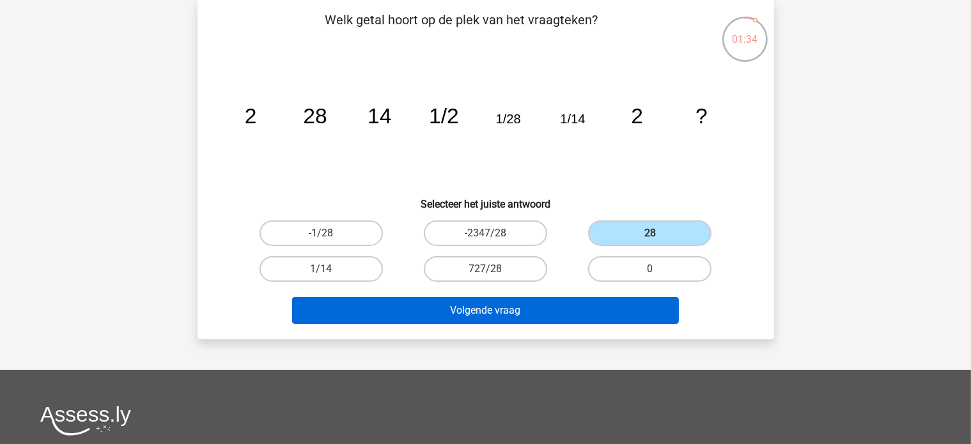
click at [484, 314] on button "Volgende vraag" at bounding box center [485, 310] width 387 height 27
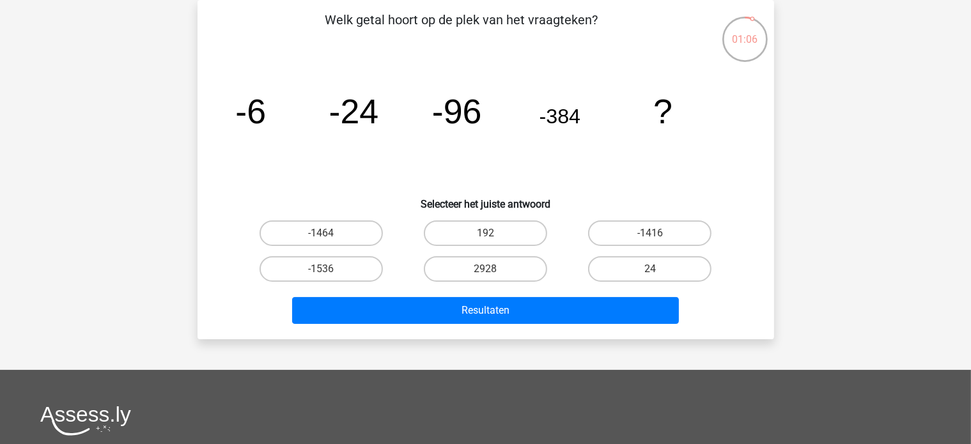
click at [286, 279] on label "-1536" at bounding box center [320, 269] width 123 height 26
click at [321, 277] on input "-1536" at bounding box center [325, 273] width 8 height 8
radio input "true"
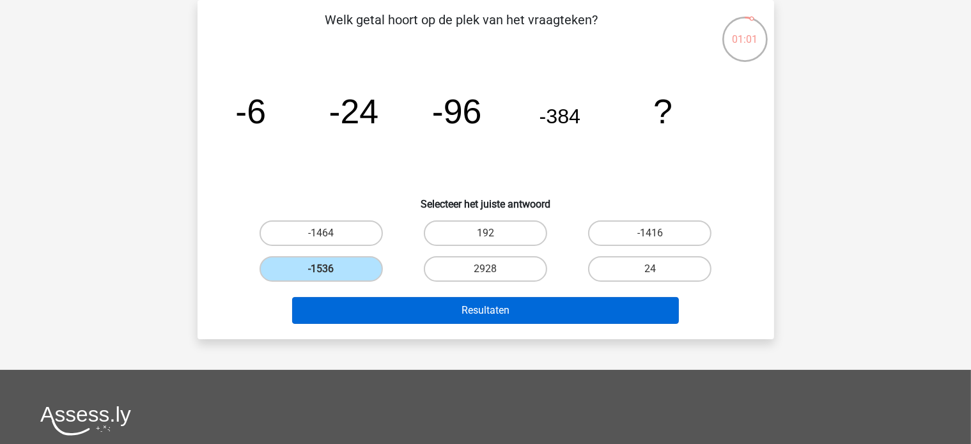
click at [369, 322] on button "Resultaten" at bounding box center [485, 310] width 387 height 27
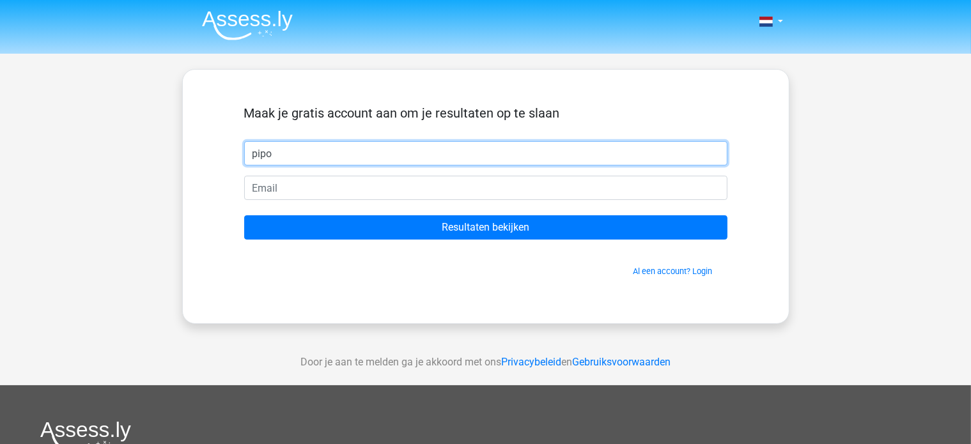
click at [320, 152] on input "pipo" at bounding box center [485, 153] width 483 height 24
type input "p"
type input "[PERSON_NAME]"
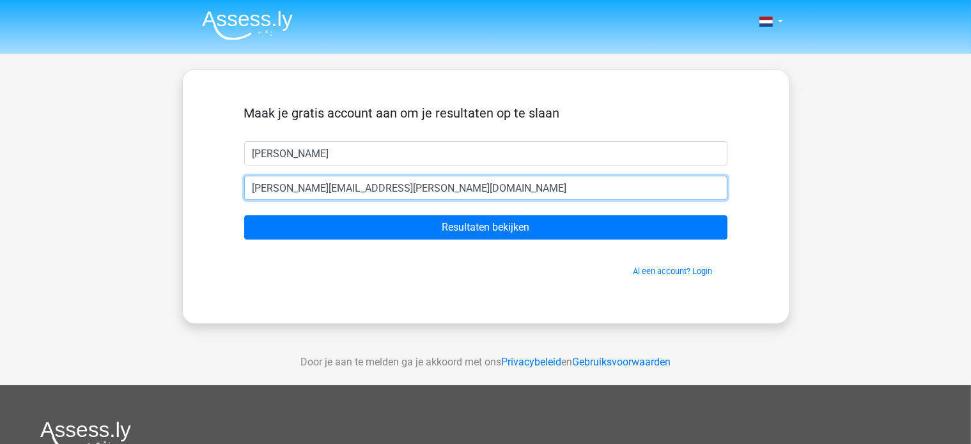
type input "[PERSON_NAME][EMAIL_ADDRESS][PERSON_NAME][DOMAIN_NAME]"
click at [244, 215] on input "Resultaten bekijken" at bounding box center [485, 227] width 483 height 24
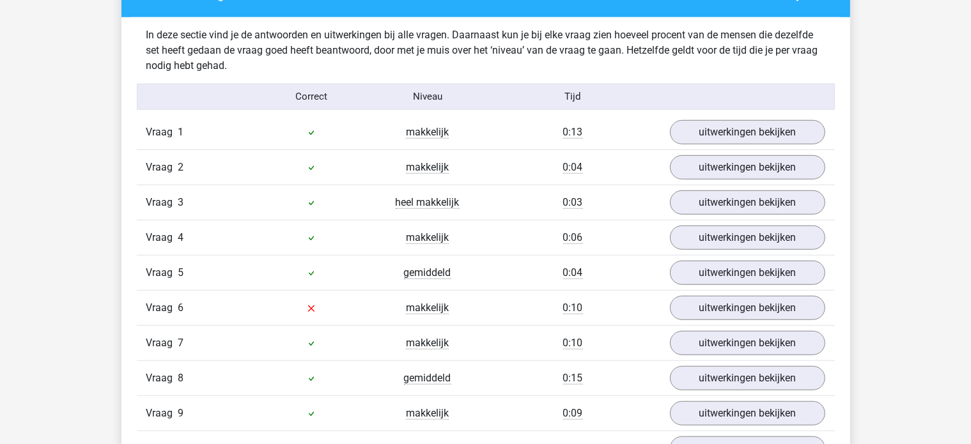
scroll to position [988, 0]
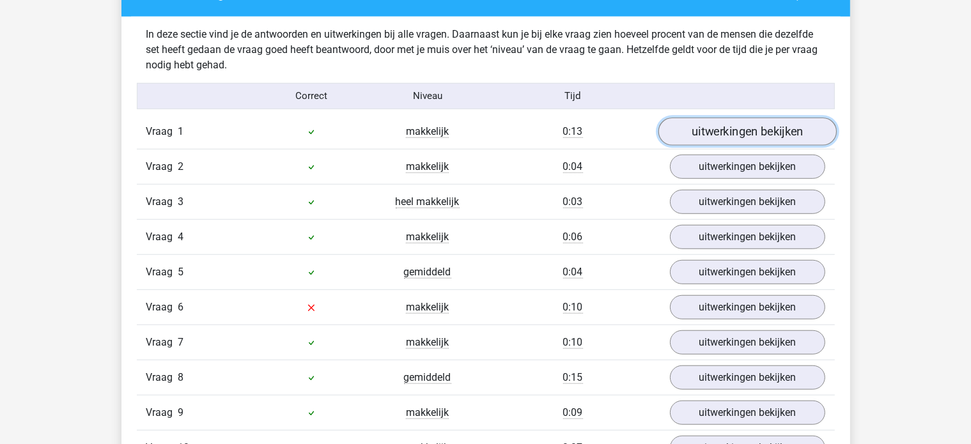
click at [790, 129] on link "uitwerkingen bekijken" at bounding box center [747, 132] width 178 height 28
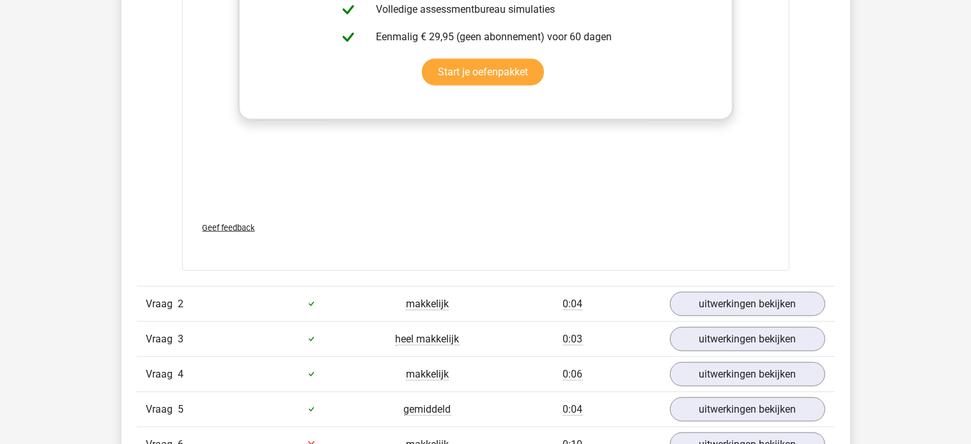
scroll to position [1659, 0]
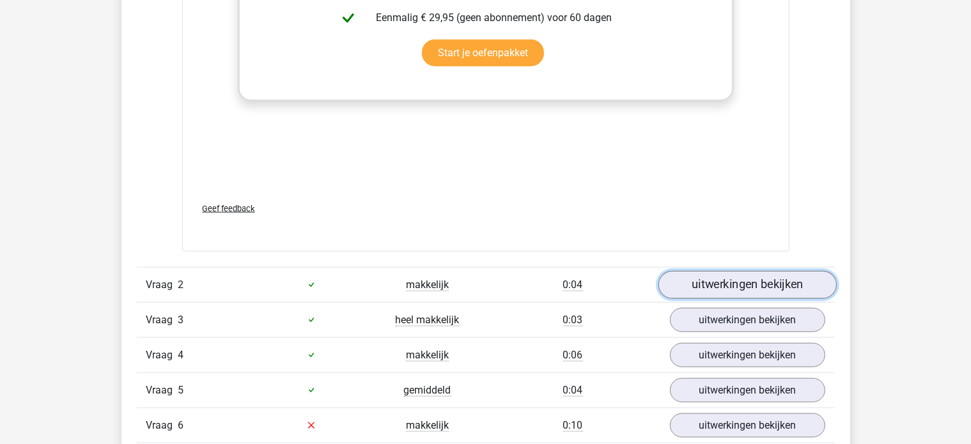
click at [779, 282] on link "uitwerkingen bekijken" at bounding box center [747, 285] width 178 height 28
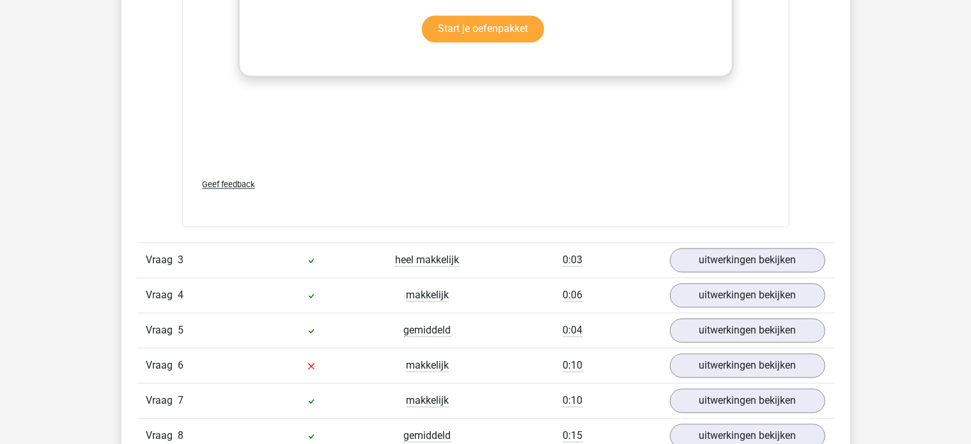
scroll to position [2510, 0]
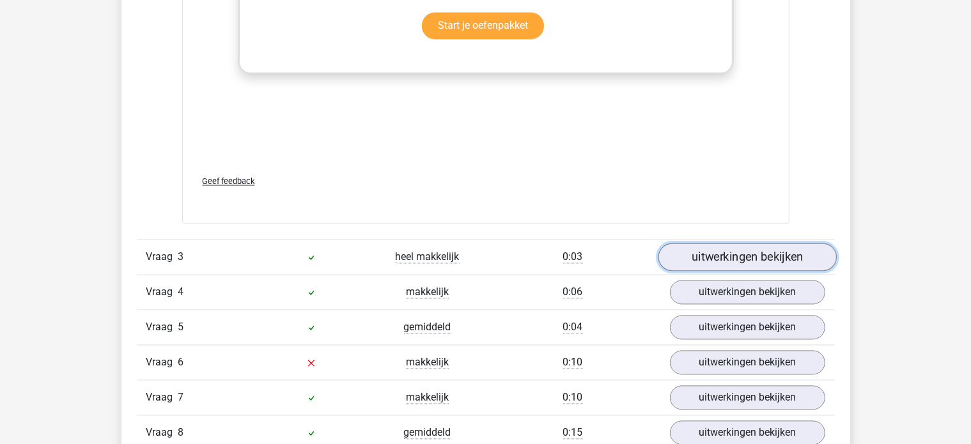
click at [782, 264] on link "uitwerkingen bekijken" at bounding box center [747, 257] width 178 height 28
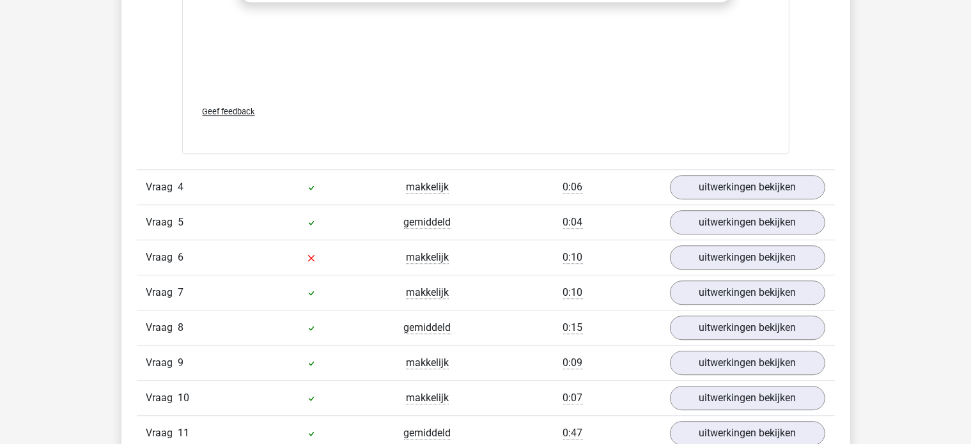
scroll to position [3404, 0]
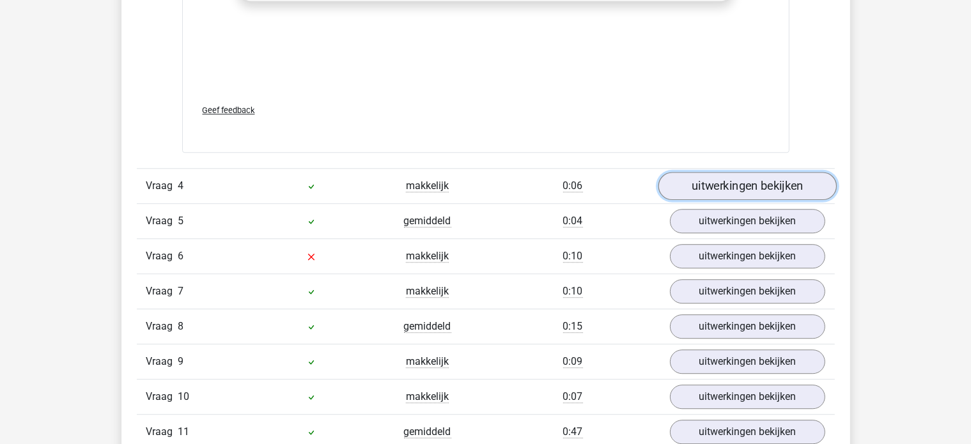
click at [792, 177] on link "uitwerkingen bekijken" at bounding box center [747, 186] width 178 height 28
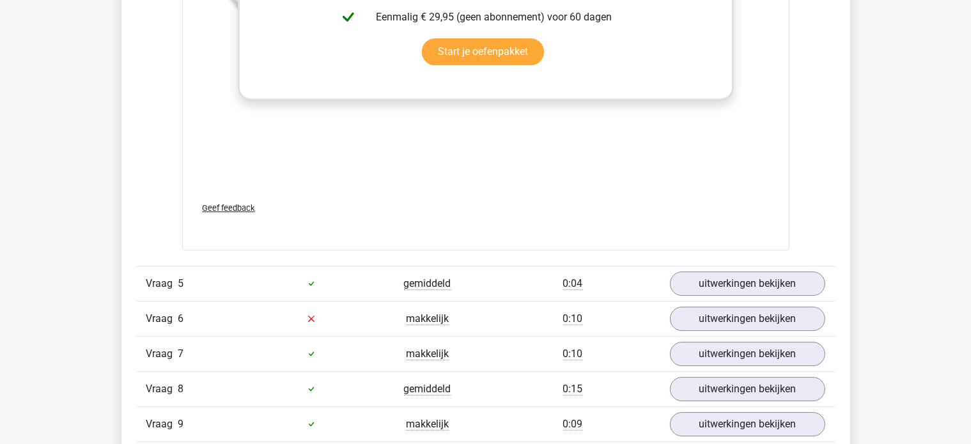
scroll to position [4132, 0]
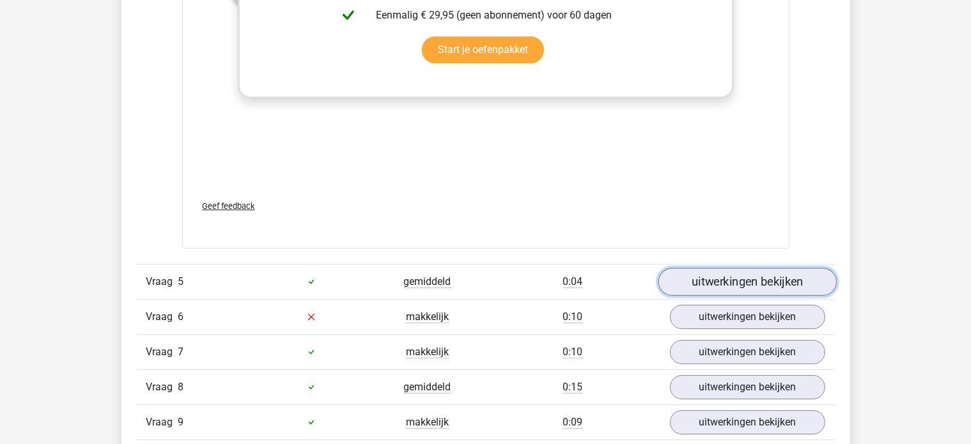
click at [797, 276] on link "uitwerkingen bekijken" at bounding box center [747, 282] width 178 height 28
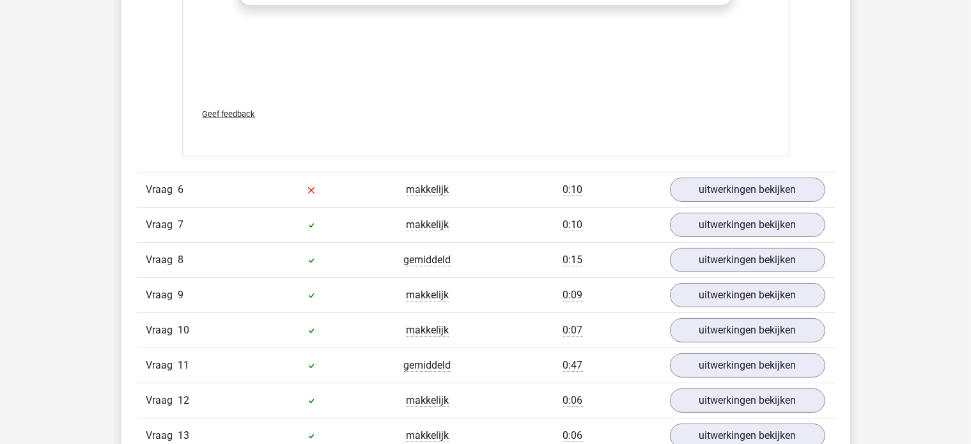
scroll to position [5050, 0]
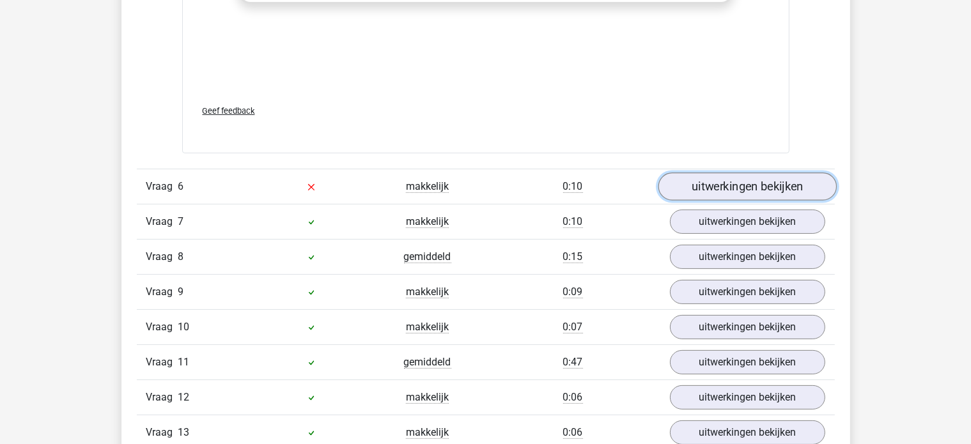
click at [813, 190] on link "uitwerkingen bekijken" at bounding box center [747, 187] width 178 height 28
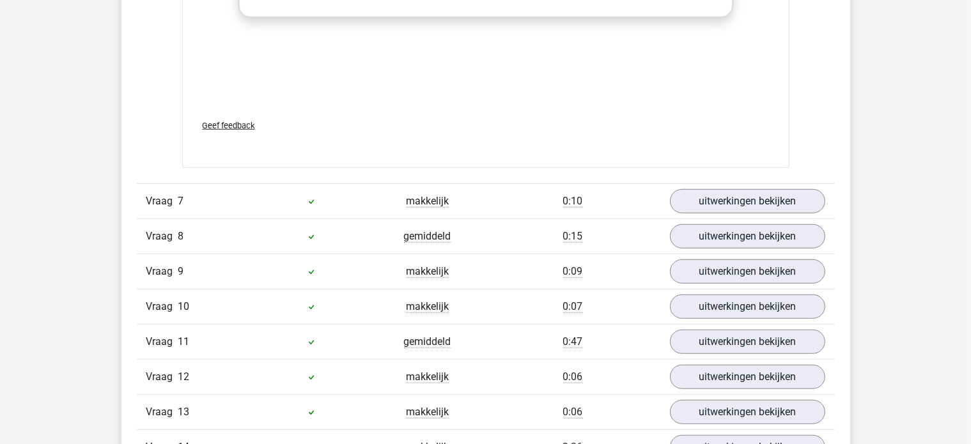
scroll to position [5861, 0]
click at [813, 190] on link "uitwerkingen bekijken" at bounding box center [747, 200] width 155 height 24
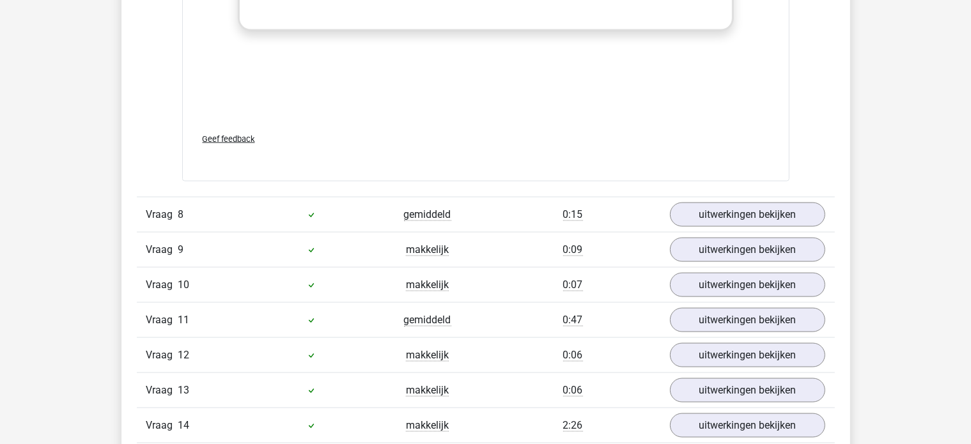
scroll to position [6671, 0]
click at [808, 215] on link "uitwerkingen bekijken" at bounding box center [747, 213] width 178 height 28
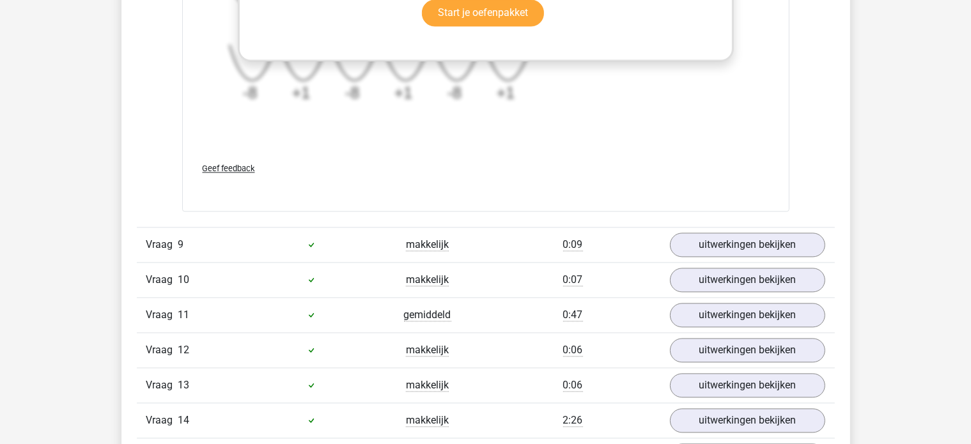
scroll to position [7479, 0]
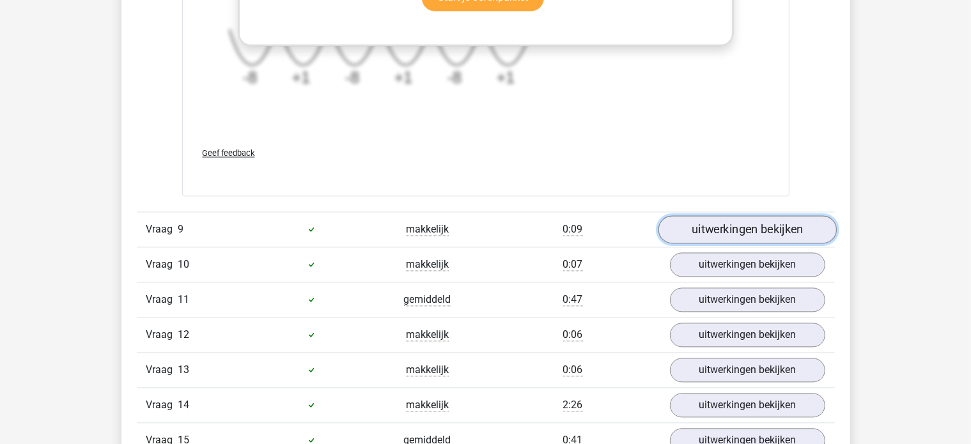
click at [808, 226] on link "uitwerkingen bekijken" at bounding box center [747, 229] width 178 height 28
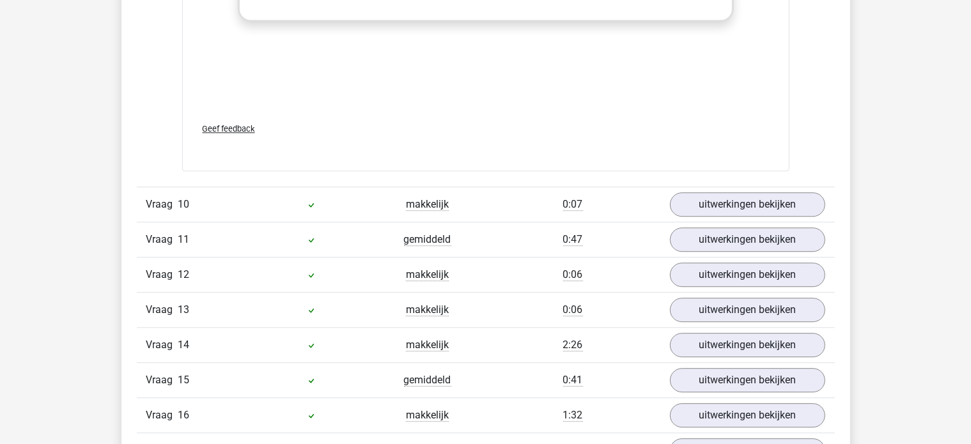
scroll to position [8327, 0]
click at [782, 201] on link "uitwerkingen bekijken" at bounding box center [747, 204] width 178 height 28
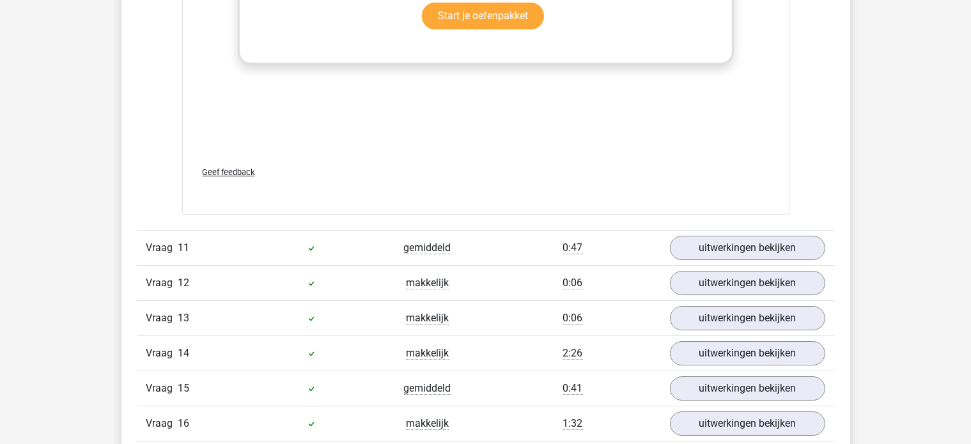
scroll to position [9109, 0]
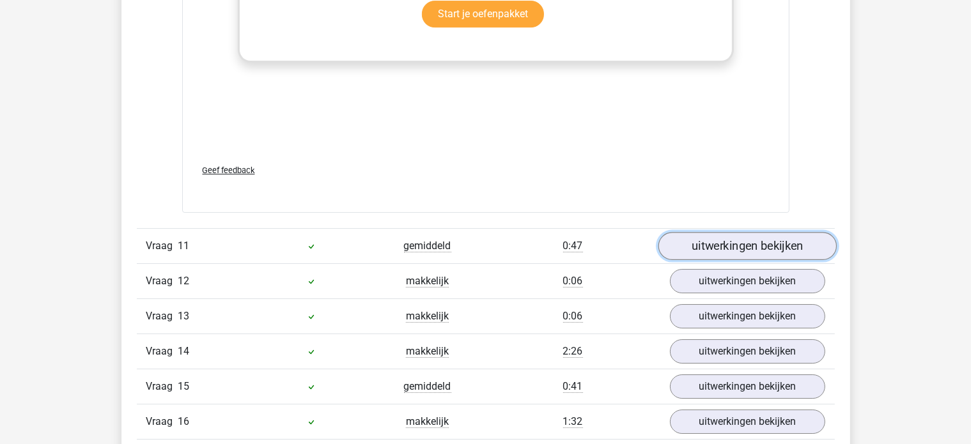
click at [773, 236] on link "uitwerkingen bekijken" at bounding box center [747, 246] width 178 height 28
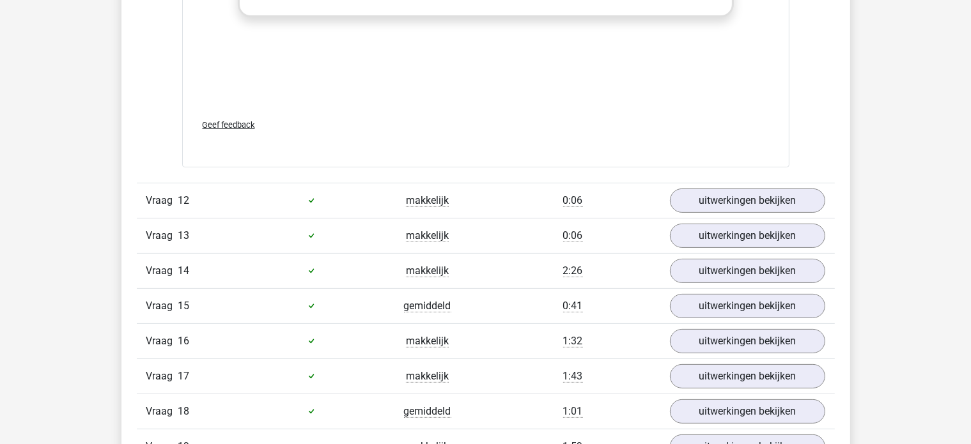
scroll to position [9978, 0]
click at [784, 186] on link "uitwerkingen bekijken" at bounding box center [747, 200] width 178 height 28
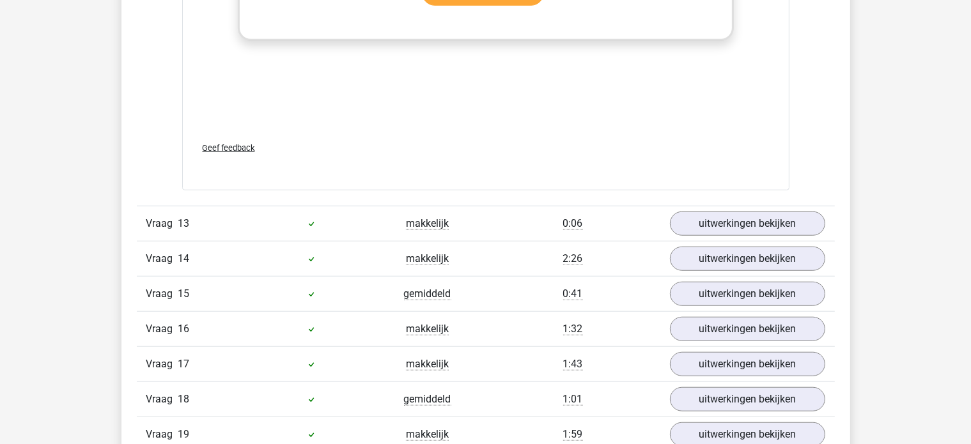
scroll to position [10778, 0]
click at [785, 223] on link "uitwerkingen bekijken" at bounding box center [747, 224] width 178 height 28
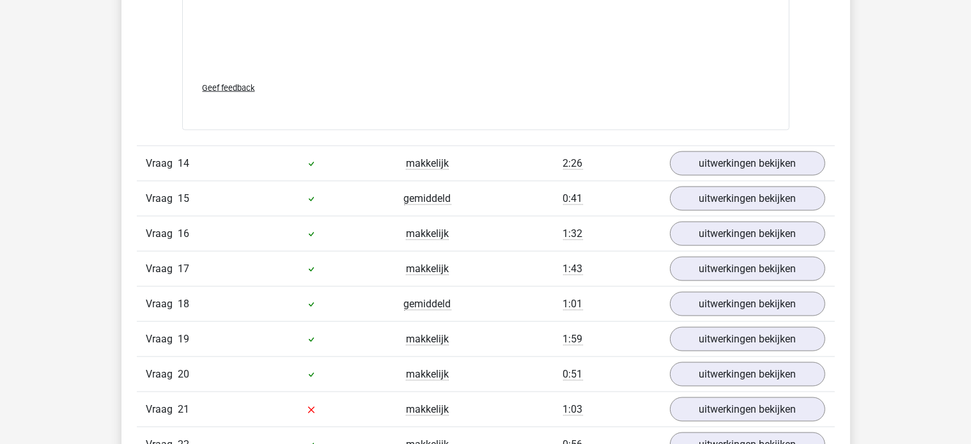
scroll to position [11662, 0]
click at [783, 149] on link "uitwerkingen bekijken" at bounding box center [747, 163] width 178 height 28
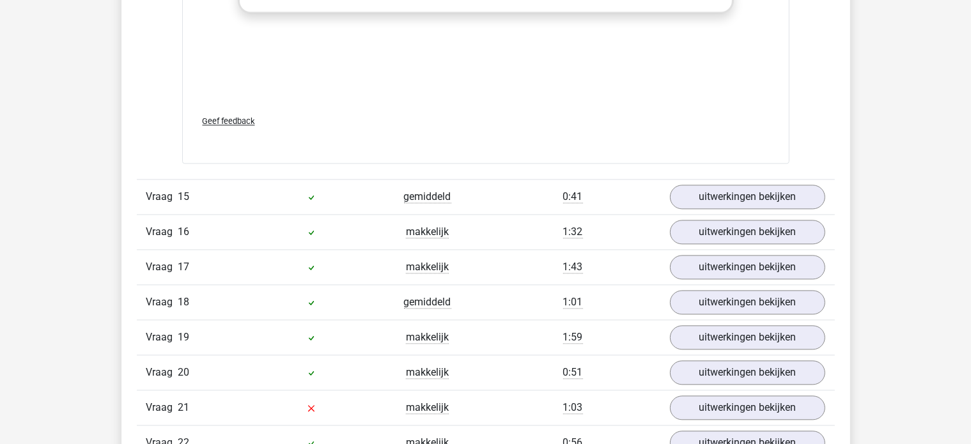
scroll to position [12452, 0]
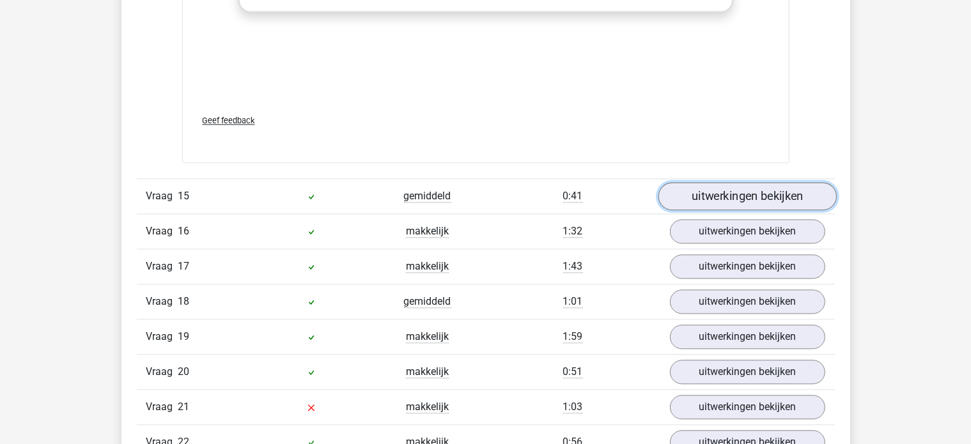
click at [785, 183] on link "uitwerkingen bekijken" at bounding box center [747, 196] width 178 height 28
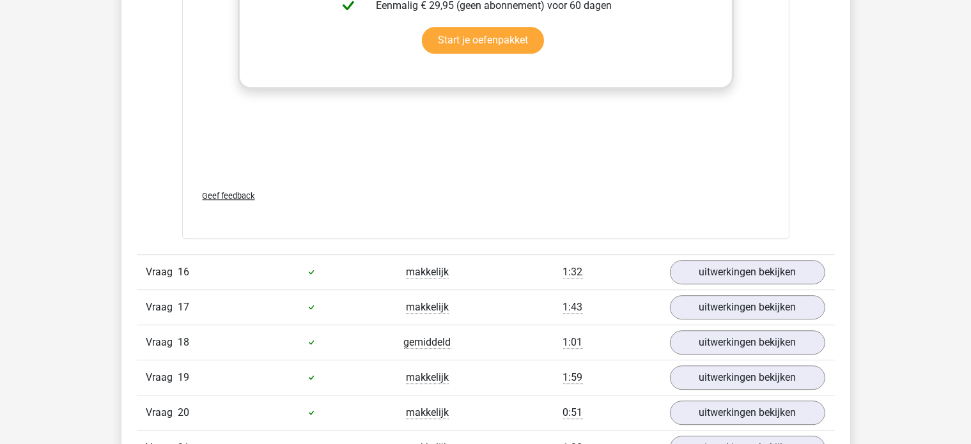
scroll to position [13213, 0]
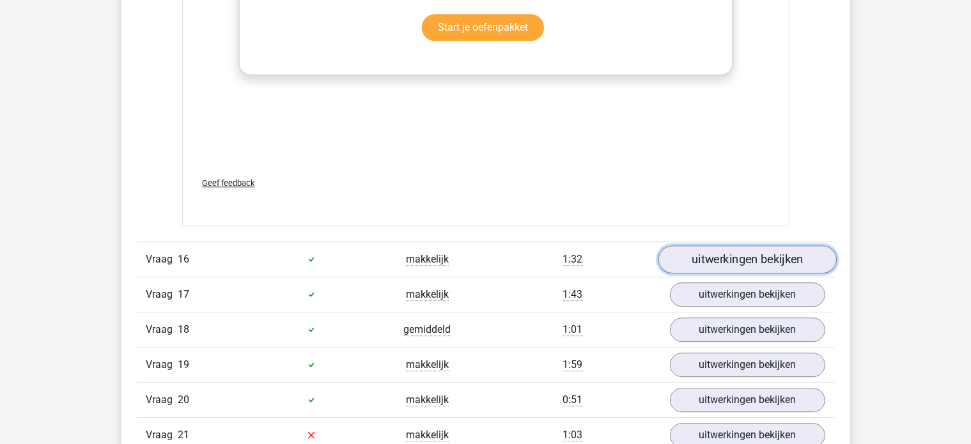
click at [762, 250] on link "uitwerkingen bekijken" at bounding box center [747, 259] width 178 height 28
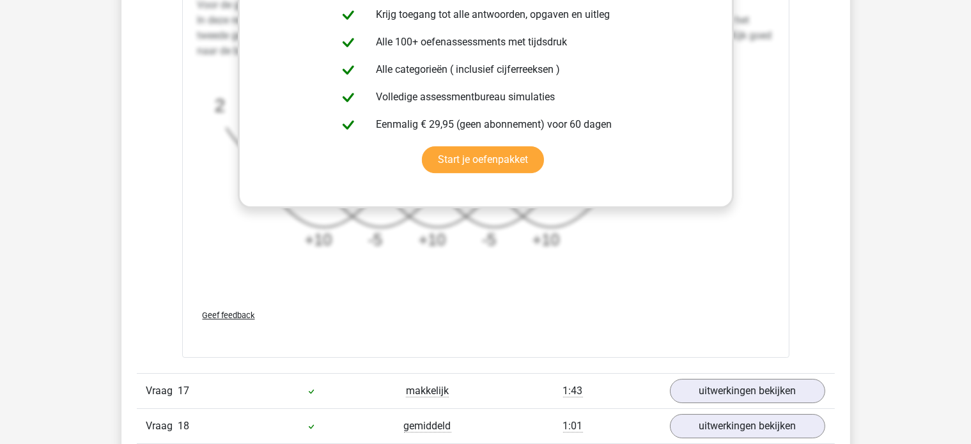
scroll to position [13996, 0]
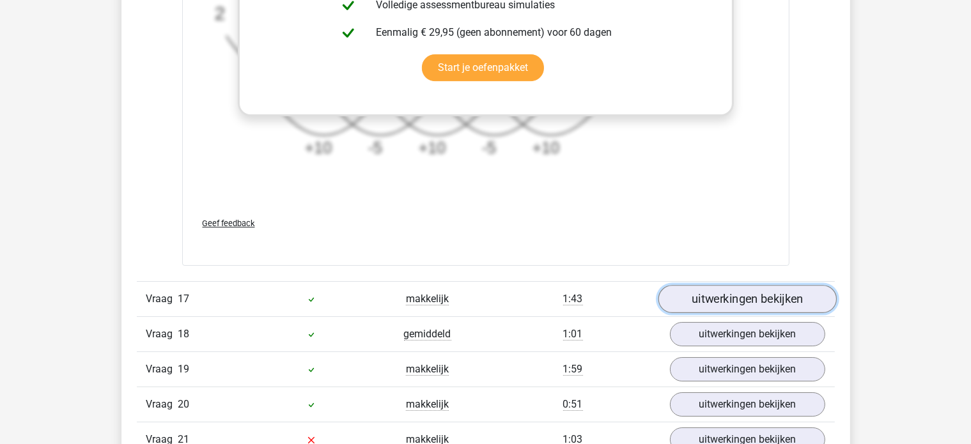
click at [772, 289] on link "uitwerkingen bekijken" at bounding box center [747, 299] width 178 height 28
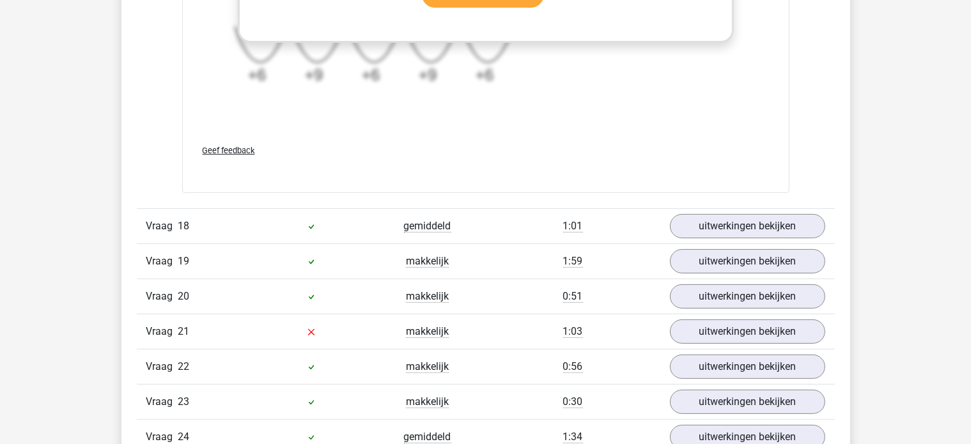
scroll to position [14893, 0]
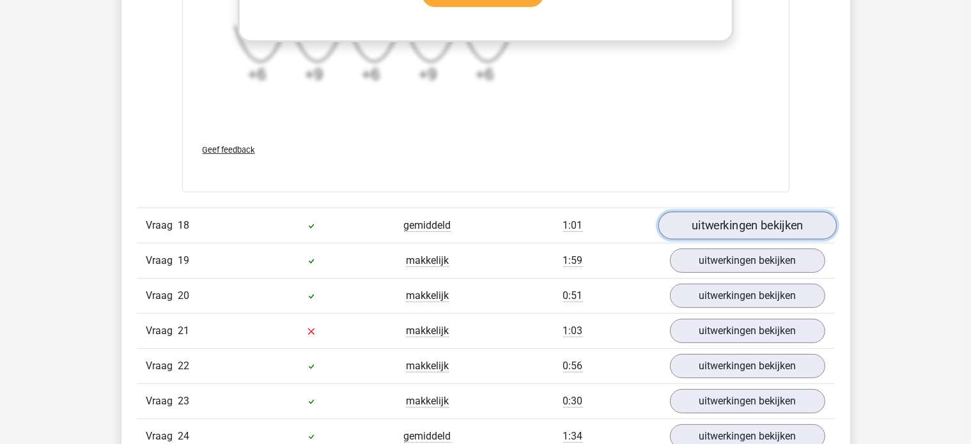
click at [784, 215] on link "uitwerkingen bekijken" at bounding box center [747, 225] width 178 height 28
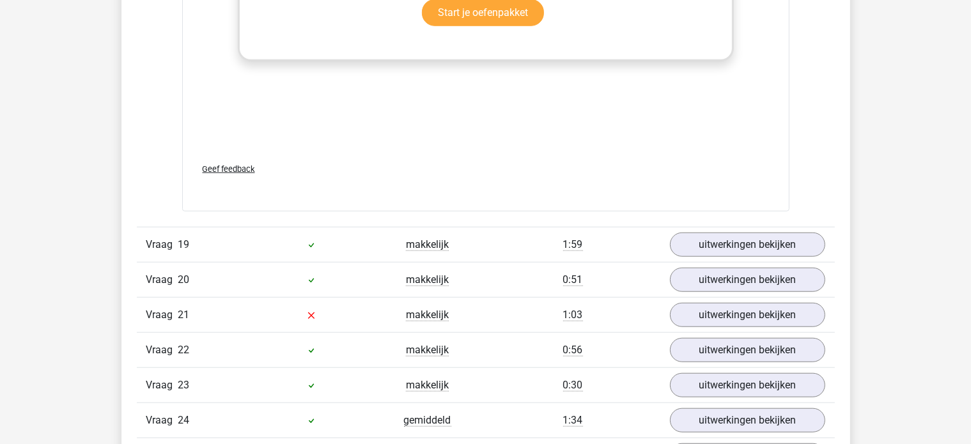
scroll to position [15698, 0]
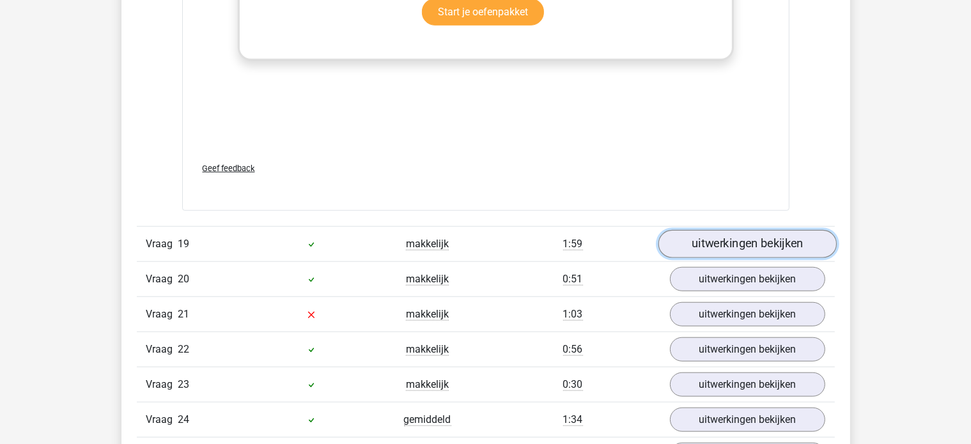
click at [780, 231] on link "uitwerkingen bekijken" at bounding box center [747, 244] width 178 height 28
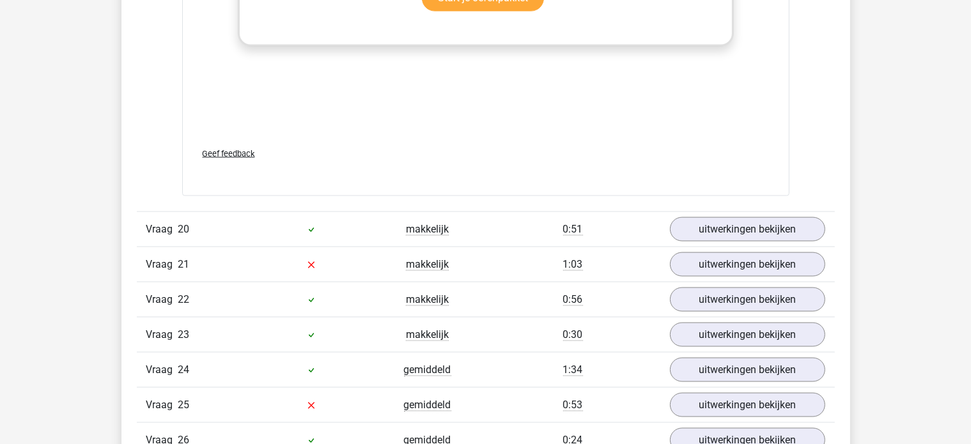
scroll to position [16549, 0]
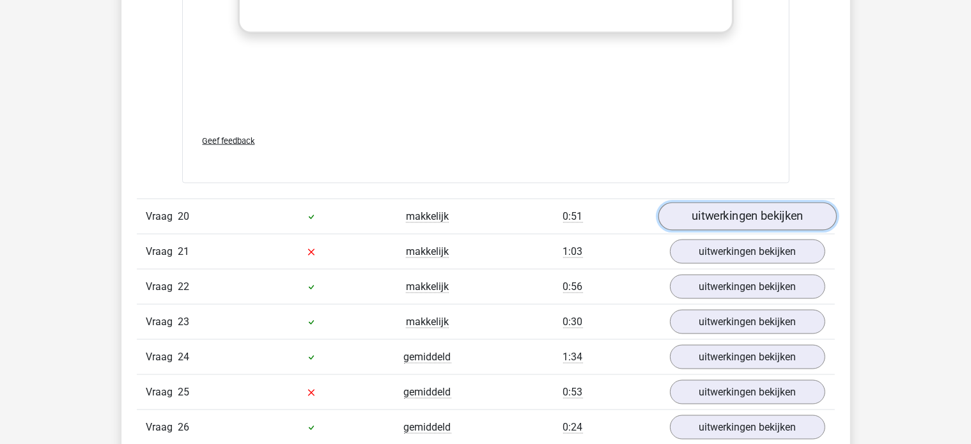
click at [781, 206] on link "uitwerkingen bekijken" at bounding box center [747, 217] width 178 height 28
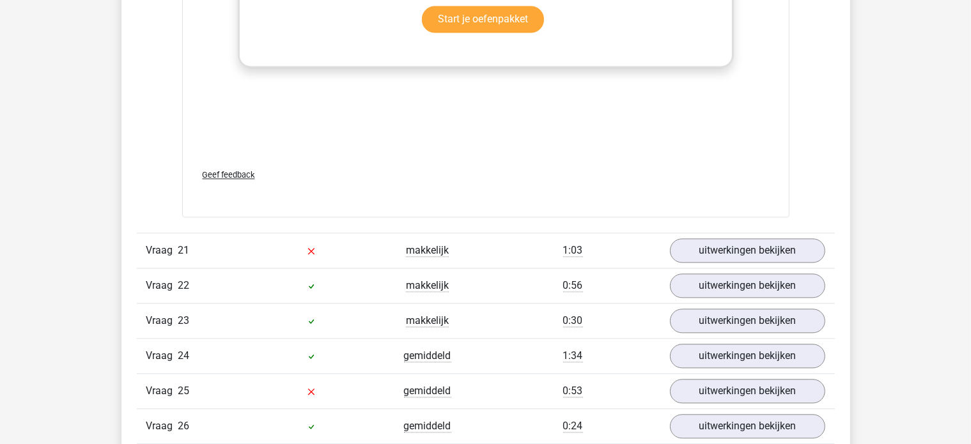
scroll to position [17344, 0]
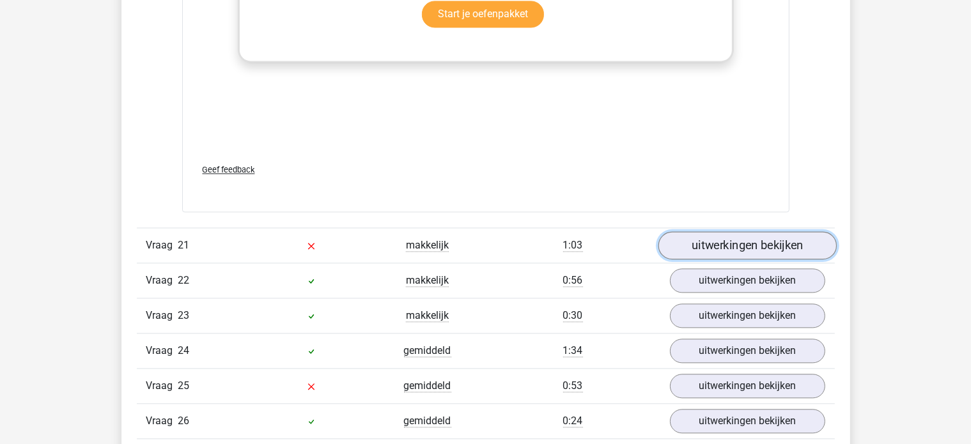
click at [788, 235] on link "uitwerkingen bekijken" at bounding box center [747, 245] width 178 height 28
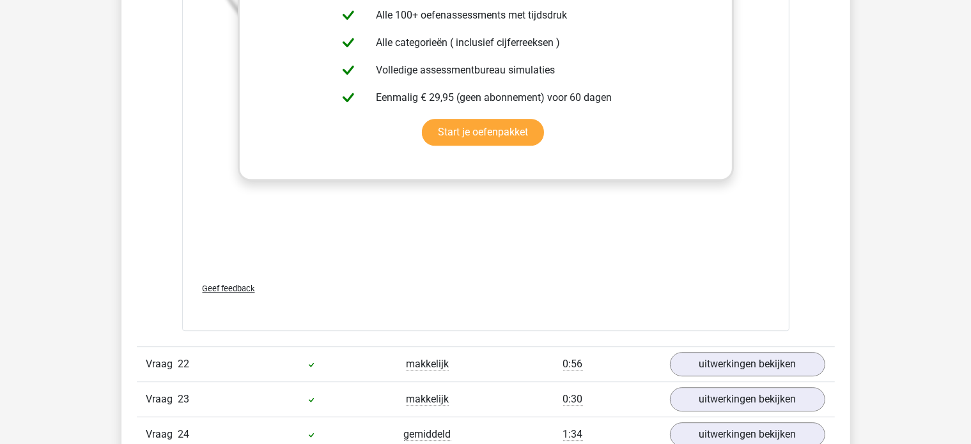
scroll to position [18119, 0]
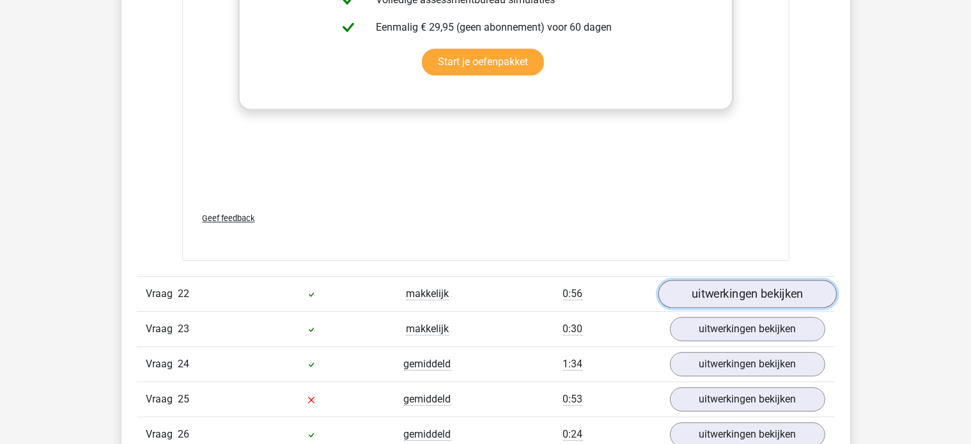
click at [781, 283] on link "uitwerkingen bekijken" at bounding box center [747, 294] width 178 height 28
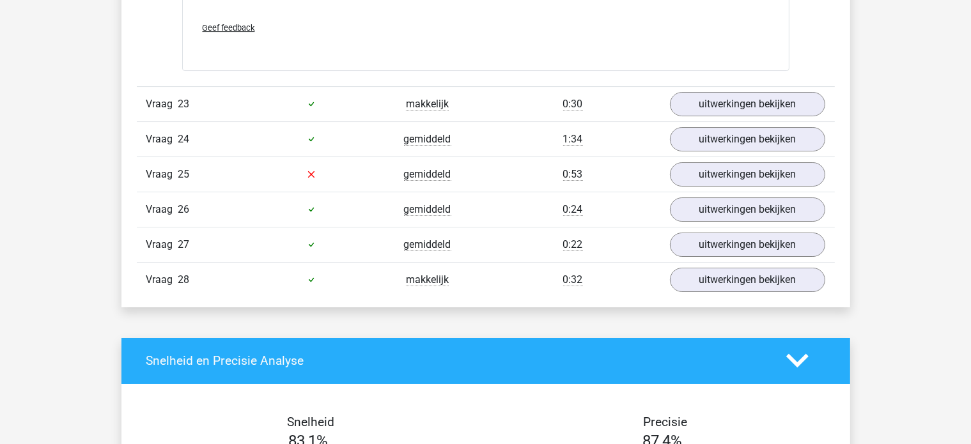
scroll to position [19131, 0]
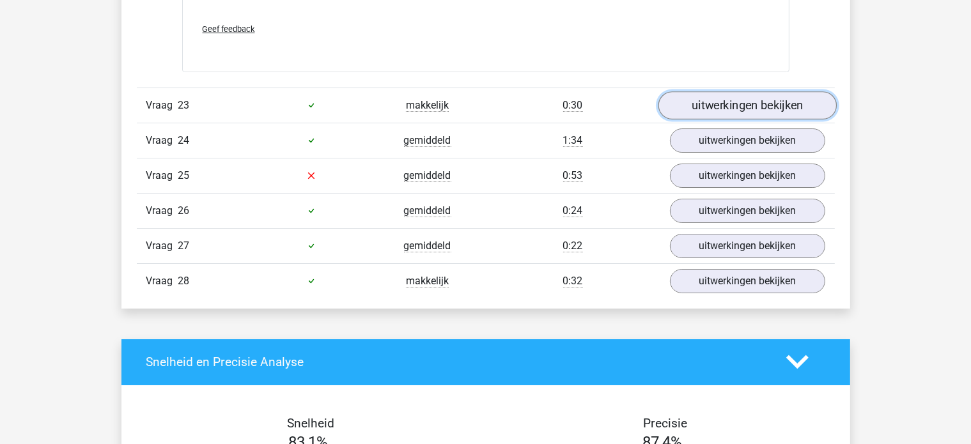
click at [733, 93] on link "uitwerkingen bekijken" at bounding box center [747, 105] width 178 height 28
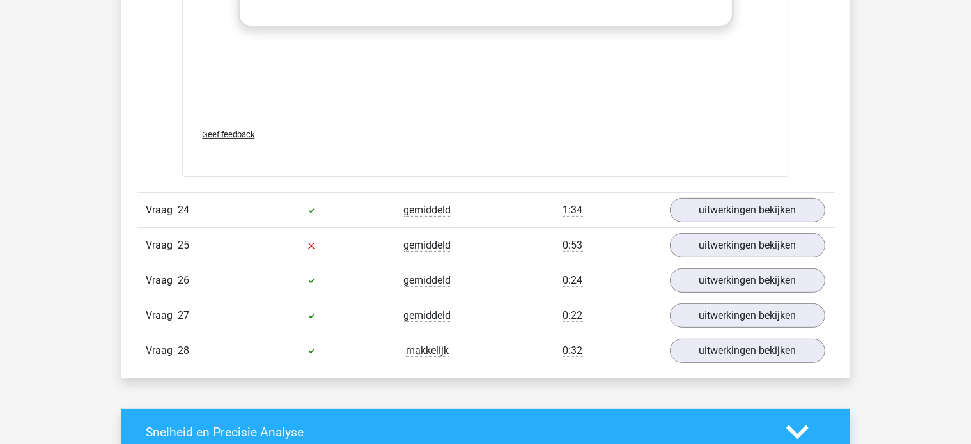
scroll to position [19849, 0]
click at [789, 196] on link "uitwerkingen bekijken" at bounding box center [747, 210] width 178 height 28
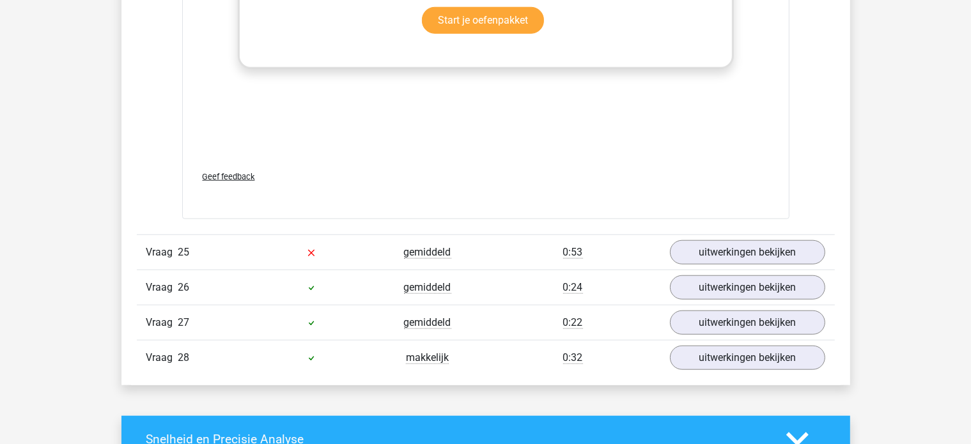
scroll to position [20631, 0]
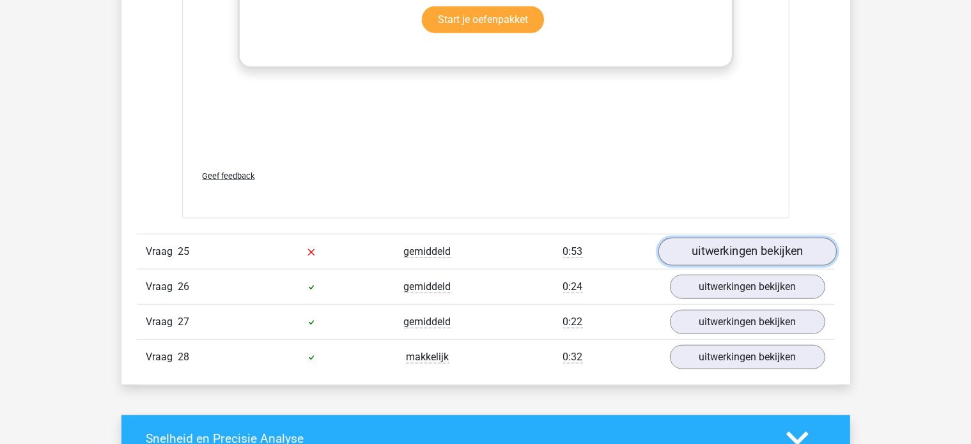
click at [782, 245] on link "uitwerkingen bekijken" at bounding box center [747, 252] width 178 height 28
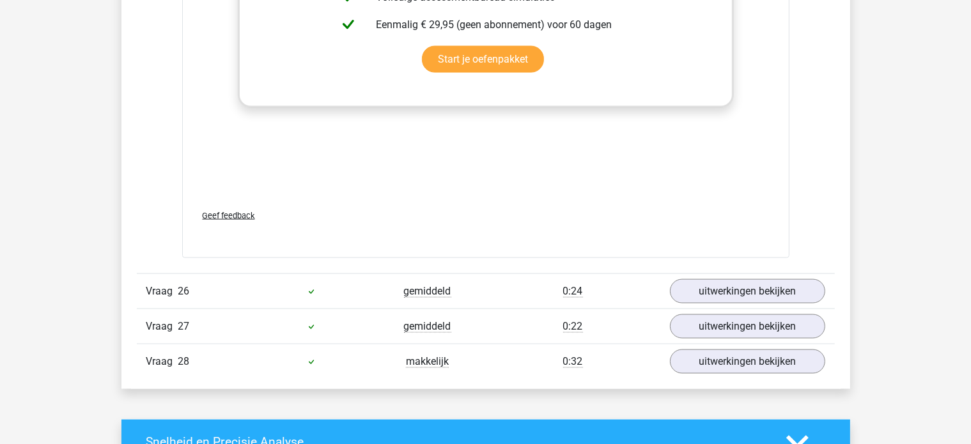
scroll to position [21418, 0]
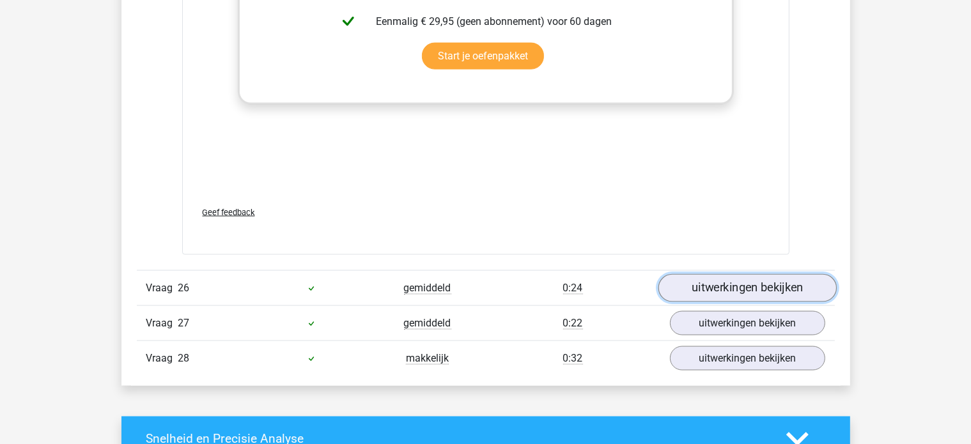
click at [776, 275] on link "uitwerkingen bekijken" at bounding box center [747, 288] width 178 height 28
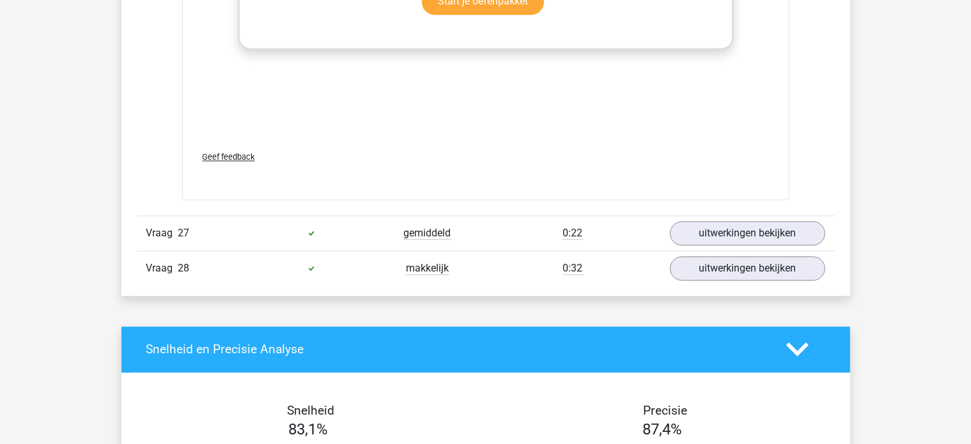
scroll to position [22298, 0]
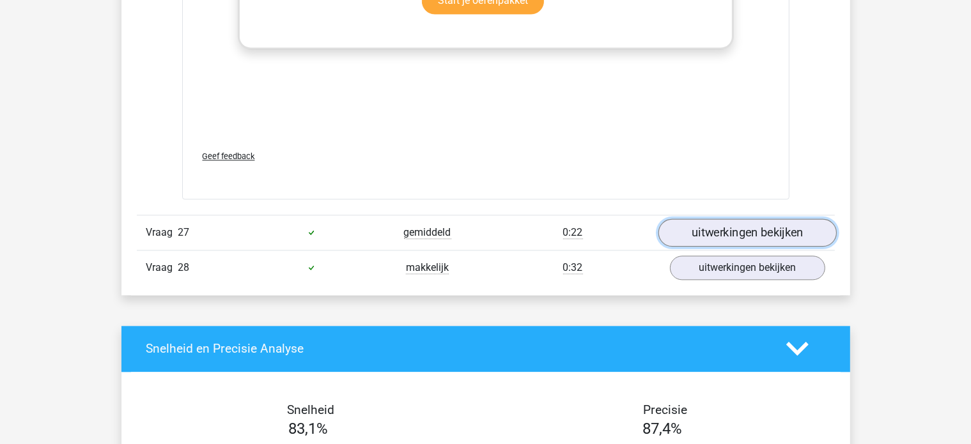
click at [764, 224] on link "uitwerkingen bekijken" at bounding box center [747, 233] width 178 height 28
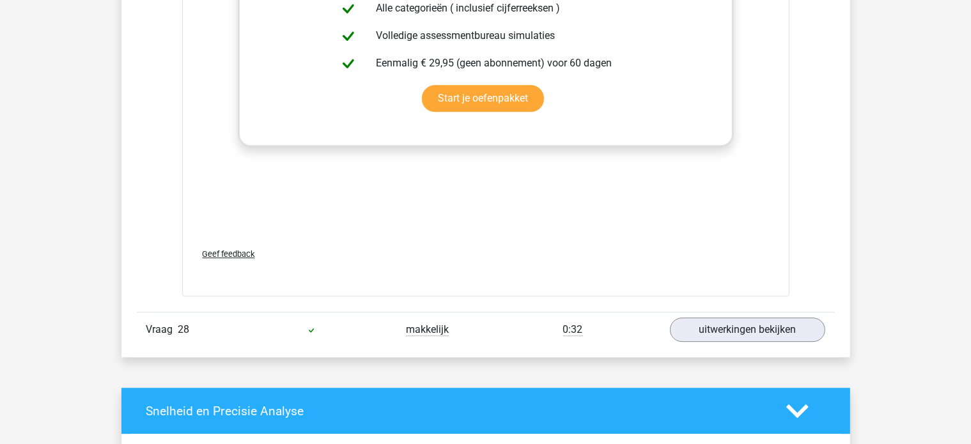
scroll to position [23025, 0]
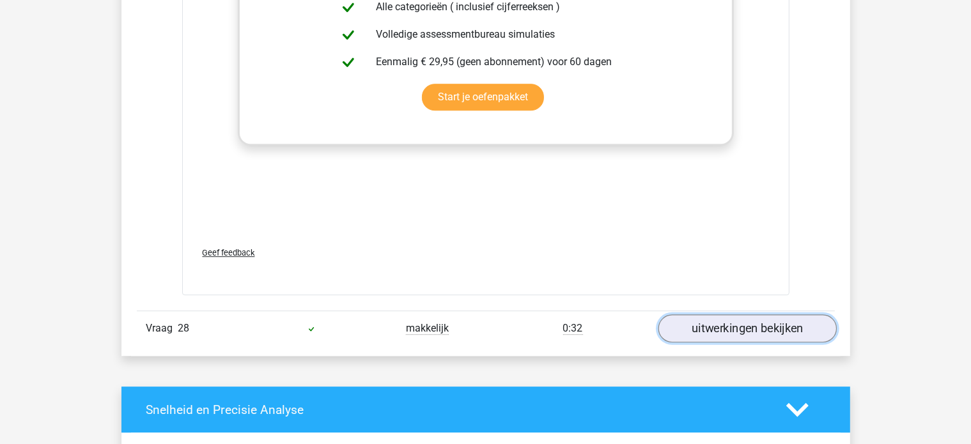
click at [787, 319] on link "uitwerkingen bekijken" at bounding box center [747, 328] width 178 height 28
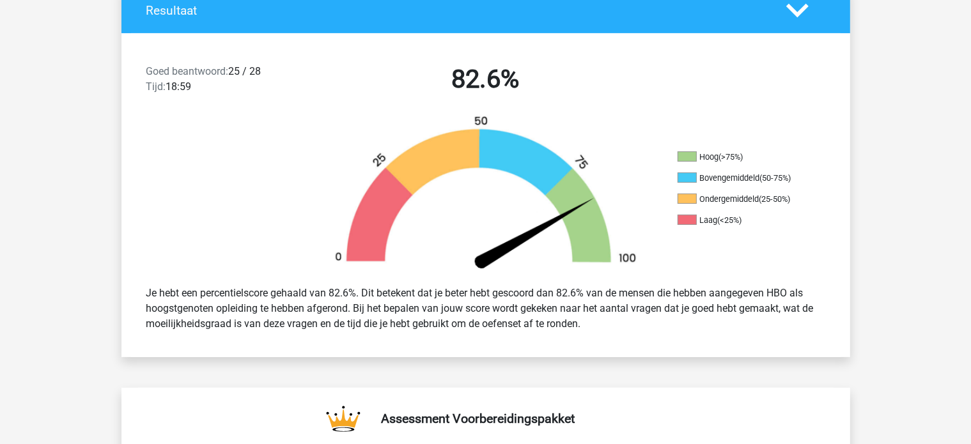
scroll to position [0, 0]
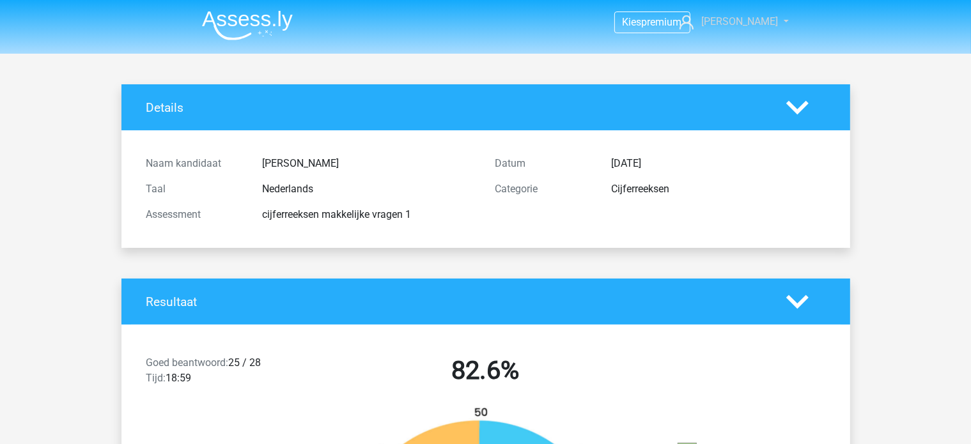
click at [767, 27] on link "[PERSON_NAME]" at bounding box center [726, 21] width 105 height 15
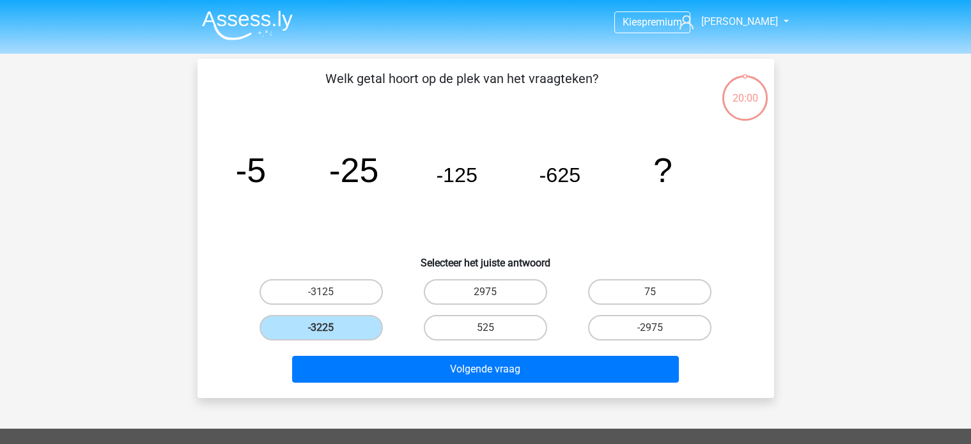
scroll to position [59, 0]
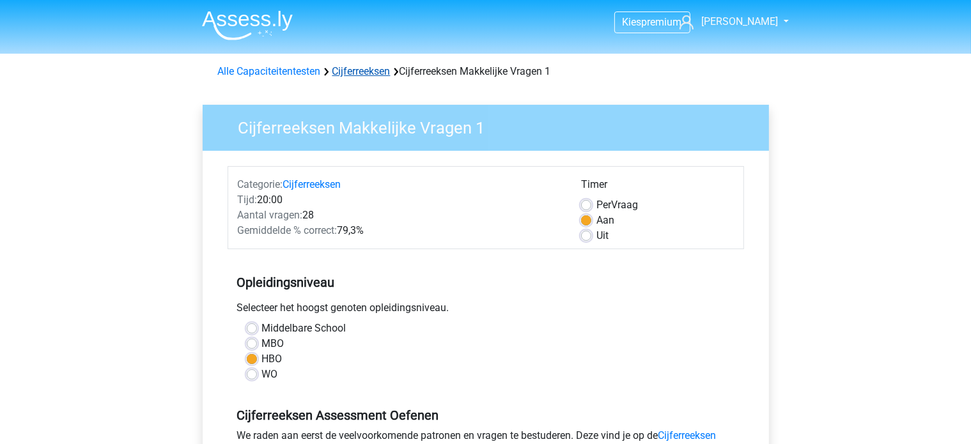
click at [367, 71] on link "Cijferreeksen" at bounding box center [361, 71] width 58 height 12
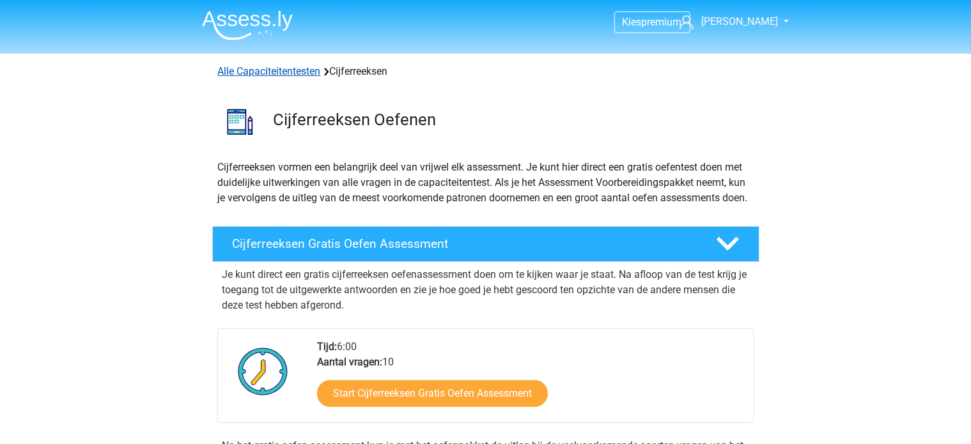
click at [279, 70] on link "Alle Capaciteitentesten" at bounding box center [269, 71] width 103 height 12
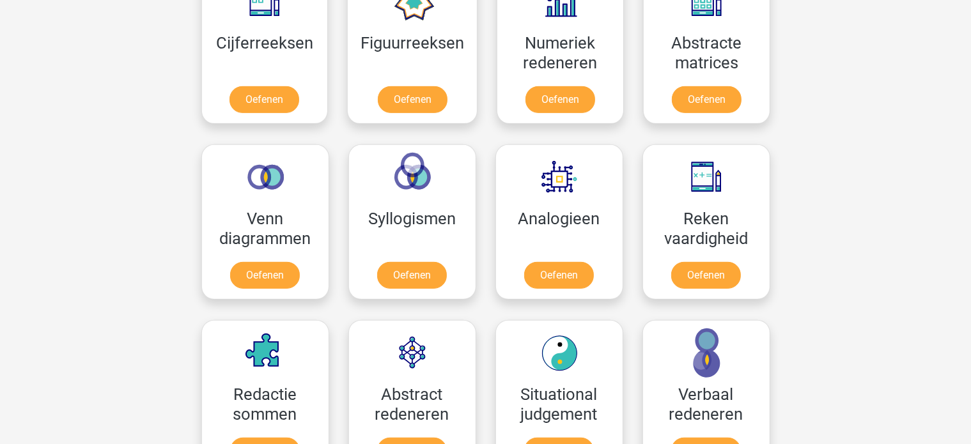
scroll to position [620, 0]
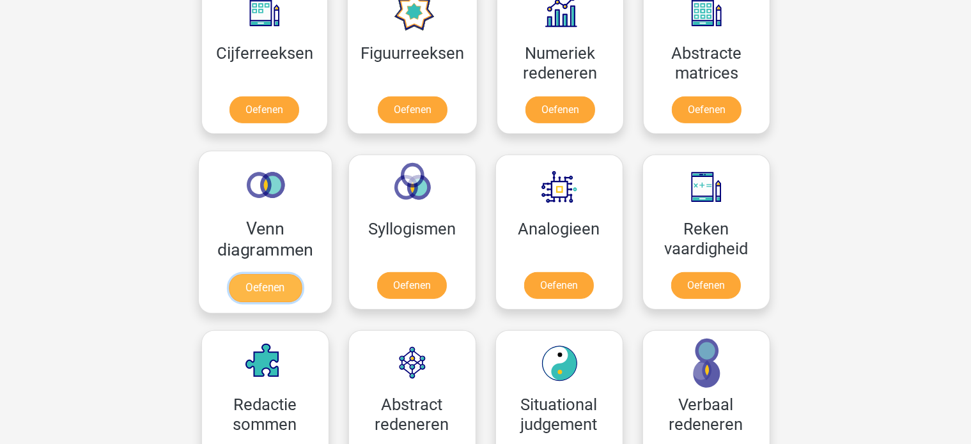
click at [257, 288] on link "Oefenen" at bounding box center [264, 288] width 73 height 28
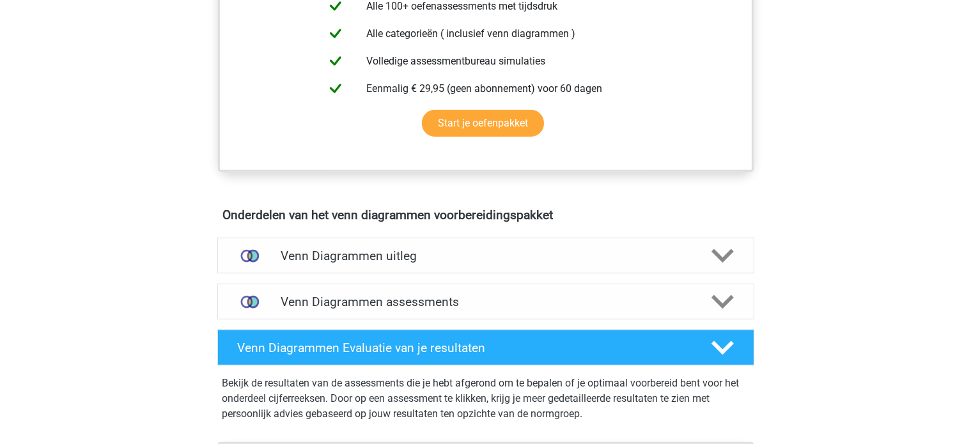
scroll to position [588, 0]
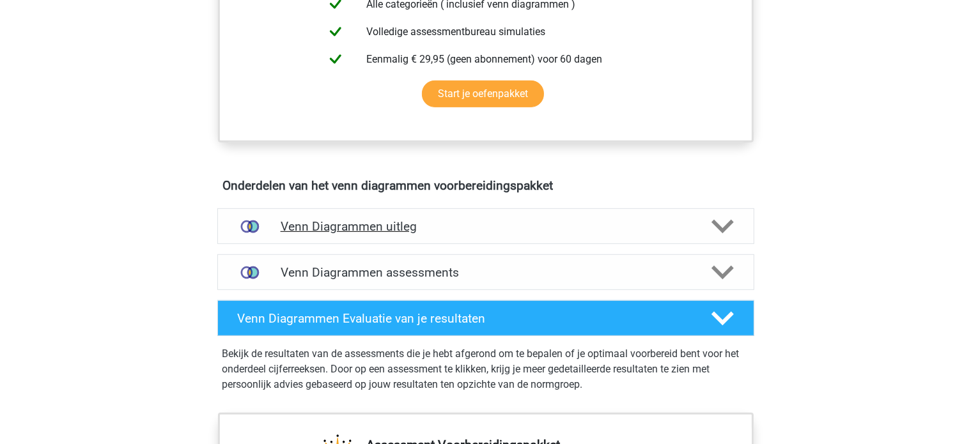
click at [400, 220] on h4 "Venn Diagrammen uitleg" at bounding box center [486, 226] width 410 height 15
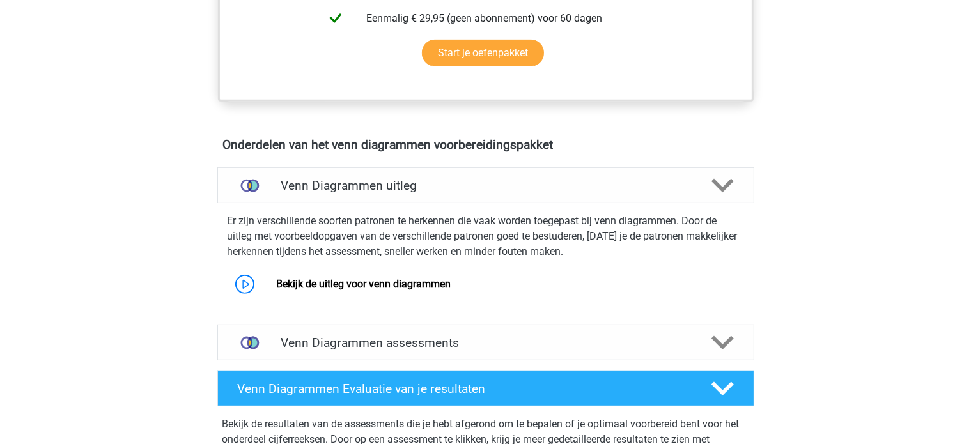
scroll to position [629, 0]
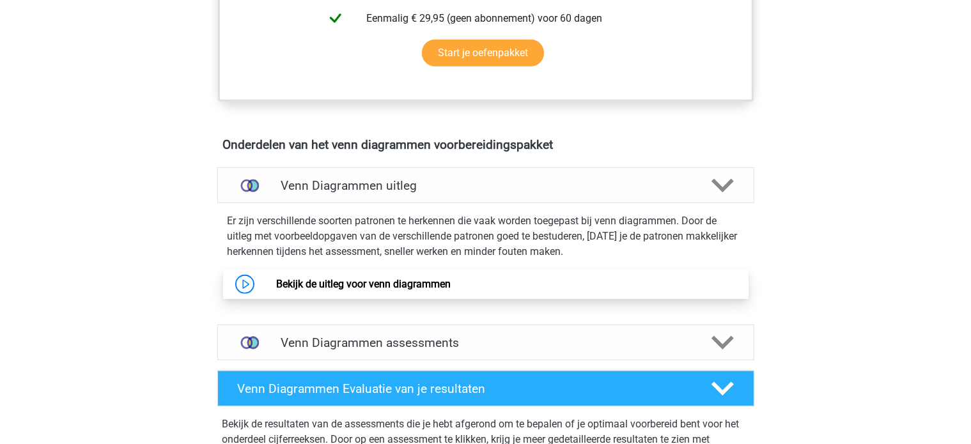
click at [406, 283] on link "Bekijk de uitleg voor venn diagrammen" at bounding box center [363, 284] width 174 height 12
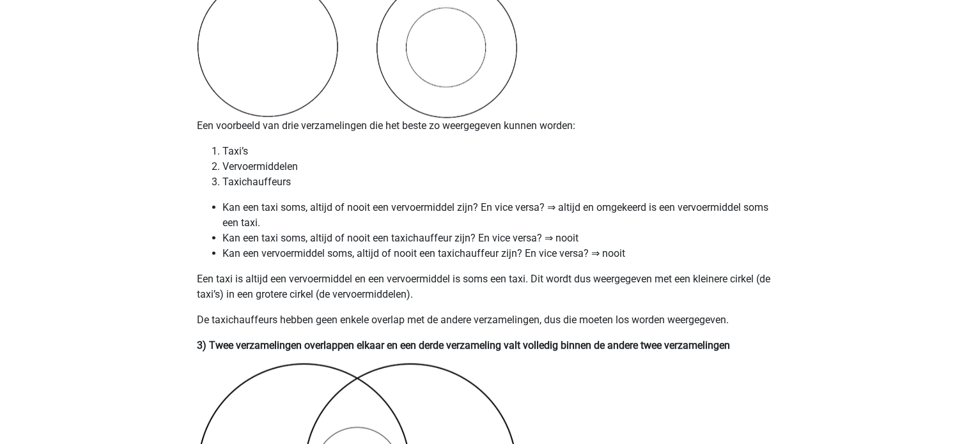
scroll to position [1344, 0]
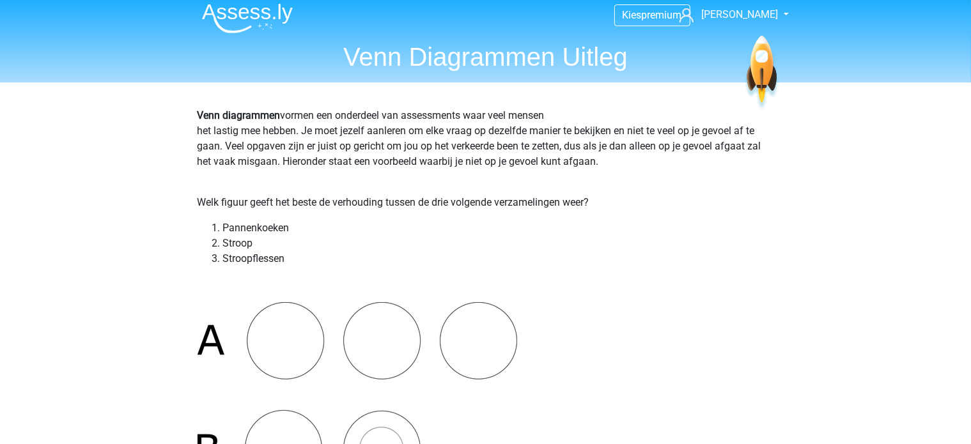
scroll to position [0, 0]
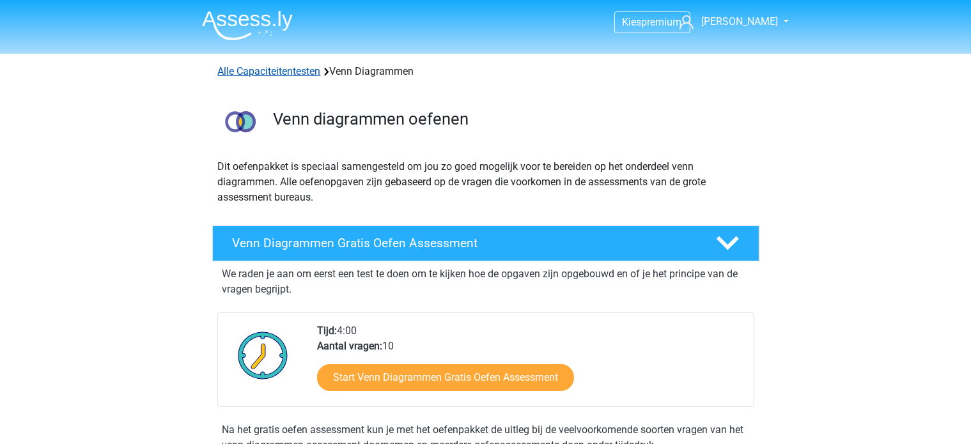
click at [295, 73] on link "Alle Capaciteitentesten" at bounding box center [269, 71] width 103 height 12
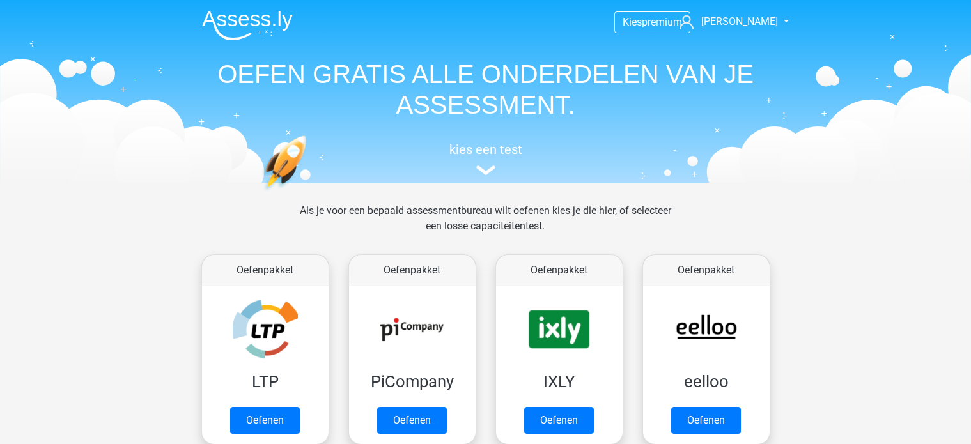
scroll to position [542, 0]
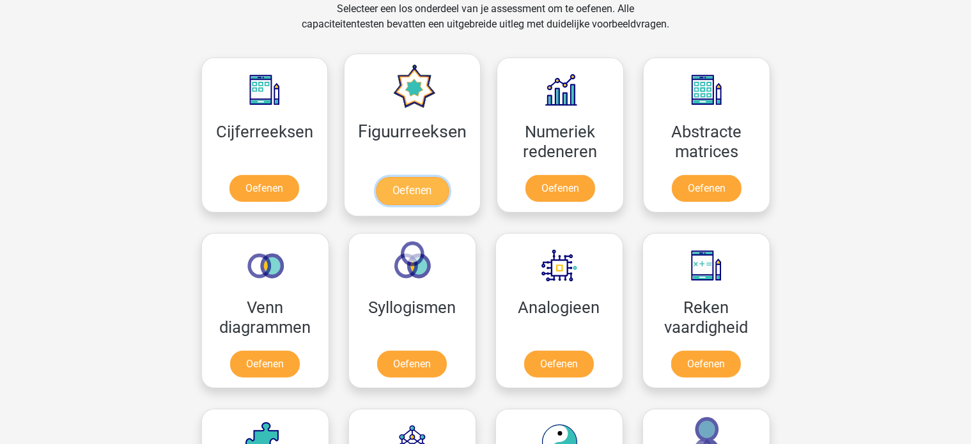
click at [449, 177] on link "Oefenen" at bounding box center [412, 191] width 73 height 28
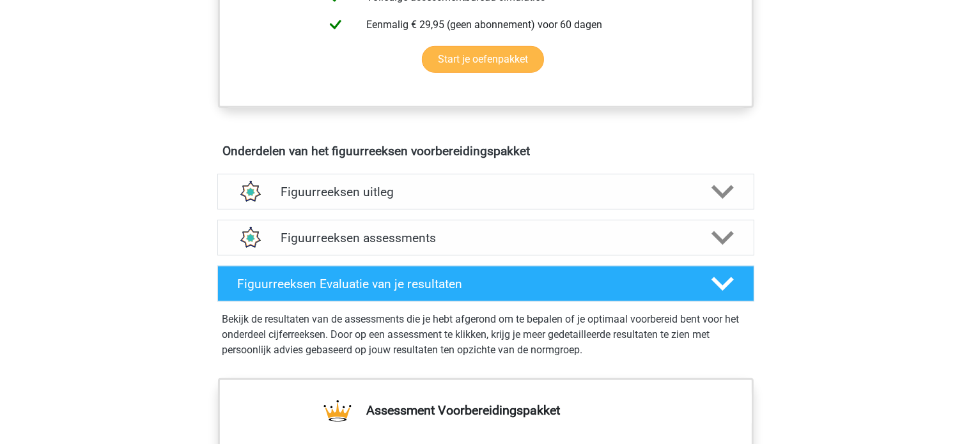
scroll to position [639, 0]
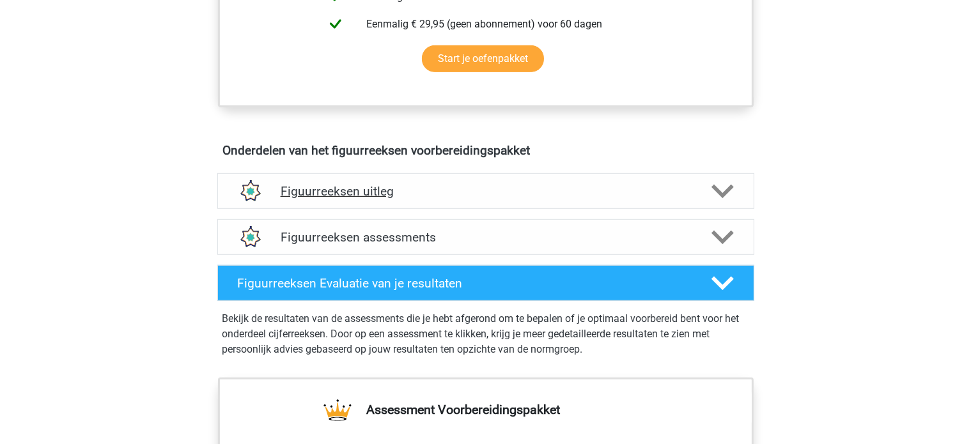
click at [557, 196] on h4 "Figuurreeksen uitleg" at bounding box center [486, 191] width 410 height 15
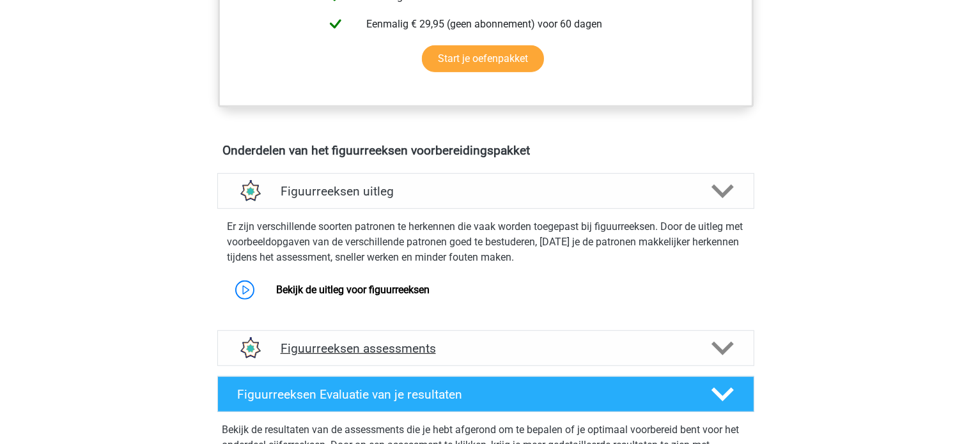
click at [399, 352] on h4 "Figuurreeksen assessments" at bounding box center [486, 348] width 410 height 15
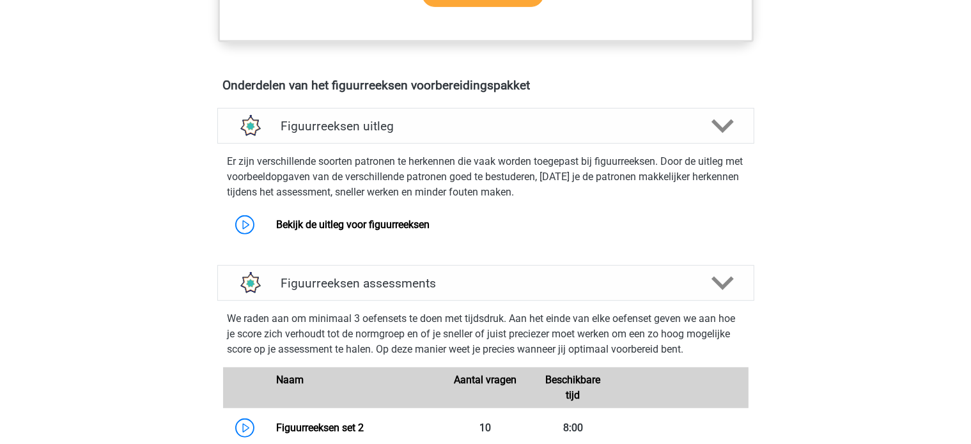
scroll to position [703, 0]
click at [730, 129] on icon at bounding box center [722, 127] width 22 height 22
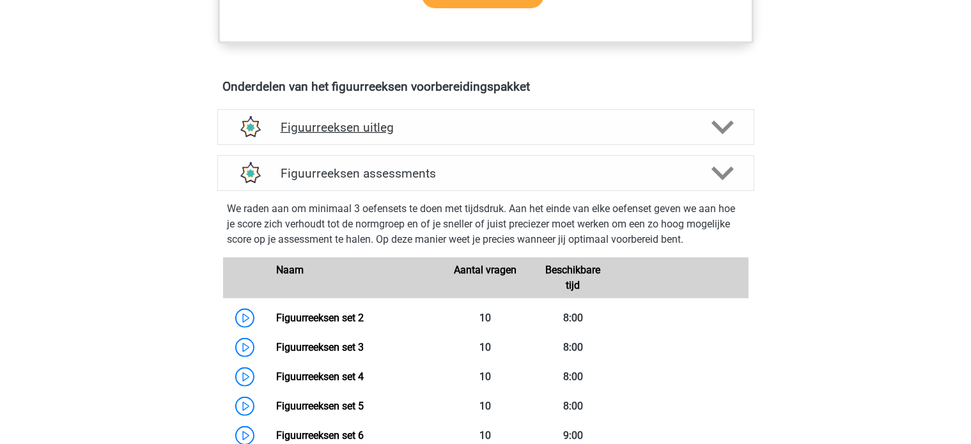
click at [725, 128] on polygon at bounding box center [722, 127] width 22 height 14
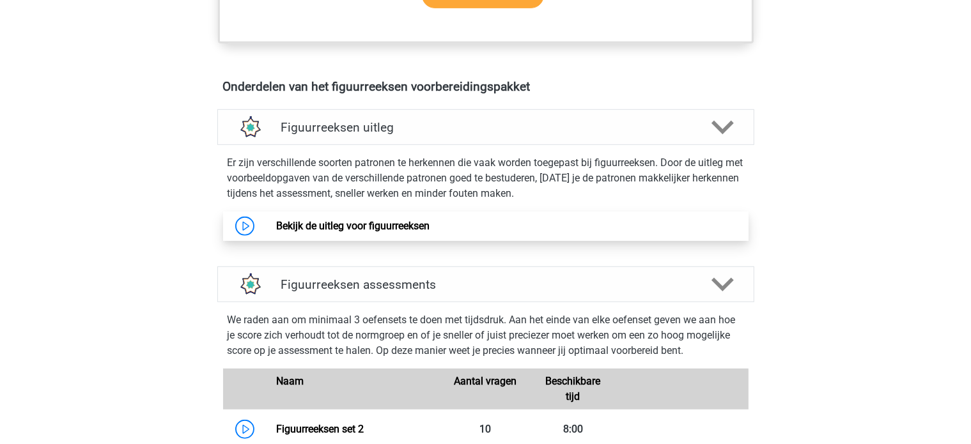
click at [337, 229] on link "Bekijk de uitleg voor figuurreeksen" at bounding box center [352, 226] width 153 height 12
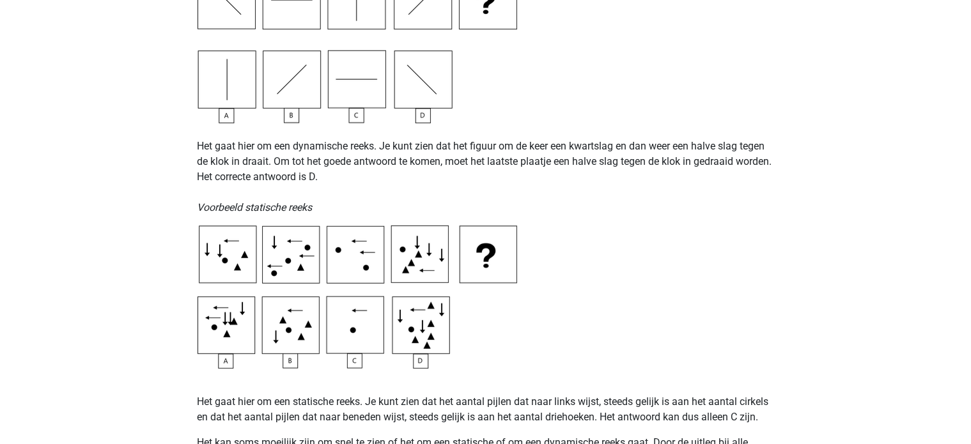
scroll to position [511, 0]
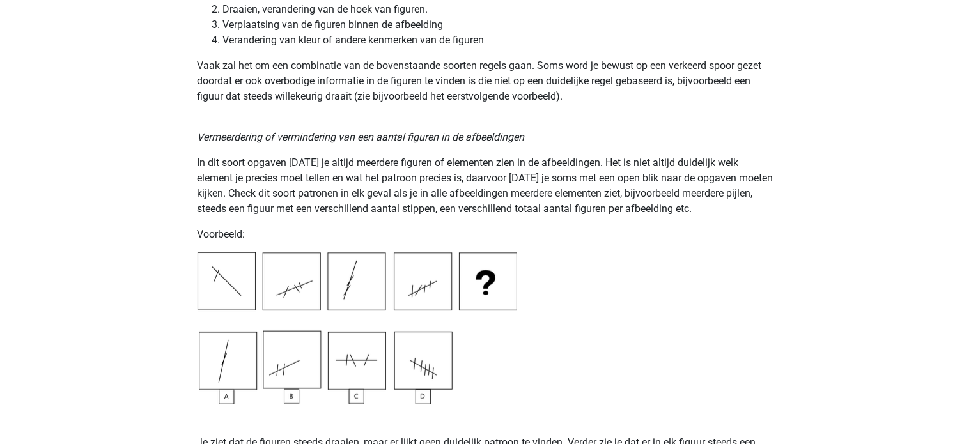
scroll to position [1150, 0]
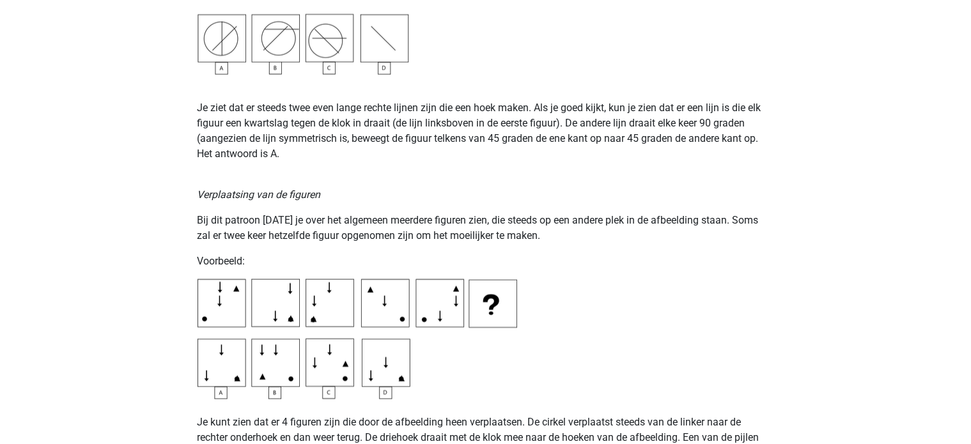
scroll to position [1802, 0]
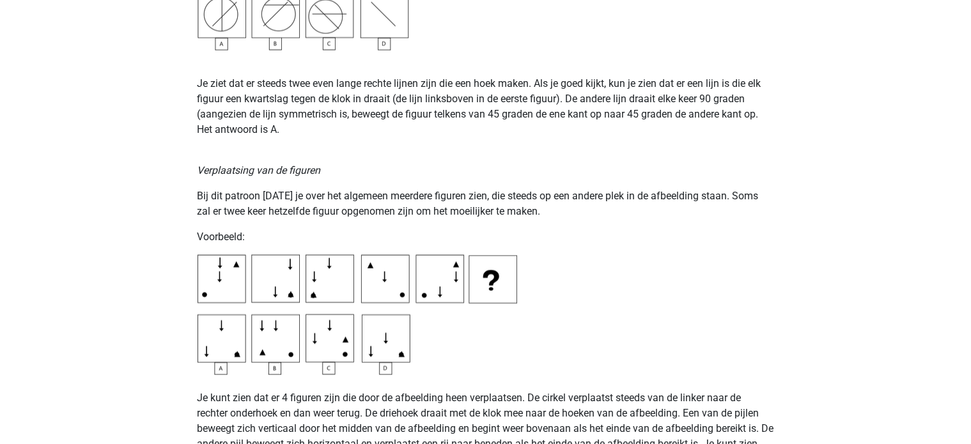
drag, startPoint x: 654, startPoint y: 266, endPoint x: 617, endPoint y: 338, distance: 81.5
click at [617, 338] on div "Op deze pagina behandelen we de meest voorkomende patronen voor figuurreeksen .…" at bounding box center [485, 340] width 607 height 4105
